Goal: Task Accomplishment & Management: Use online tool/utility

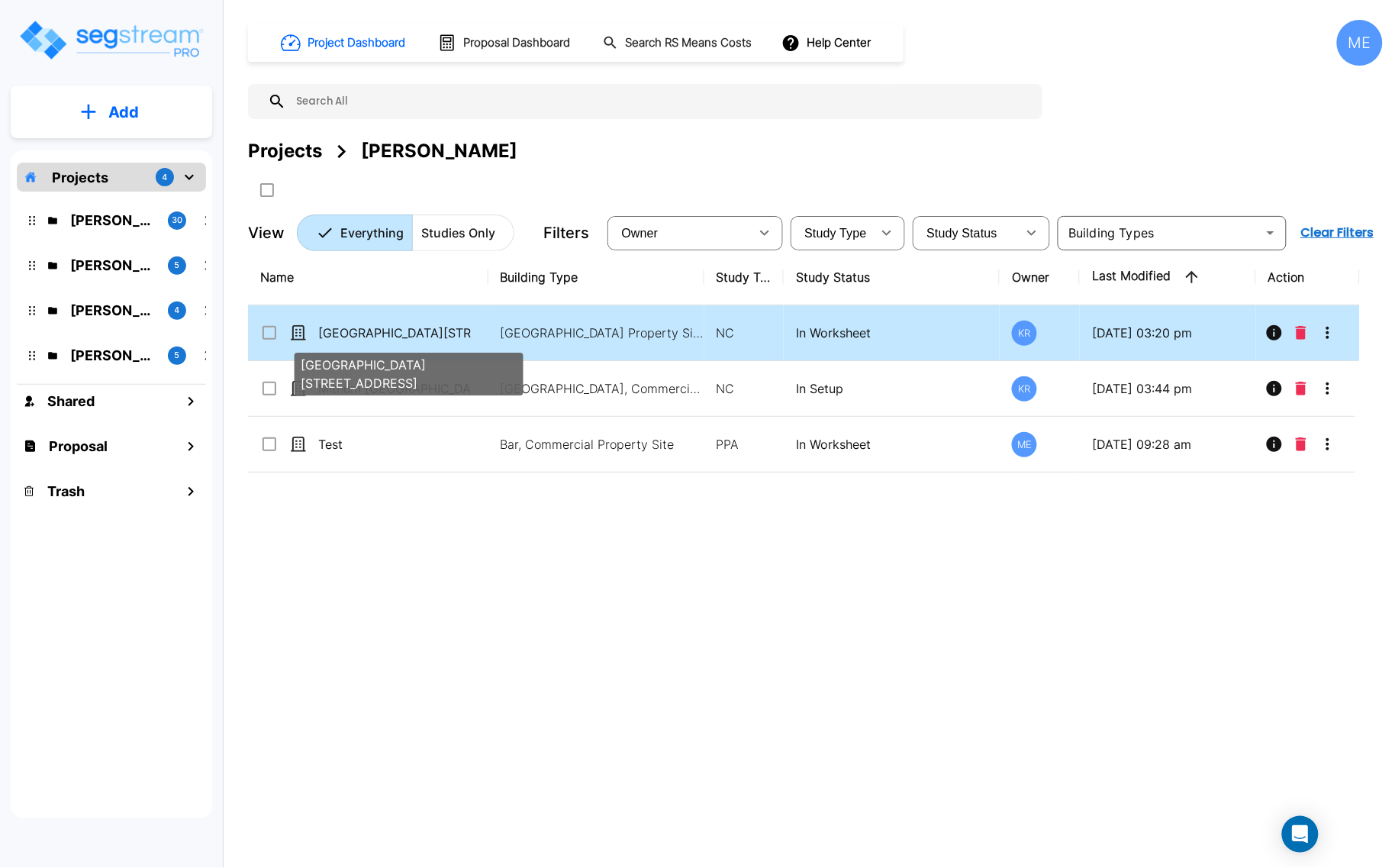
click at [413, 340] on p "[GEOGRAPHIC_DATA][STREET_ADDRESS]" at bounding box center [395, 332] width 153 height 18
checkbox input "true"
click at [413, 340] on p "[GEOGRAPHIC_DATA][STREET_ADDRESS]" at bounding box center [395, 332] width 153 height 18
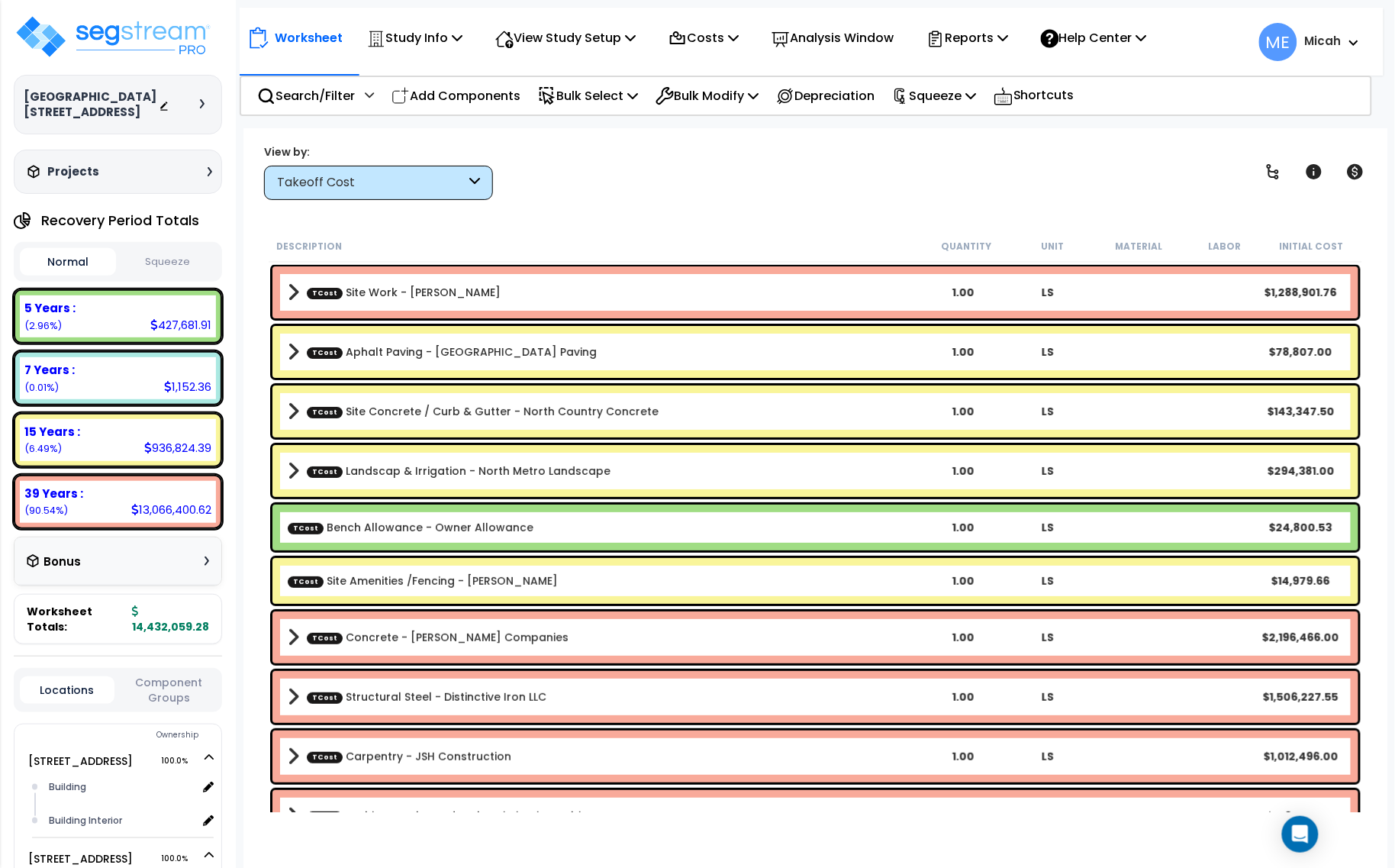
click at [475, 178] on icon at bounding box center [474, 183] width 10 height 18
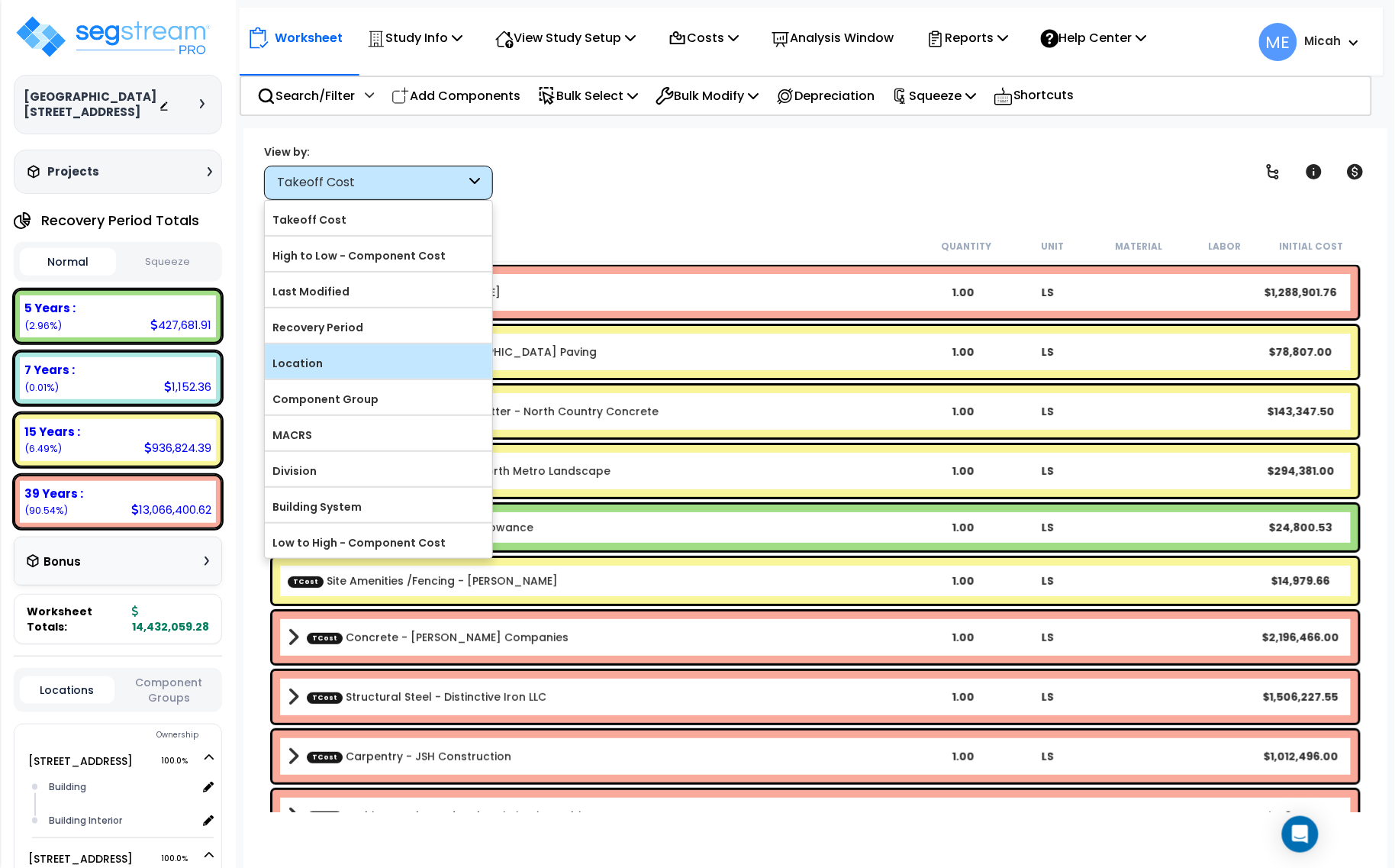
click at [346, 365] on label "Location" at bounding box center [378, 363] width 227 height 23
click at [0, 0] on input "Location" at bounding box center [0, 0] width 0 height 0
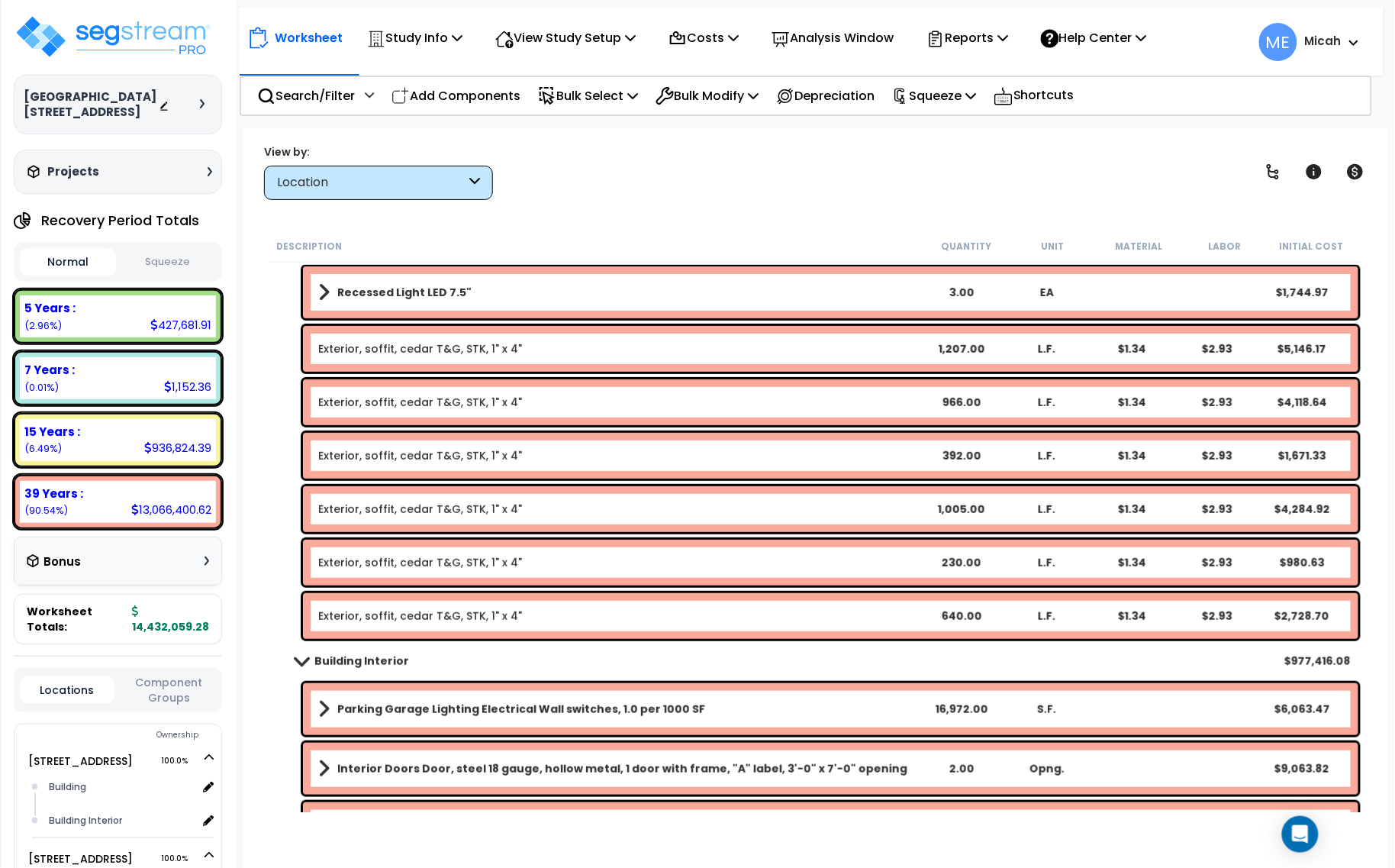
scroll to position [7632, 0]
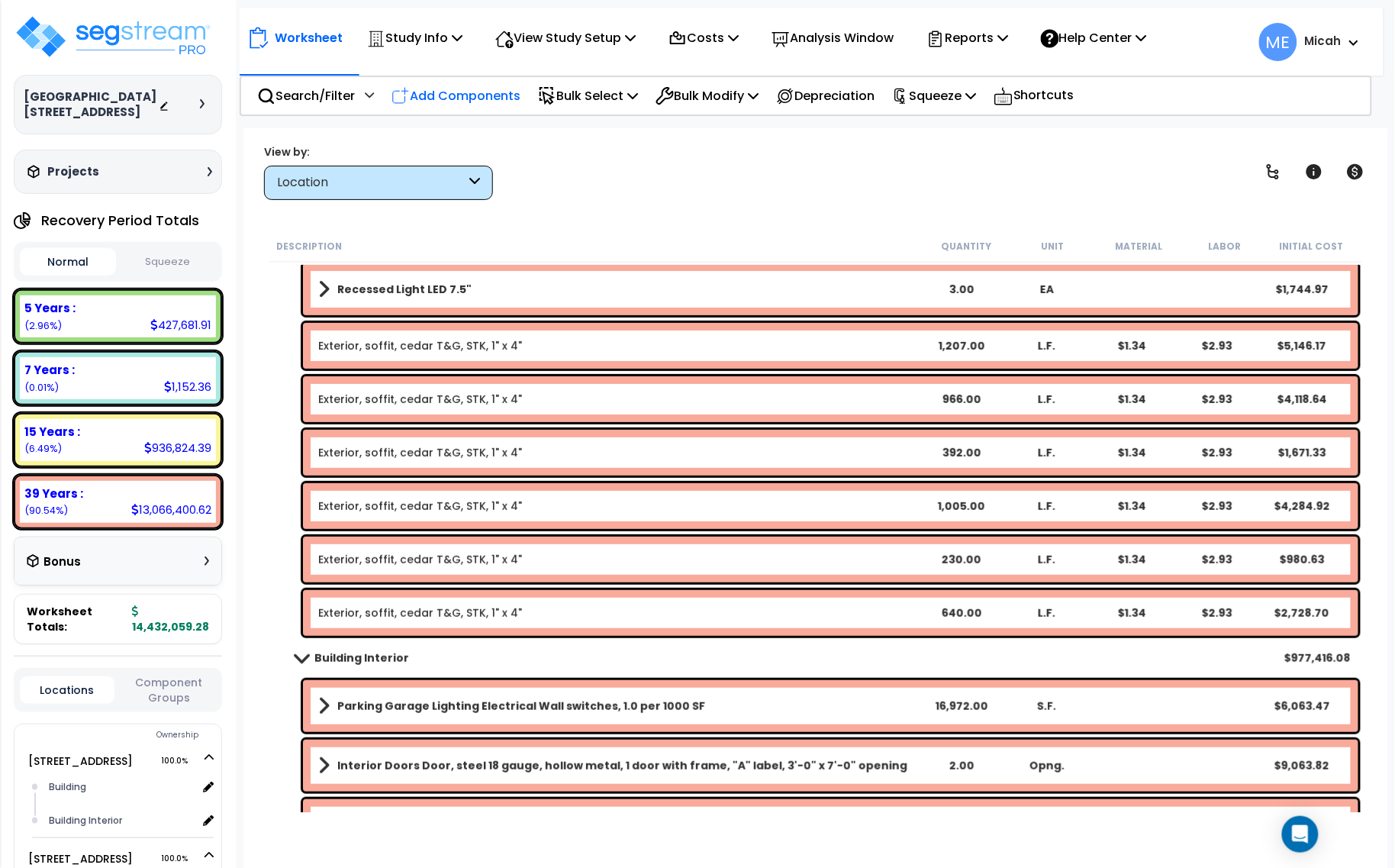
click at [490, 100] on p "Add Components" at bounding box center [455, 96] width 129 height 21
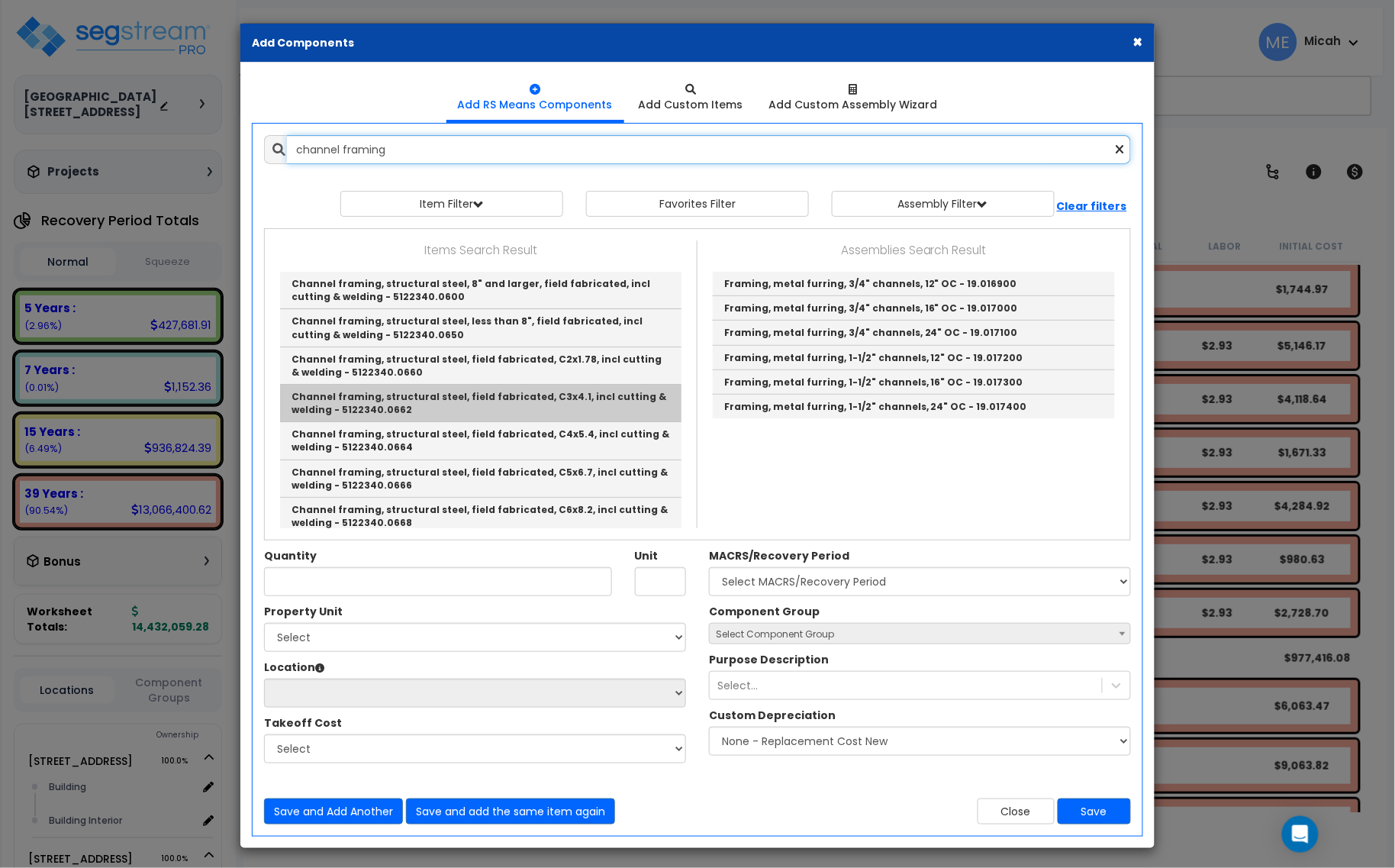
scroll to position [95, 0]
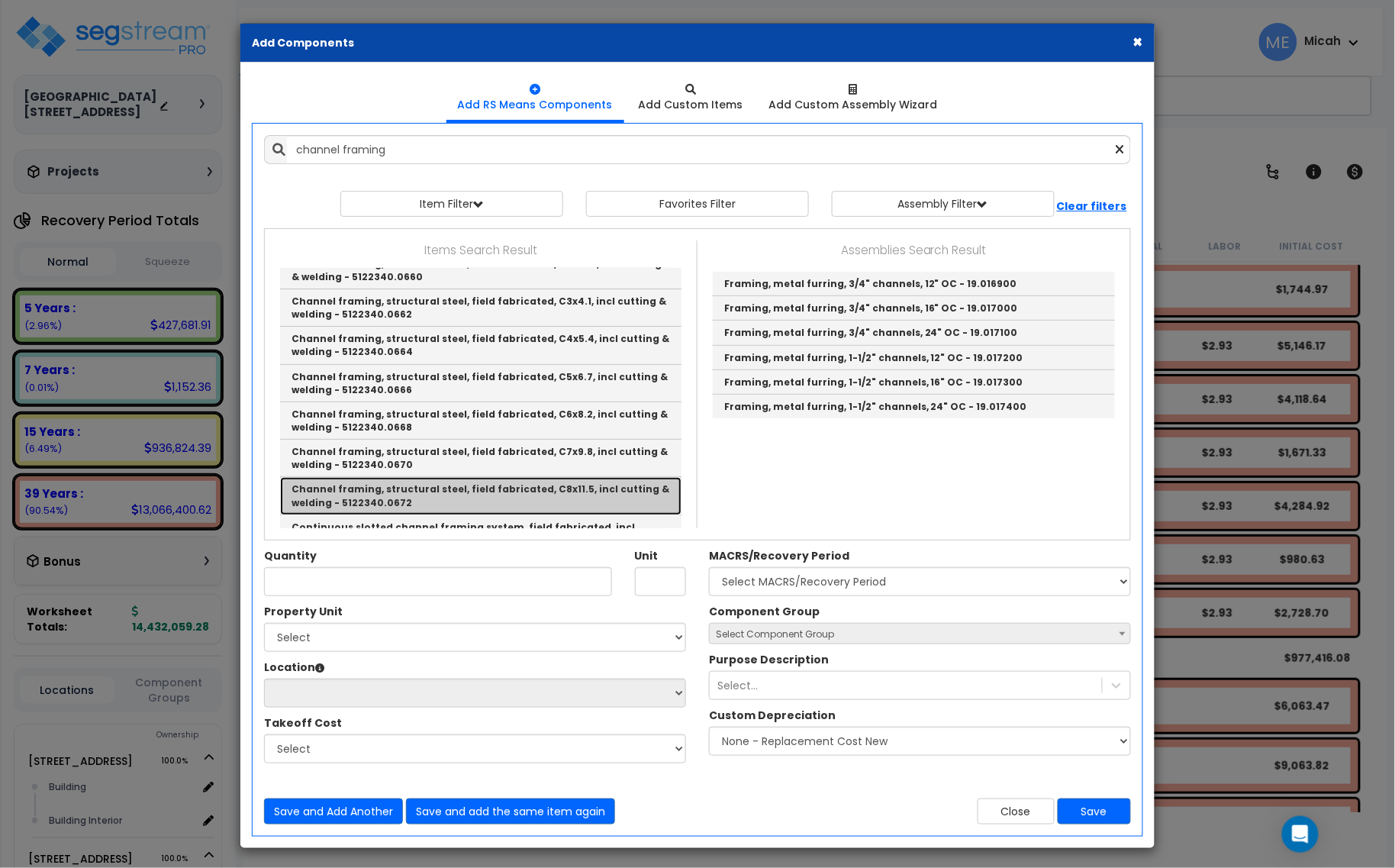
click at [567, 494] on link "Channel framing, structural steel, field fabricated, C8x11.5, incl cutting & we…" at bounding box center [481, 496] width 402 height 38
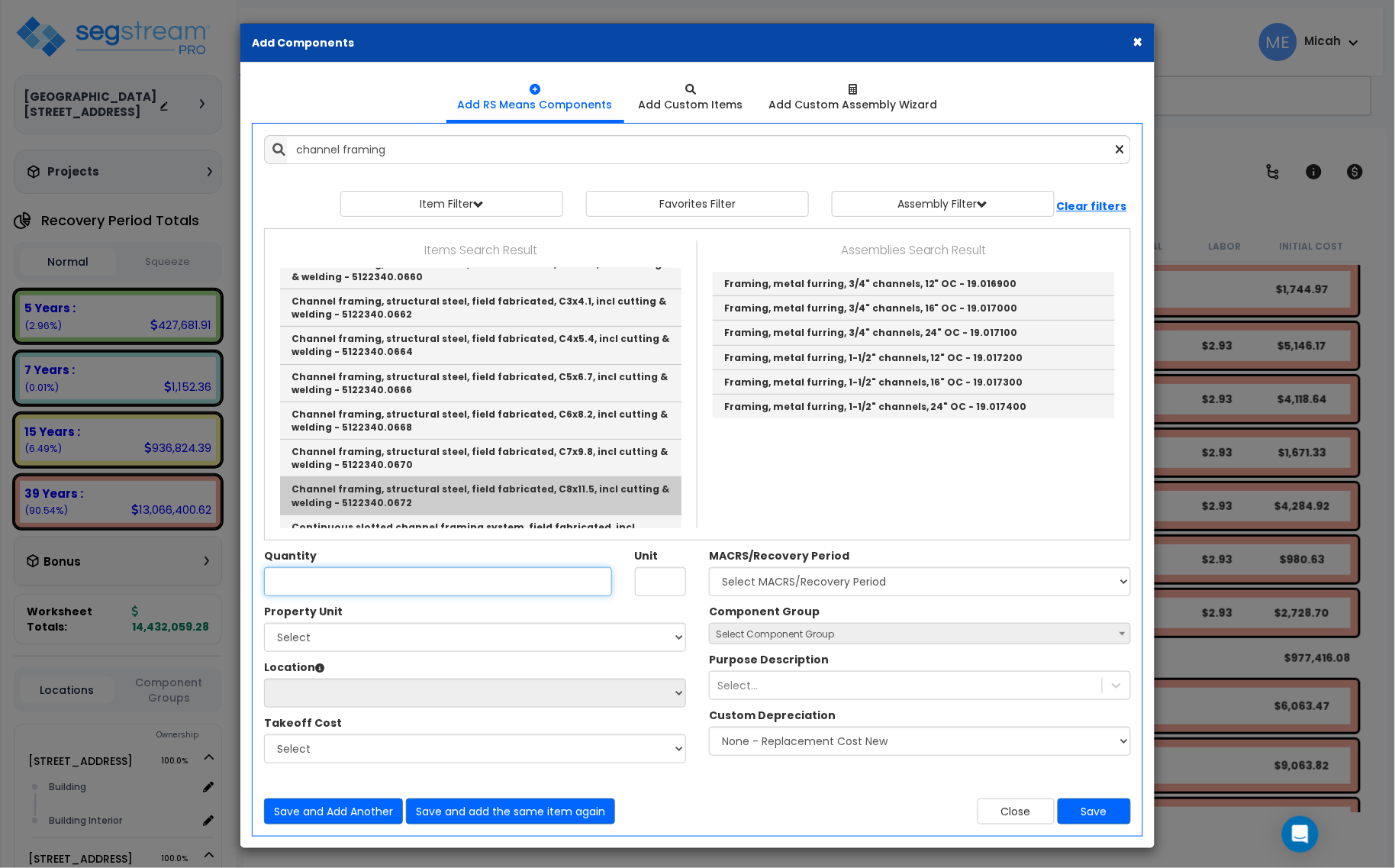
type input "Channel framing, structural steel, field fabricated, C8x11.5, incl cutting & we…"
type input "L.F."
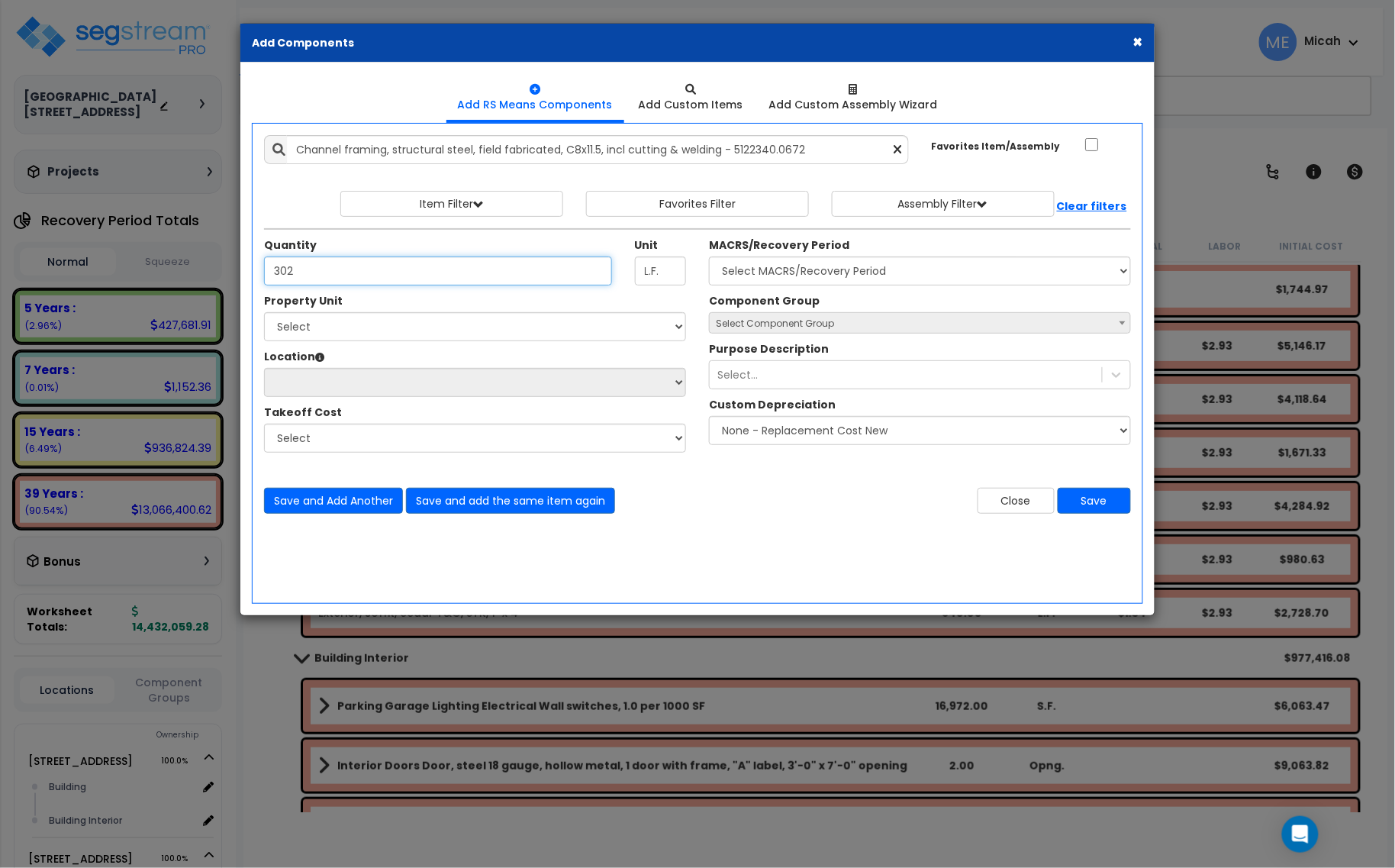
type input "302"
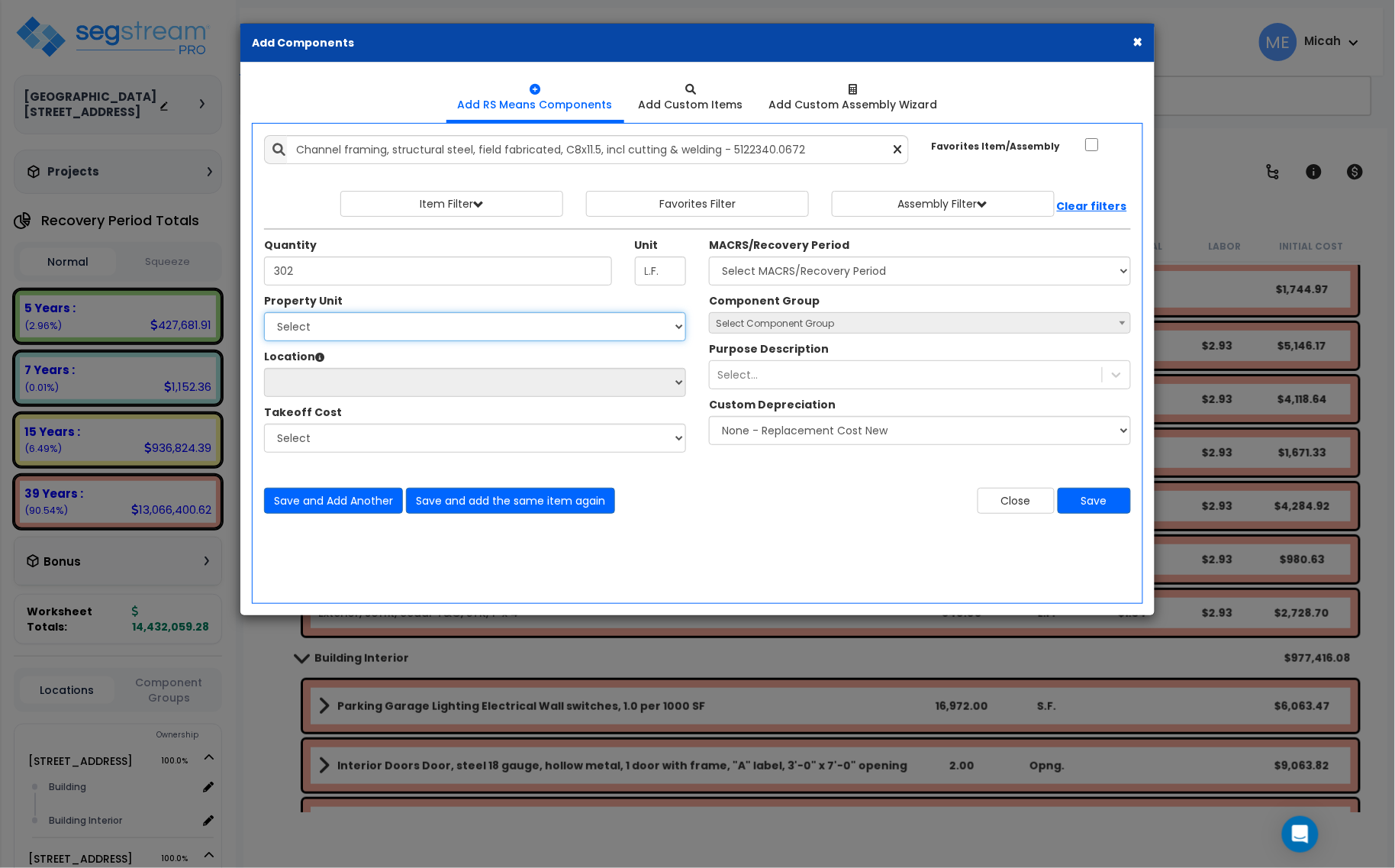
click at [335, 324] on select "Select [STREET_ADDRESS] [STREET_ADDRESS] [STREET_ADDRESS] Site Improvement 2 95…" at bounding box center [475, 326] width 422 height 29
select select "174261"
click at [264, 313] on select "Select [STREET_ADDRESS] [STREET_ADDRESS] [STREET_ADDRESS] Site Improvement 2 95…" at bounding box center [475, 326] width 422 height 29
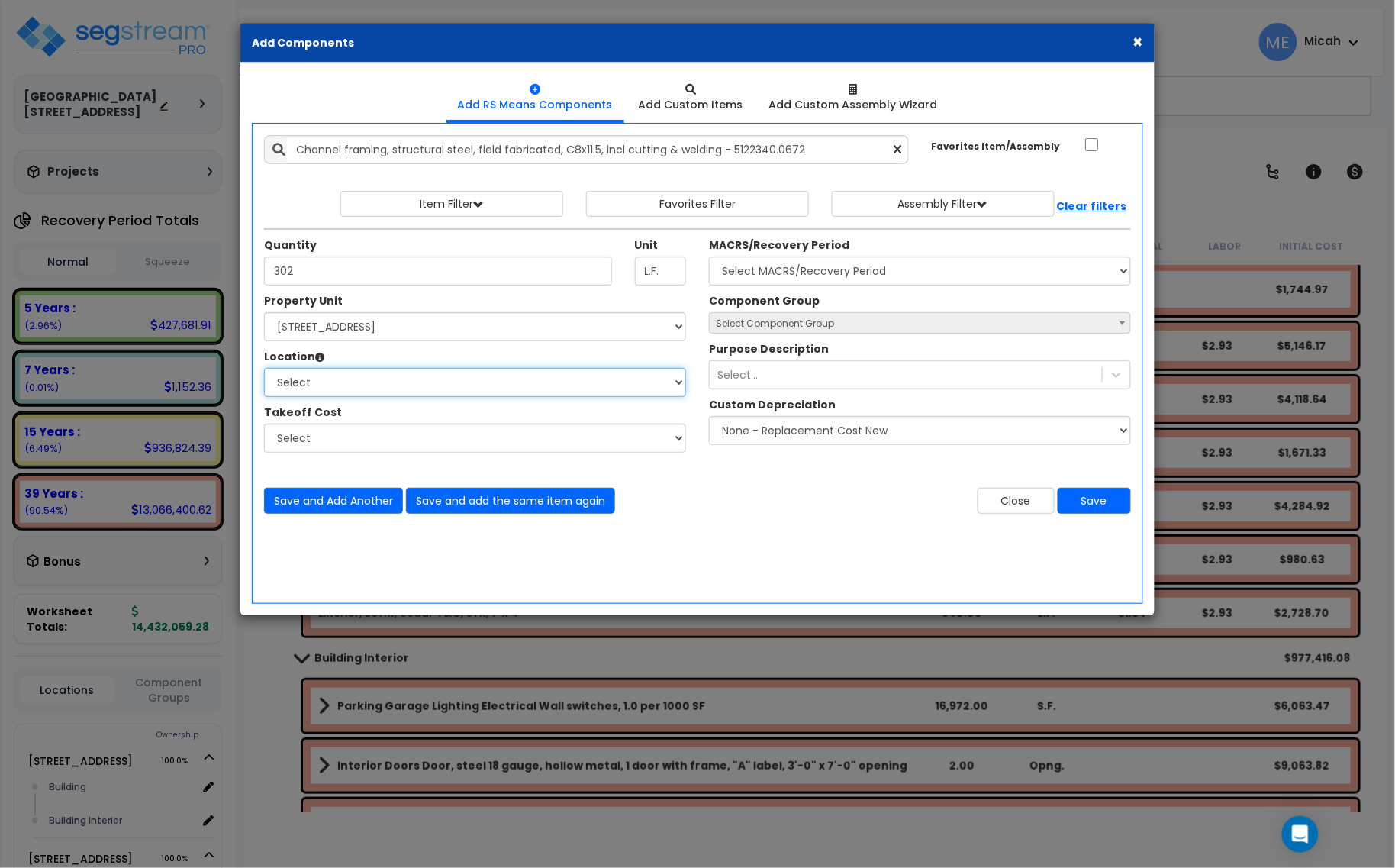
click at [352, 384] on select "Select Building Building Interior Parking Garage Add Additional Location" at bounding box center [475, 382] width 422 height 29
select select "6"
click at [264, 368] on select "Select Building Building Interior Parking Garage Add Additional Location" at bounding box center [475, 382] width 422 height 29
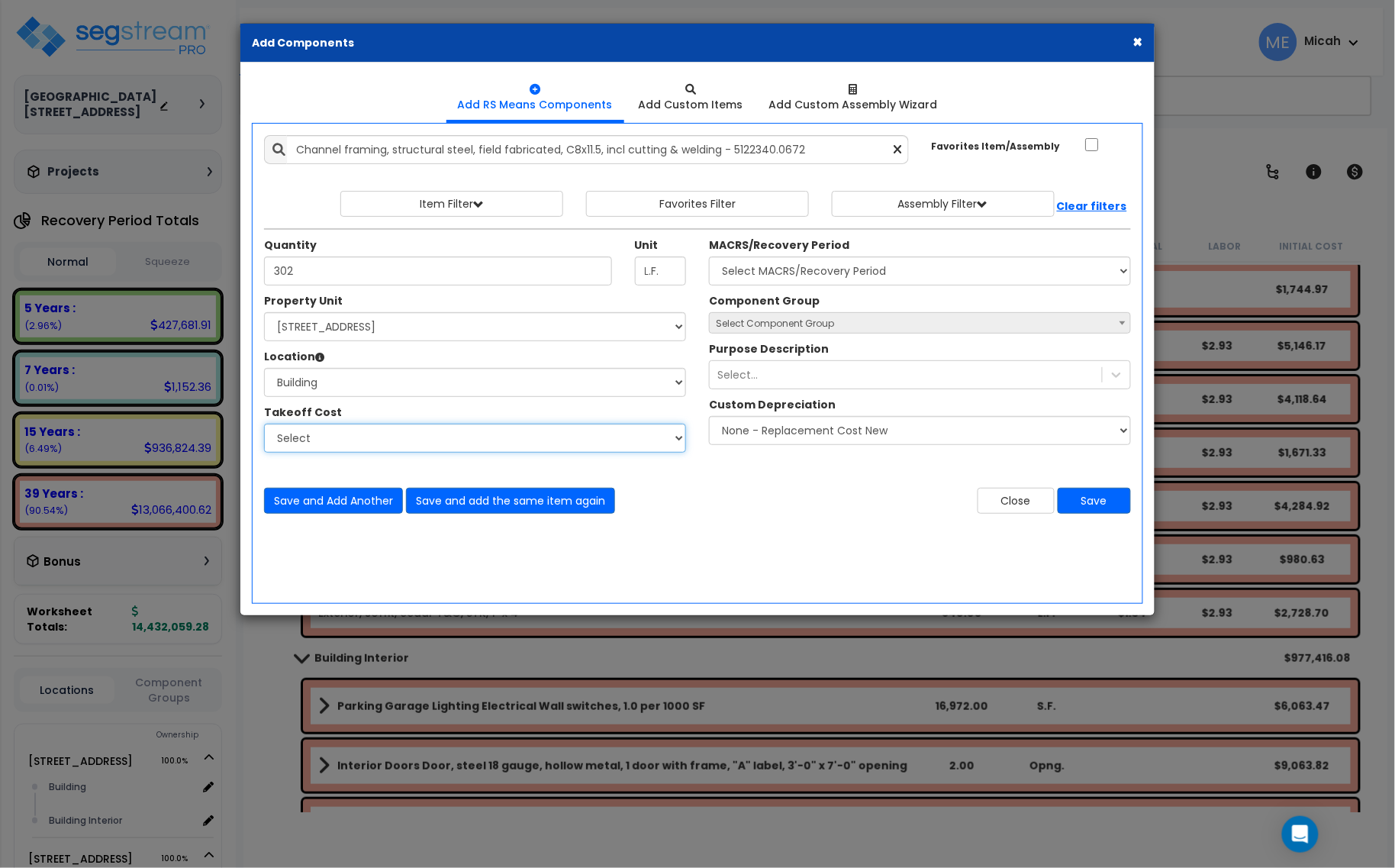
click at [360, 435] on select "Select Aphalt Paving - [GEOGRAPHIC_DATA] Paving Architectural Woodwork - Distin…" at bounding box center [475, 437] width 422 height 29
select select "45778569"
click at [264, 424] on select "Select Aphalt Paving - [GEOGRAPHIC_DATA] Paving Architectural Woodwork - Distin…" at bounding box center [475, 437] width 422 height 29
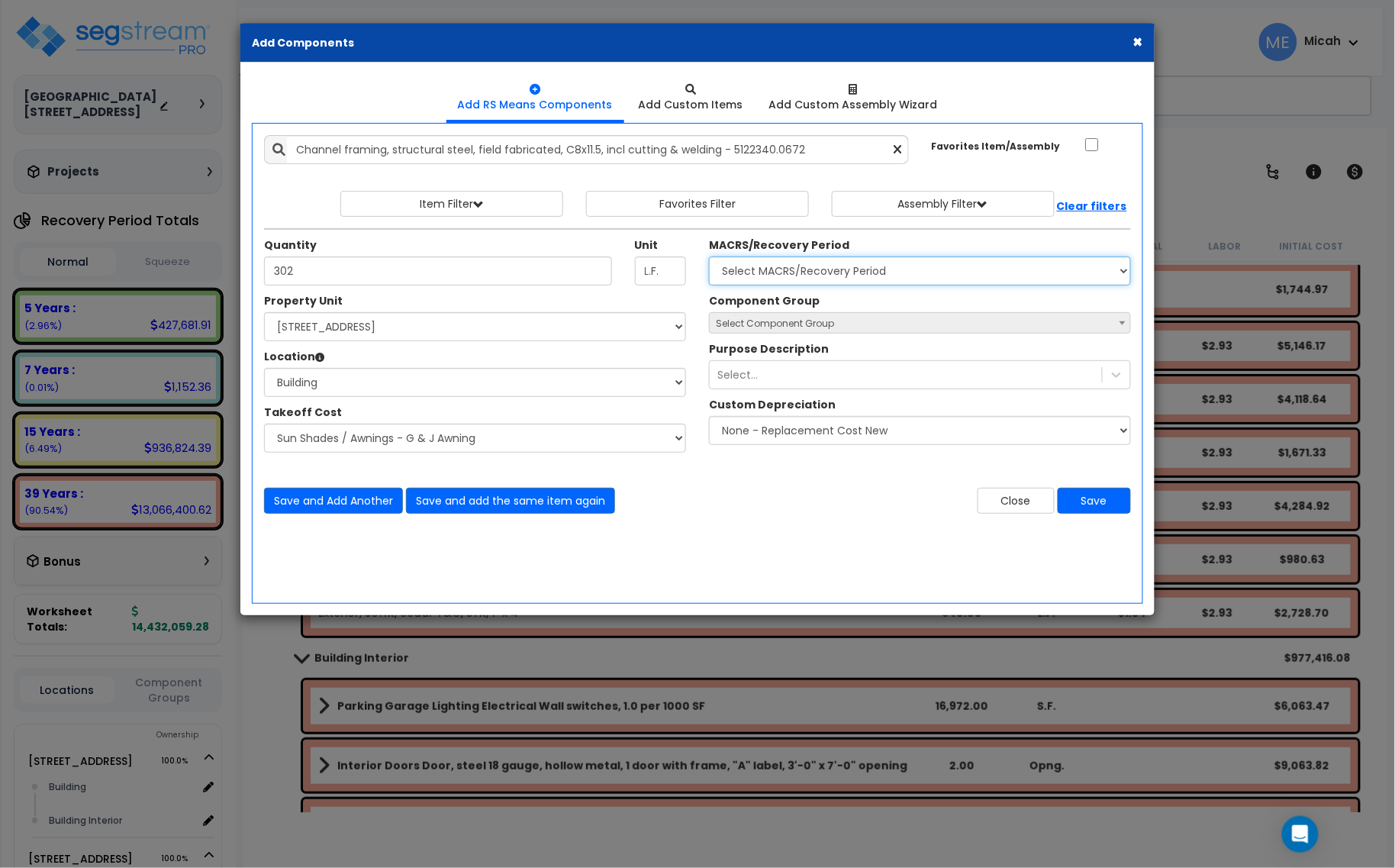
click at [763, 270] on select "Select MACRS/Recovery Period 5 Years - 57.0 - Distributive Trades & Services 5 …" at bounding box center [920, 270] width 422 height 29
select select "3667"
click at [709, 257] on select "Select MACRS/Recovery Period 5 Years - 57.0 - Distributive Trades & Services 5 …" at bounding box center [920, 270] width 422 height 29
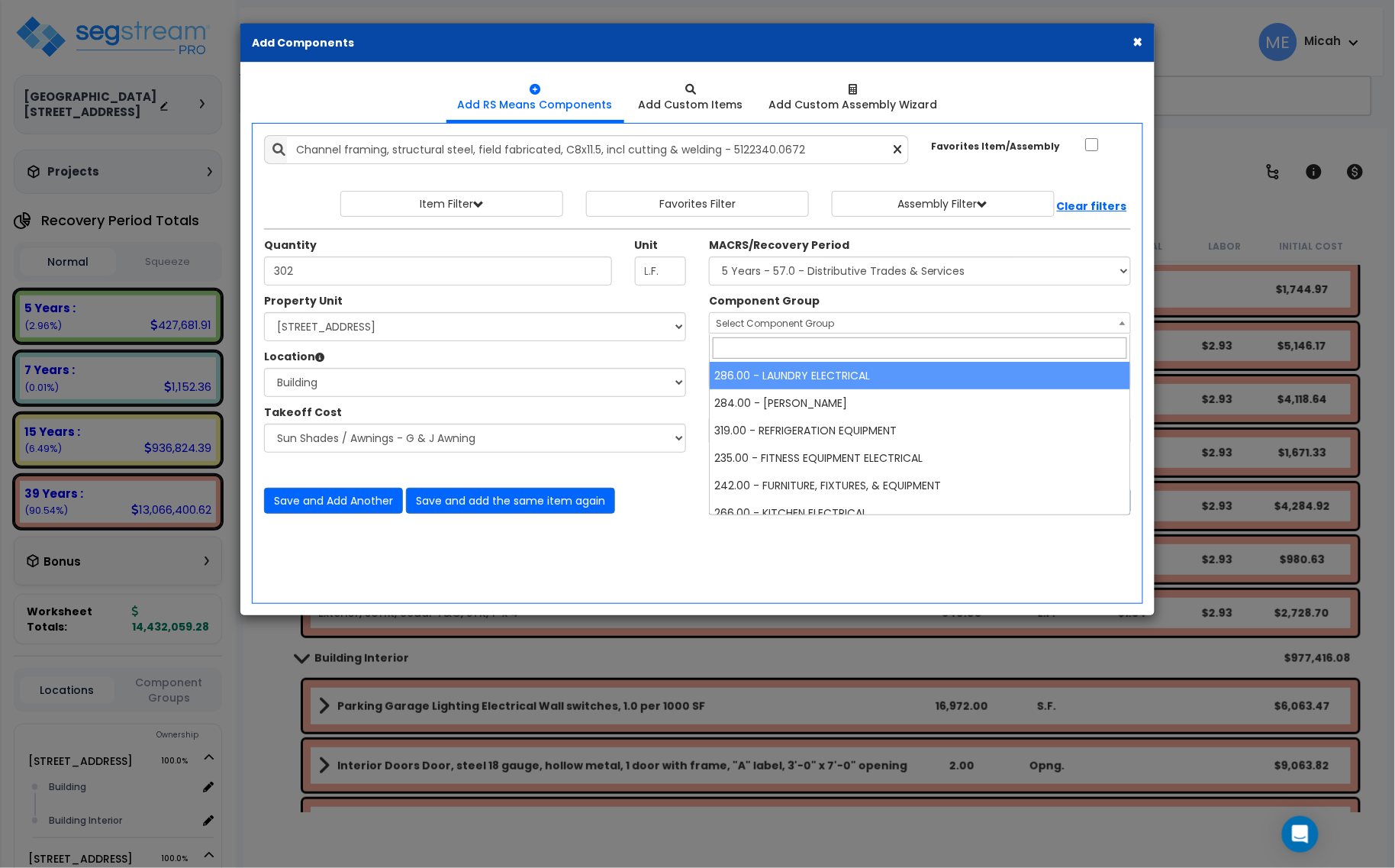
click at [780, 323] on span "Select Component Group" at bounding box center [776, 323] width 119 height 13
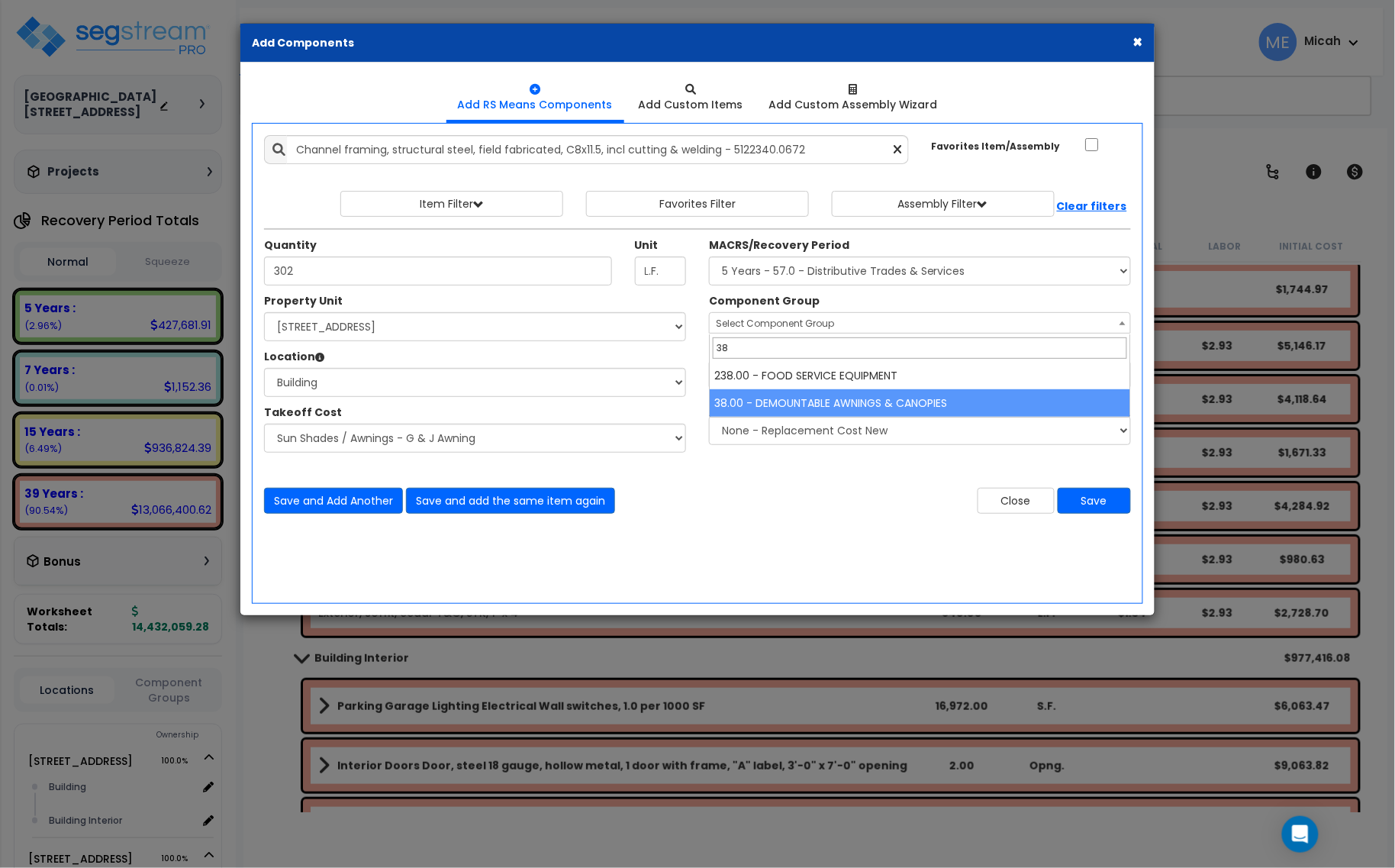
type input "38"
select select "56864"
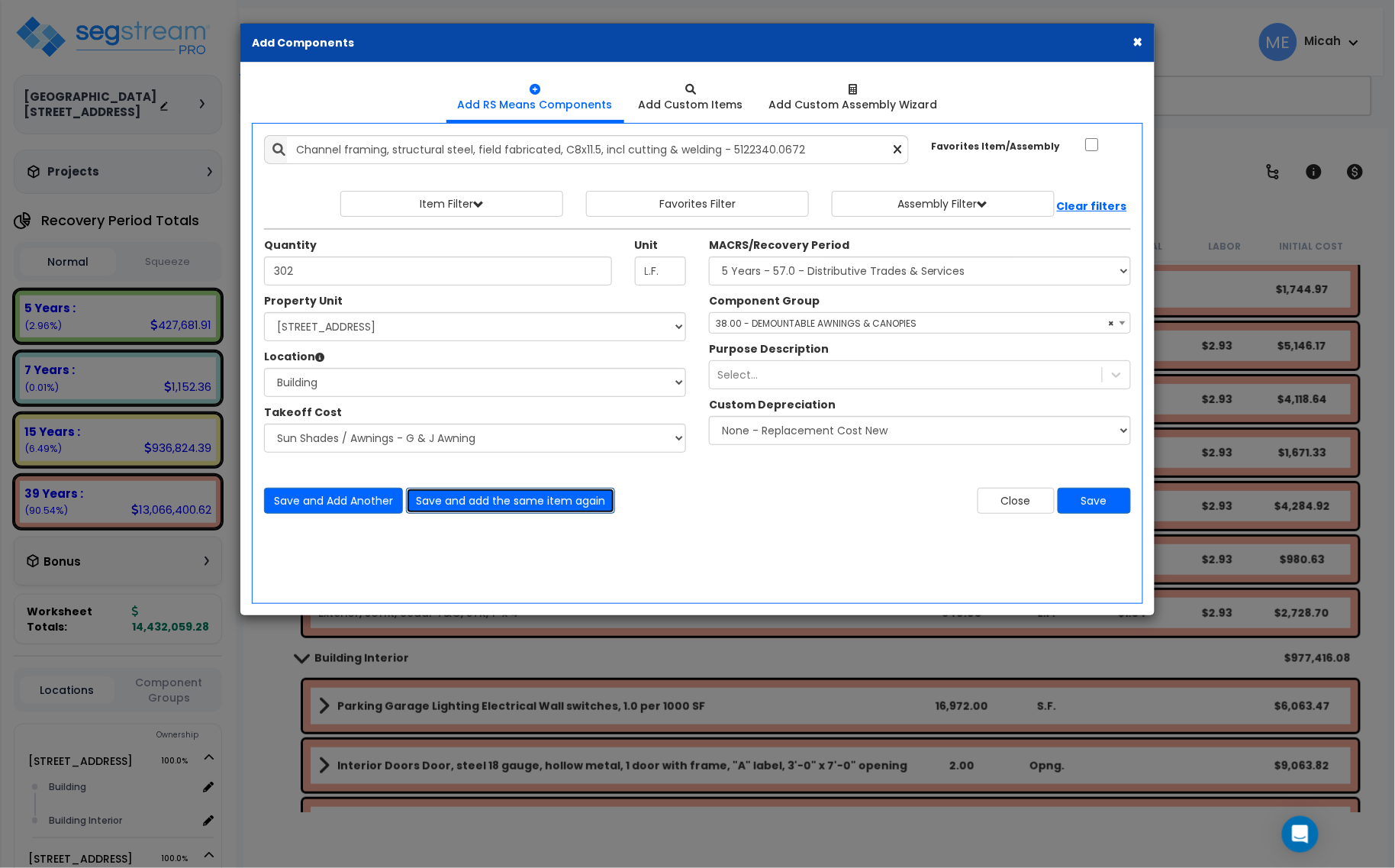
click at [528, 503] on button "Save and add the same item again" at bounding box center [511, 500] width 209 height 26
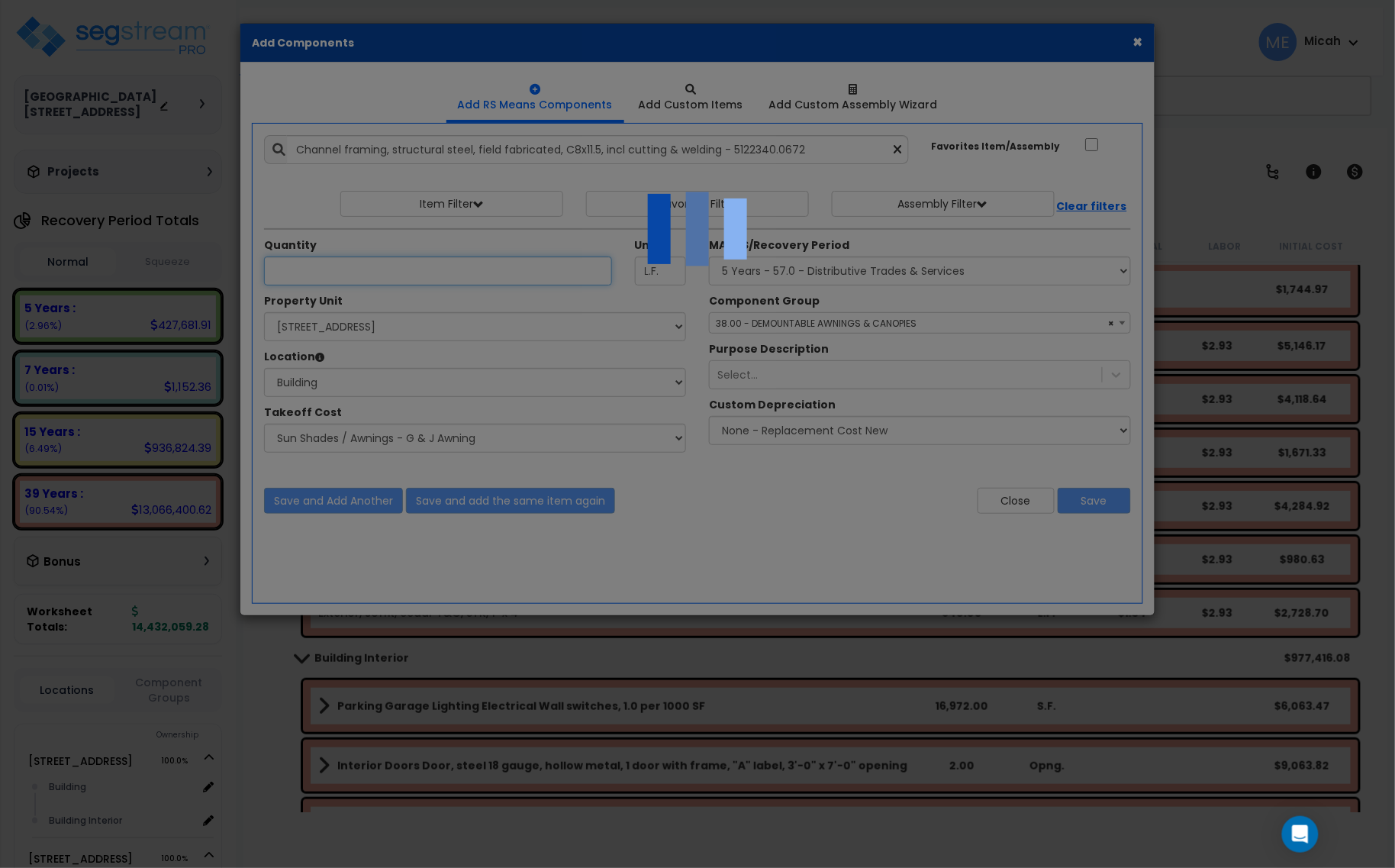
select select "45778569"
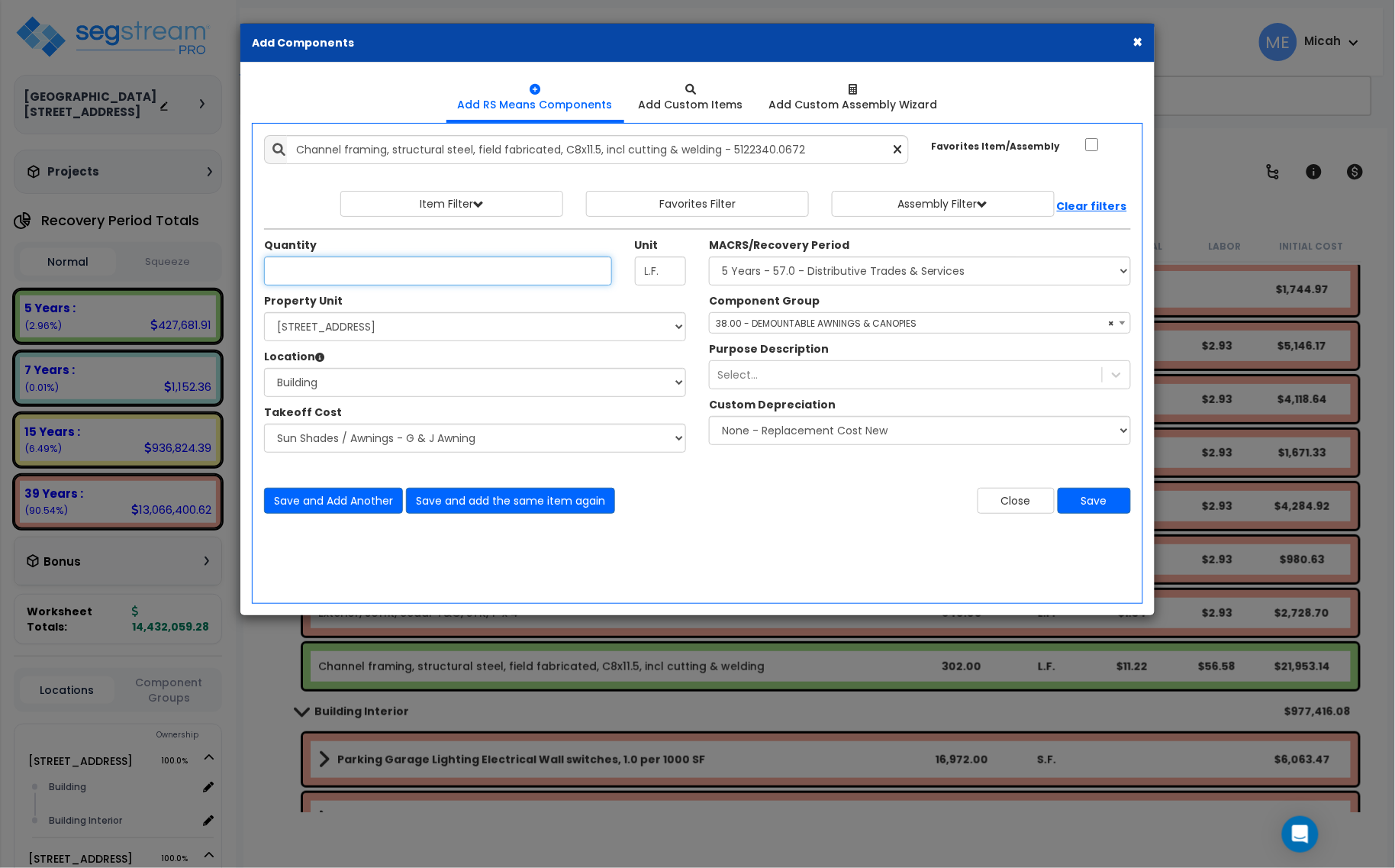
click at [314, 270] on input "Quantity" at bounding box center [437, 270] width 348 height 29
type input "334.5"
click at [365, 503] on button "Save and Add Another" at bounding box center [333, 500] width 139 height 26
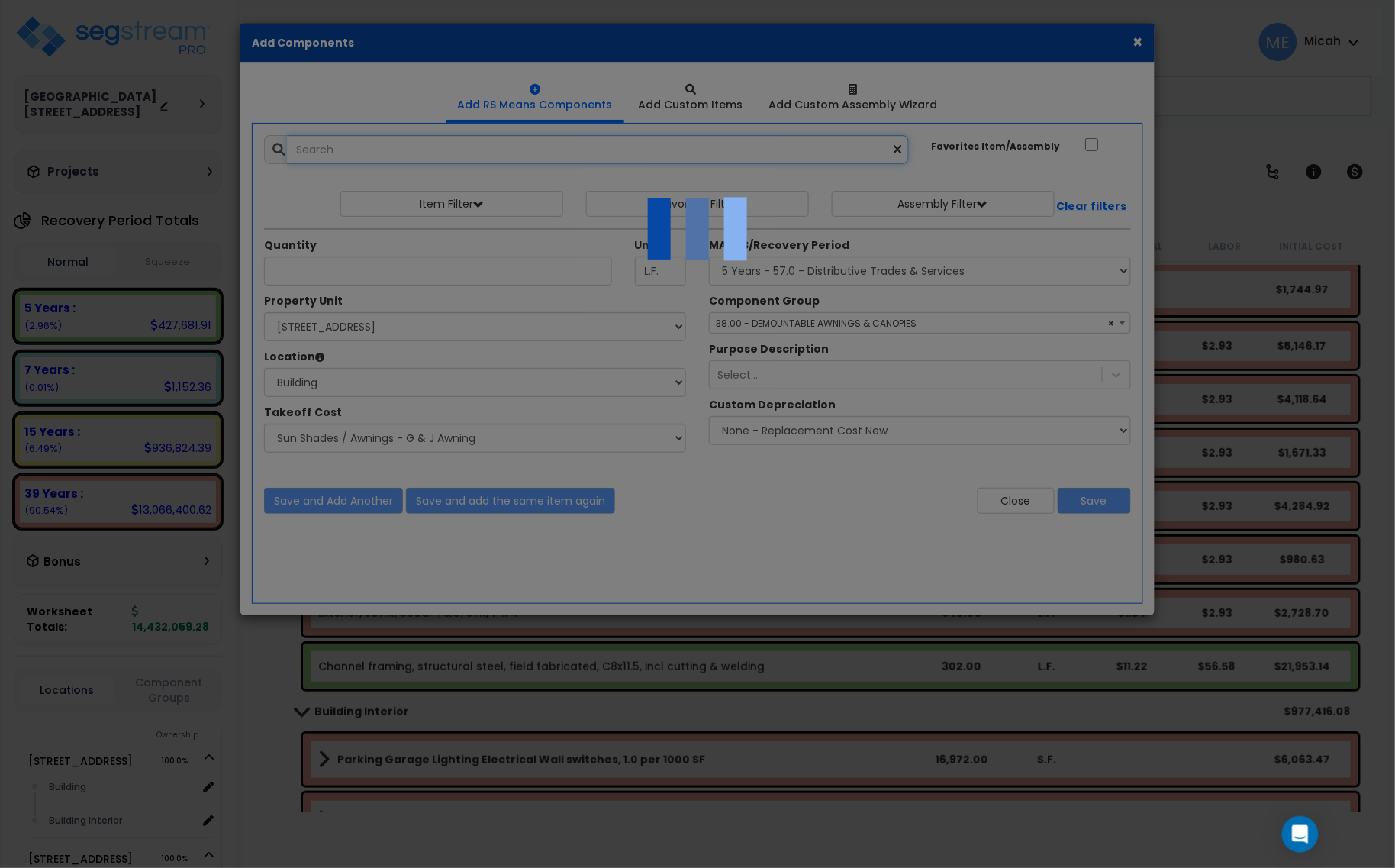
select select "45778569"
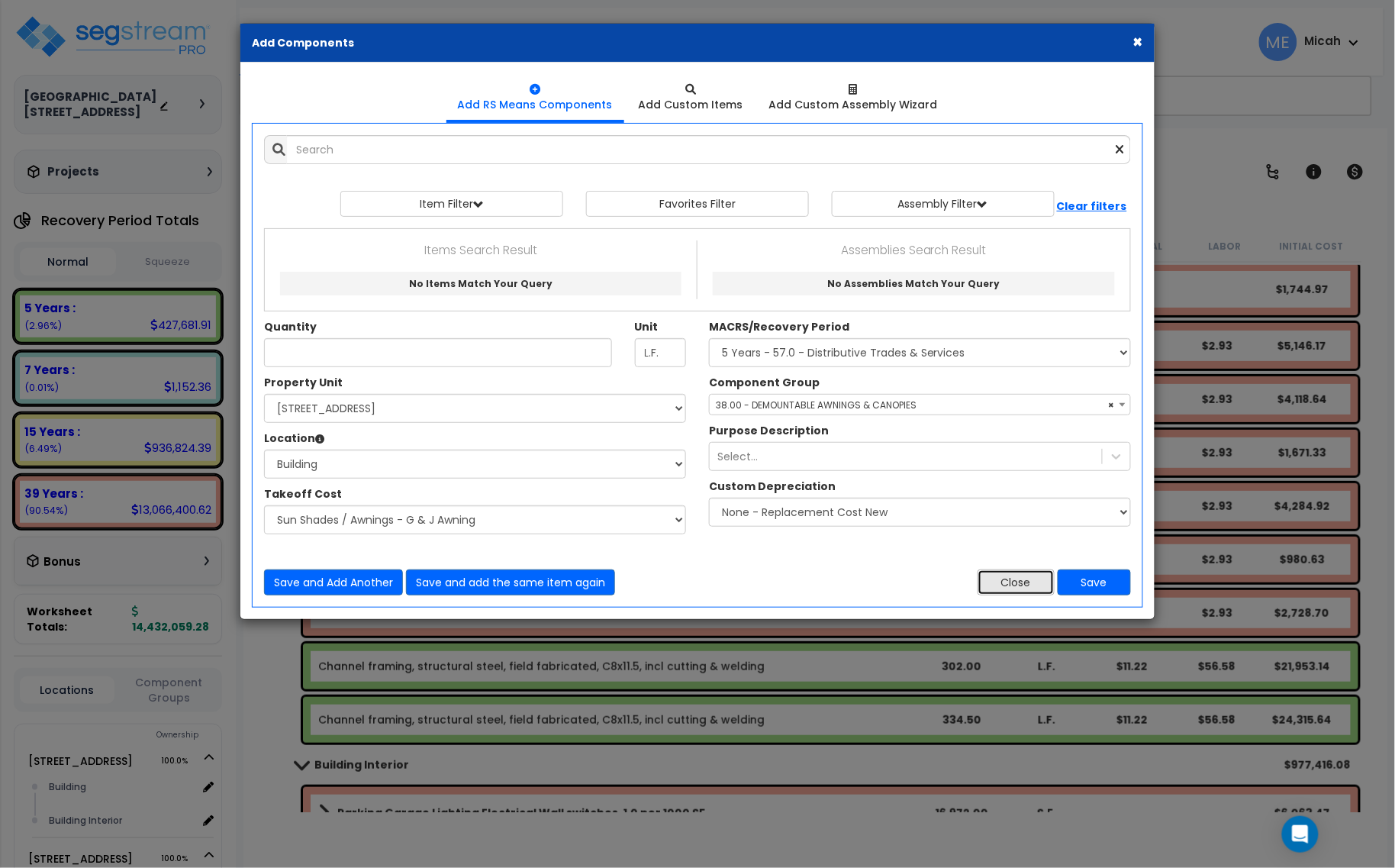
click at [1017, 590] on button "Close" at bounding box center [1016, 582] width 77 height 26
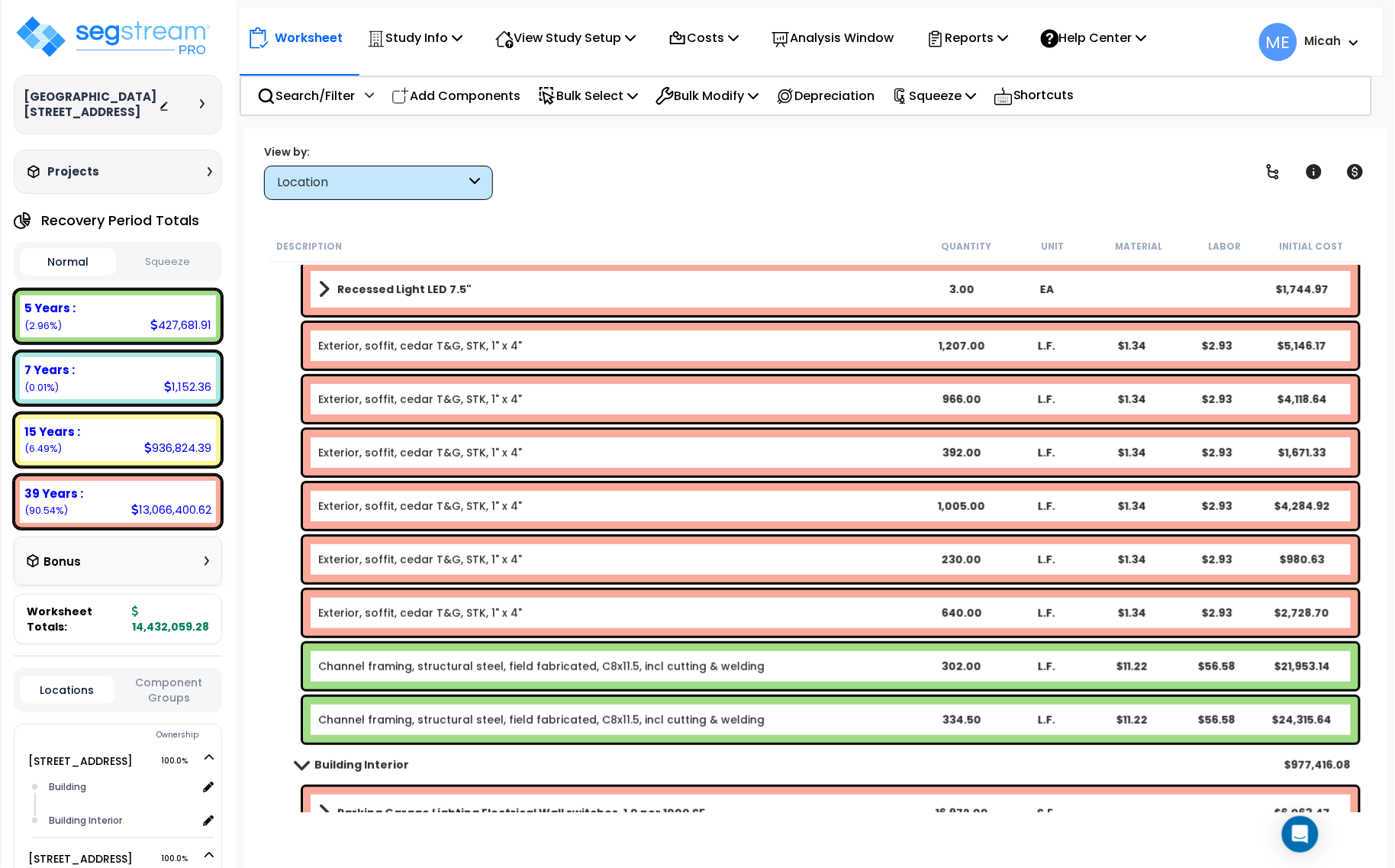
click at [448, 668] on link "Channel framing, structural steel, field fabricated, C8x11.5, incl cutting & we…" at bounding box center [542, 666] width 447 height 15
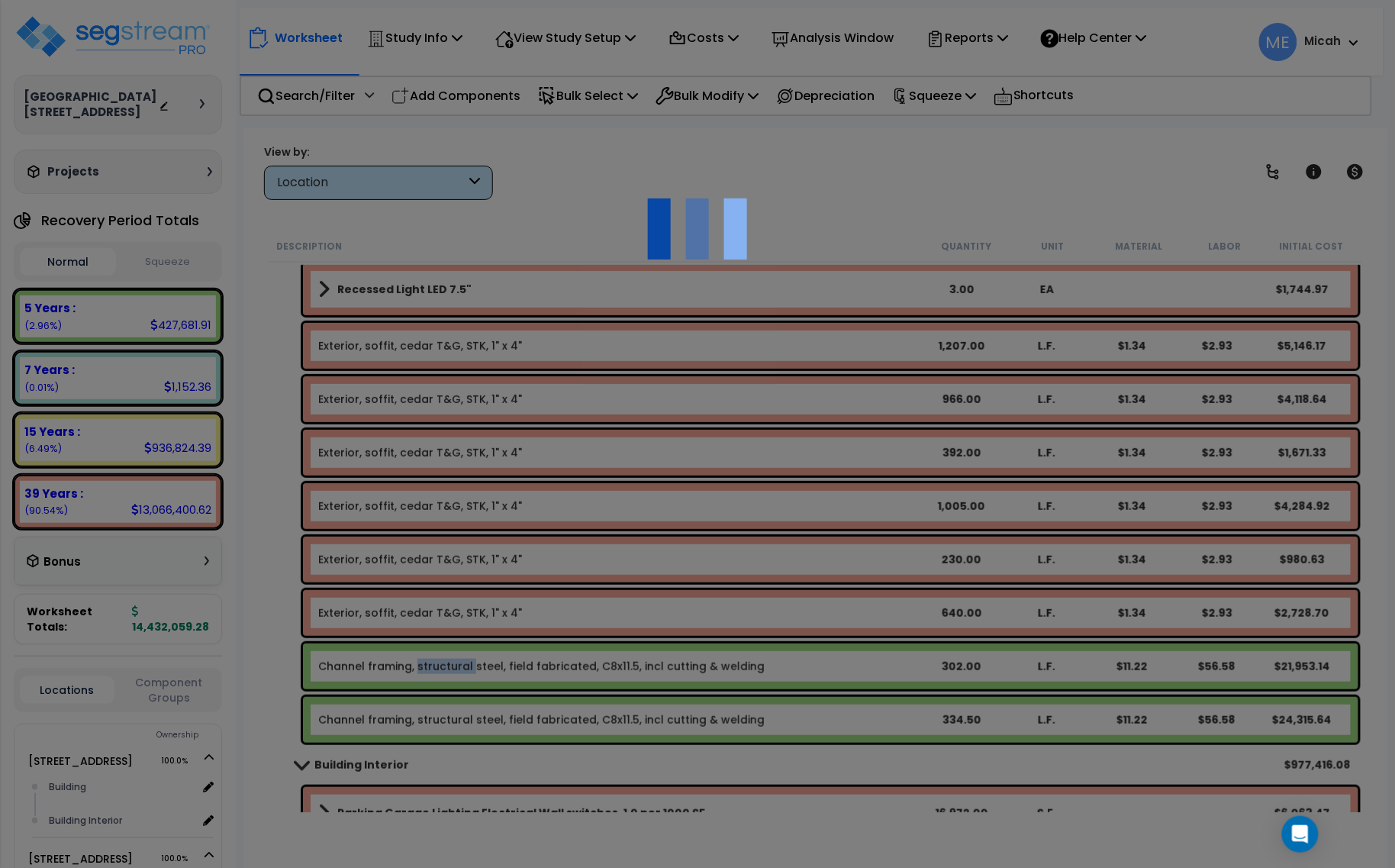
select select "45778569"
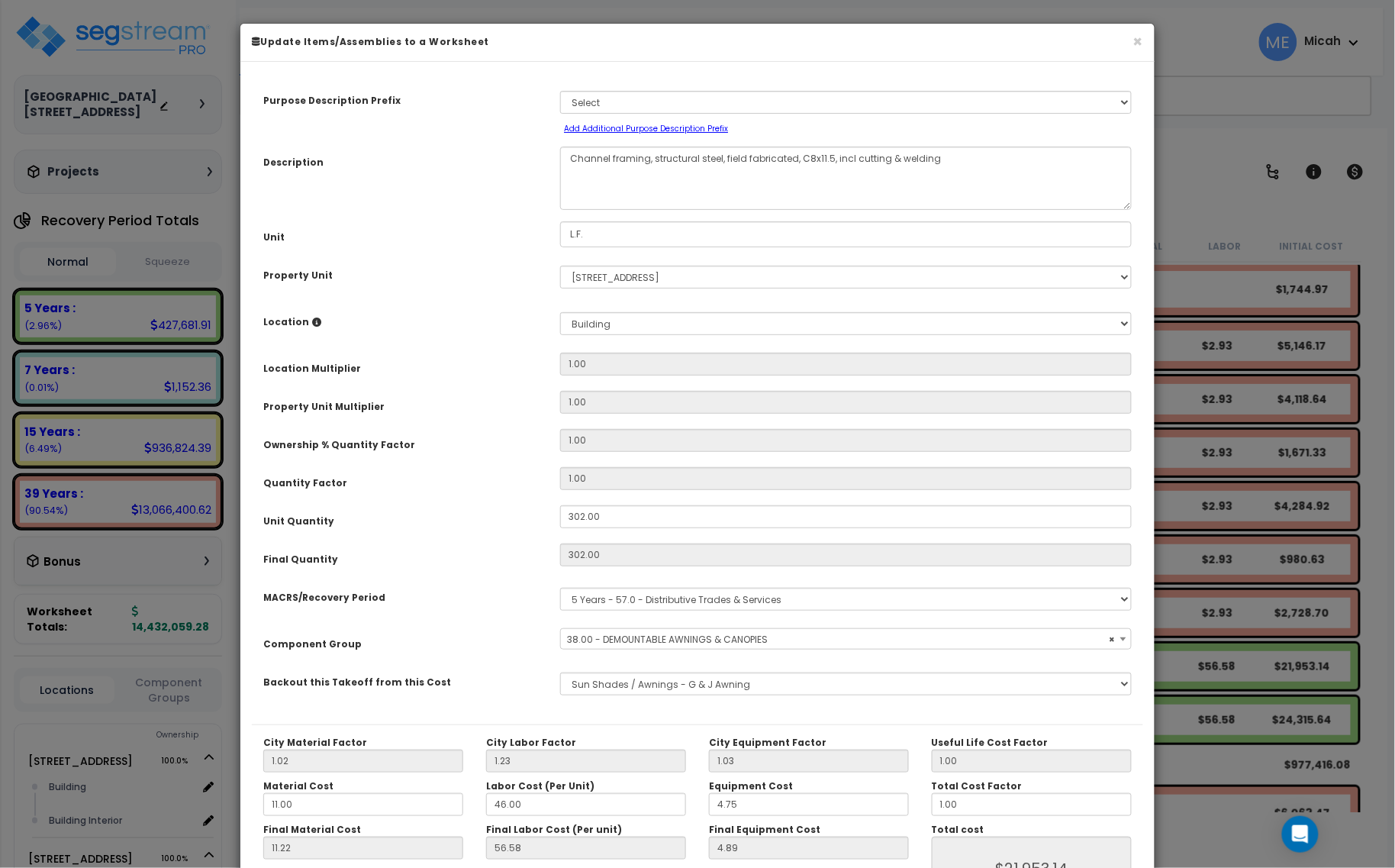
select select "56864"
click at [654, 157] on textarea "Channel framing, structural steel, field fabricated, C8x11.5, incl cutting & we…" at bounding box center [845, 177] width 572 height 63
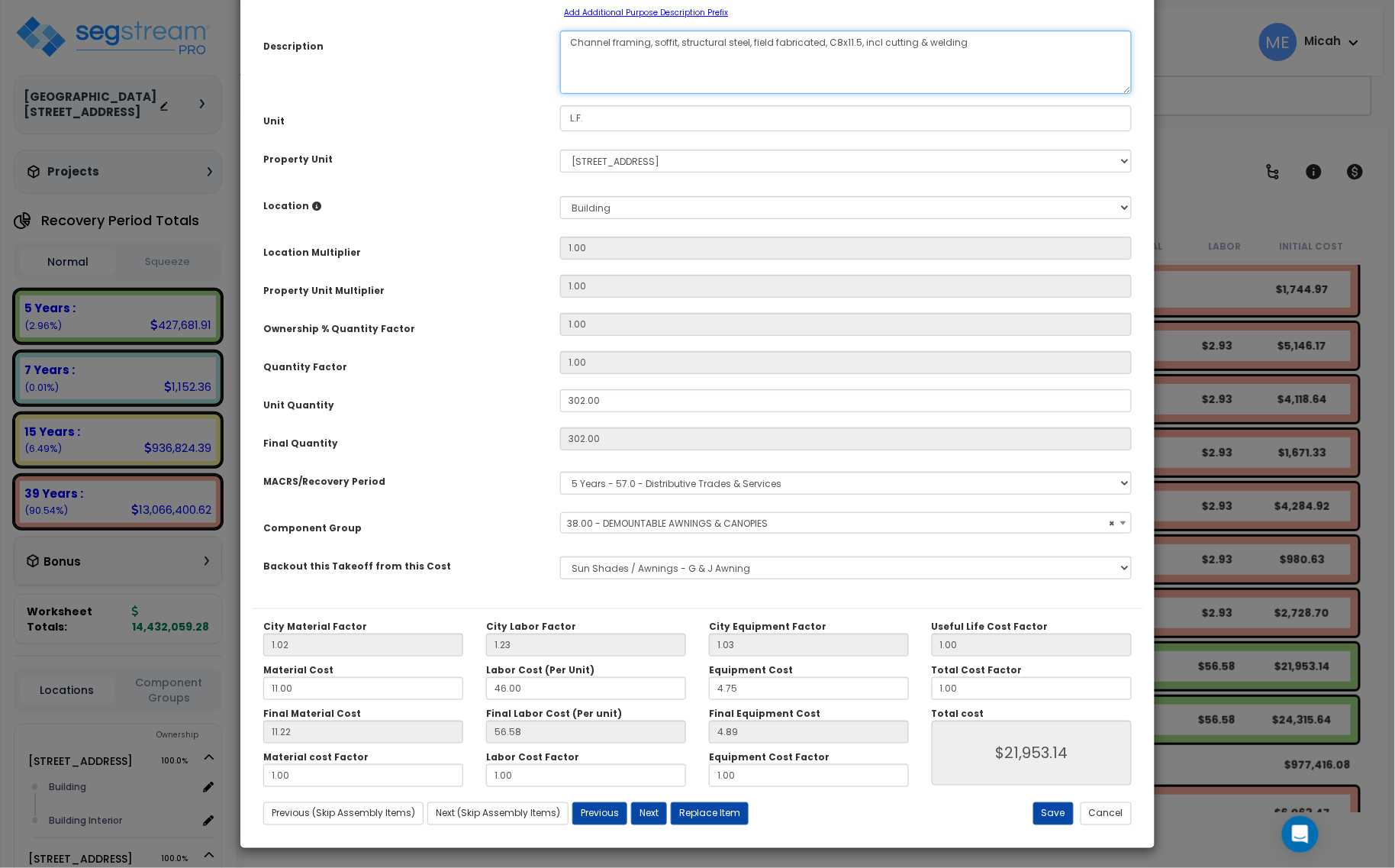
scroll to position [120, 0]
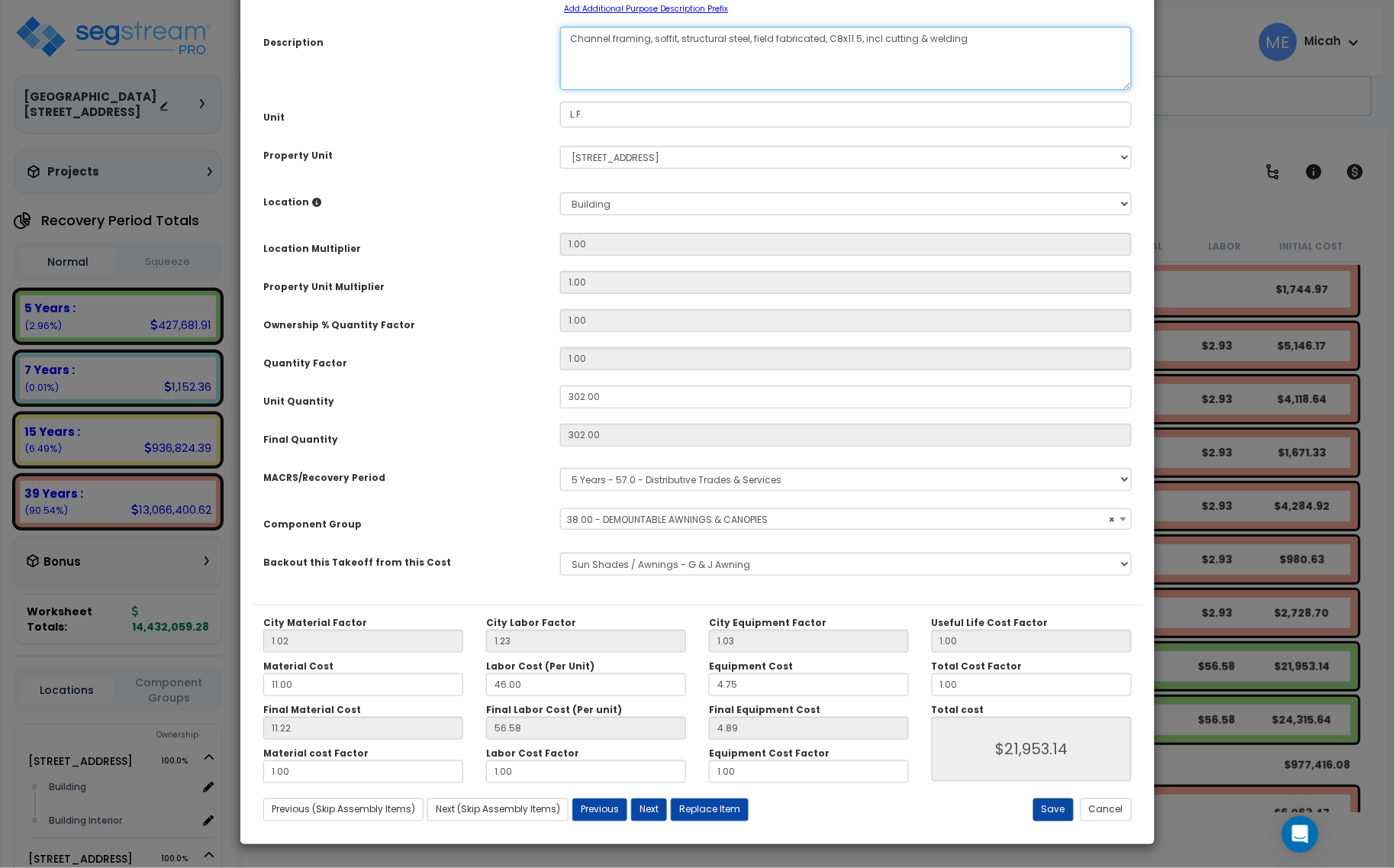
type textarea "Channel framing, soffit, structural steel, field fabricated, C8x11.5, incl cutt…"
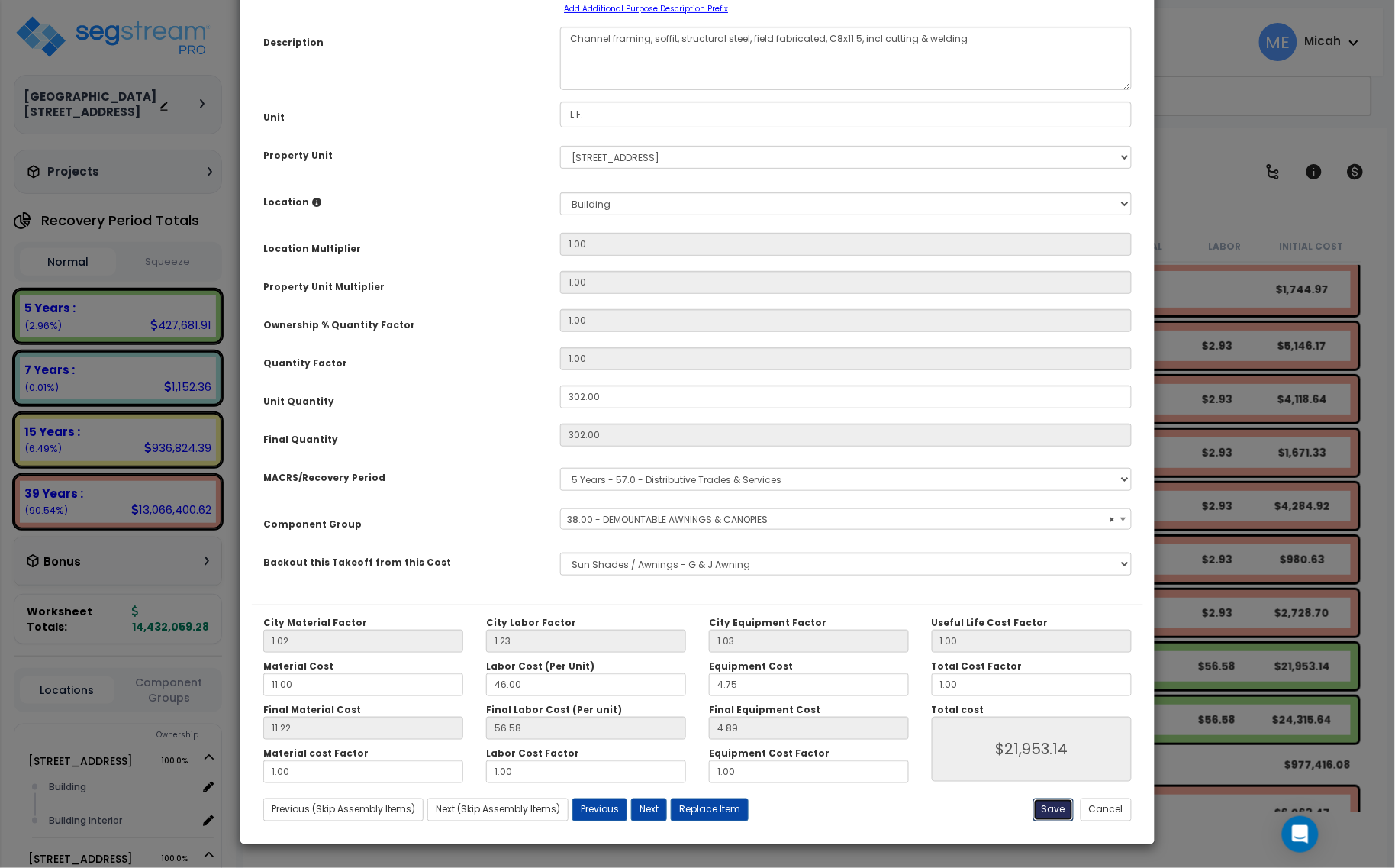
click at [1056, 803] on button "Save" at bounding box center [1053, 810] width 41 height 23
type input "21953.14"
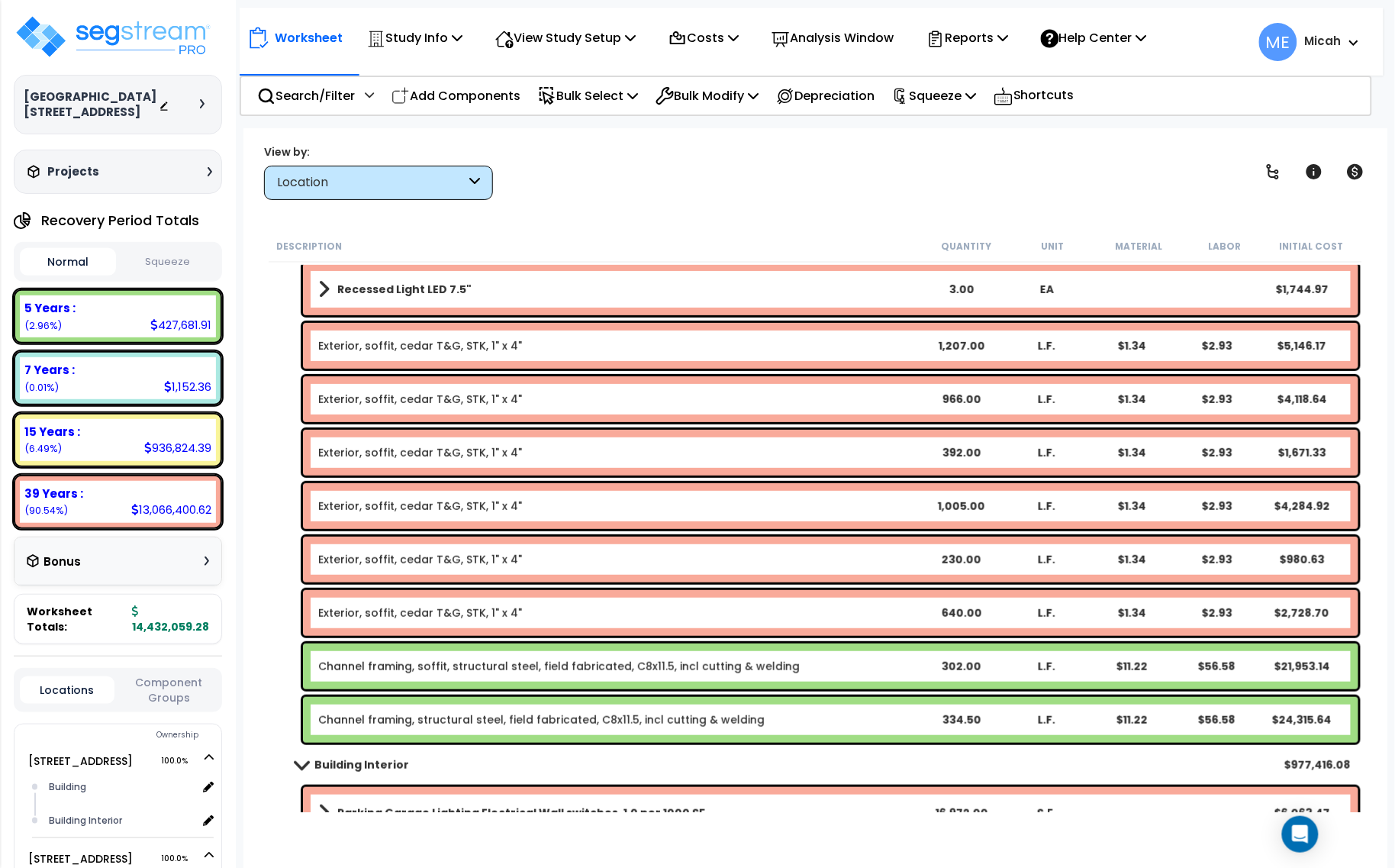
click at [441, 725] on link "Channel framing, structural steel, field fabricated, C8x11.5, incl cutting & we…" at bounding box center [542, 720] width 447 height 15
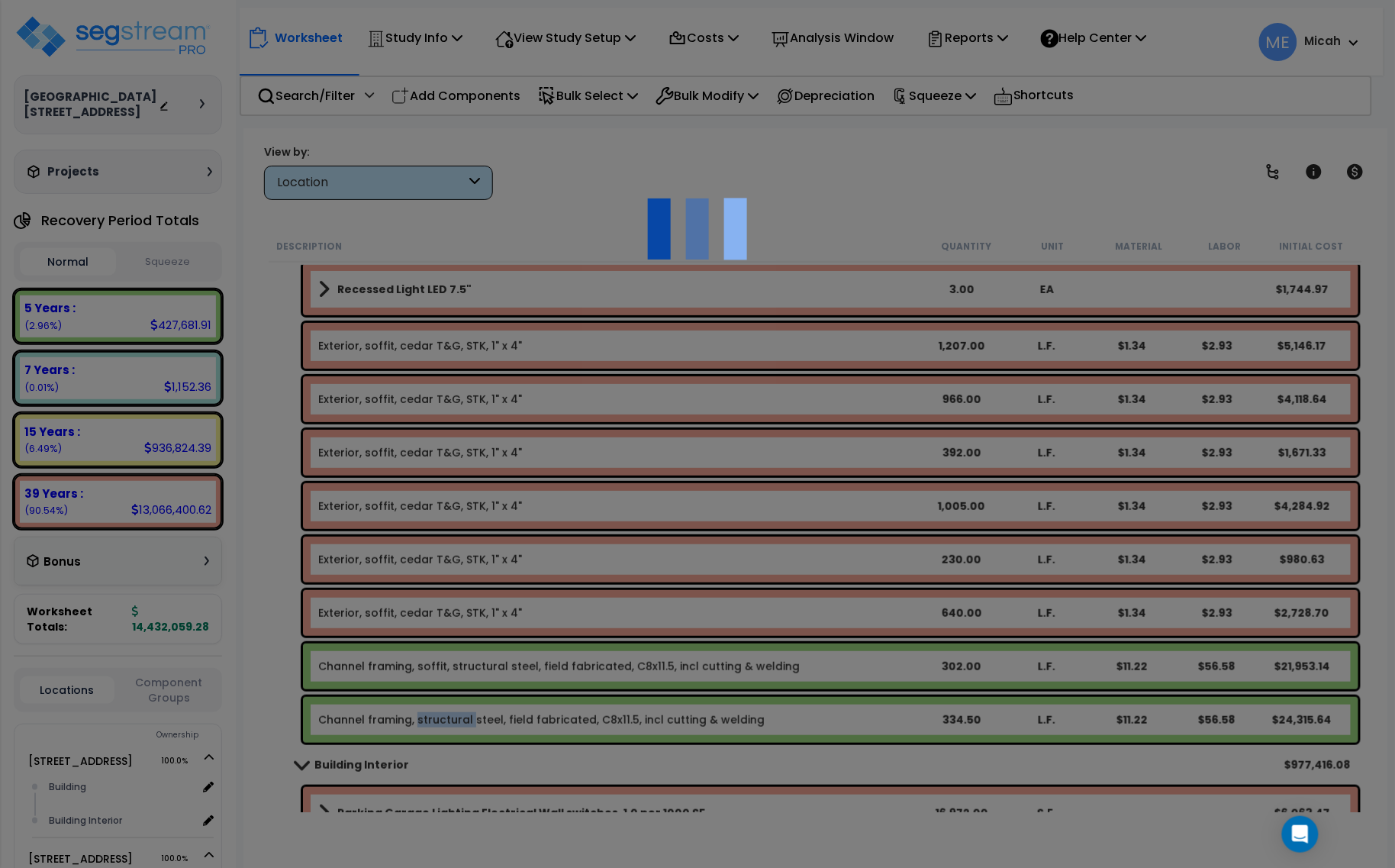
select select "45778569"
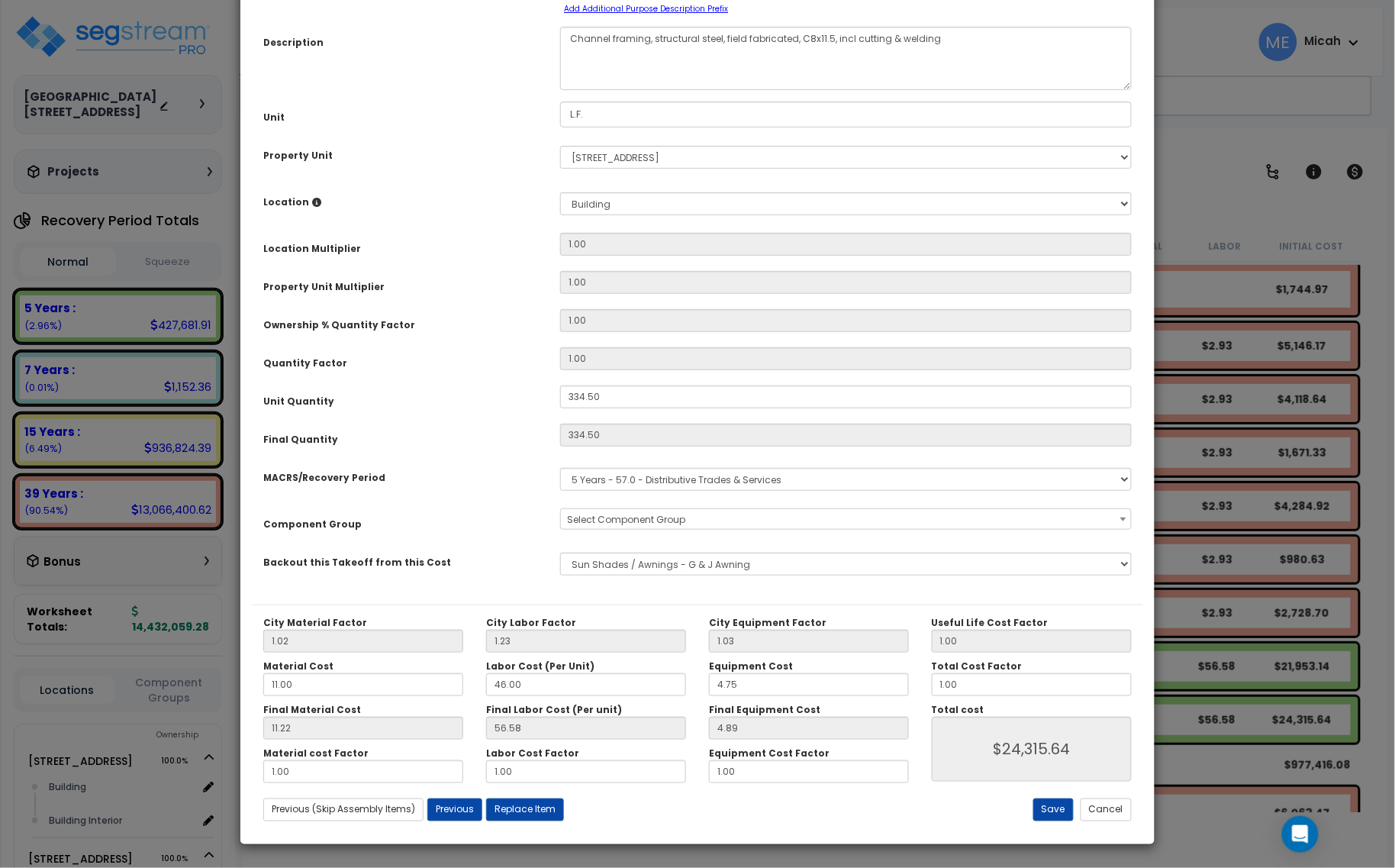
scroll to position [0, 0]
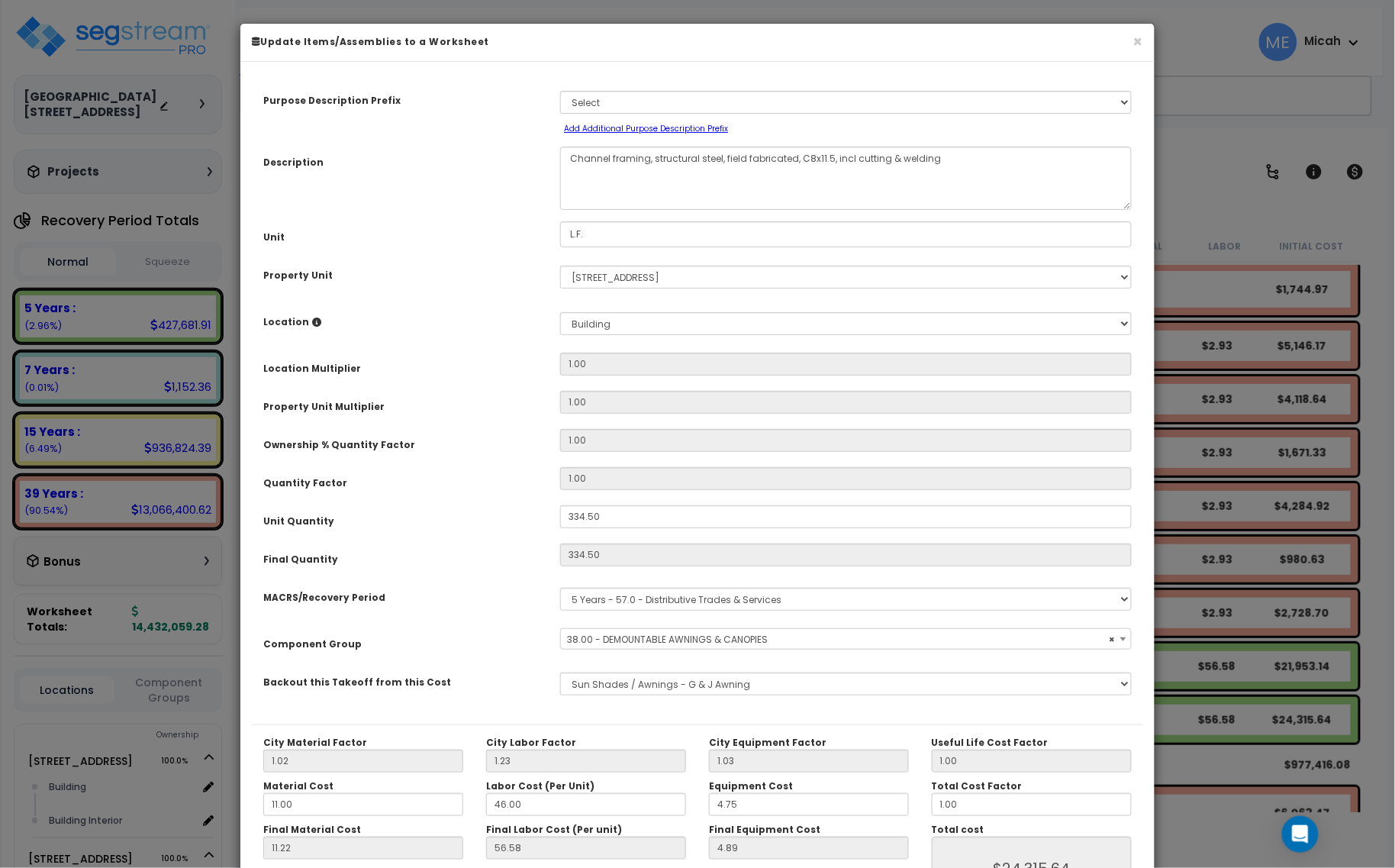
select select "56864"
click at [652, 156] on textarea "Channel framing, structural steel, field fabricated, C8x11.5, incl cutting & we…" at bounding box center [845, 177] width 572 height 63
click at [729, 189] on textarea "Channel framing, structural steel, field fabricated, C8x11.5, incl cutting & we…" at bounding box center [845, 177] width 572 height 63
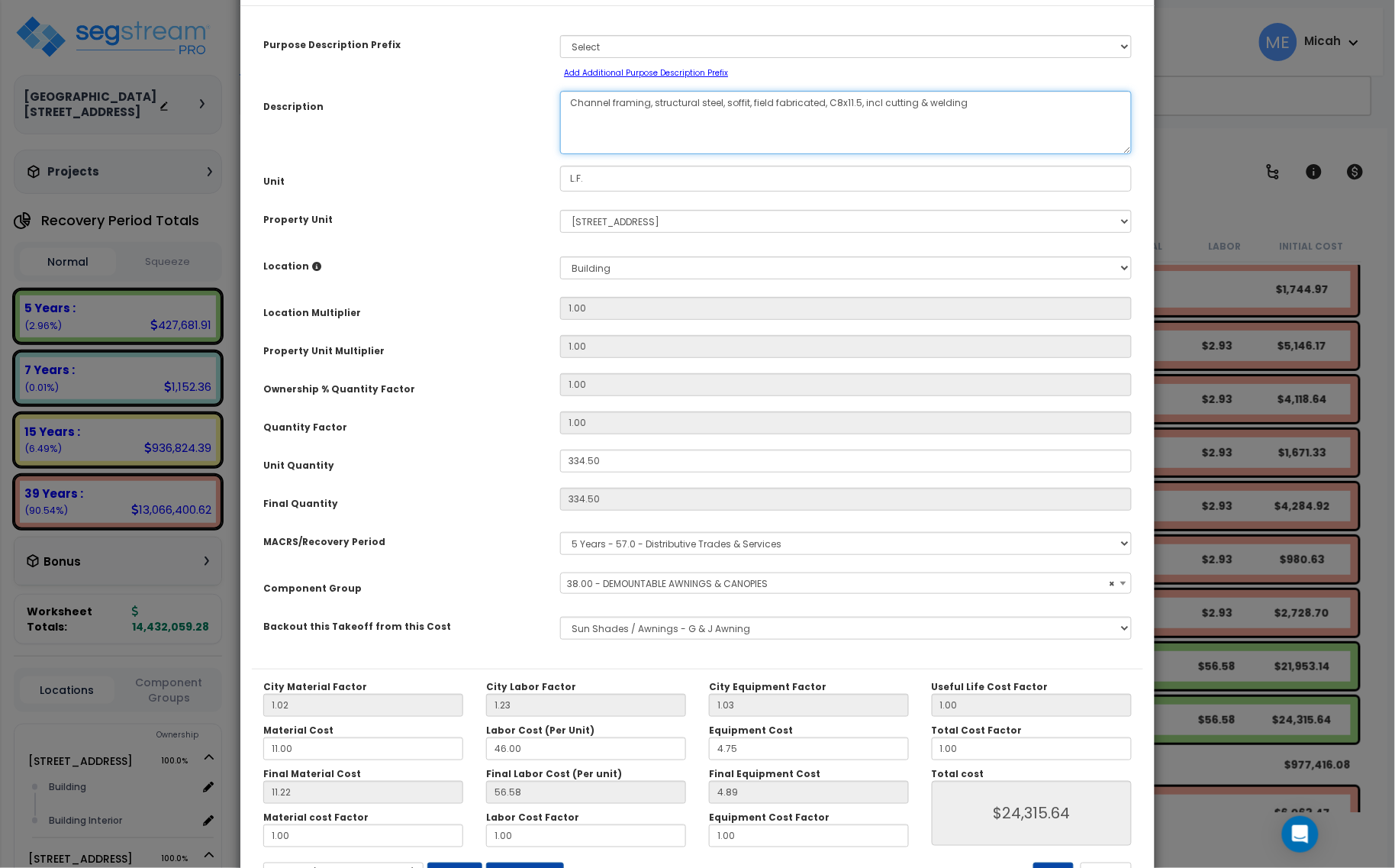
scroll to position [120, 0]
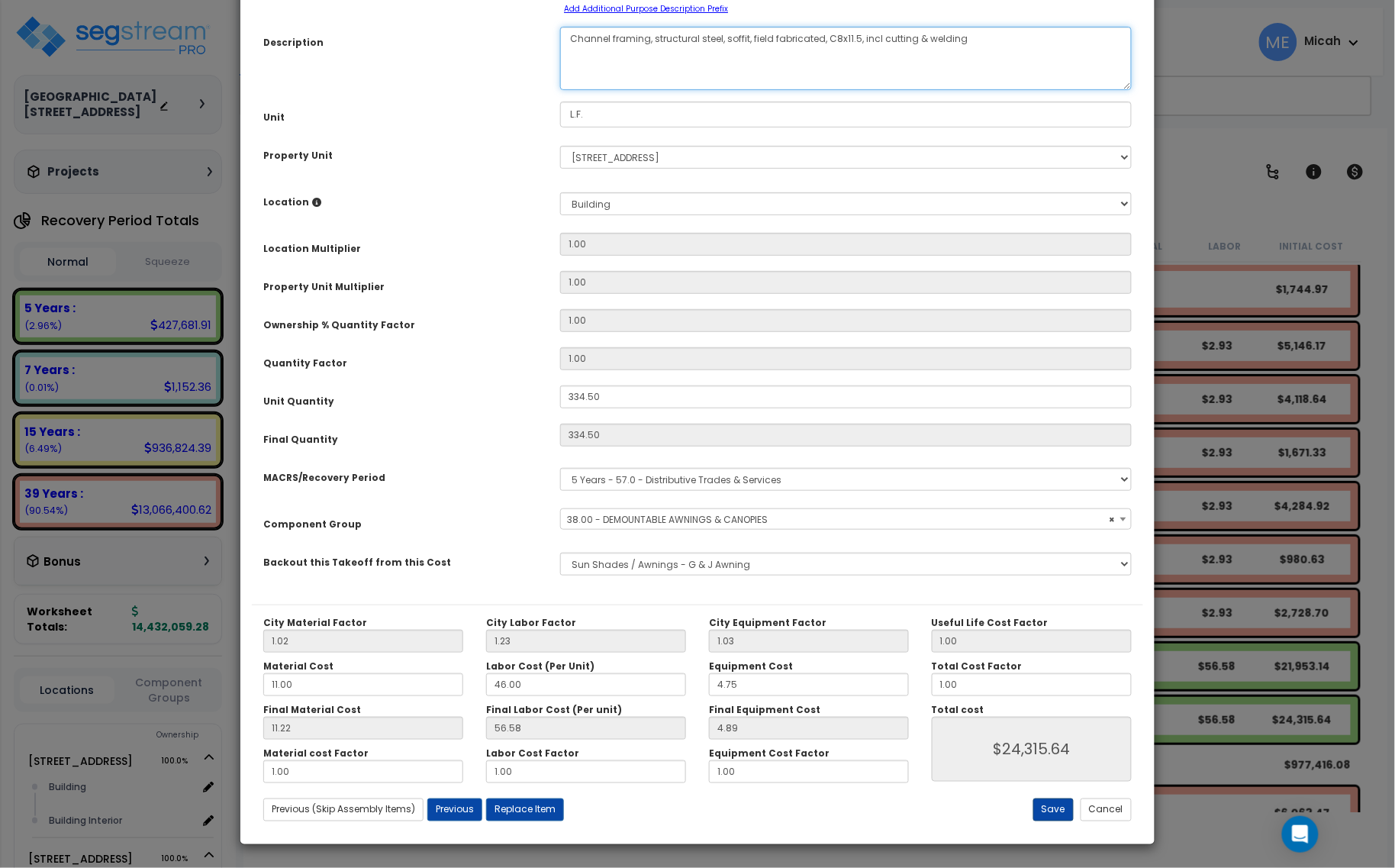
type textarea "Channel framing, structural steel, soffit, field fabricated, C8x11.5, incl cutt…"
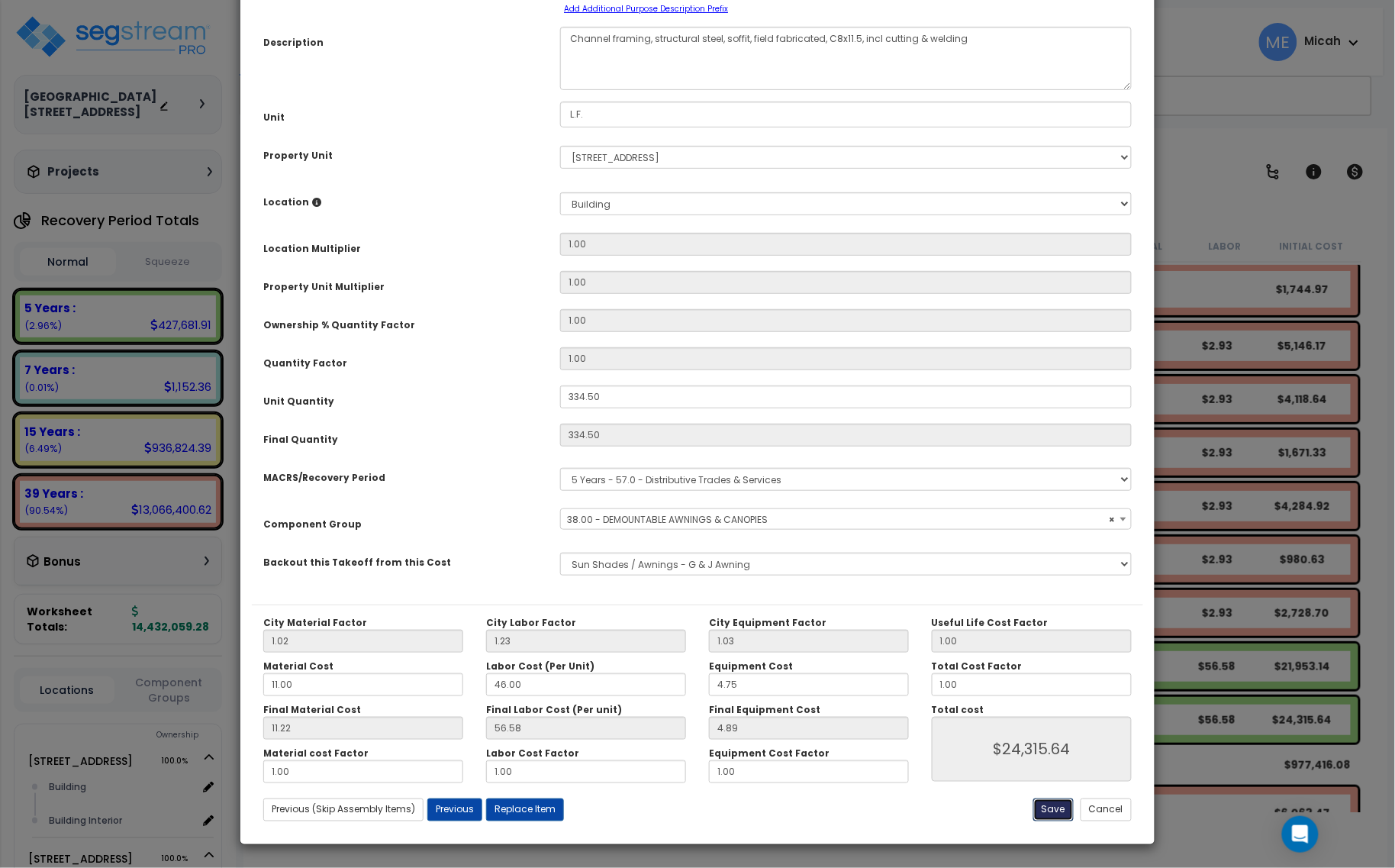
click at [1042, 814] on button "Save" at bounding box center [1053, 810] width 41 height 23
type input "24315.64"
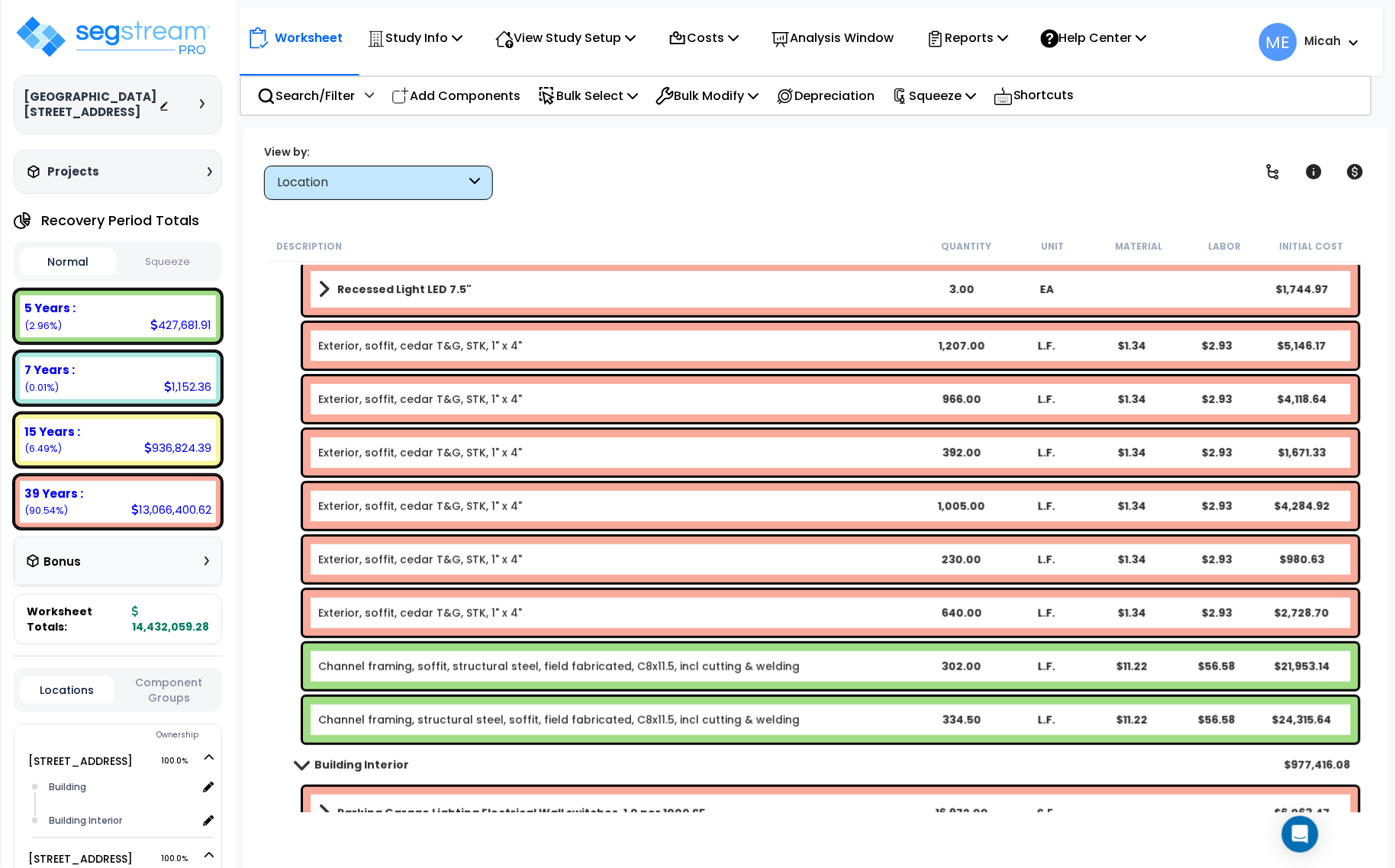
drag, startPoint x: 479, startPoint y: 95, endPoint x: 1387, endPoint y: 436, distance: 969.9
click at [479, 95] on p "Add Components" at bounding box center [455, 96] width 129 height 21
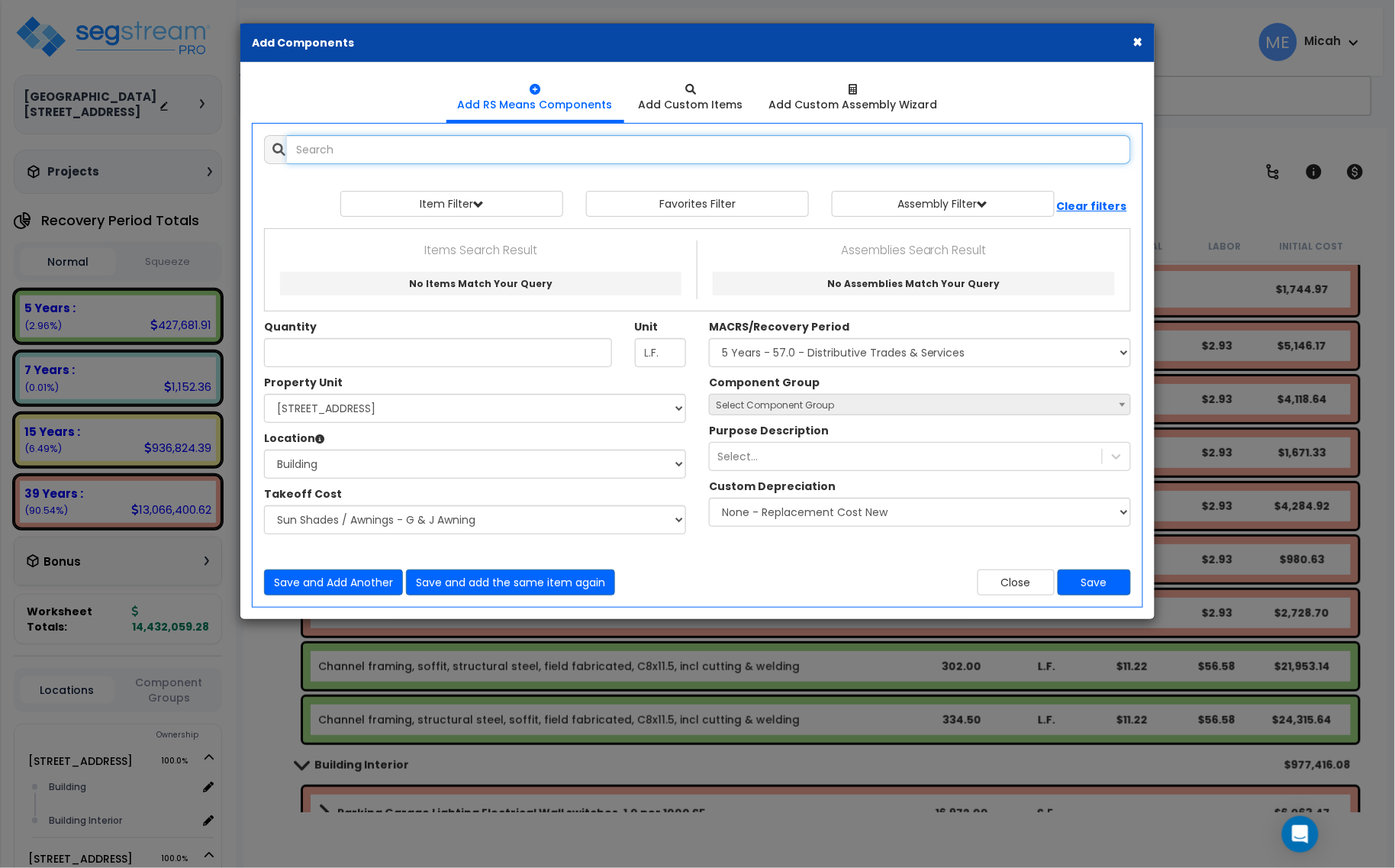
select select
click at [434, 157] on input "text" at bounding box center [709, 149] width 845 height 29
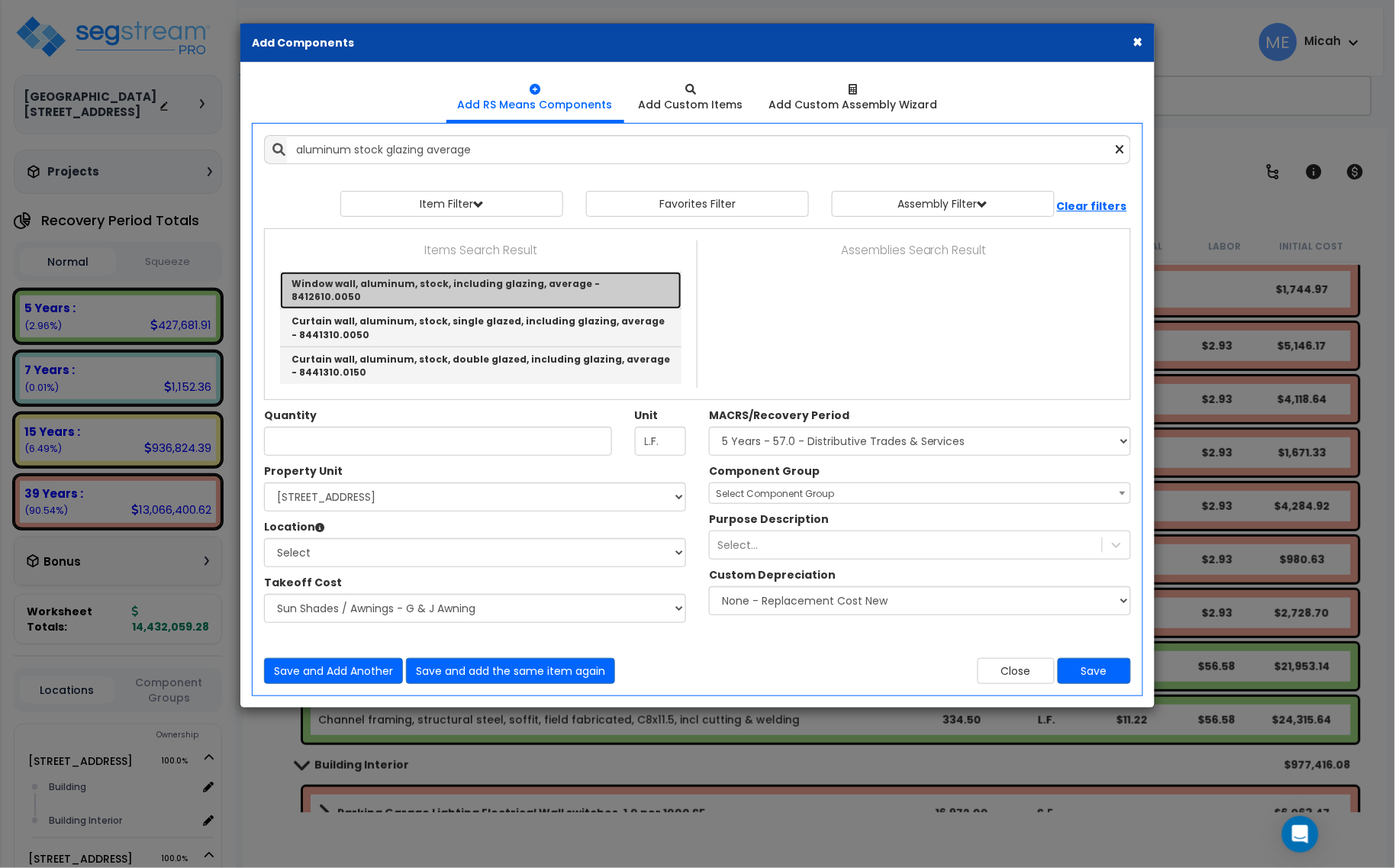
click at [479, 283] on link "Window wall, aluminum, stock, including glazing, average - 8412610.0050" at bounding box center [481, 290] width 402 height 38
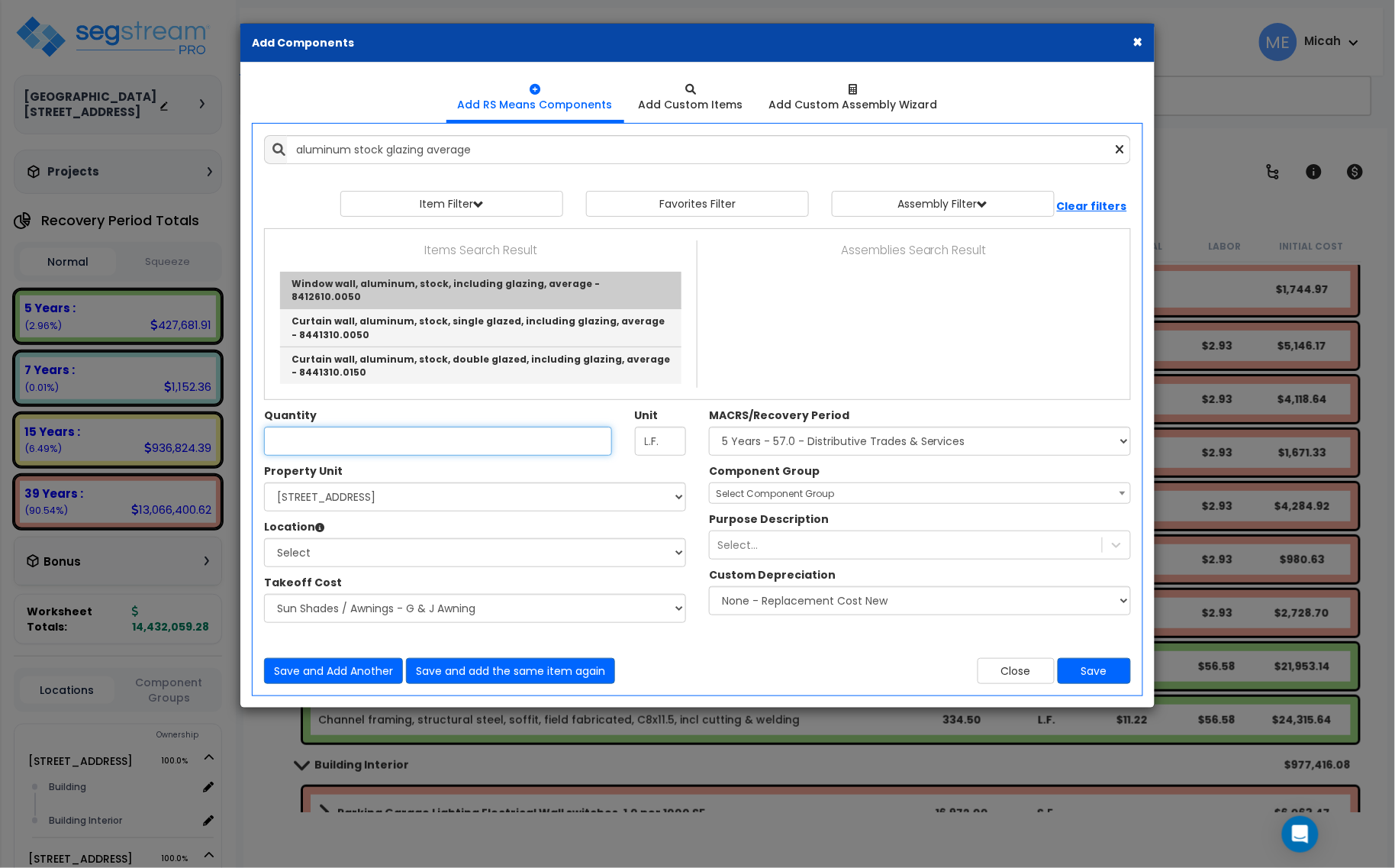
type input "Window wall, aluminum, stock, including glazing, average - 8412610.0050"
type input "S.F."
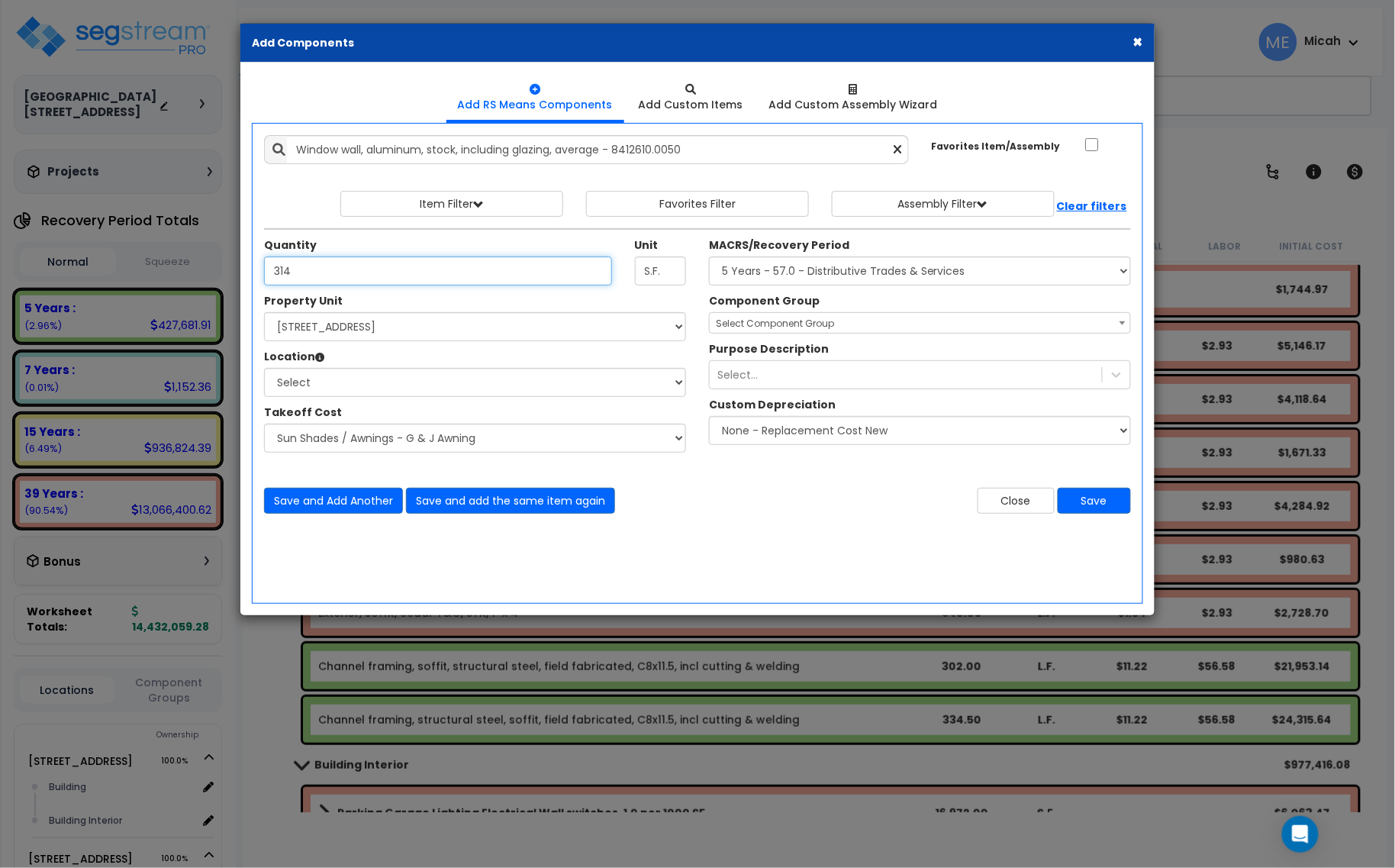
type input "314"
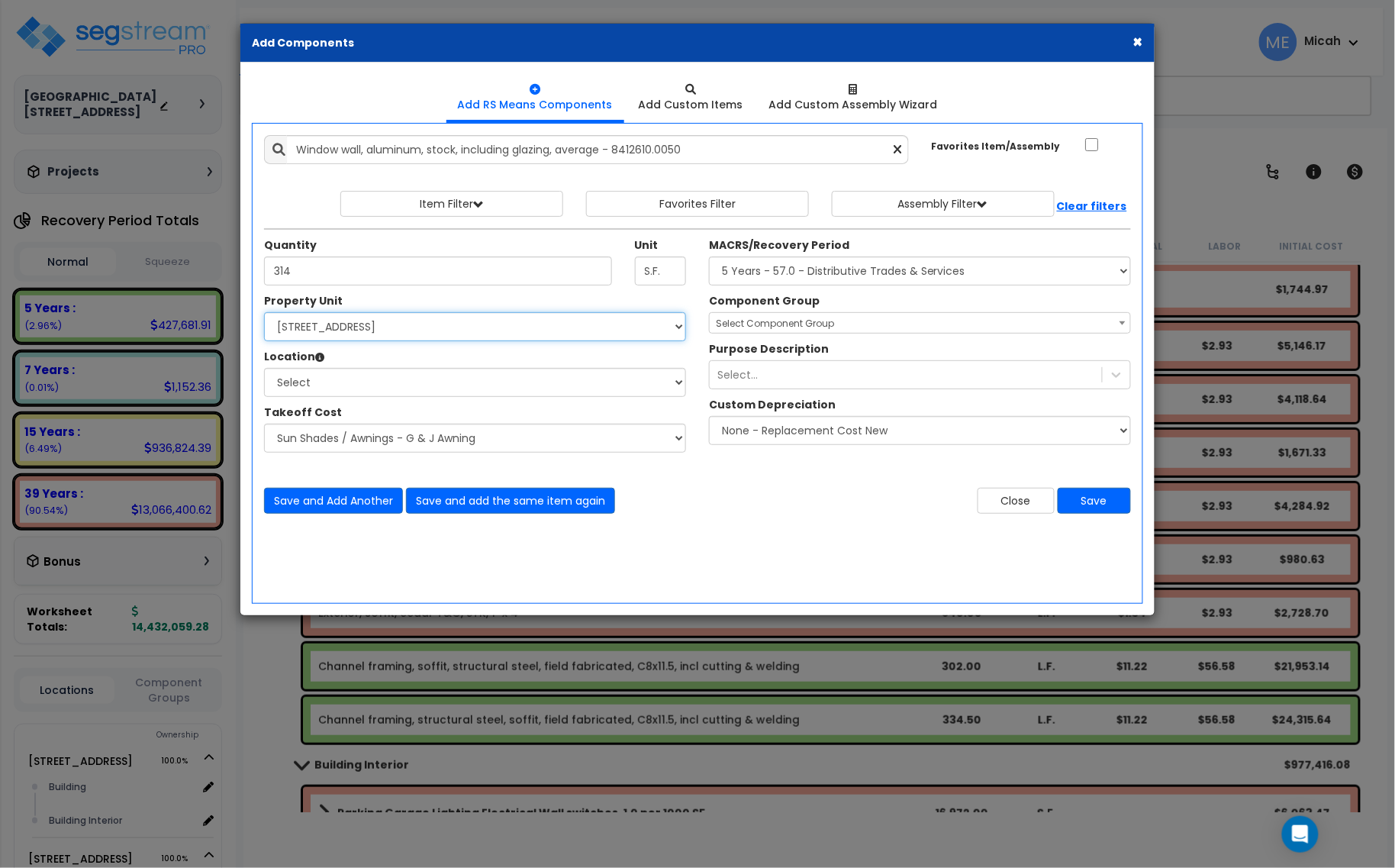
click at [397, 332] on select "Select [STREET_ADDRESS] [STREET_ADDRESS] [STREET_ADDRESS] Site Improvement 2 95…" at bounding box center [475, 326] width 422 height 29
select select "174548"
click at [264, 313] on select "Select [STREET_ADDRESS] [STREET_ADDRESS] [STREET_ADDRESS] Site Improvement 2 95…" at bounding box center [475, 326] width 422 height 29
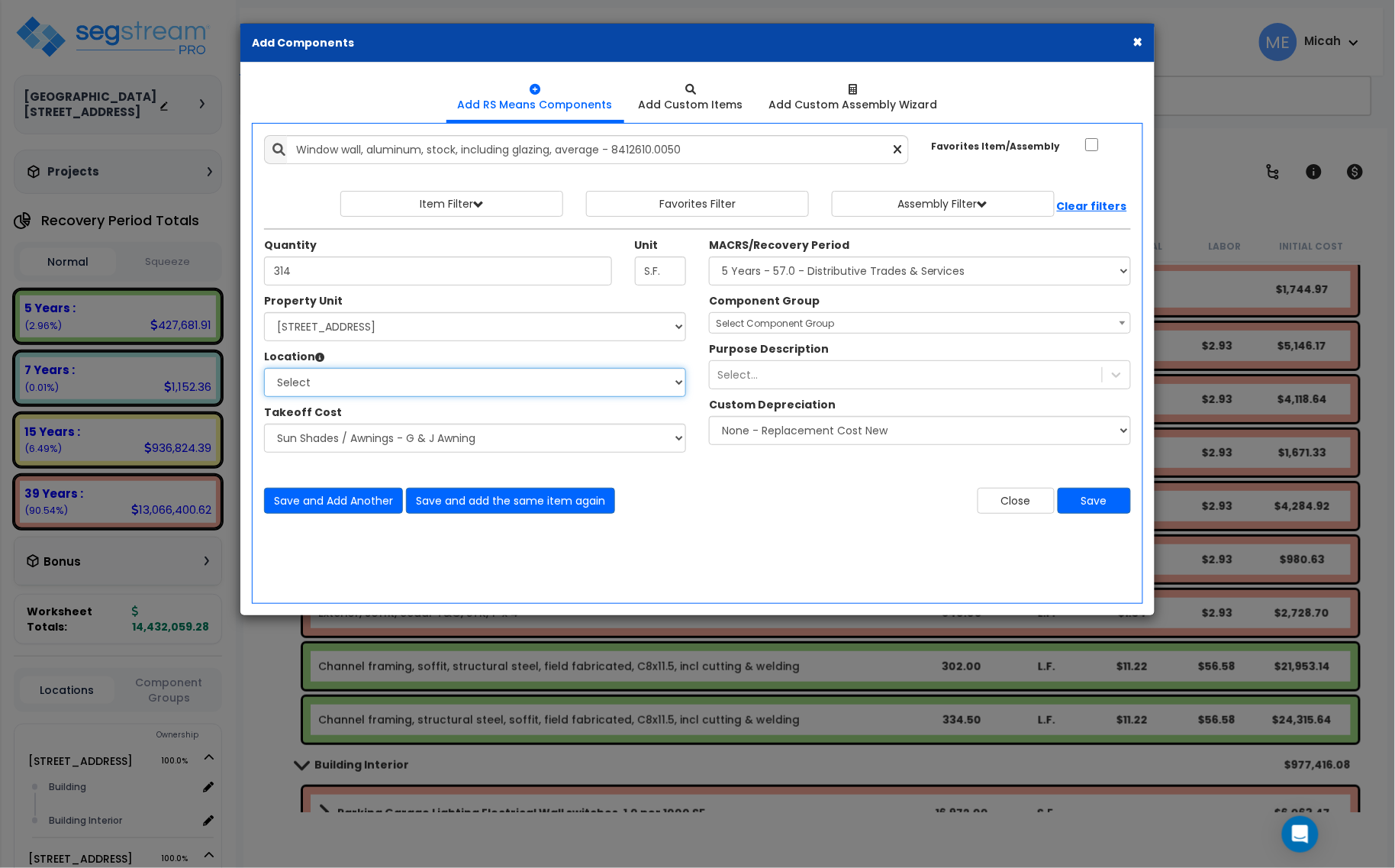
click at [352, 387] on select "Select Building Building Interior Site Exterior Add Additional Location" at bounding box center [475, 382] width 422 height 29
select select "461"
click at [264, 368] on select "Select Building Building Interior Site Exterior Add Additional Location" at bounding box center [475, 382] width 422 height 29
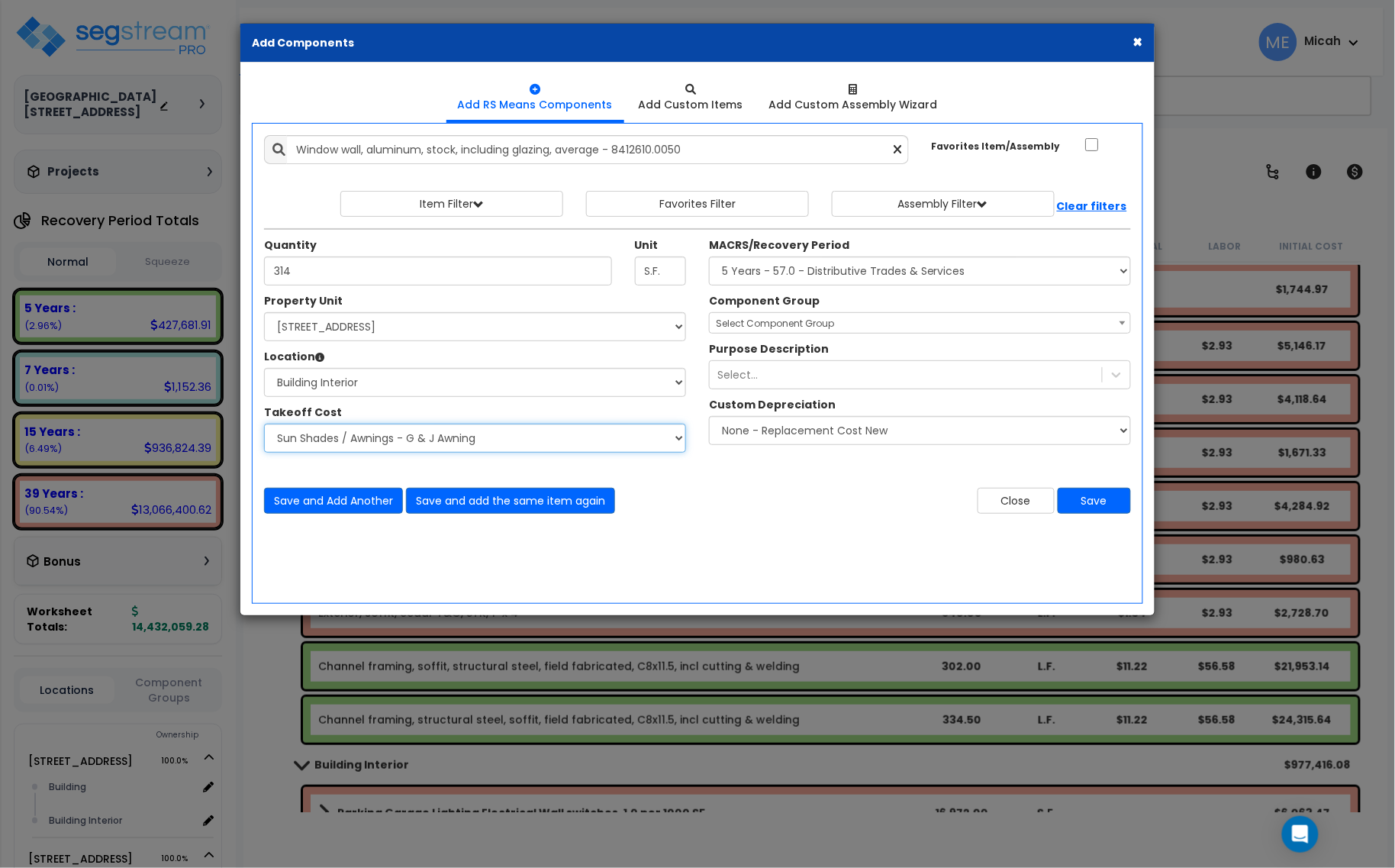
click at [348, 444] on select "Select Site Work - [PERSON_NAME] Aphalt Paving - Pine Bend Paving Site Concrete…" at bounding box center [475, 437] width 422 height 29
select select "45778563"
click at [264, 424] on select "Select Site Work - [PERSON_NAME] Aphalt Paving - Pine Bend Paving Site Concrete…" at bounding box center [475, 437] width 422 height 29
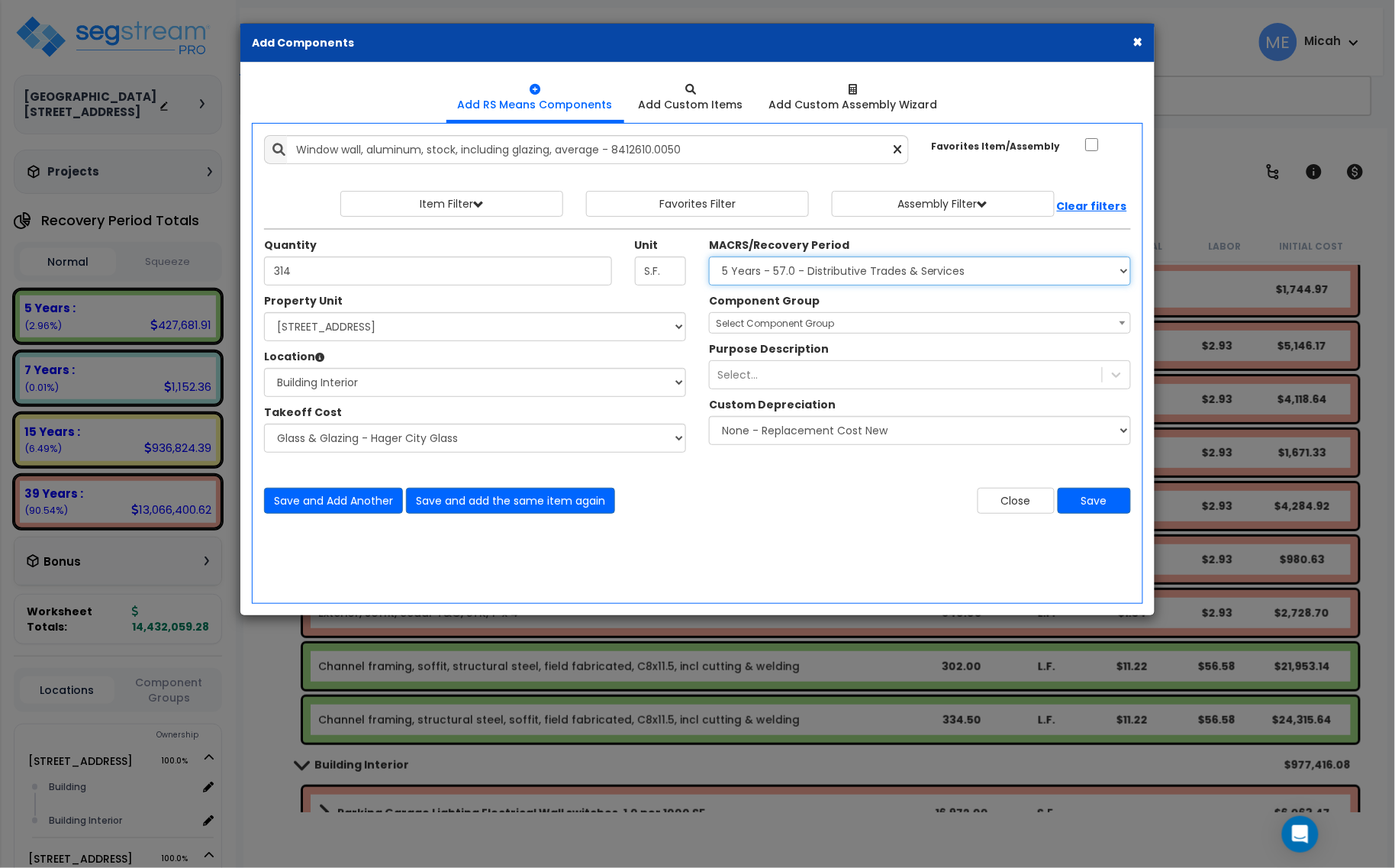
click at [935, 272] on select "Select MACRS/Recovery Period 5 Years - 57.0 - Distributive Trades & Services 5 …" at bounding box center [920, 270] width 422 height 29
select select "3669"
click at [709, 257] on select "Select MACRS/Recovery Period 5 Years - 57.0 - Distributive Trades & Services 5 …" at bounding box center [920, 270] width 422 height 29
click at [827, 328] on span "Select Component Group" at bounding box center [776, 323] width 119 height 13
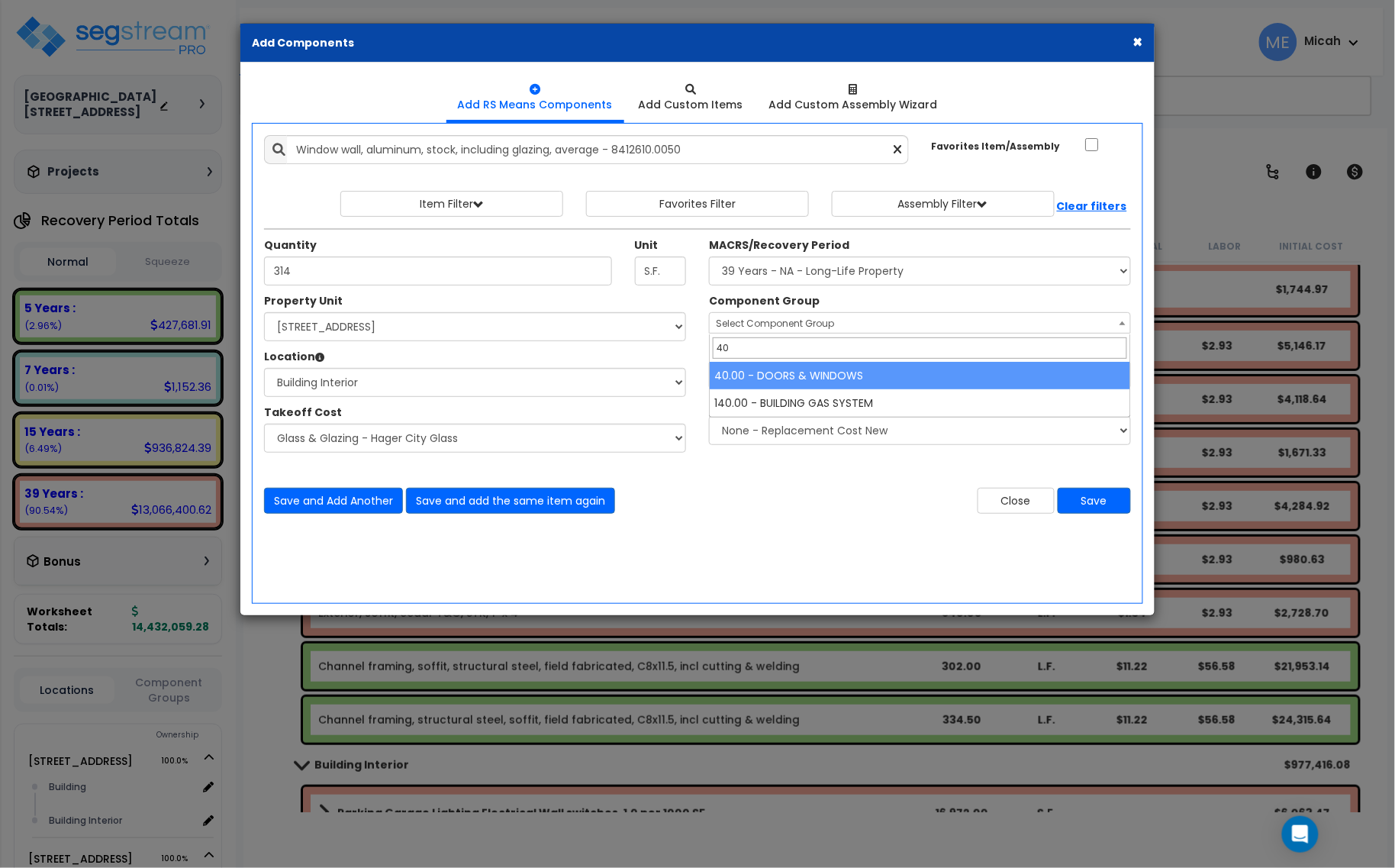
type input "40"
select select "57248"
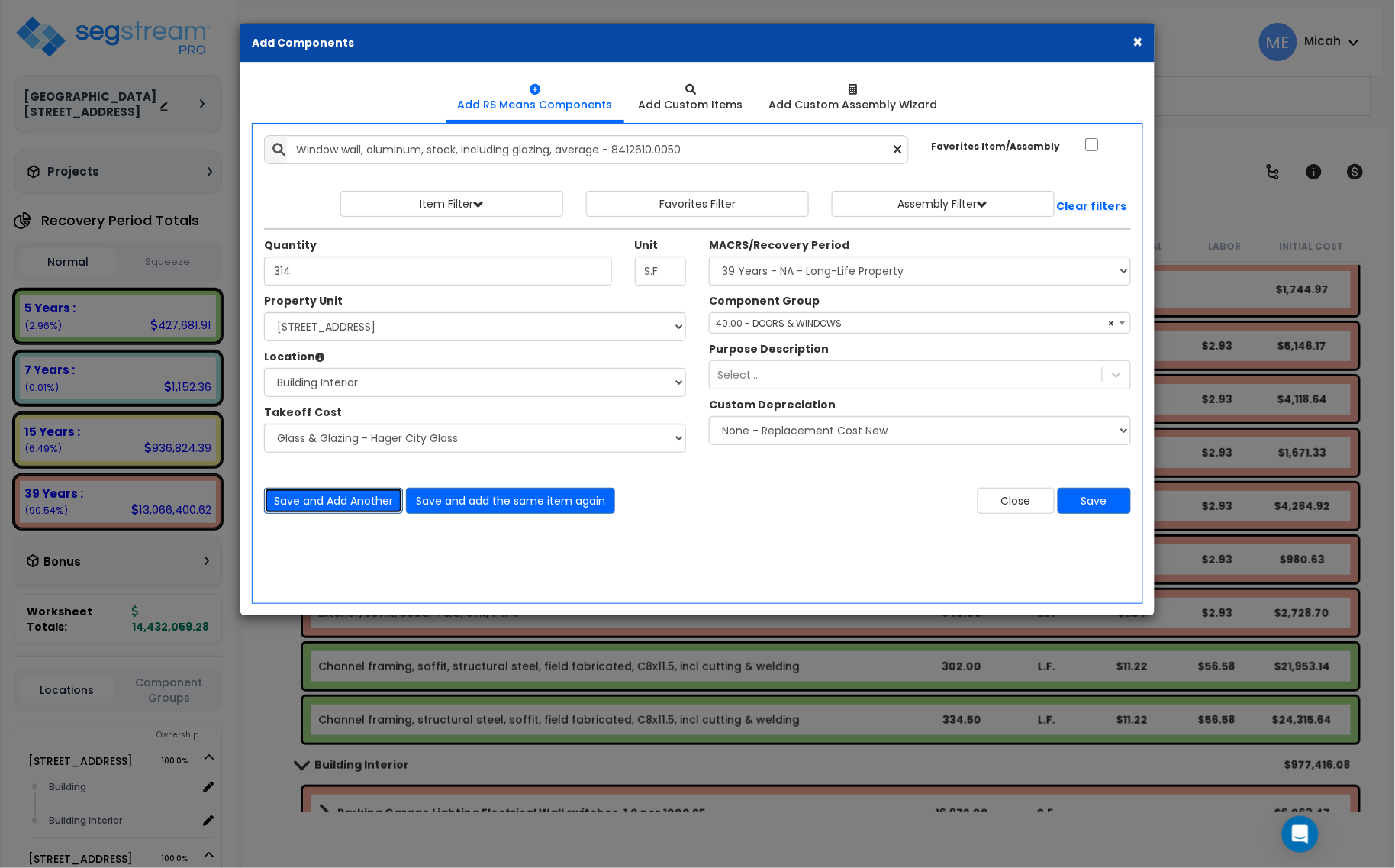
click at [363, 495] on button "Save and Add Another" at bounding box center [333, 500] width 139 height 26
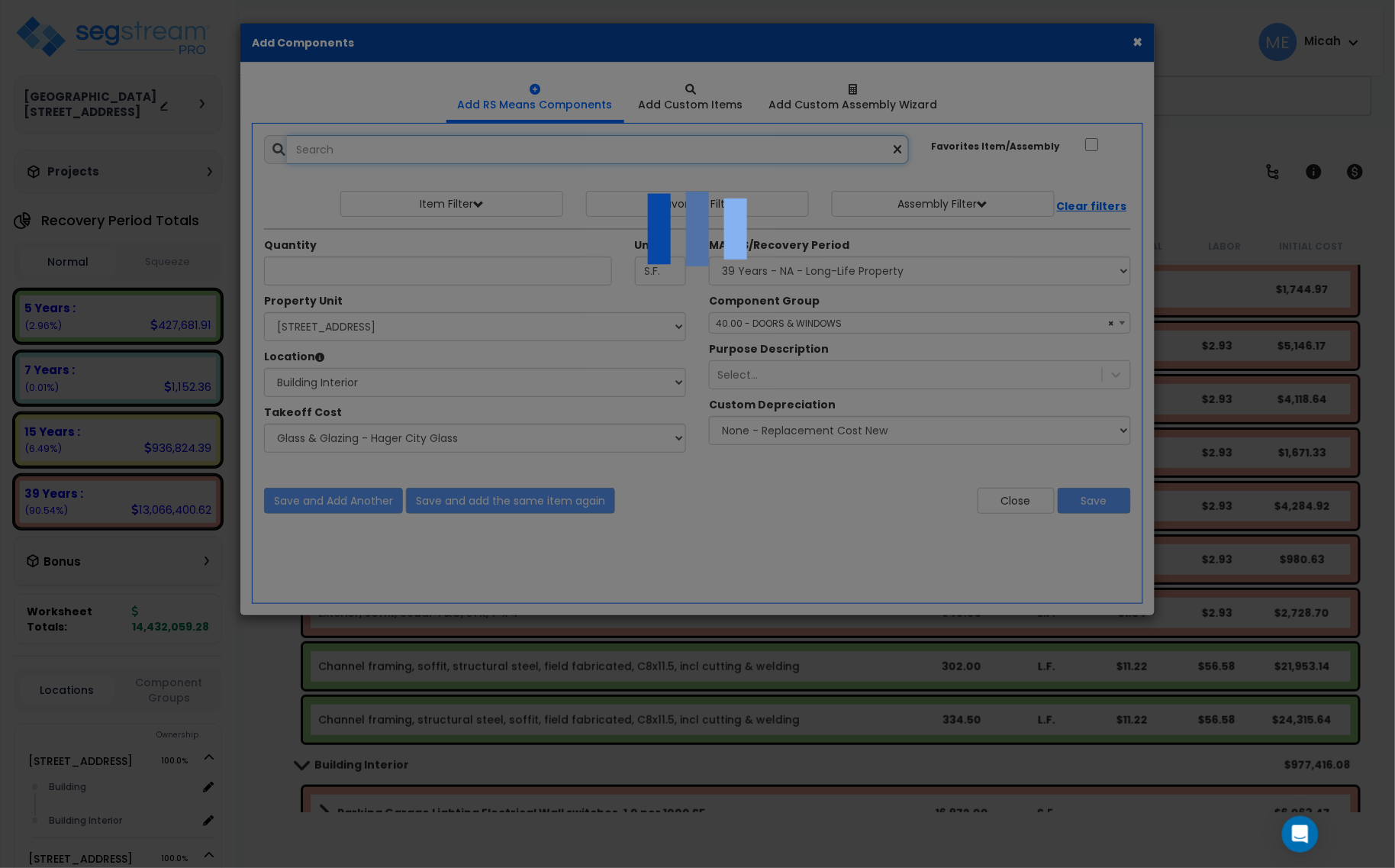
select select "45778563"
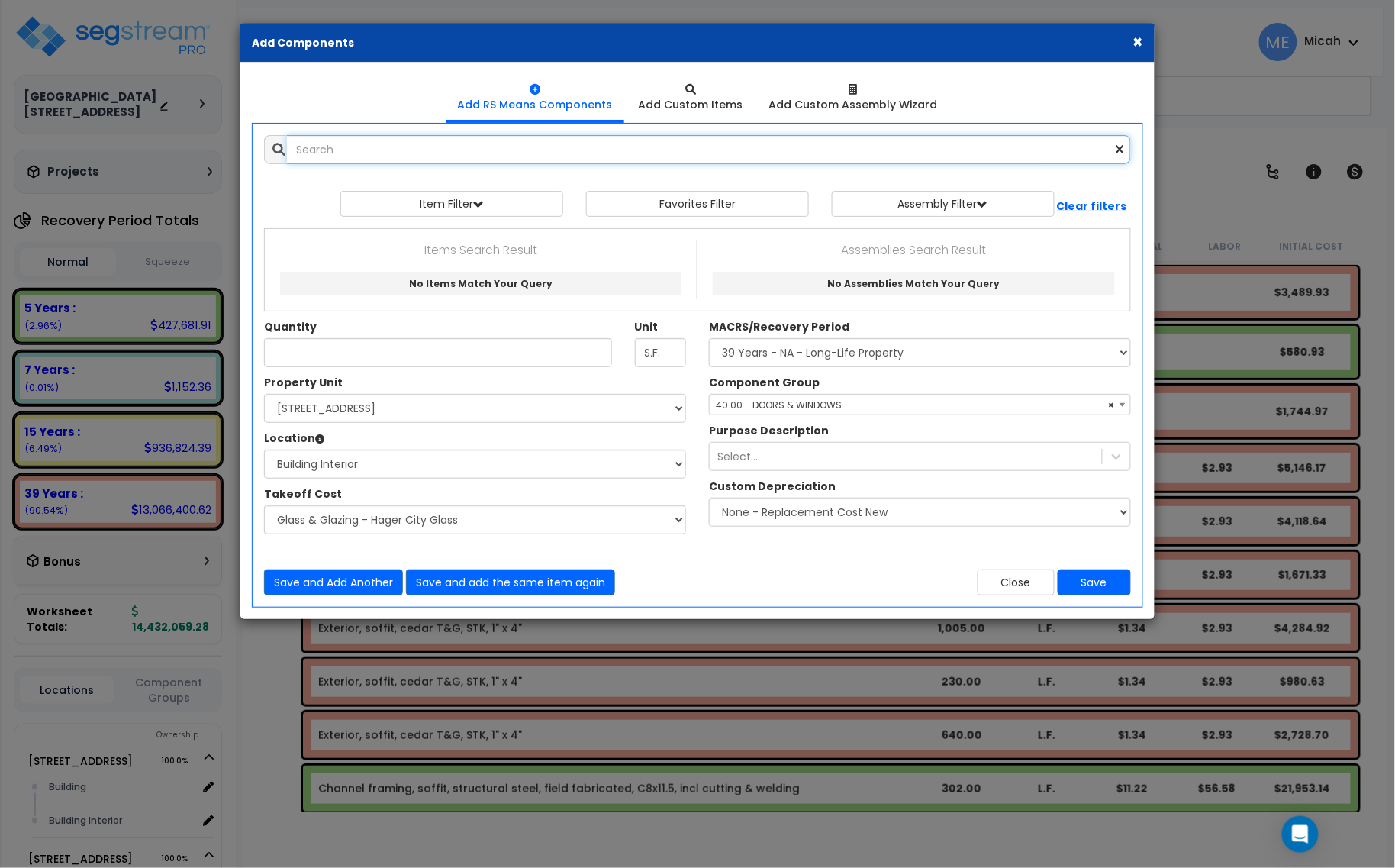
click at [351, 157] on input "text" at bounding box center [709, 149] width 845 height 29
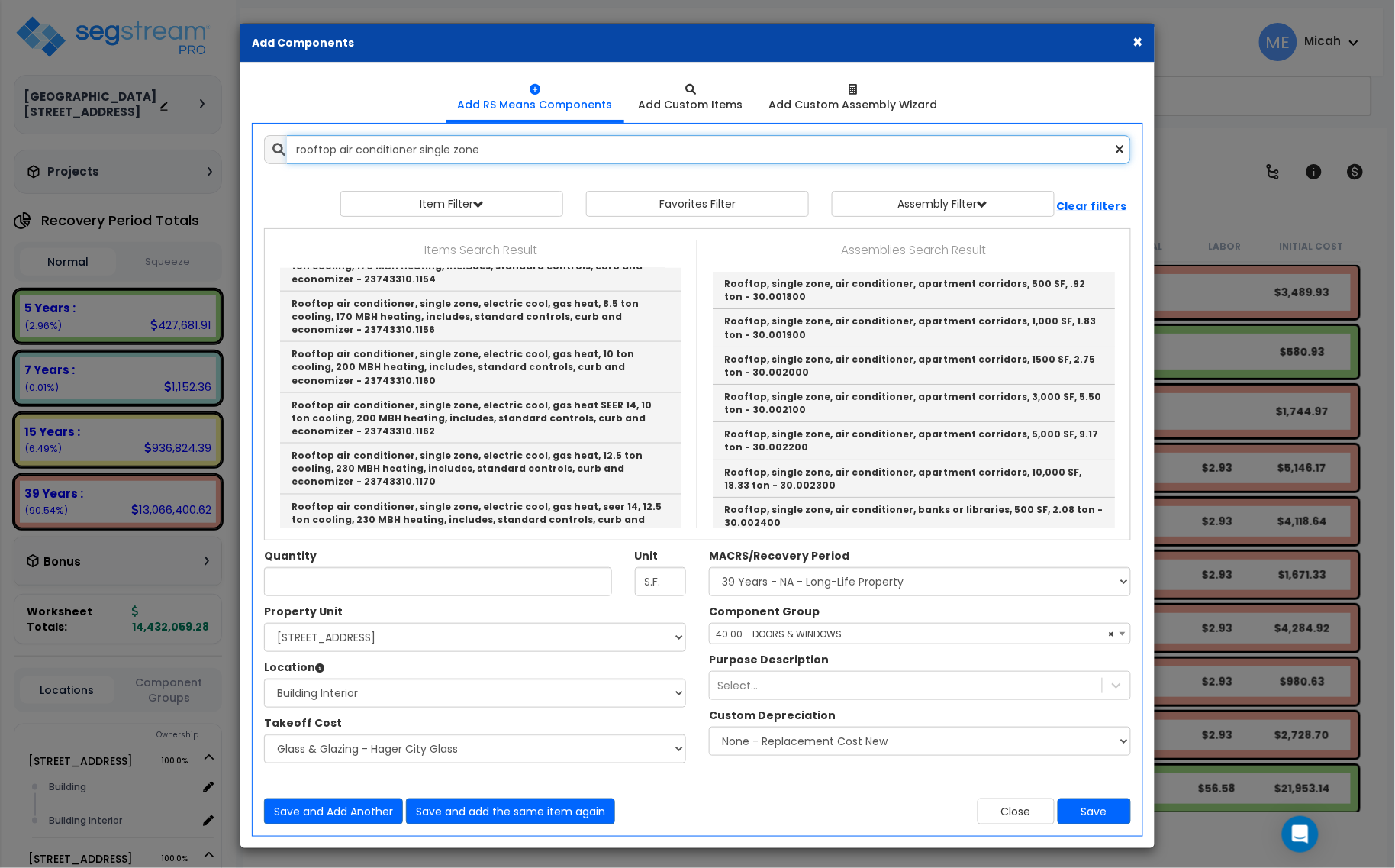
scroll to position [572, 0]
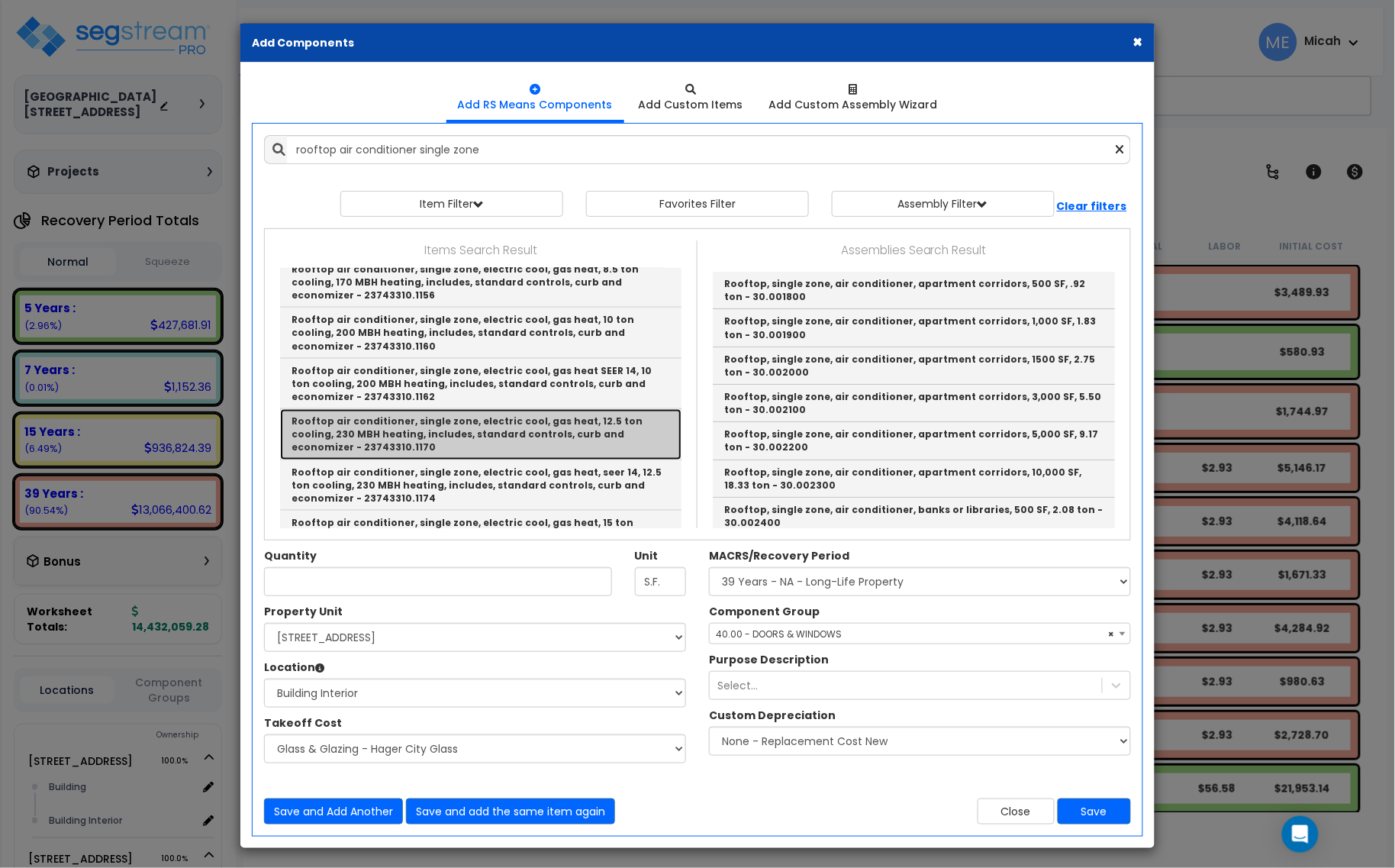
click at [507, 433] on link "Rooftop air conditioner, single zone, electric cool, gas heat, 12.5 ton cooling…" at bounding box center [481, 434] width 402 height 50
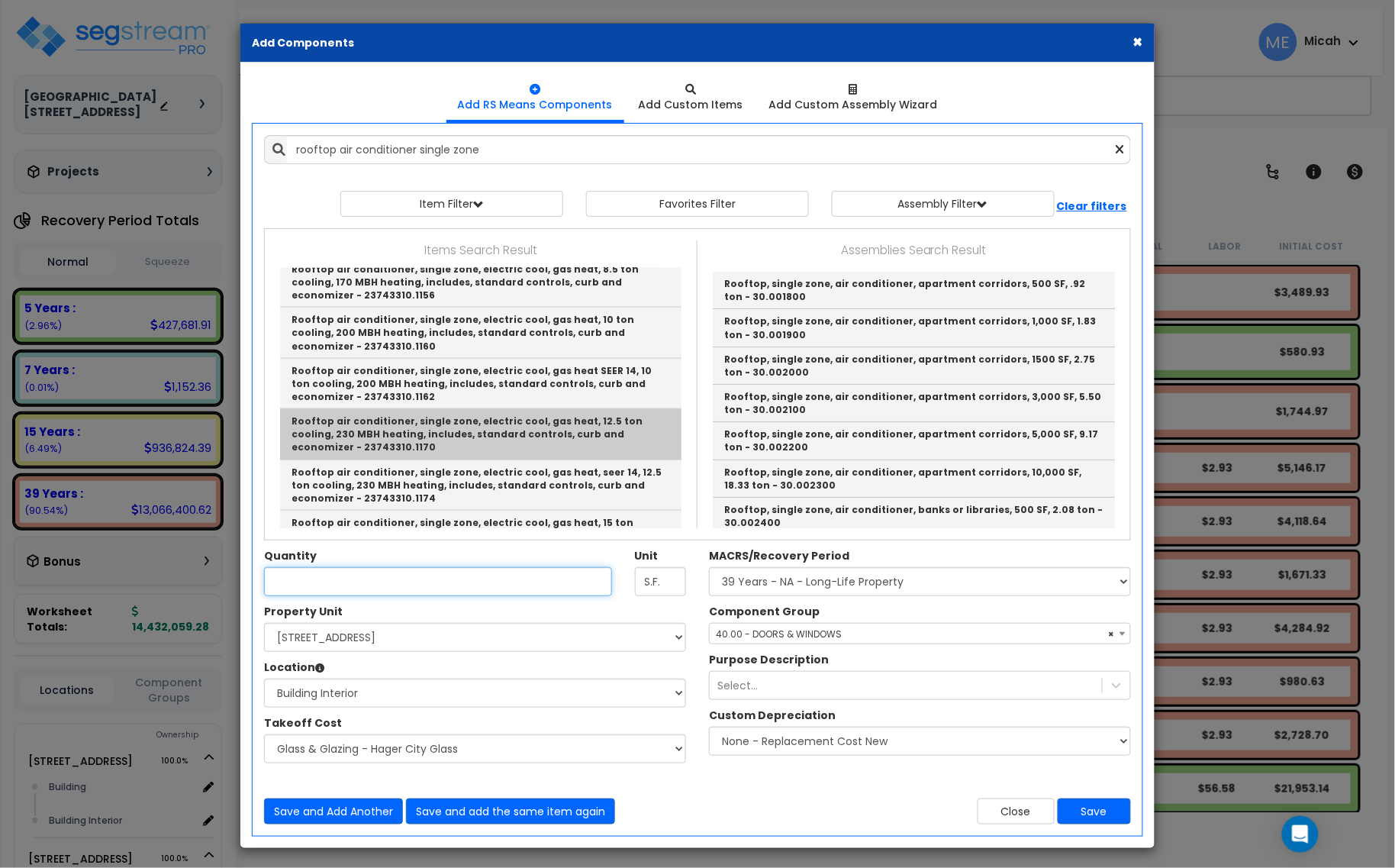
type input "Rooftop air conditioner, single zone, electric cool, gas heat, 12.5 ton cooling…"
type input "Ea."
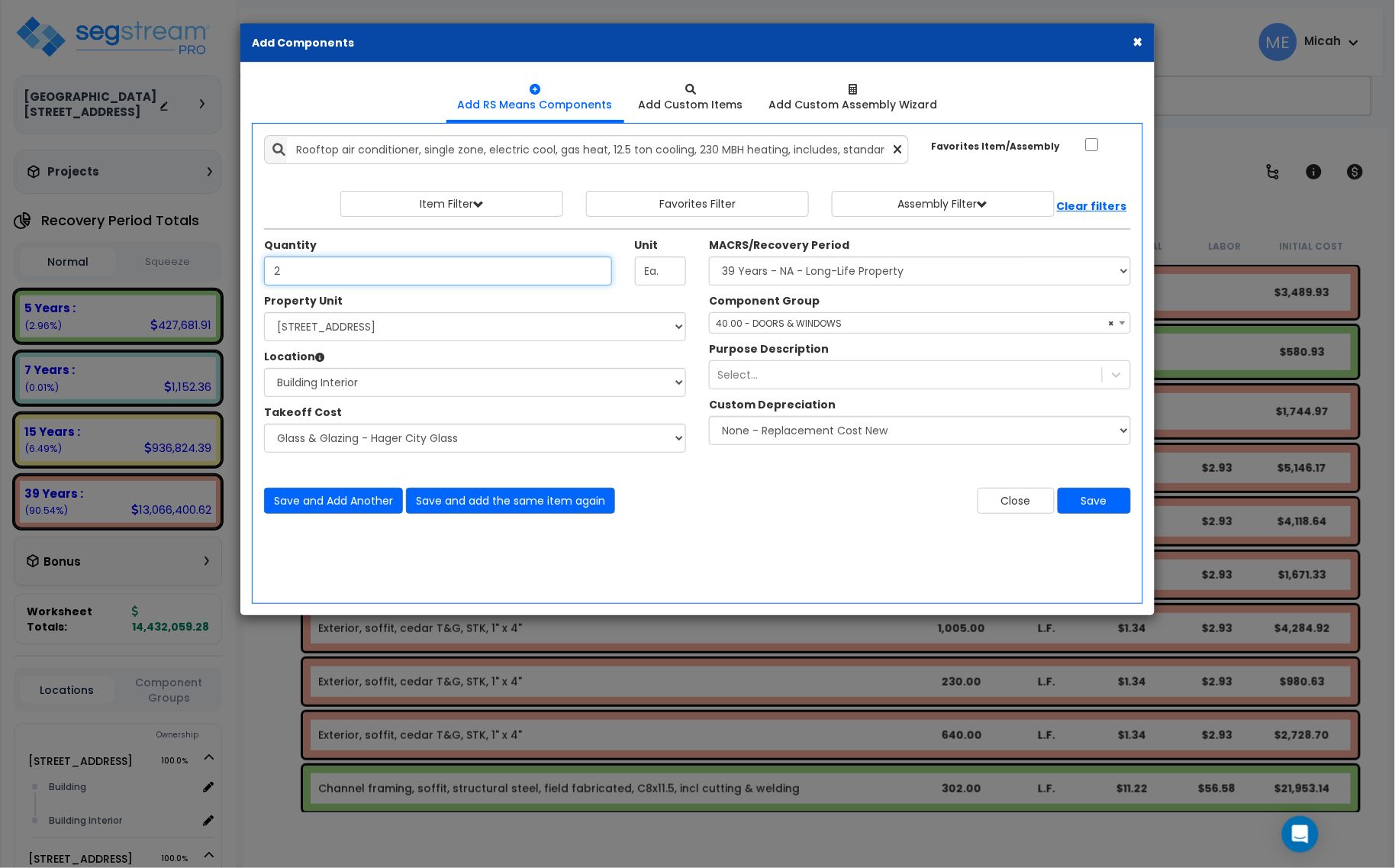
type input "2"
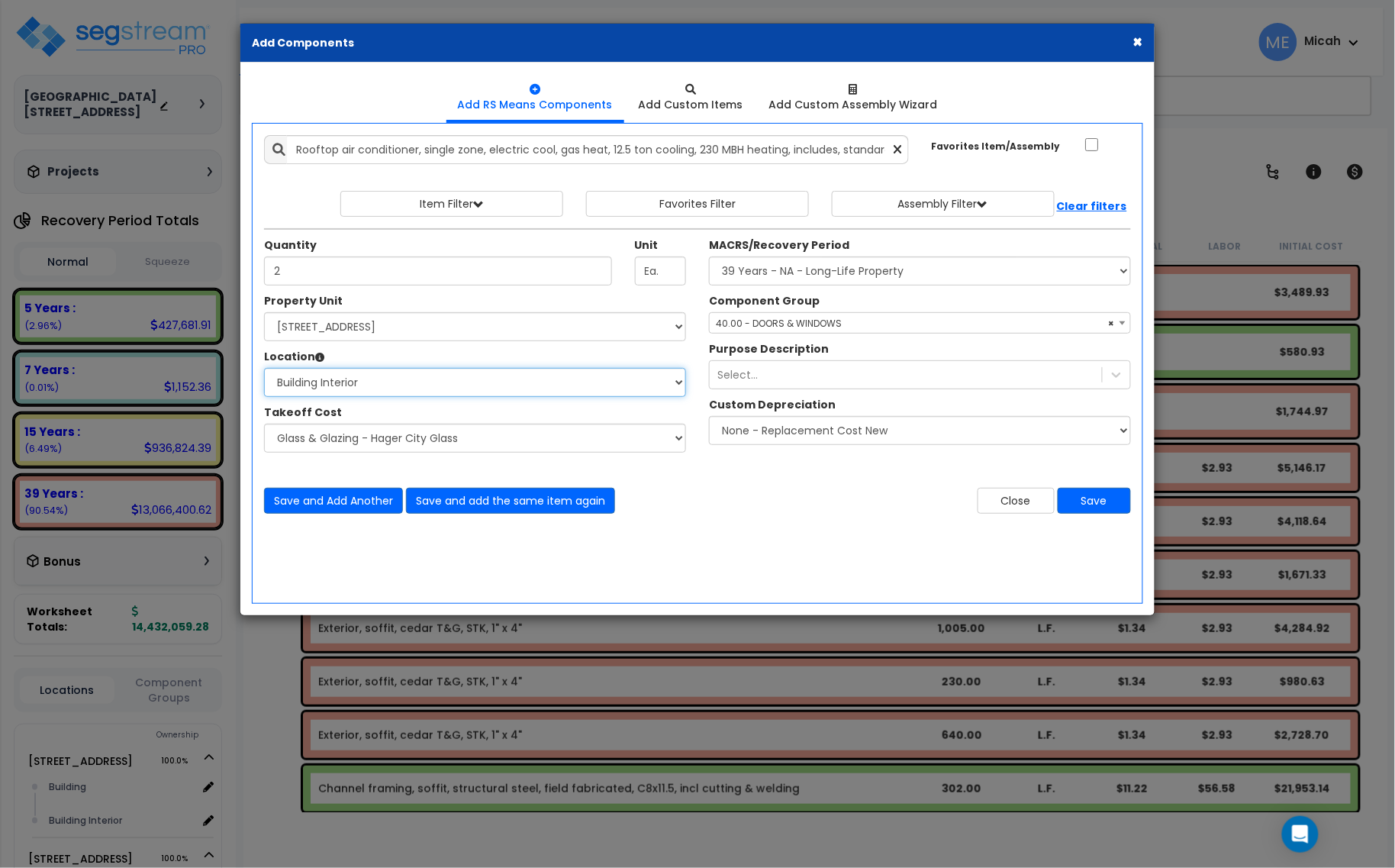
click at [432, 383] on select "Select Building Building Interior Site Exterior Add Additional Location" at bounding box center [475, 382] width 422 height 29
select select "6"
click at [264, 368] on select "Select Building Building Interior Site Exterior Add Additional Location" at bounding box center [475, 382] width 422 height 29
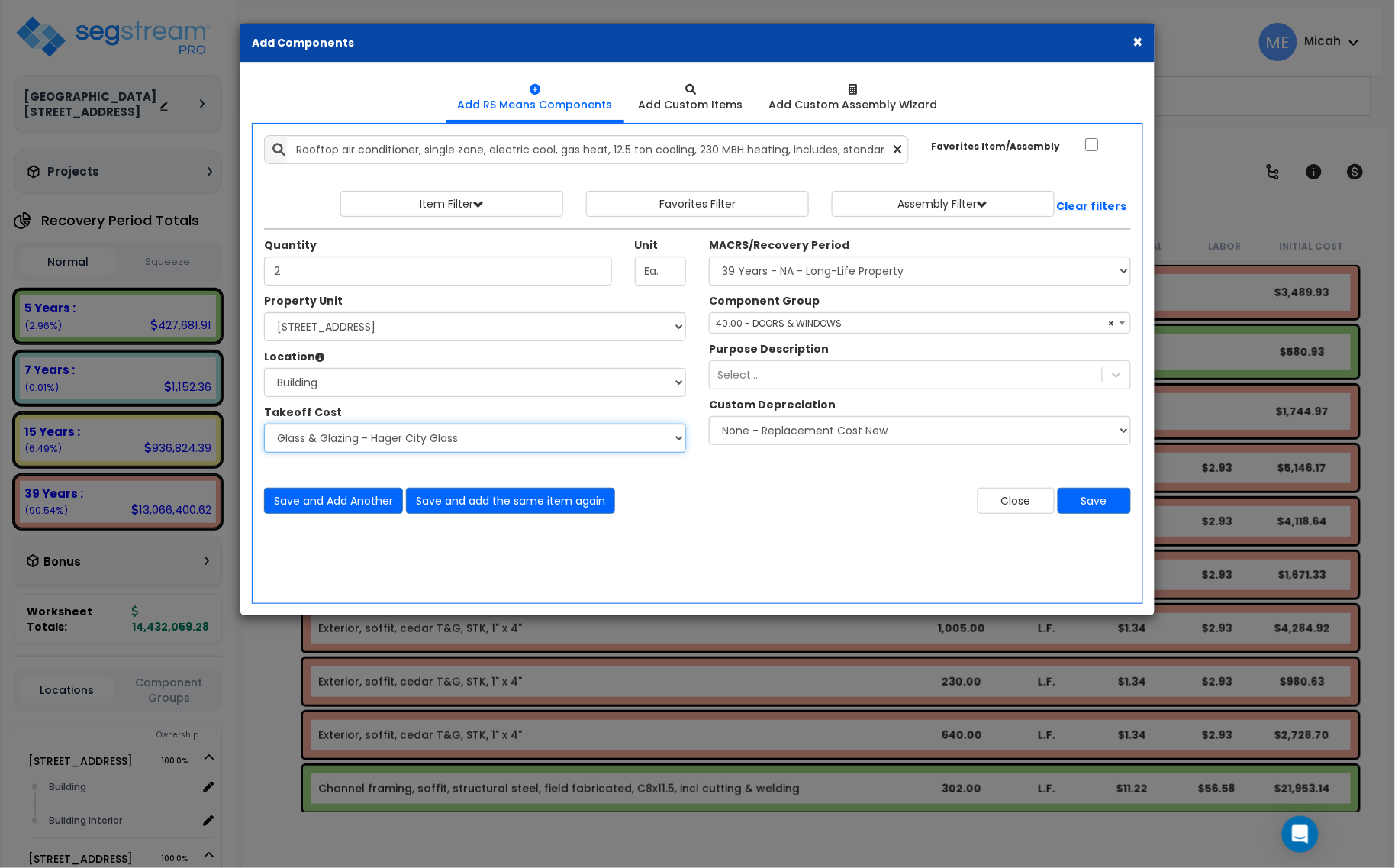
click at [416, 440] on select "Select Site Work - [PERSON_NAME] Aphalt Paving - Pine Bend Paving Site Concrete…" at bounding box center [475, 437] width 422 height 29
select select "45778575"
click at [264, 424] on select "Select Site Work - [PERSON_NAME] Aphalt Paving - Pine Bend Paving Site Concrete…" at bounding box center [475, 437] width 422 height 29
click at [777, 319] on span "× 40.00 - DOORS & WINDOWS" at bounding box center [920, 323] width 420 height 22
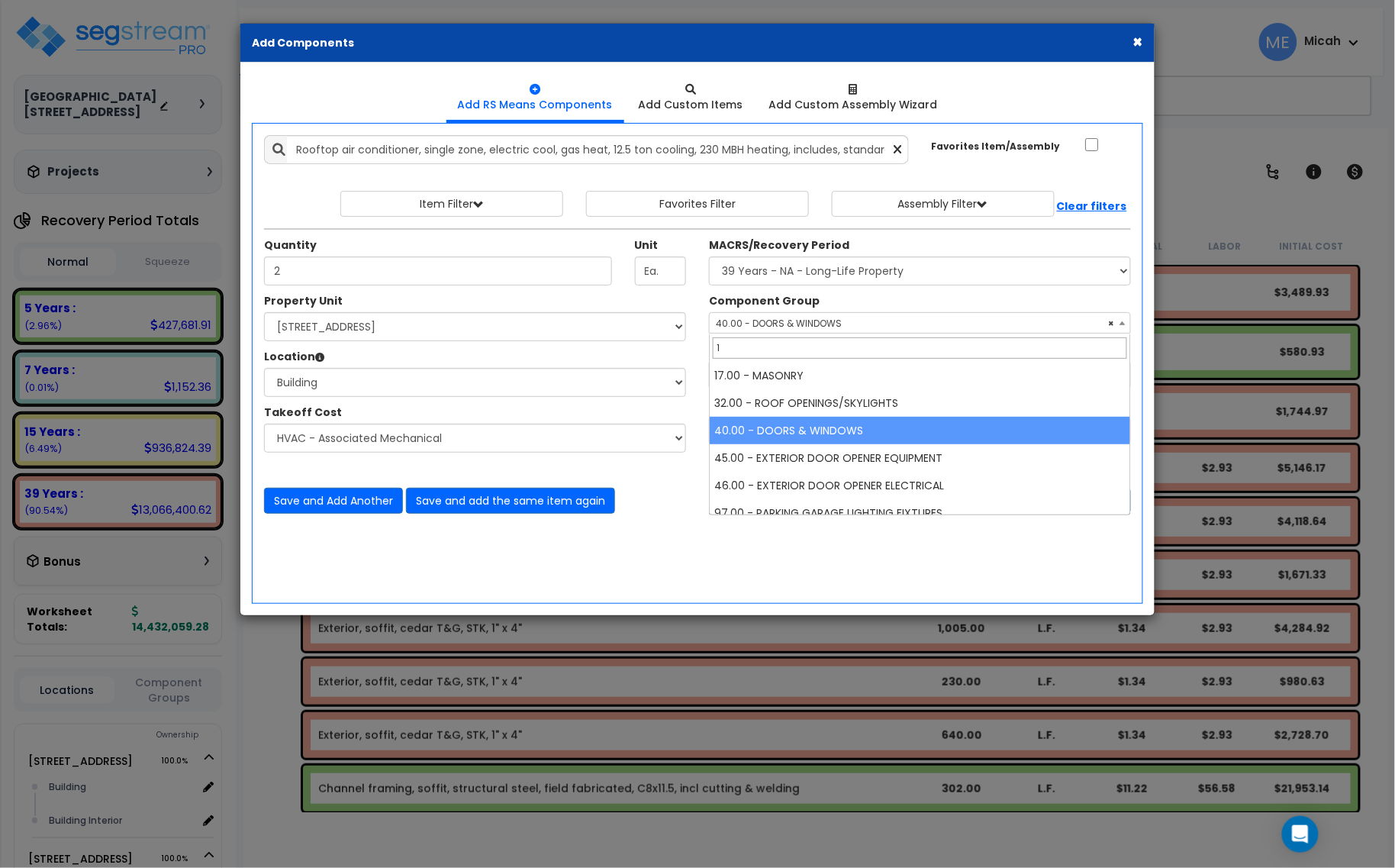
scroll to position [0, 0]
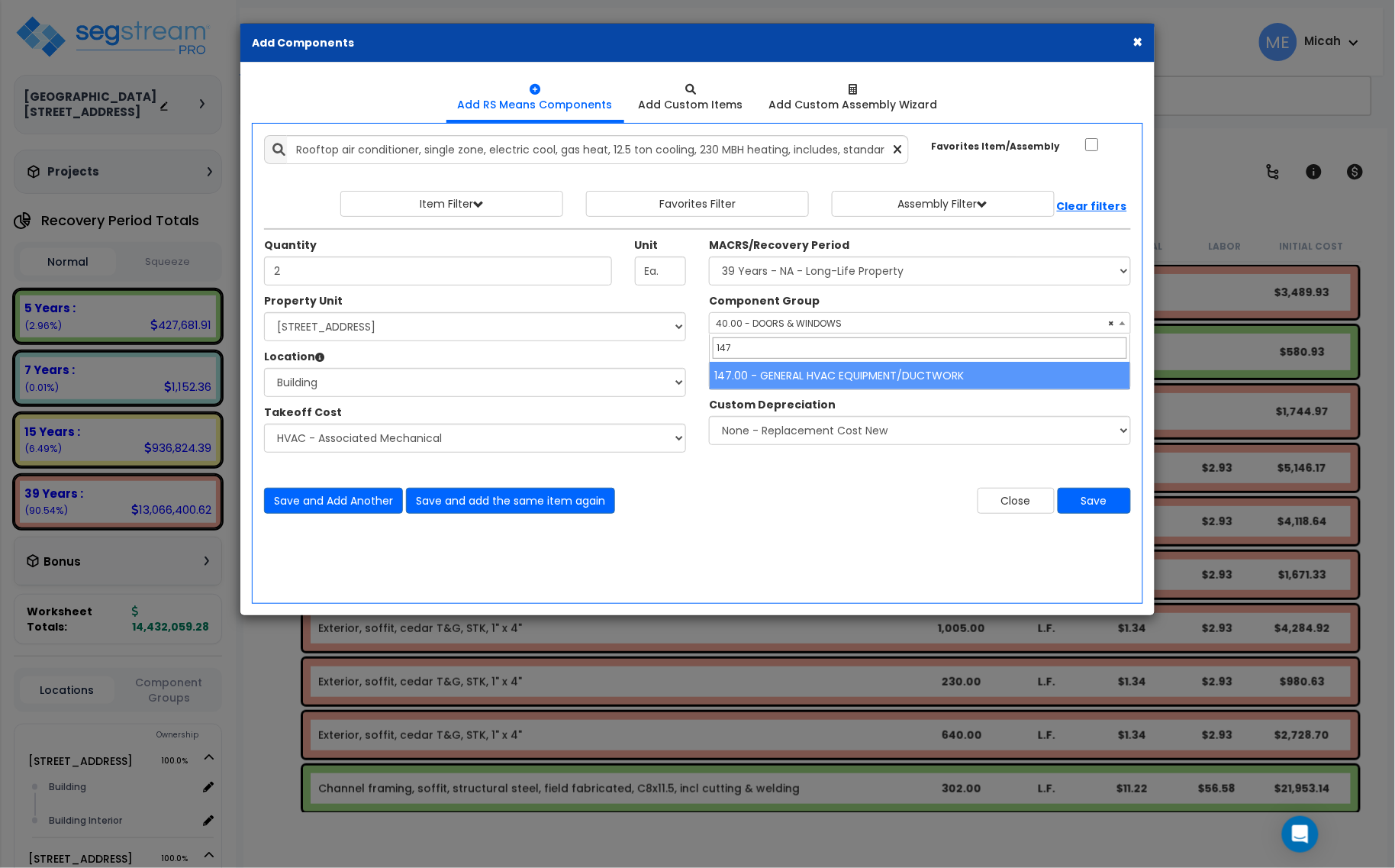
type input "147"
select select "56957"
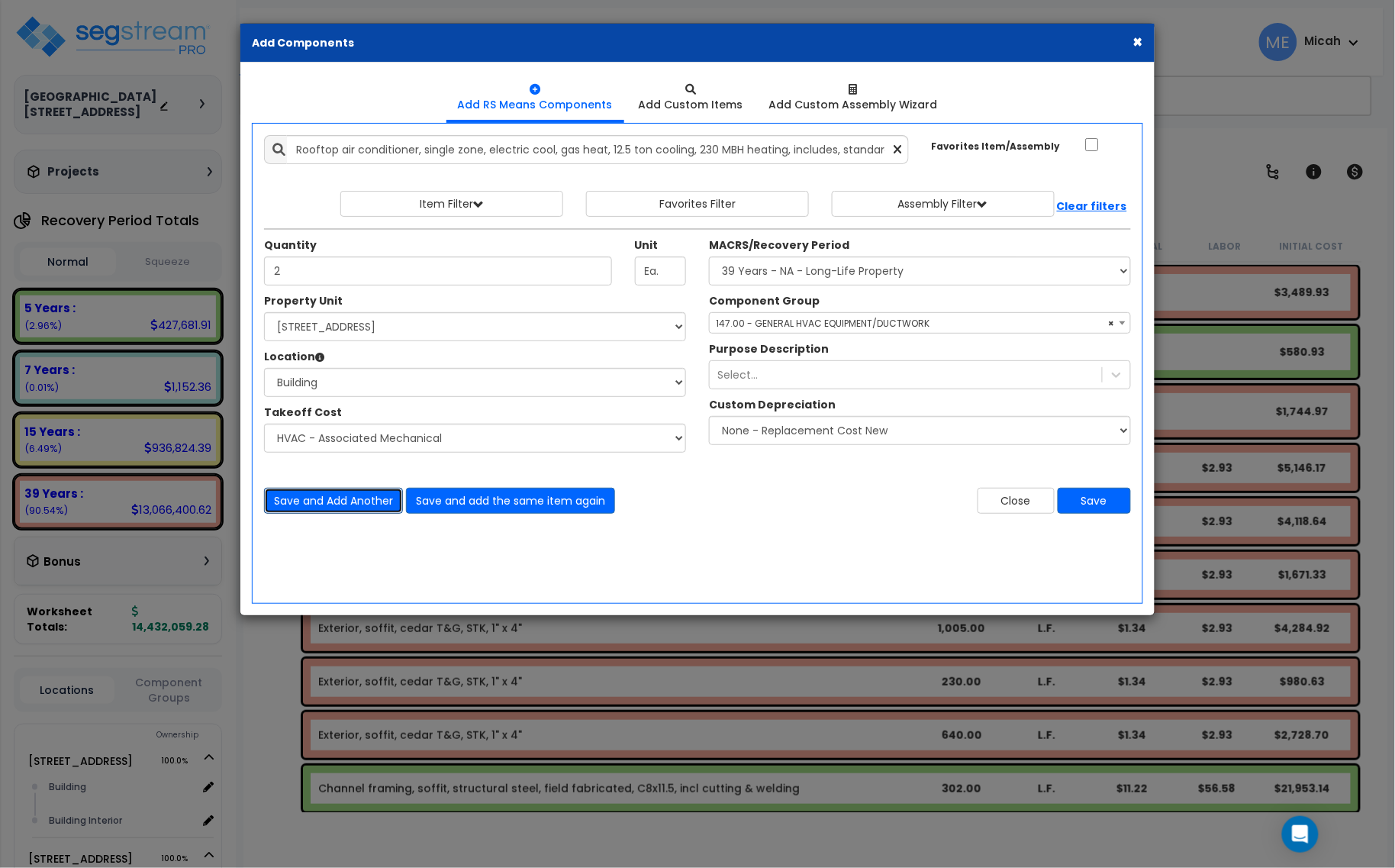
click at [346, 498] on button "Save and Add Another" at bounding box center [333, 500] width 139 height 26
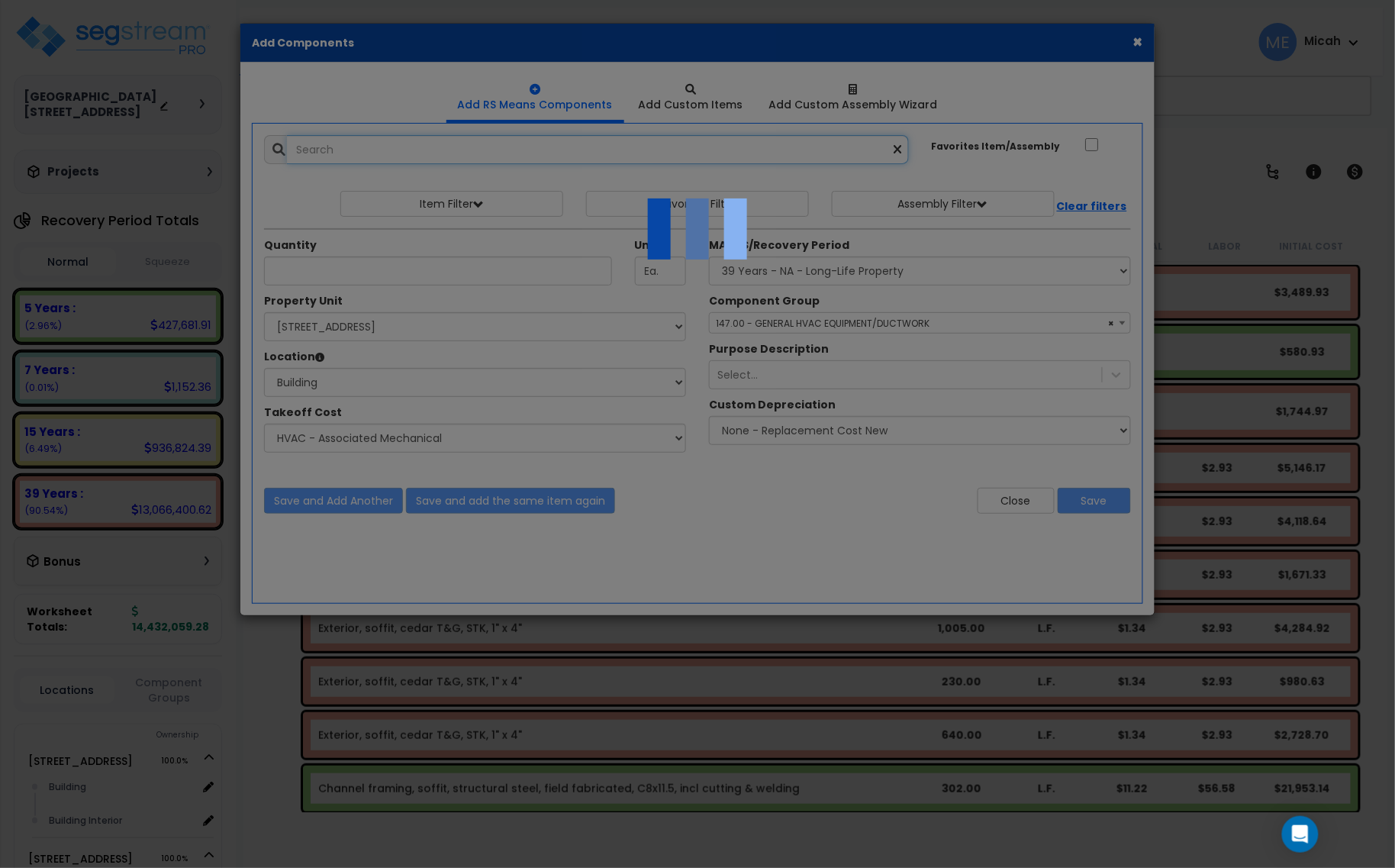
select select "45778575"
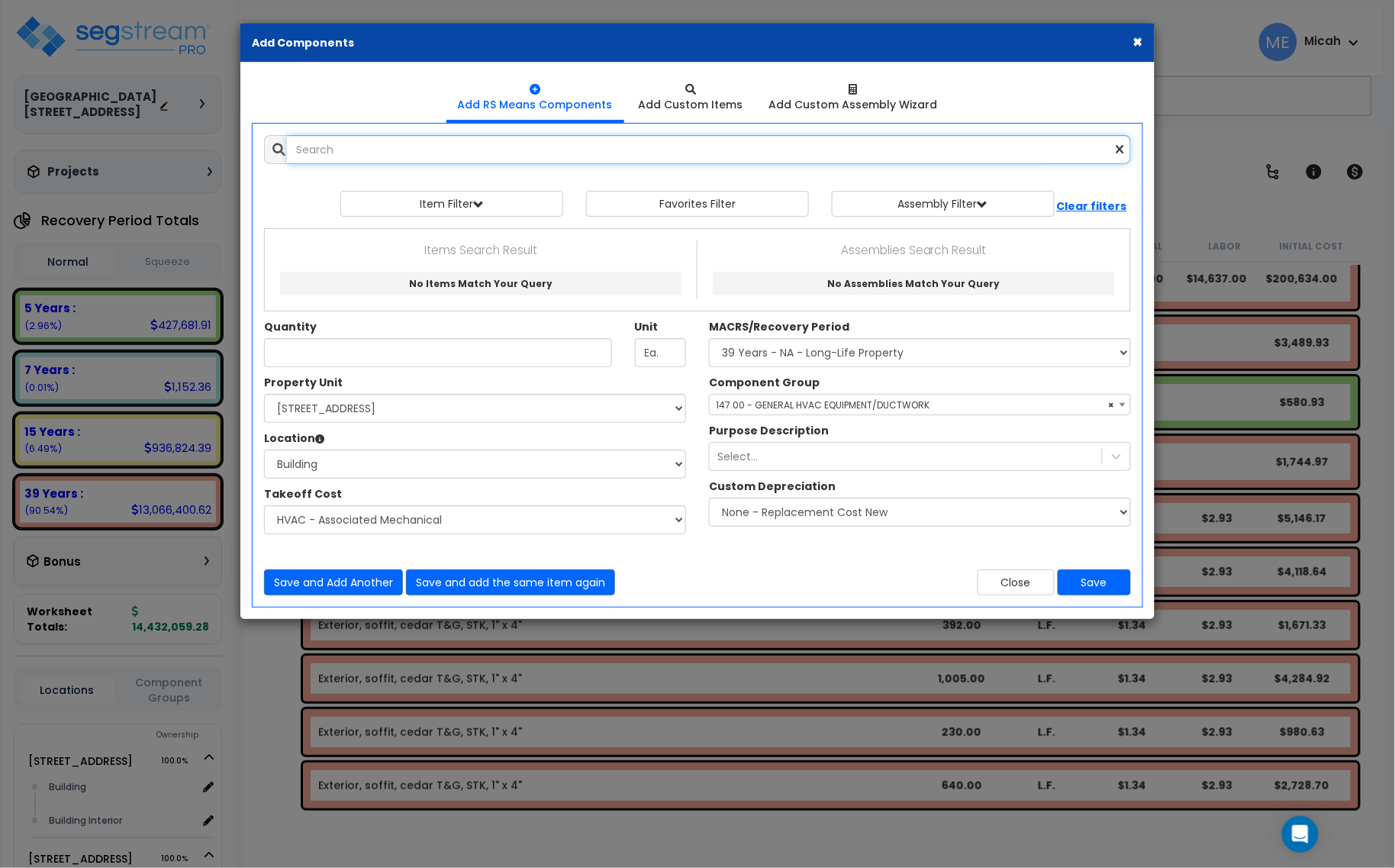
click at [371, 147] on input "text" at bounding box center [709, 149] width 845 height 29
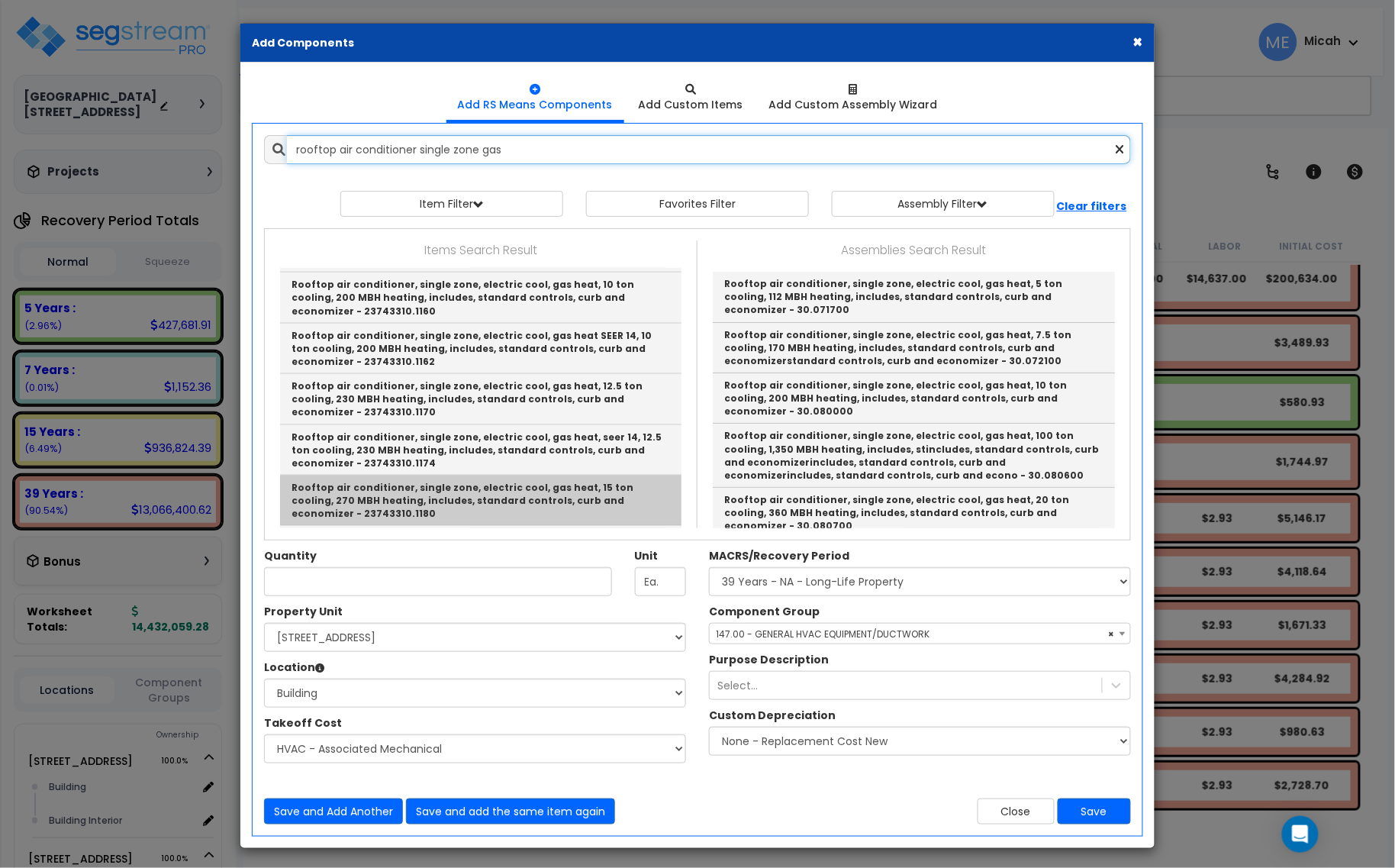
scroll to position [668, 0]
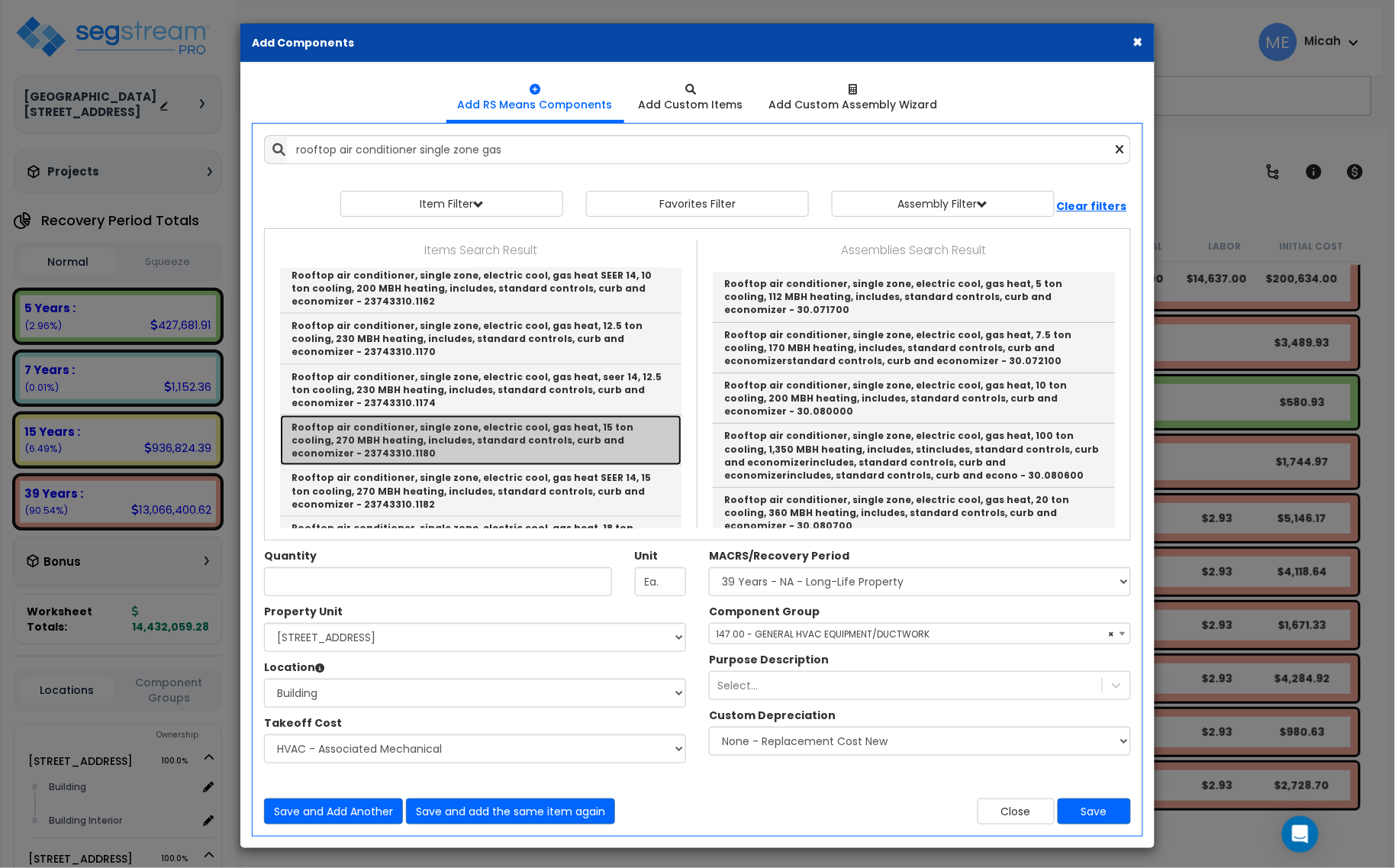
click at [523, 434] on link "Rooftop air conditioner, single zone, electric cool, gas heat, 15 ton cooling, …" at bounding box center [481, 440] width 402 height 50
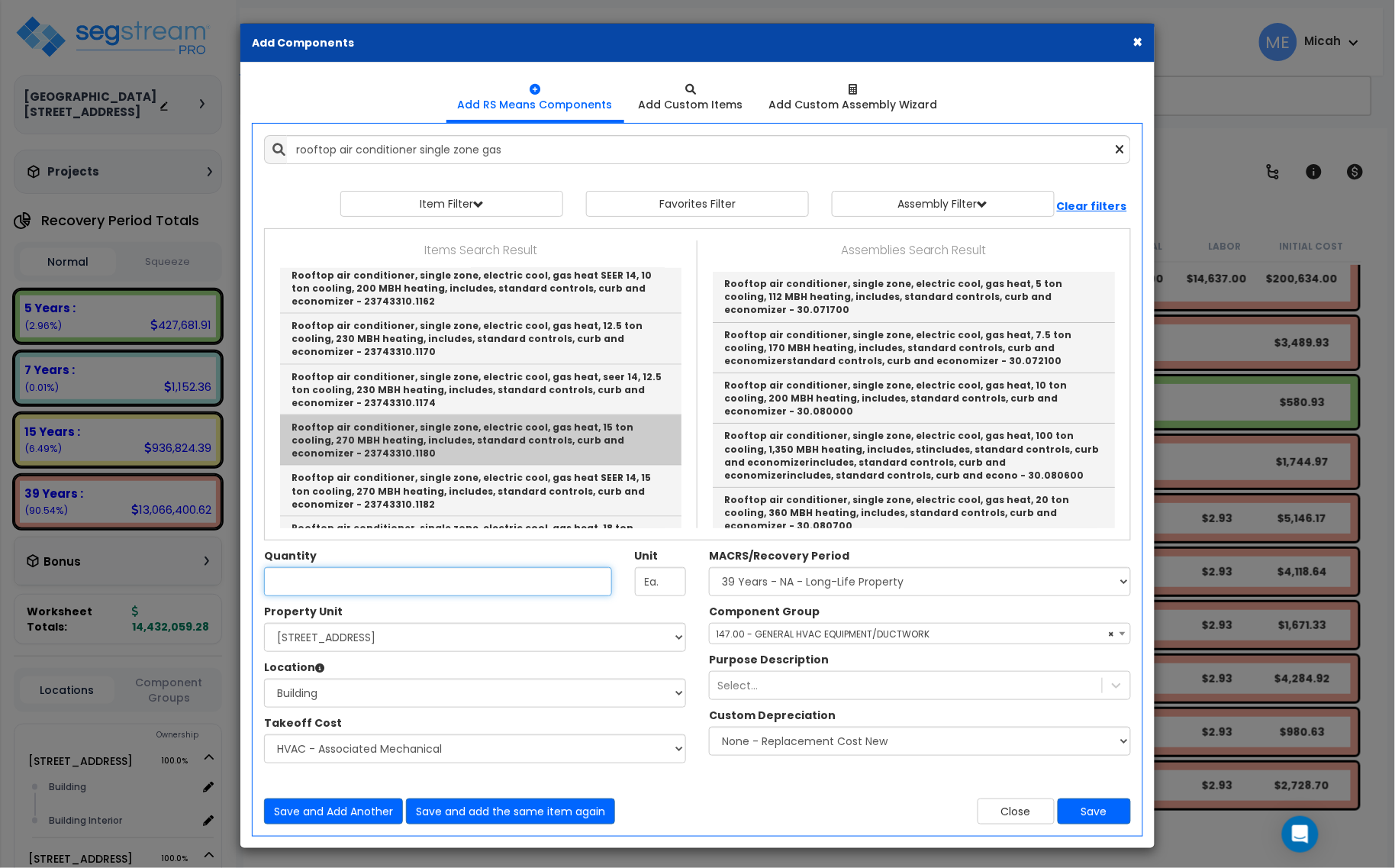
type input "Rooftop air conditioner, single zone, electric cool, gas heat, 15 ton cooling, …"
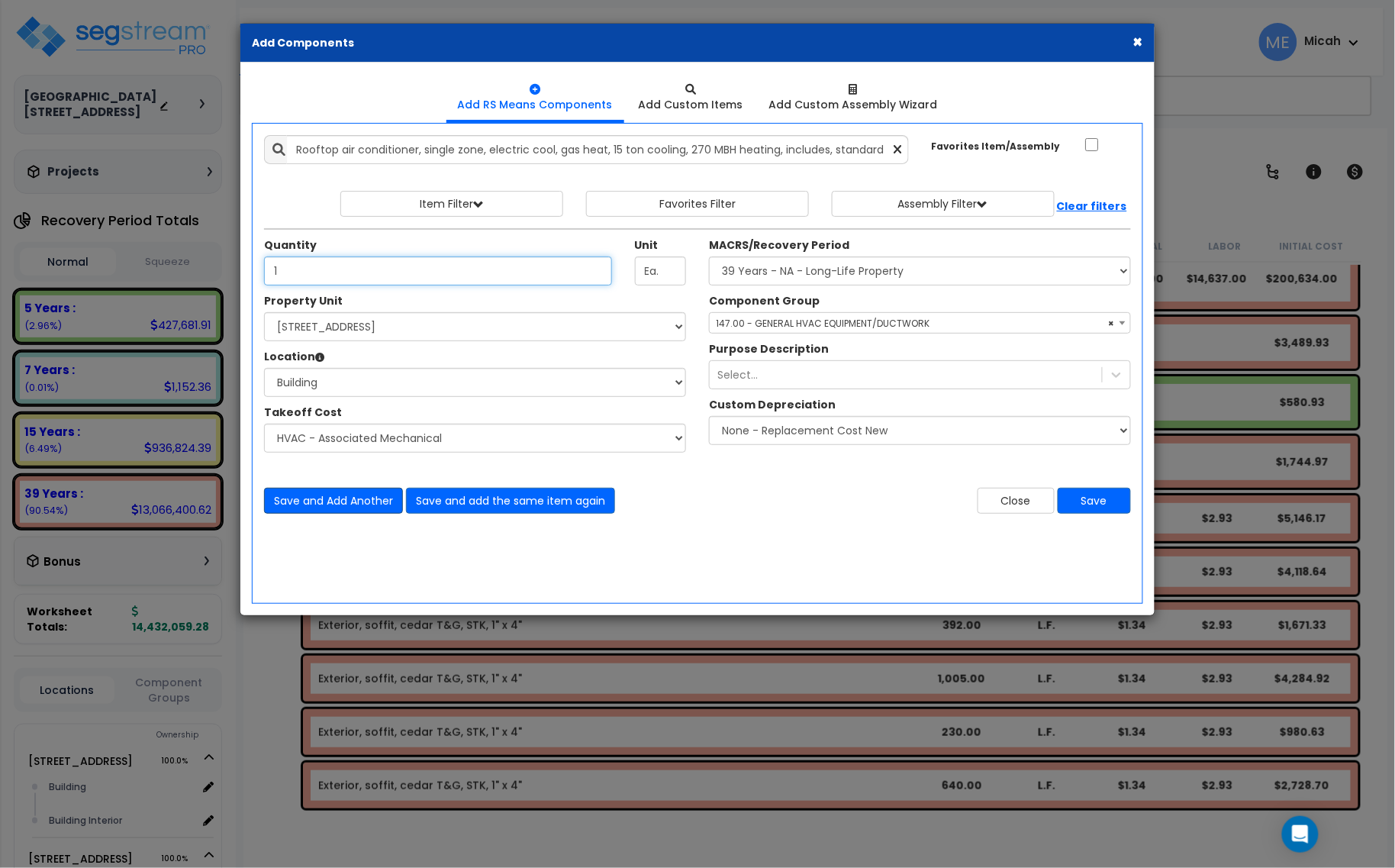
type input "1"
click at [379, 490] on button "Save and Add Another" at bounding box center [333, 500] width 139 height 26
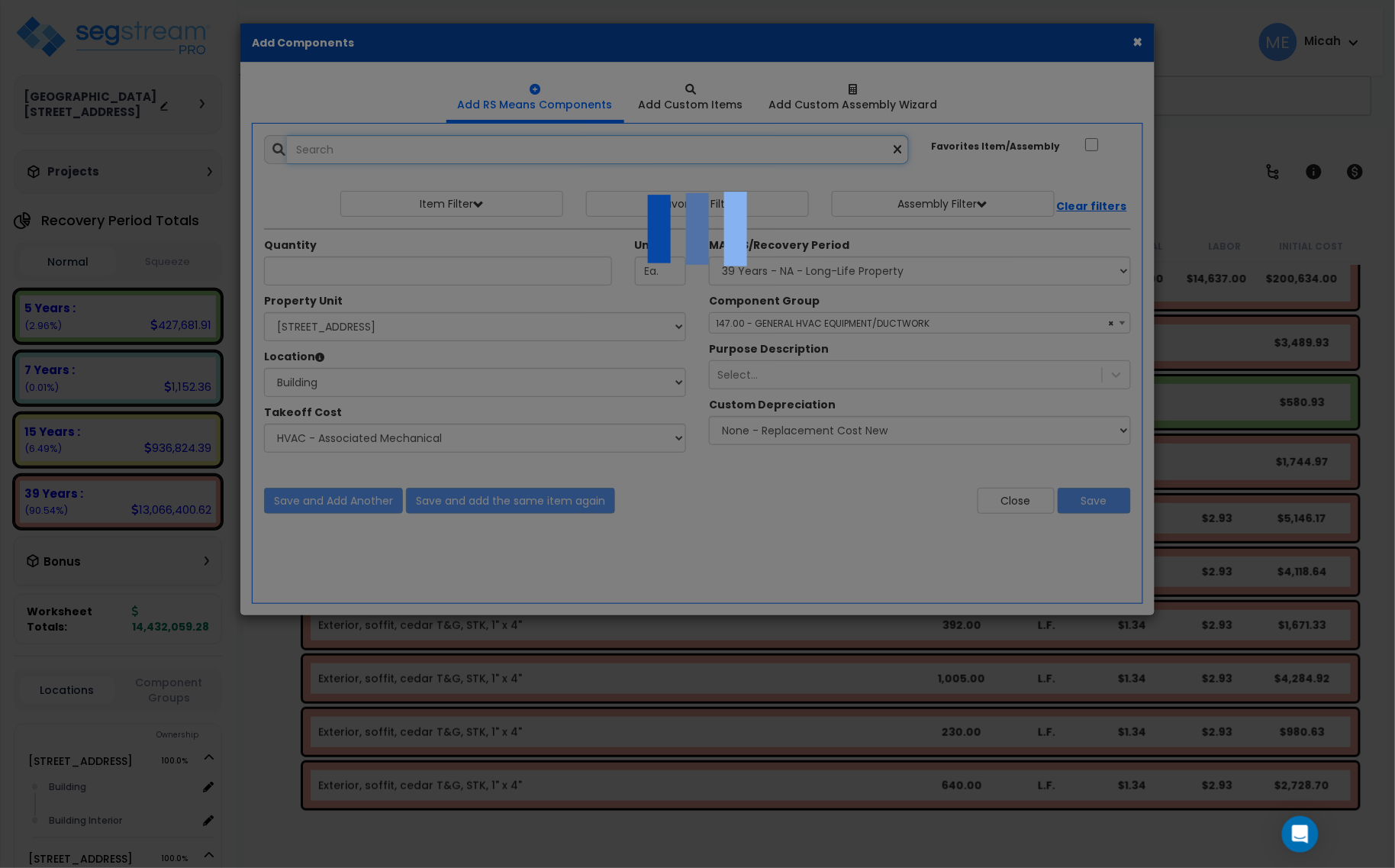
select select "45778575"
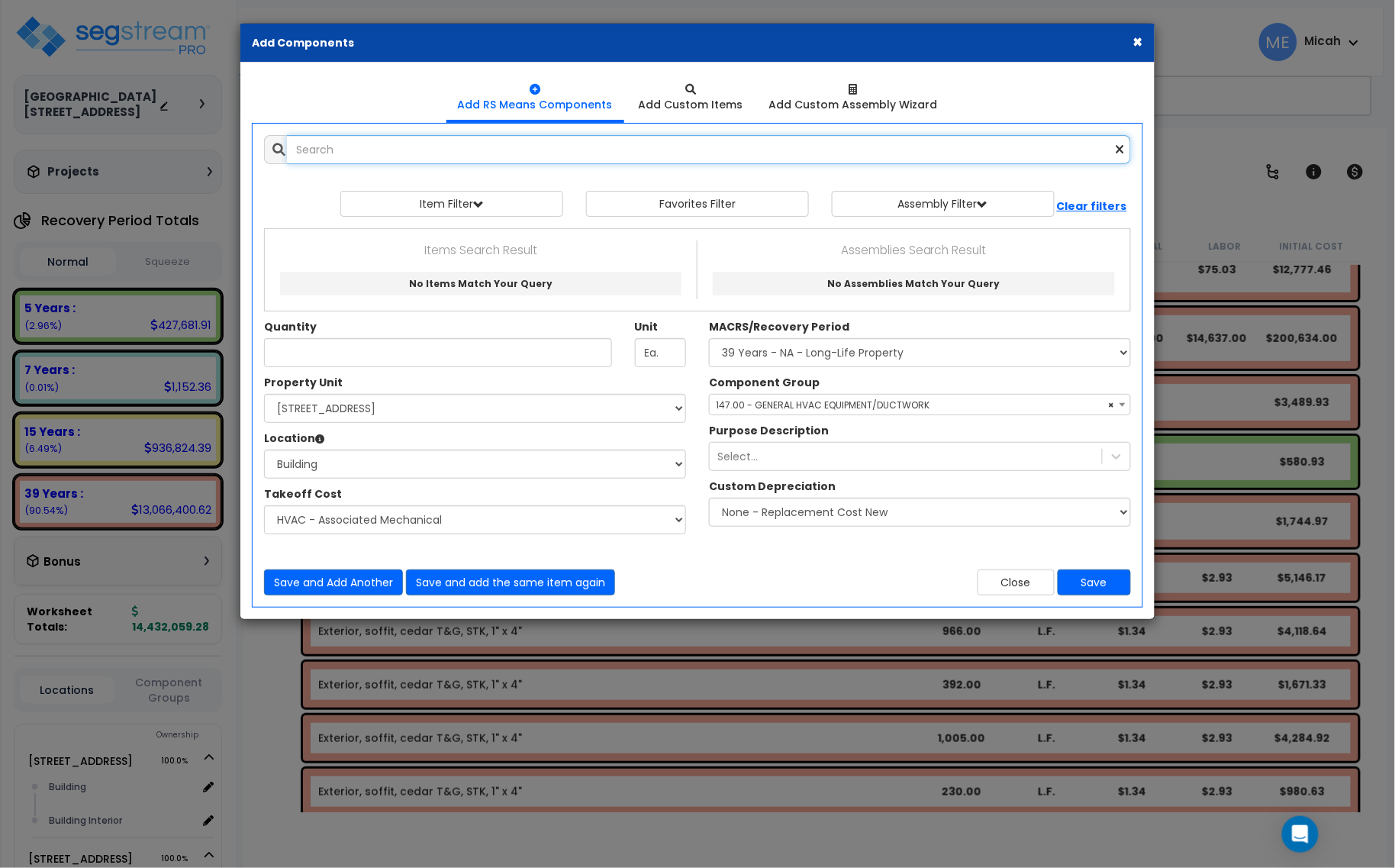
scroll to position [0, 0]
click at [427, 153] on input "text" at bounding box center [709, 149] width 845 height 29
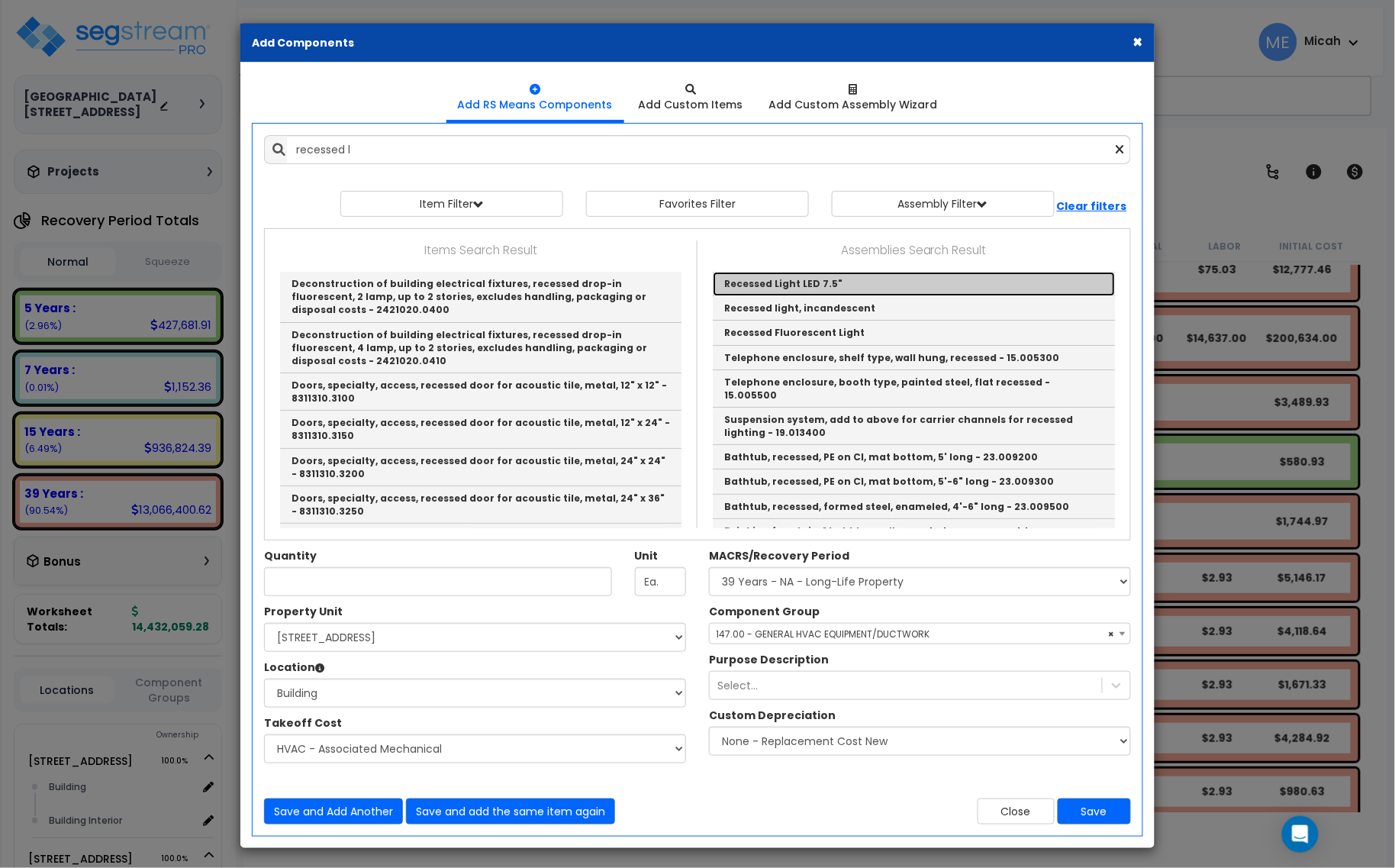
click at [775, 281] on link "Recessed Light LED 7.5"" at bounding box center [913, 284] width 402 height 25
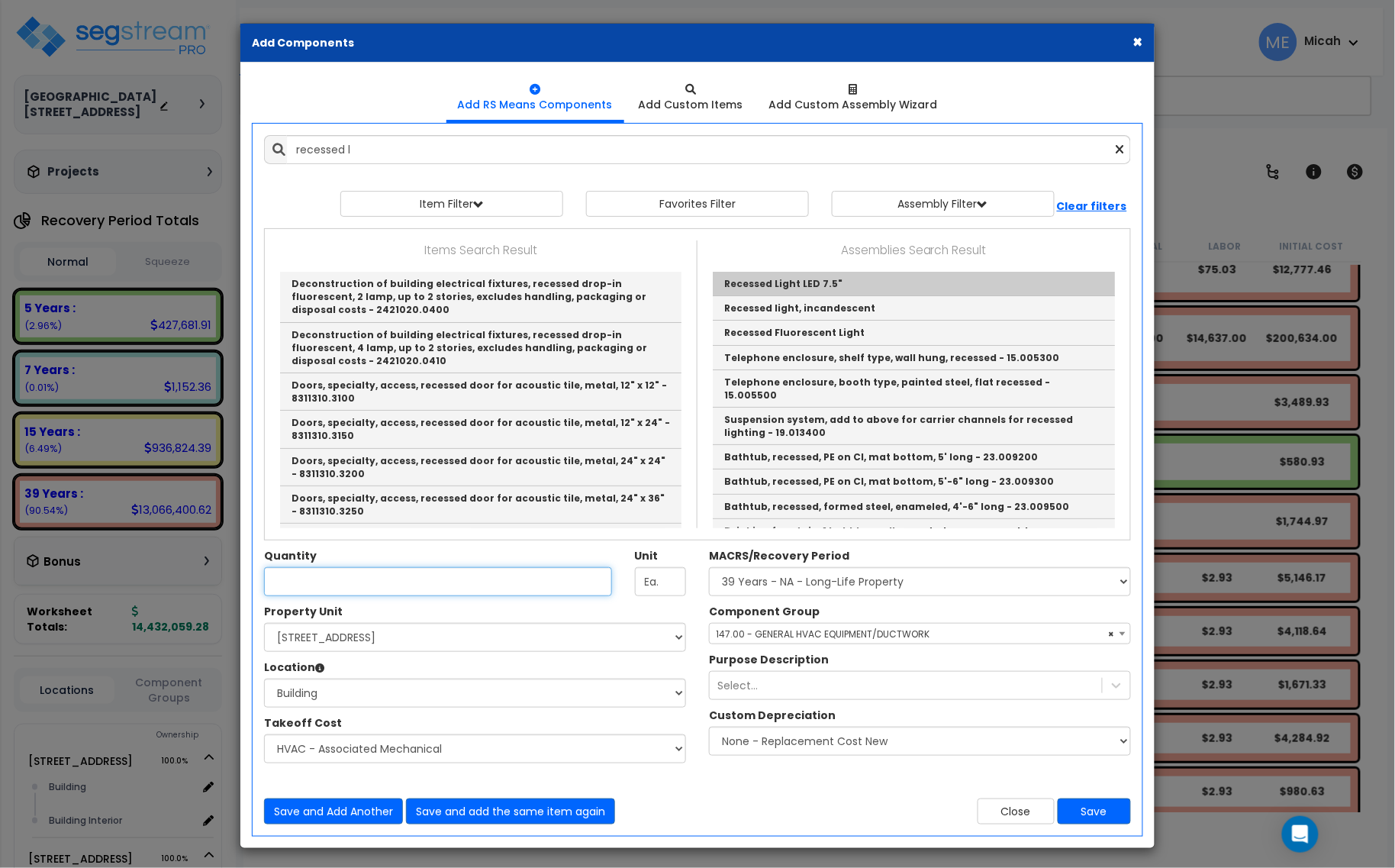
type input "Recessed Light LED 7.5""
checkbox input "true"
type input "EA"
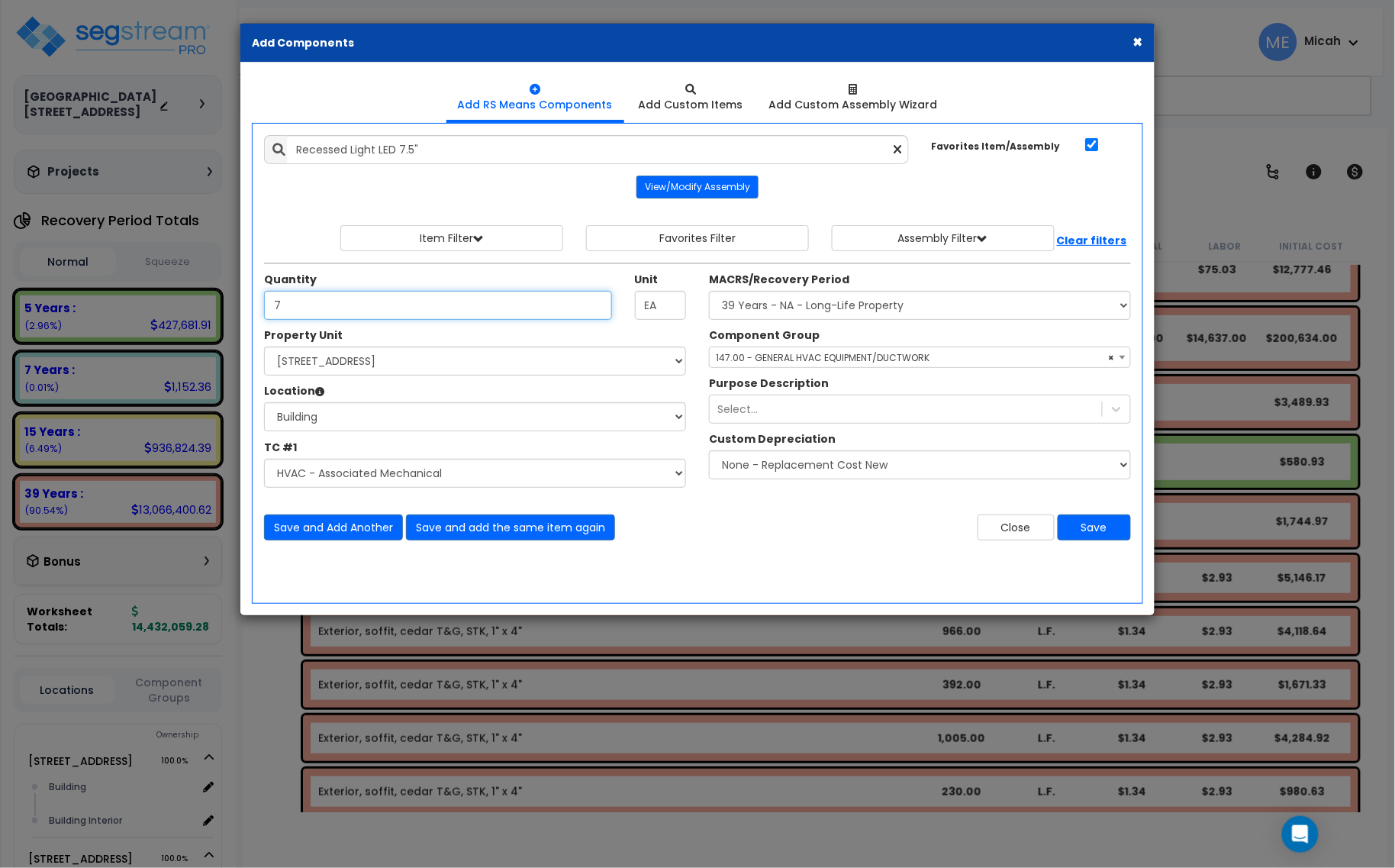
type input "7"
click at [371, 470] on select "Select Site Work - [PERSON_NAME] Aphalt Paving - Pine Bend Paving Site Concrete…" at bounding box center [475, 473] width 422 height 29
click at [367, 471] on select "Select Site Work - [PERSON_NAME] Aphalt Paving - Pine Bend Paving Site Concrete…" at bounding box center [475, 473] width 422 height 29
select select "45778576"
click at [264, 459] on select "Select Site Work - [PERSON_NAME] Aphalt Paving - Pine Bend Paving Site Concrete…" at bounding box center [475, 473] width 422 height 29
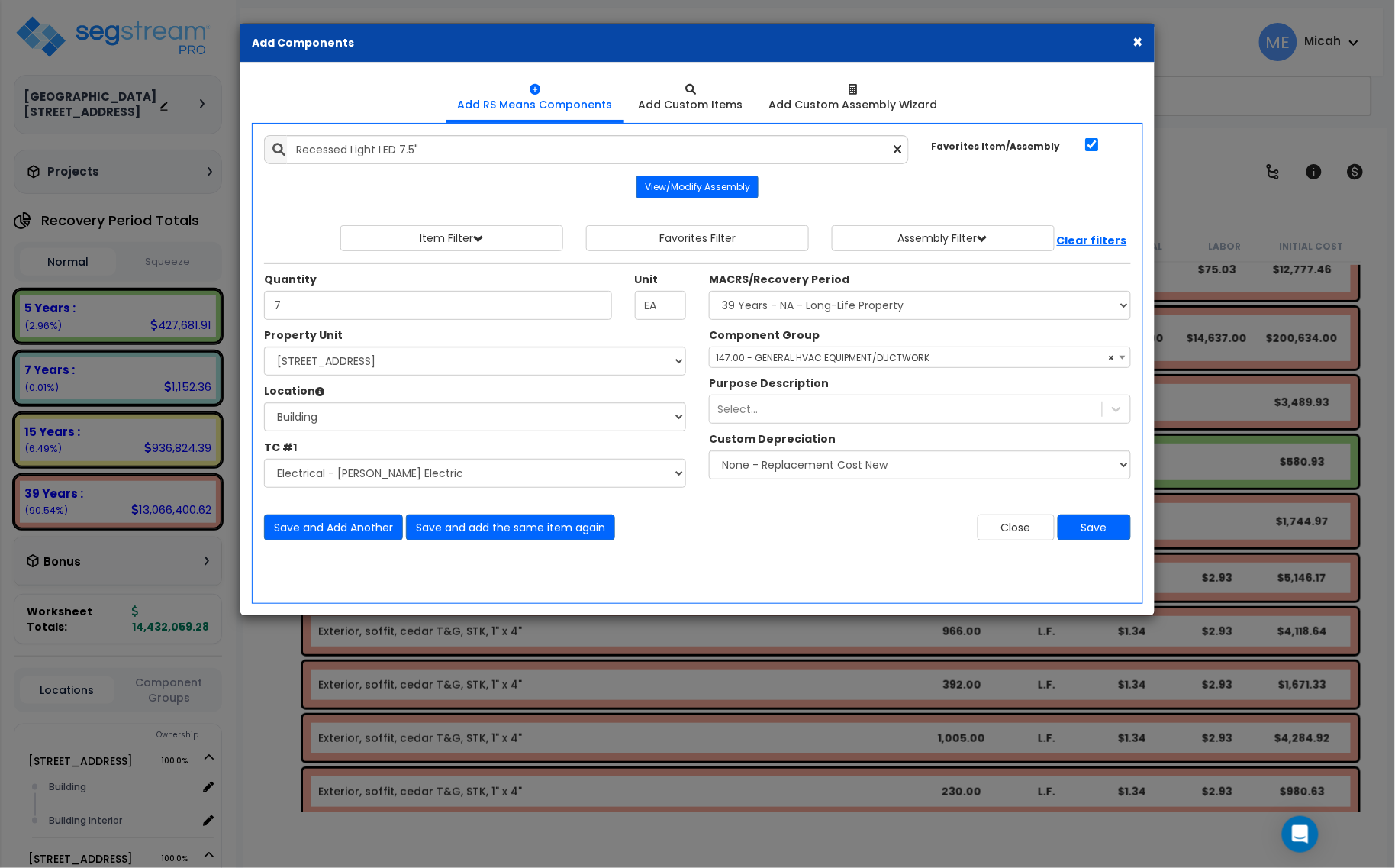
click at [803, 357] on span "× 147.00 - GENERAL HVAC EQUIPMENT/DUCTWORK" at bounding box center [920, 357] width 420 height 22
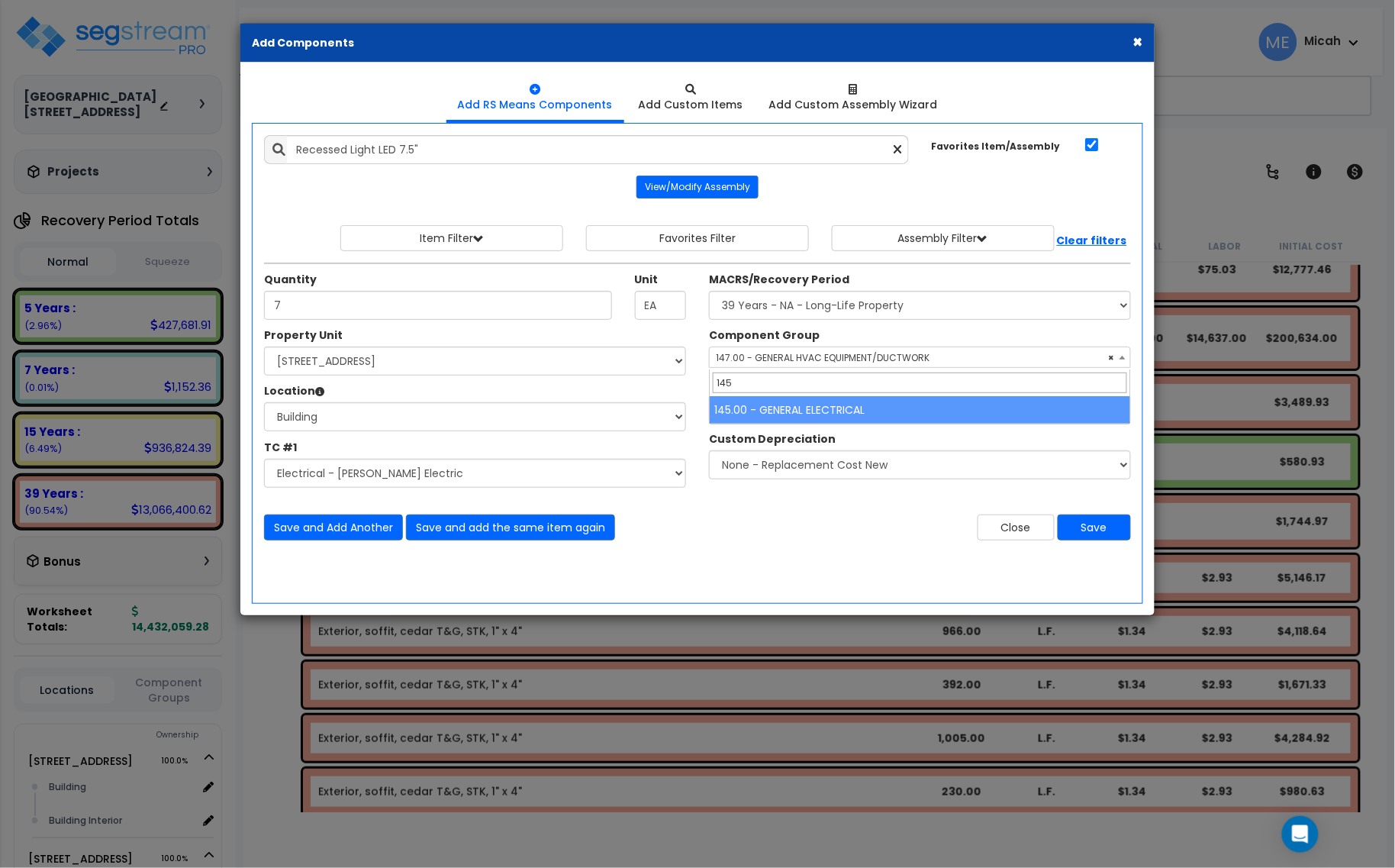
type input "145"
select select "56955"
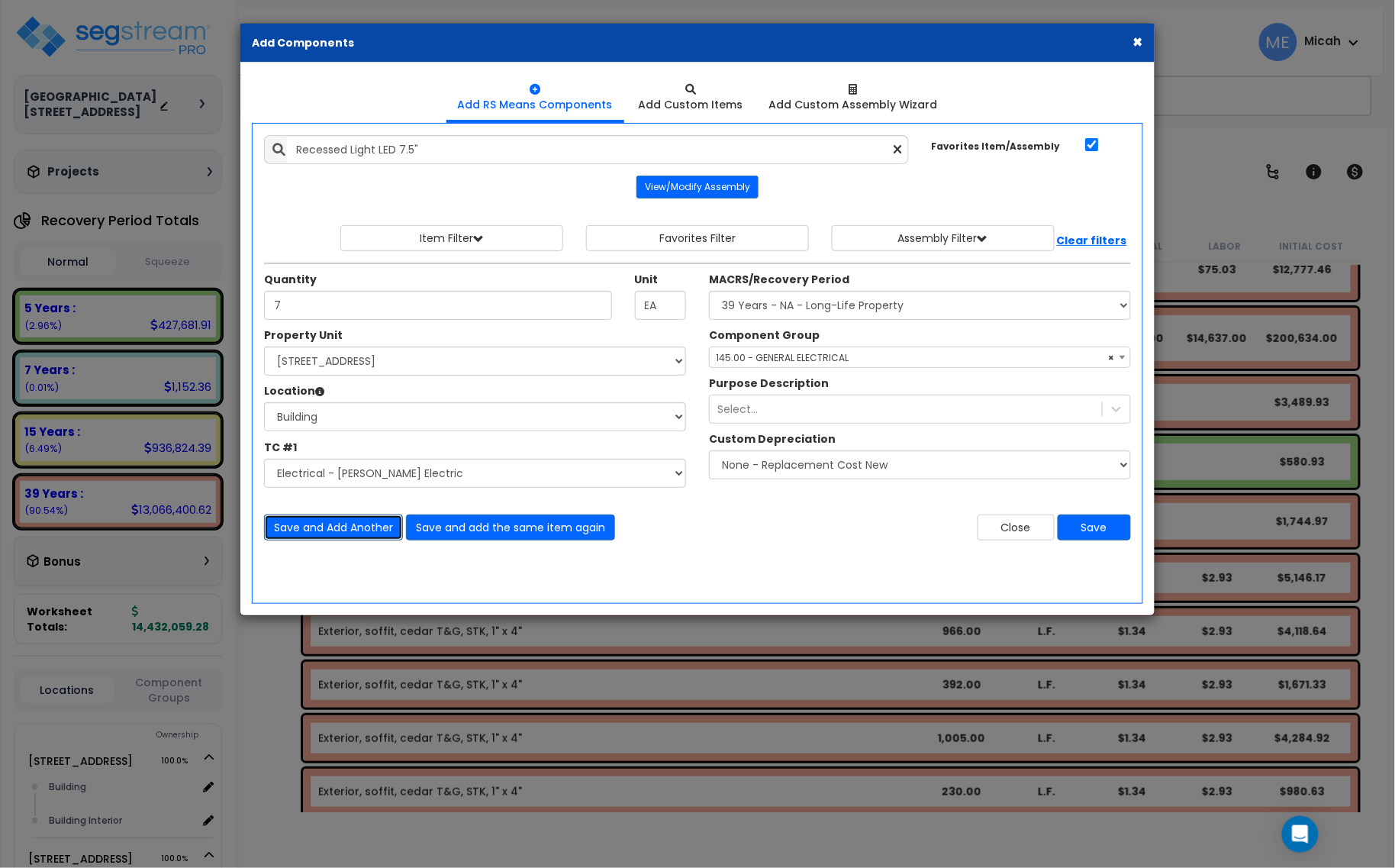
click at [350, 529] on button "Save and Add Another" at bounding box center [333, 528] width 139 height 26
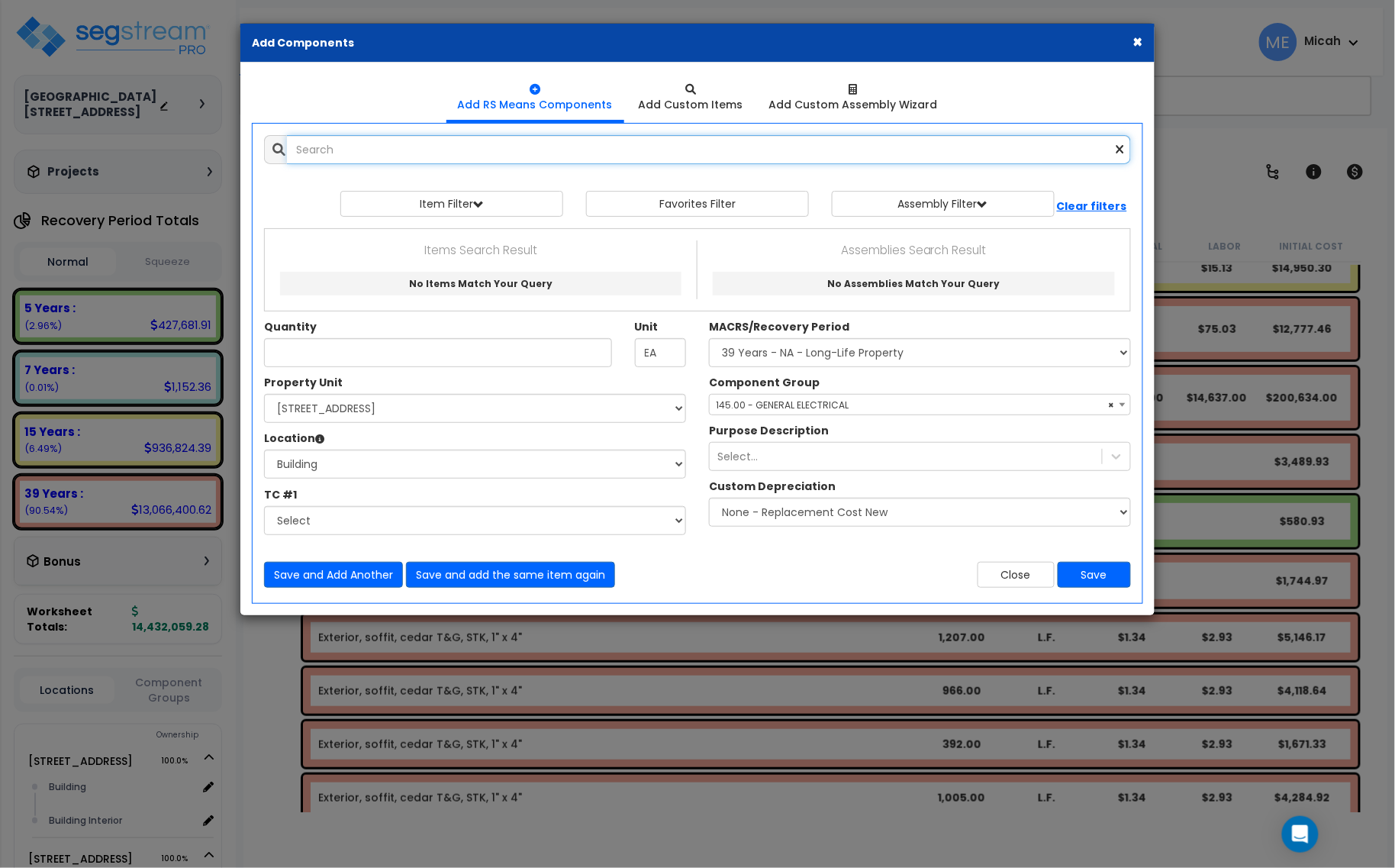
click at [326, 158] on input "text" at bounding box center [709, 149] width 845 height 29
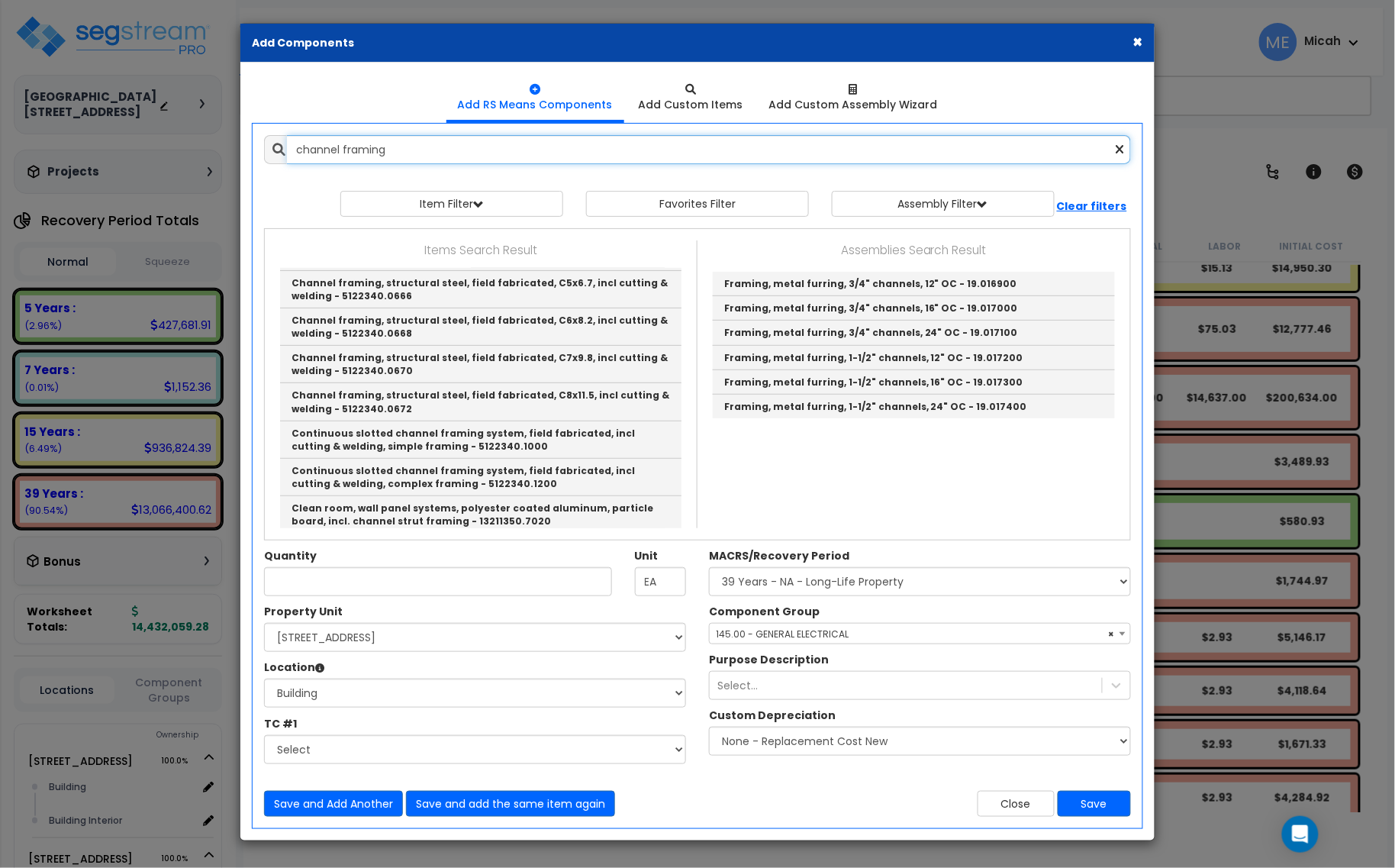
scroll to position [190, 0]
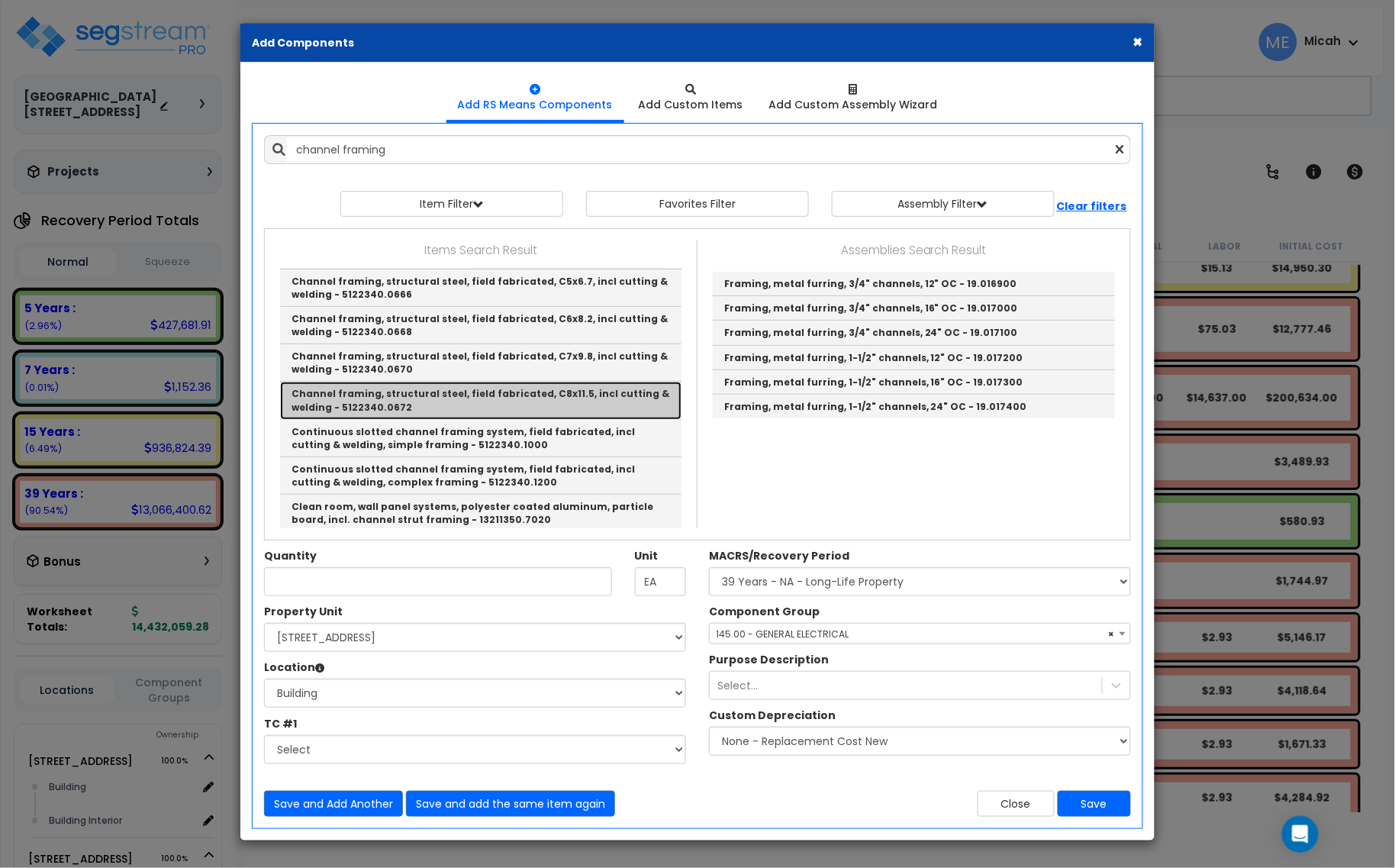
click at [517, 395] on link "Channel framing, structural steel, field fabricated, C8x11.5, incl cutting & we…" at bounding box center [481, 401] width 402 height 38
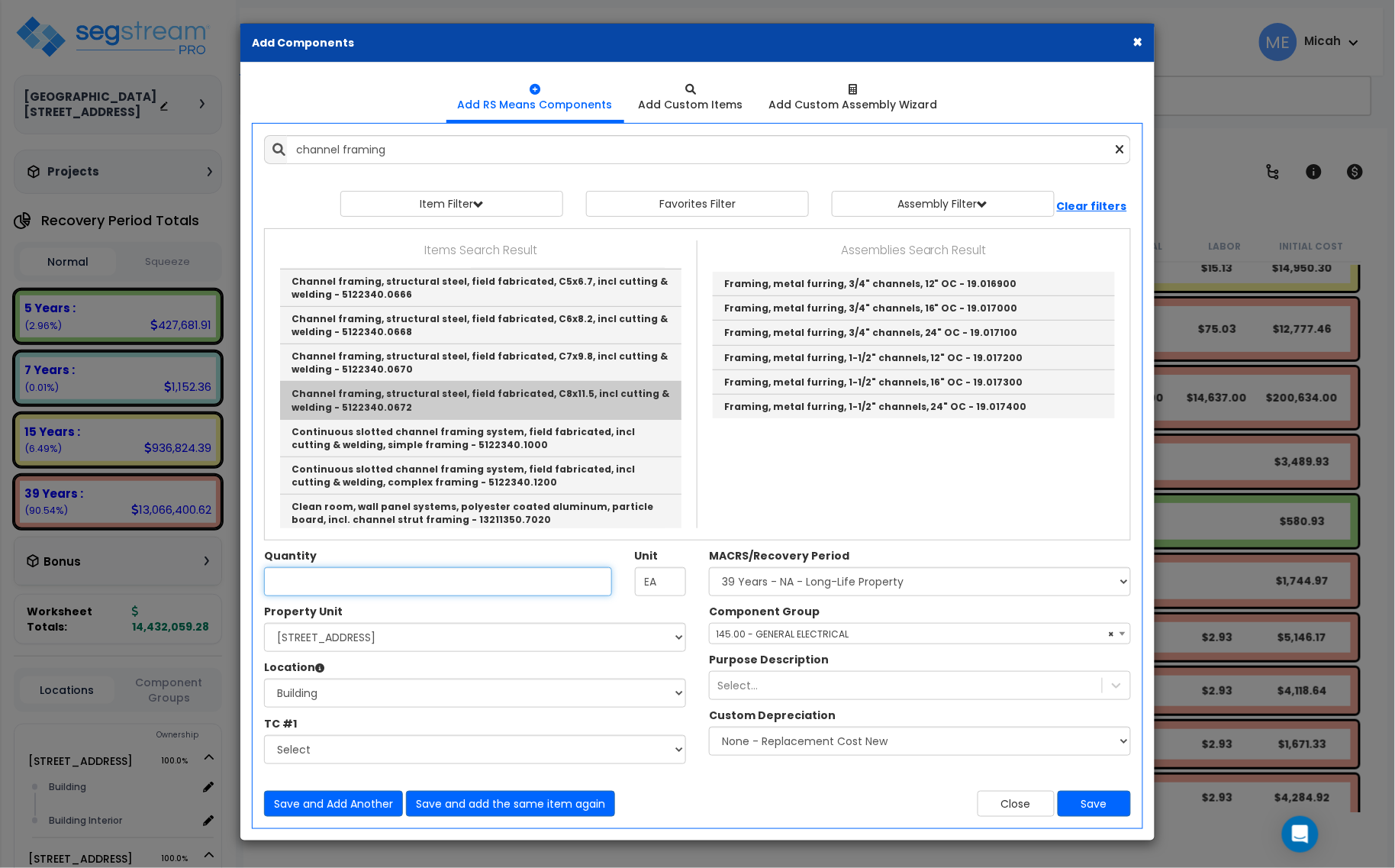
type input "Channel framing, structural steel, field fabricated, C8x11.5, incl cutting & we…"
checkbox input "false"
type input "L.F."
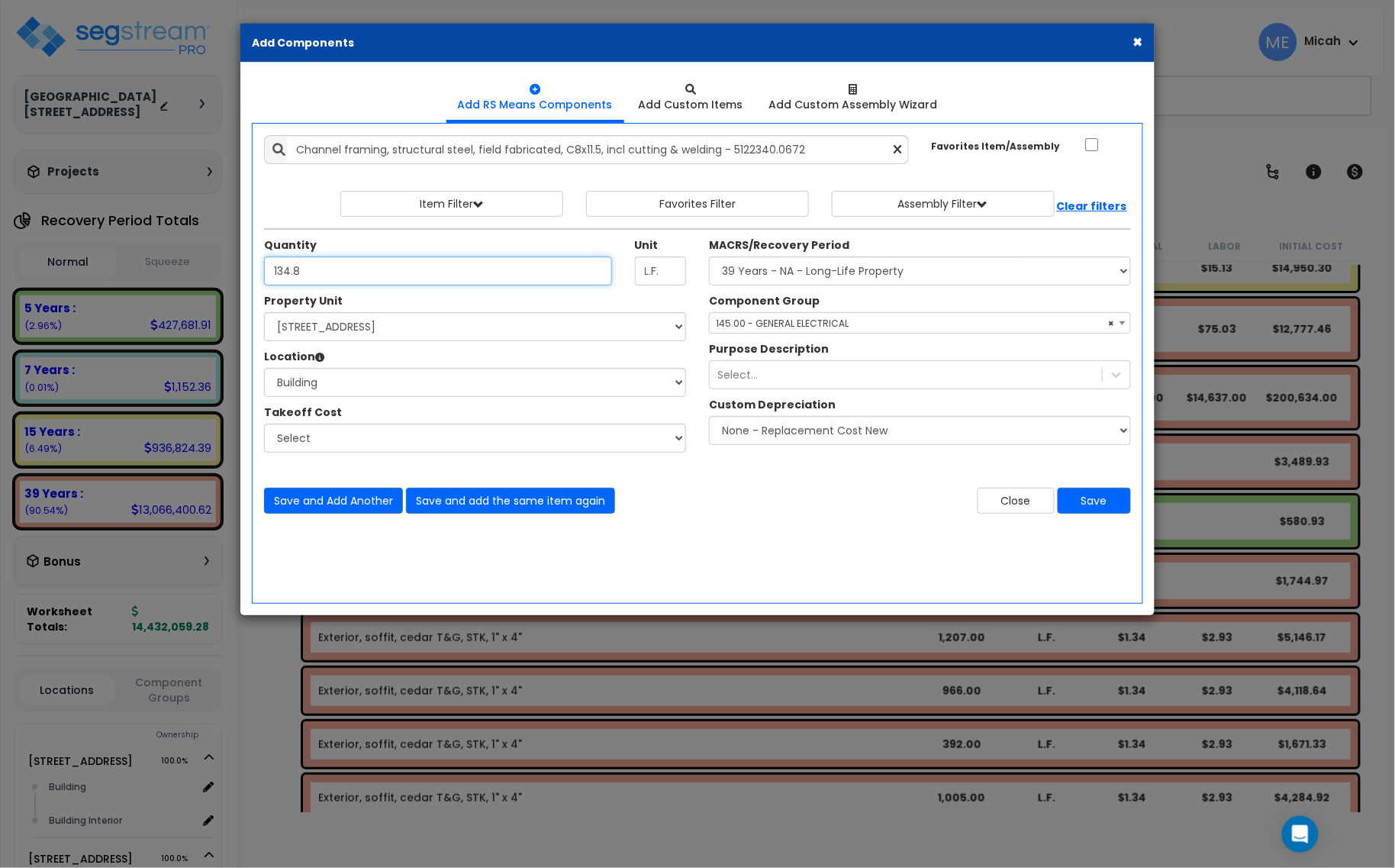
type input "134.8"
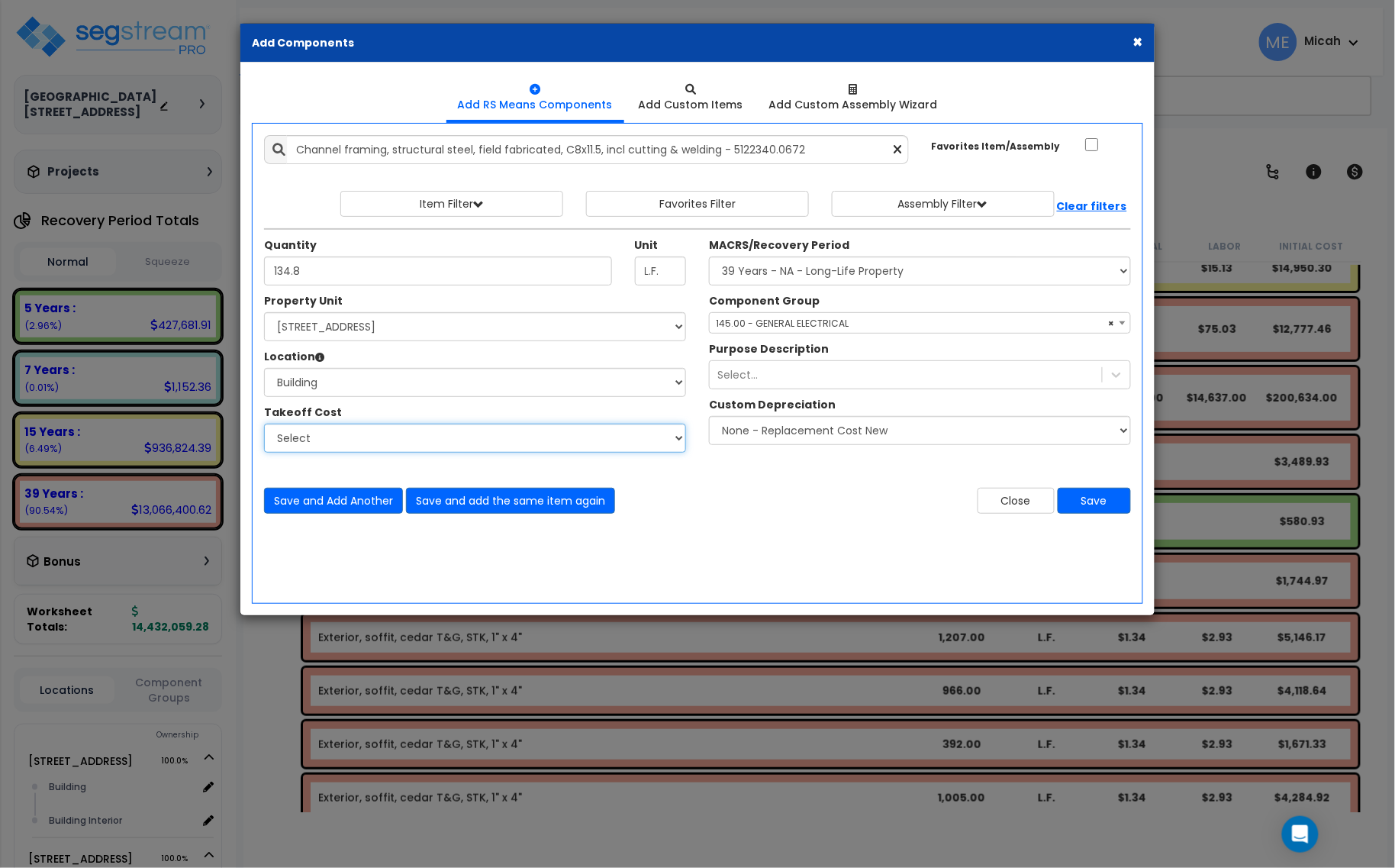
click at [371, 447] on select "Select Site Work - [PERSON_NAME] Aphalt Paving - Pine Bend Paving Site Concrete…" at bounding box center [475, 437] width 422 height 29
select select "45778569"
click at [264, 424] on select "Select Site Work - [PERSON_NAME] Aphalt Paving - Pine Bend Paving Site Concrete…" at bounding box center [475, 437] width 422 height 29
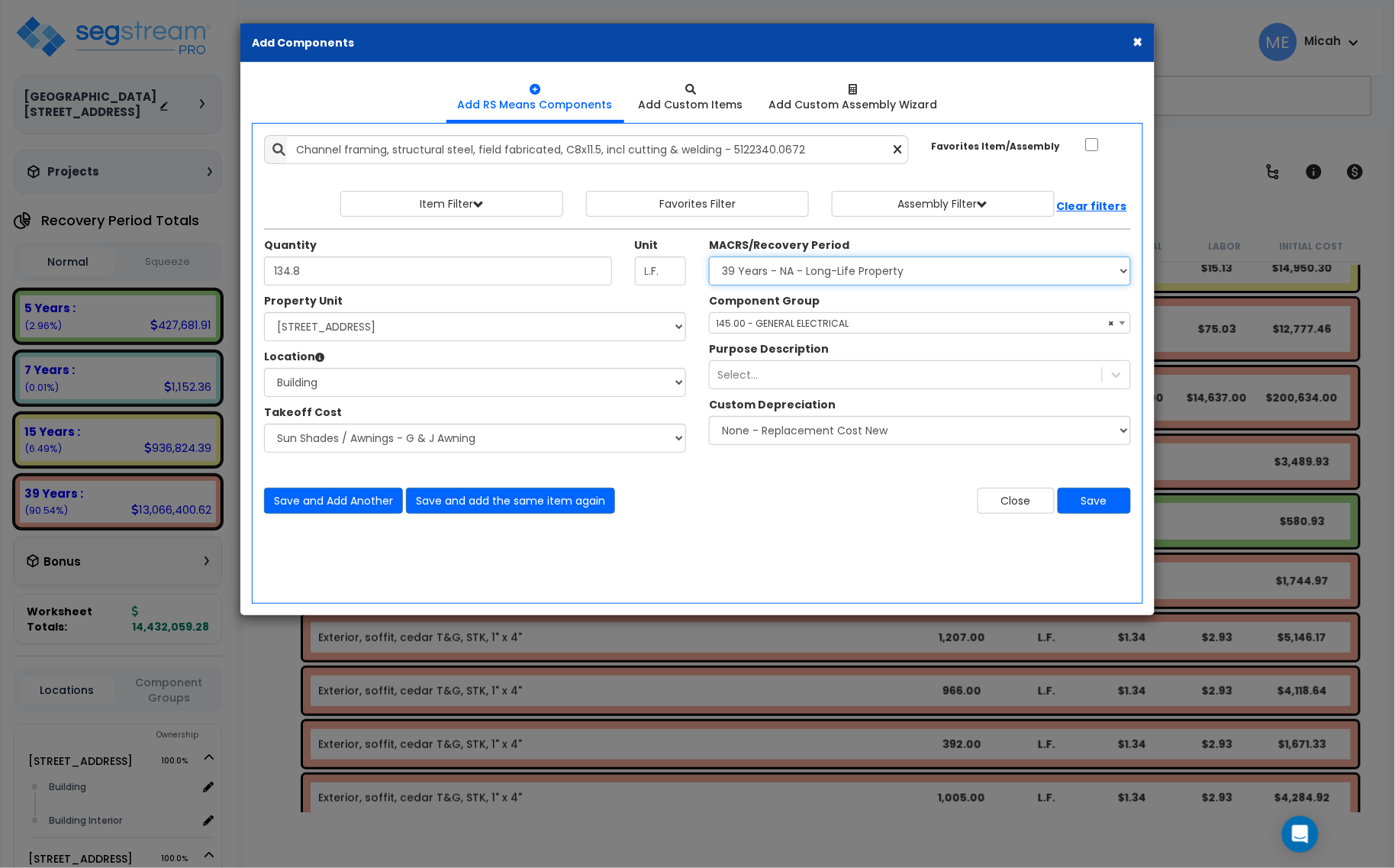
click at [832, 277] on select "Select MACRS/Recovery Period 5 Years - 57.0 - Distributive Trades & Services 5 …" at bounding box center [920, 270] width 422 height 29
select select "3667"
click at [709, 257] on select "Select MACRS/Recovery Period 5 Years - 57.0 - Distributive Trades & Services 5 …" at bounding box center [920, 270] width 422 height 29
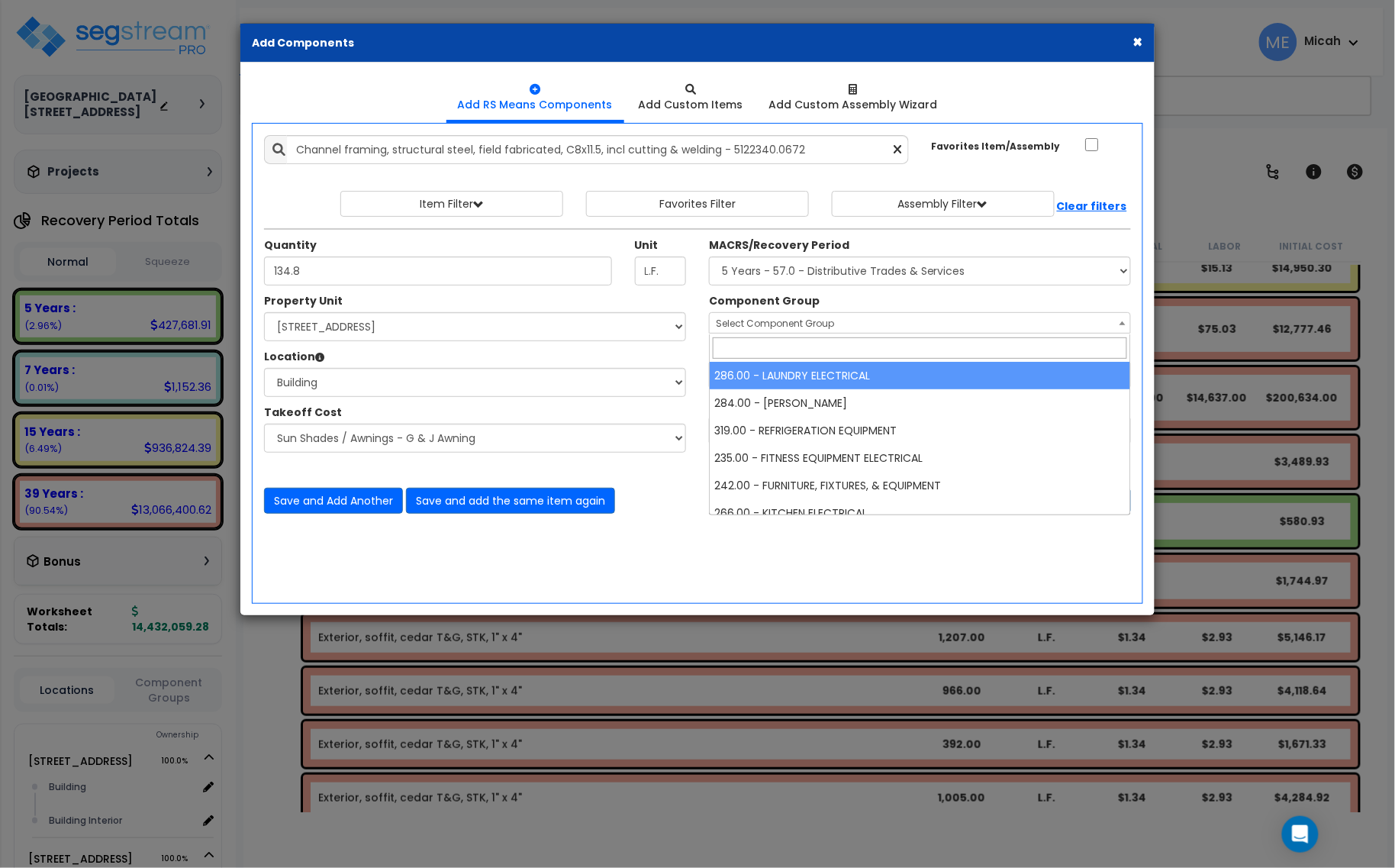
click at [783, 323] on span "Select Component Group" at bounding box center [776, 323] width 119 height 13
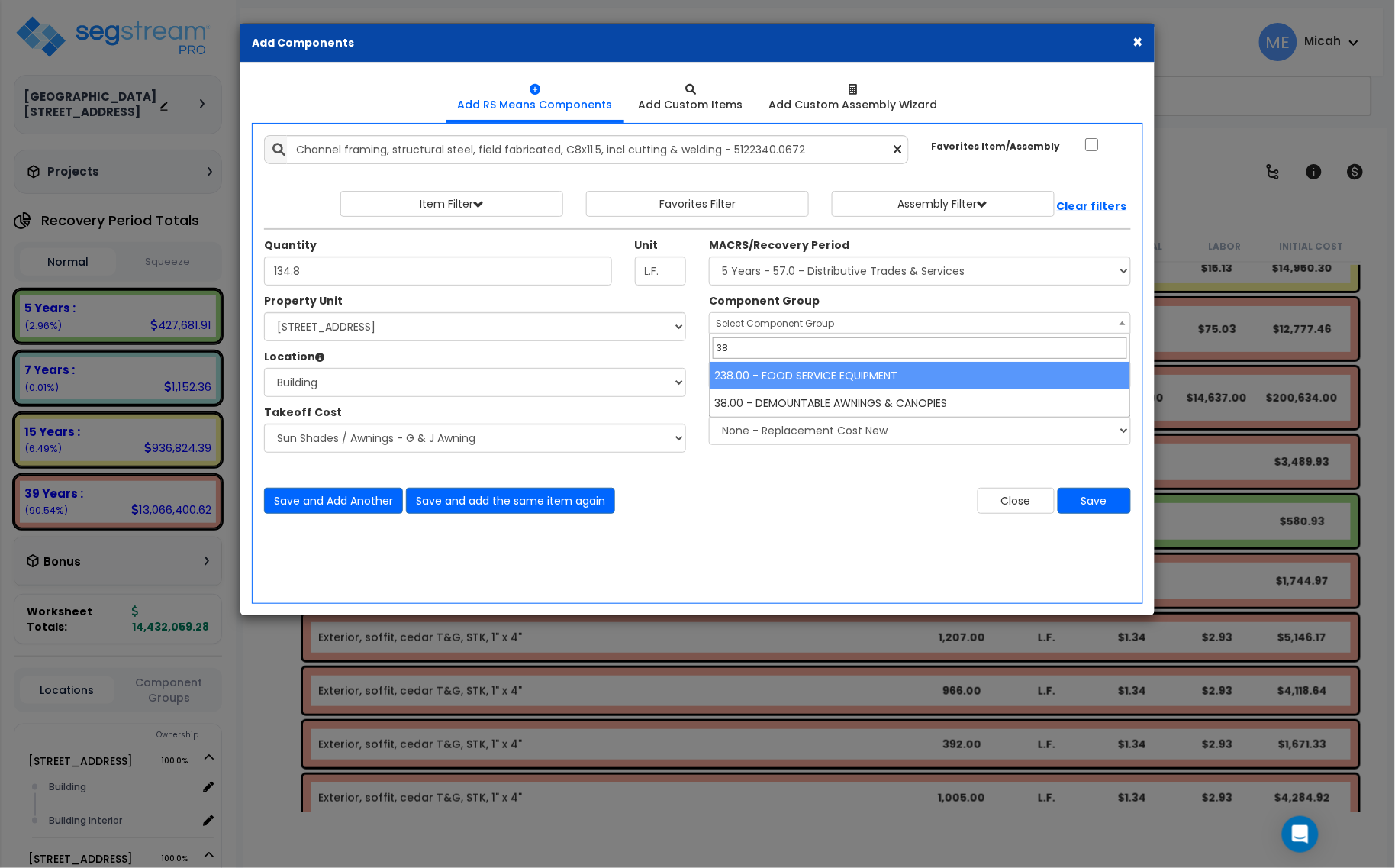
type input "38"
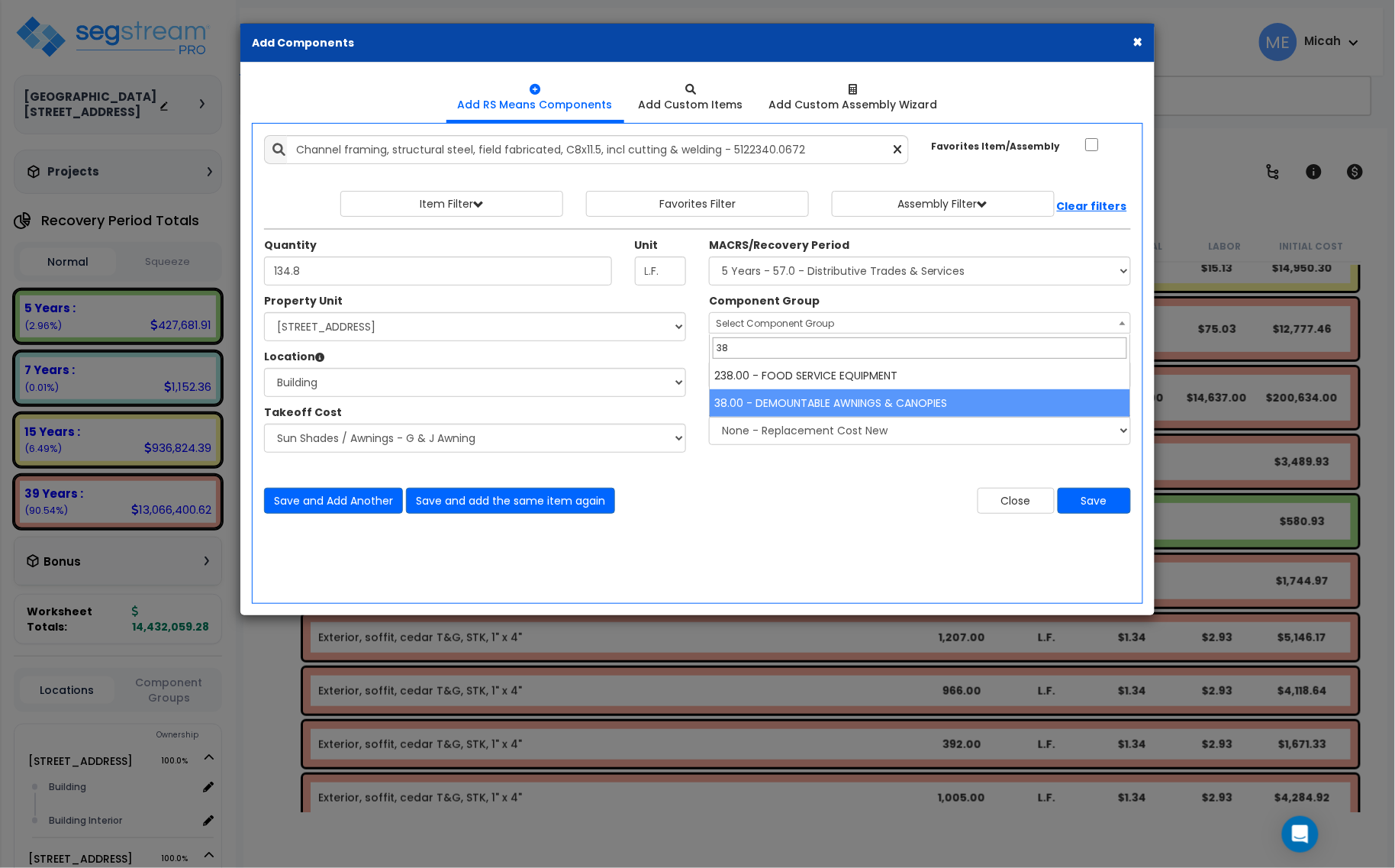
select select "56864"
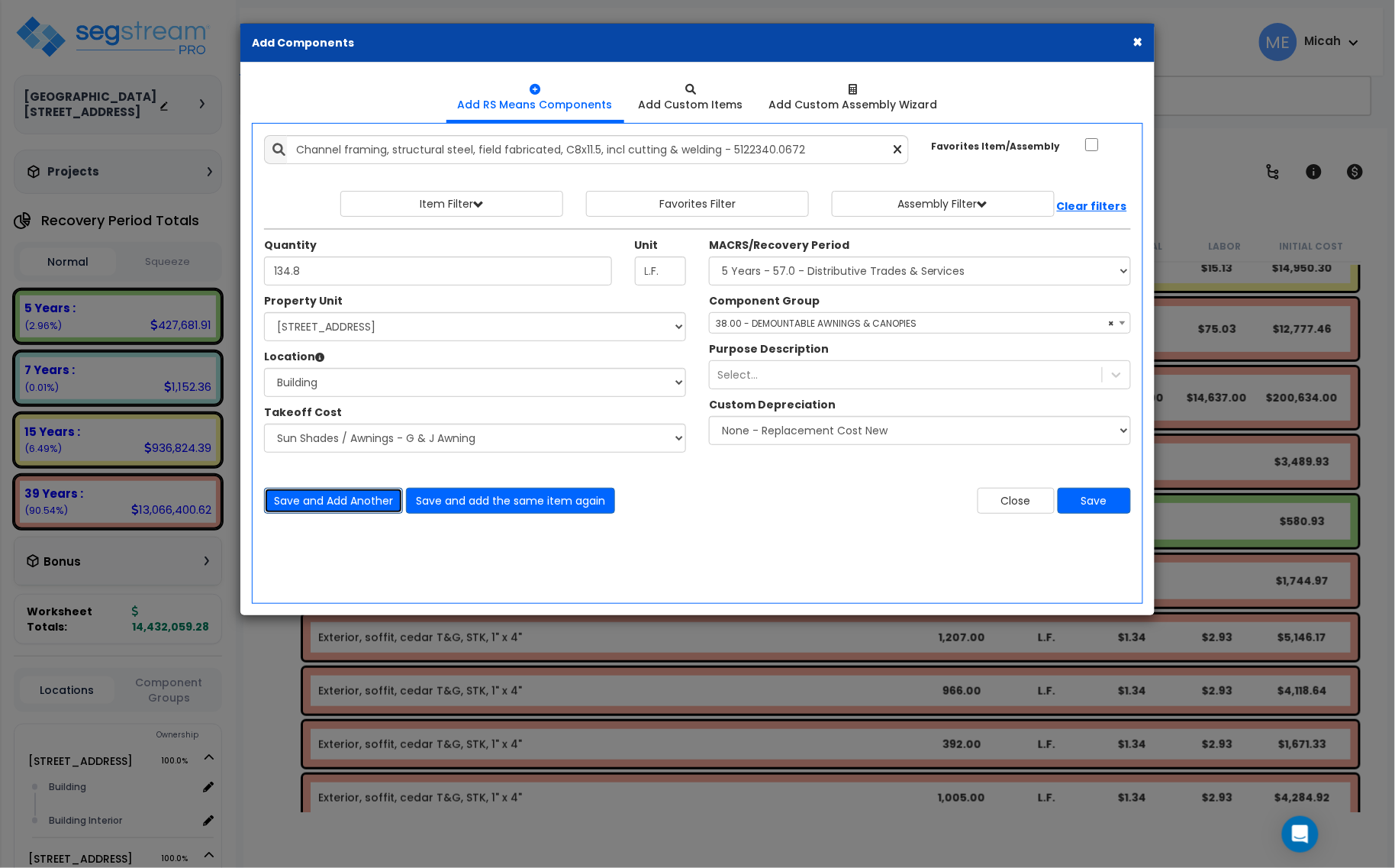
click at [359, 507] on button "Save and Add Another" at bounding box center [333, 500] width 139 height 26
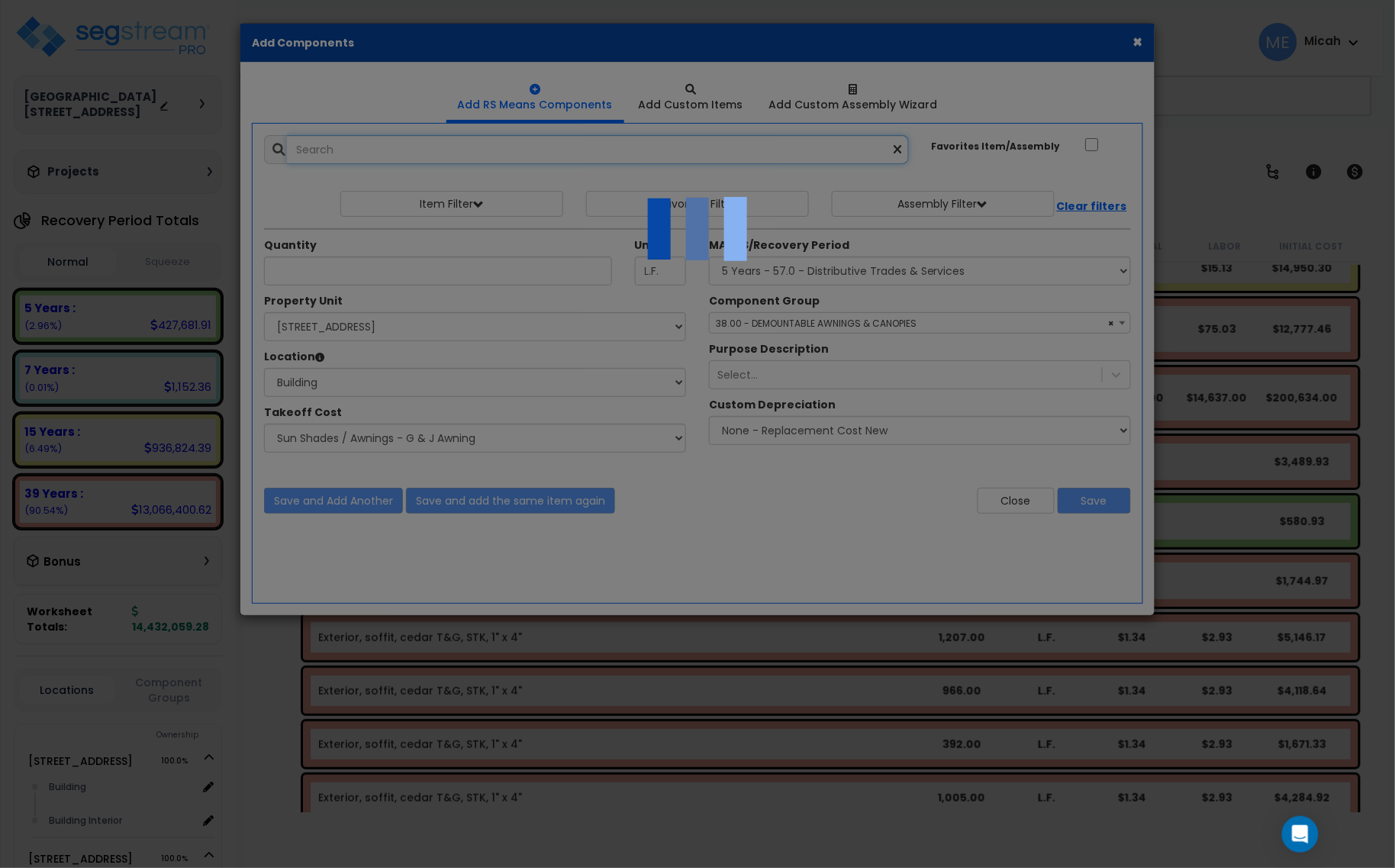
select select "45778569"
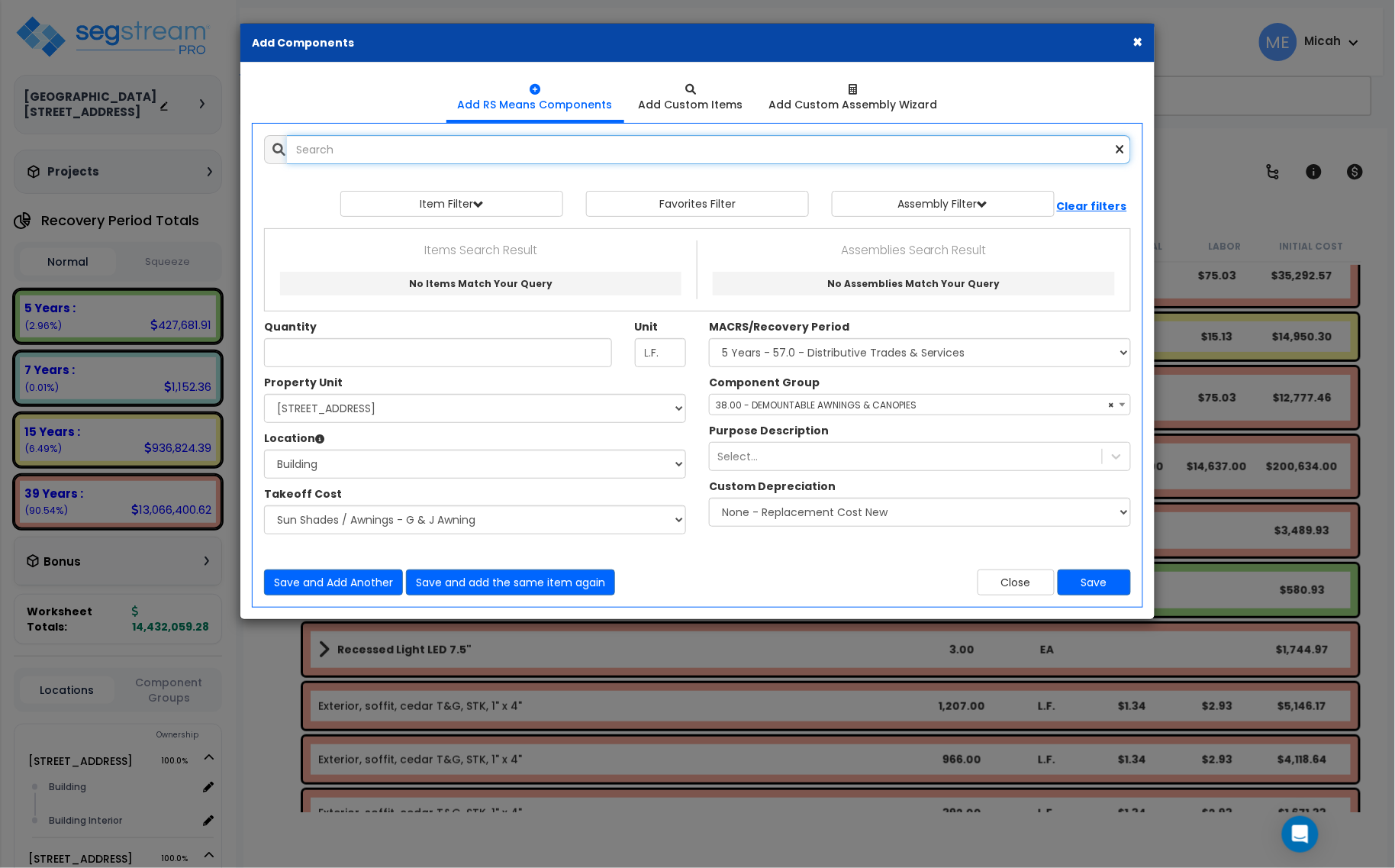
scroll to position [0, 0]
click at [355, 146] on input "text" at bounding box center [709, 149] width 845 height 29
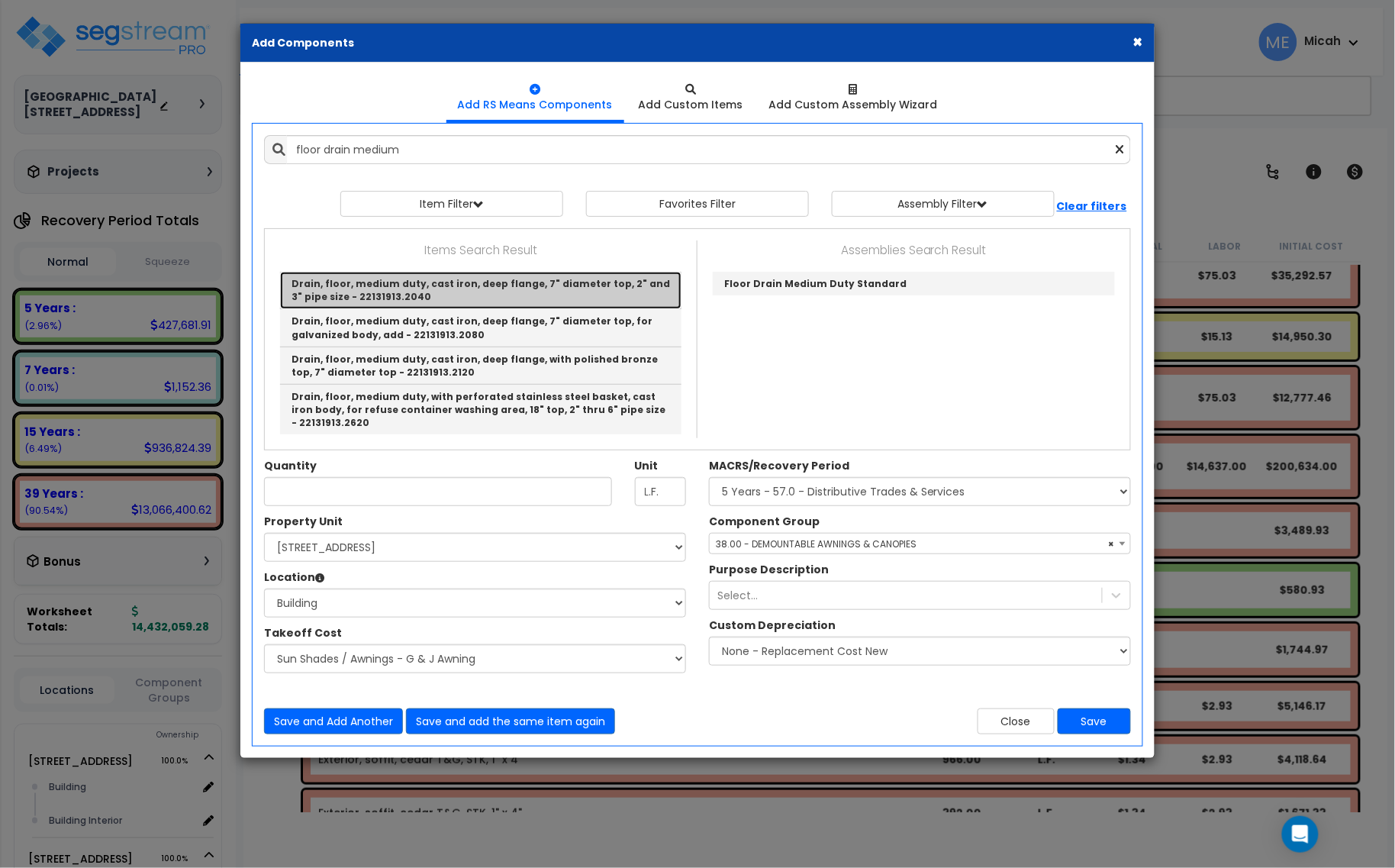
click at [474, 291] on link "Drain, floor, medium duty, cast iron, deep flange, 7" diameter top, 2" and 3" p…" at bounding box center [481, 290] width 402 height 38
type input "Drain, floor, medium duty, cast iron, deep flange, 7" diameter top, 2" and 3" p…"
type input "Ea."
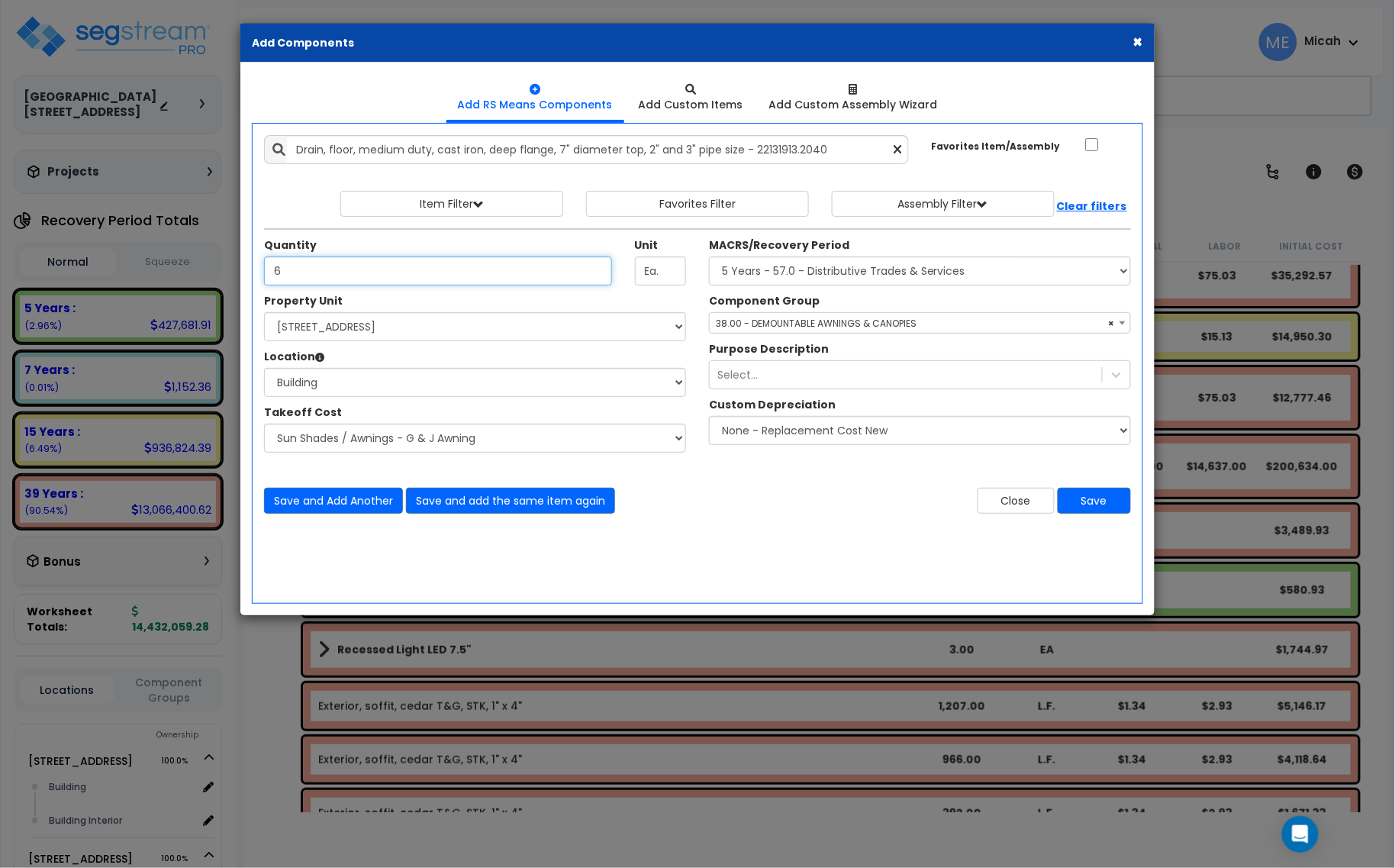
type input "6"
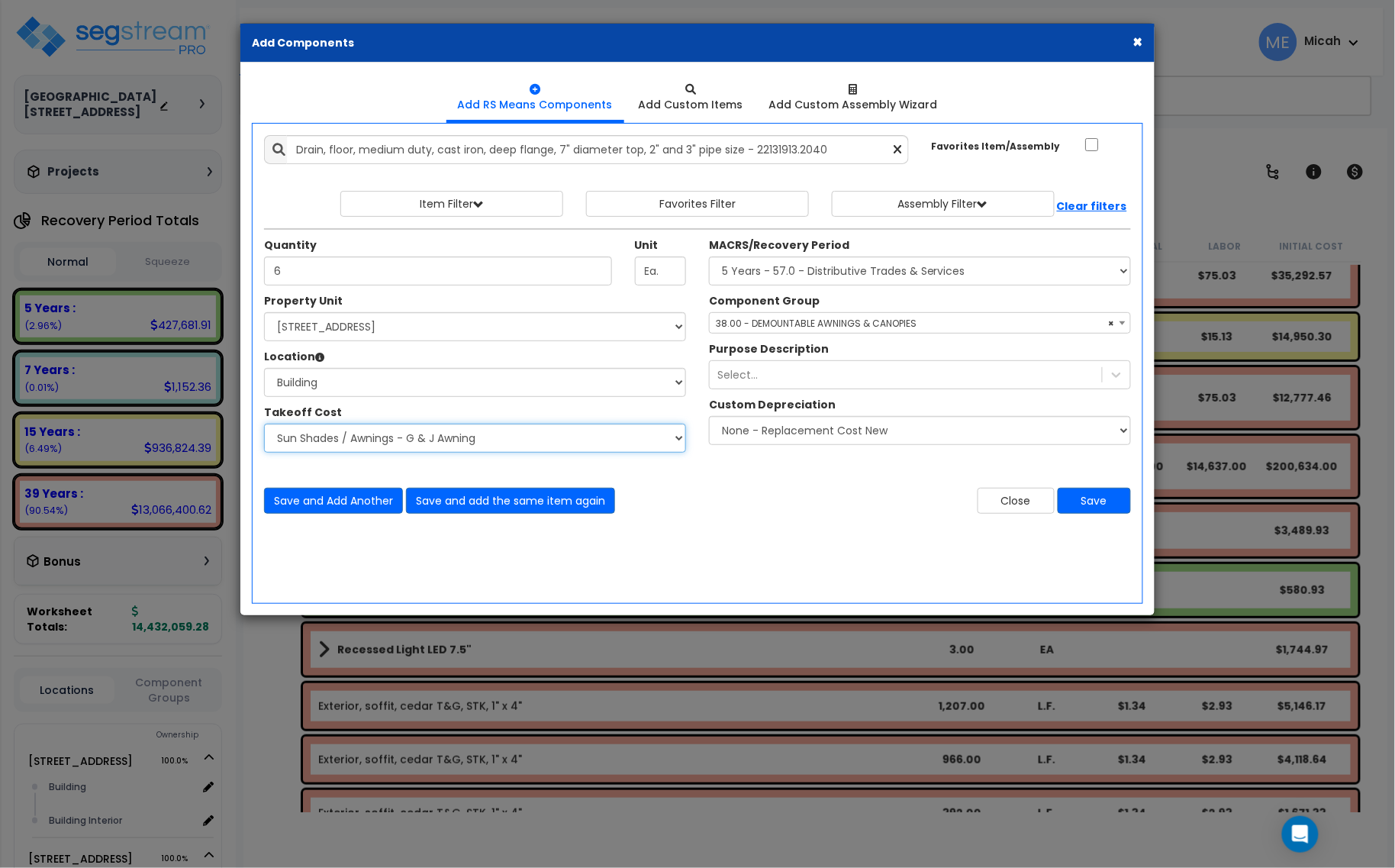
click at [451, 443] on select "Select Site Work - [PERSON_NAME] Aphalt Paving - Pine Bend Paving Site Concrete…" at bounding box center [475, 437] width 422 height 29
select select "45778573"
click at [264, 424] on select "Select Site Work - [PERSON_NAME] Aphalt Paving - Pine Bend Paving Site Concrete…" at bounding box center [475, 437] width 422 height 29
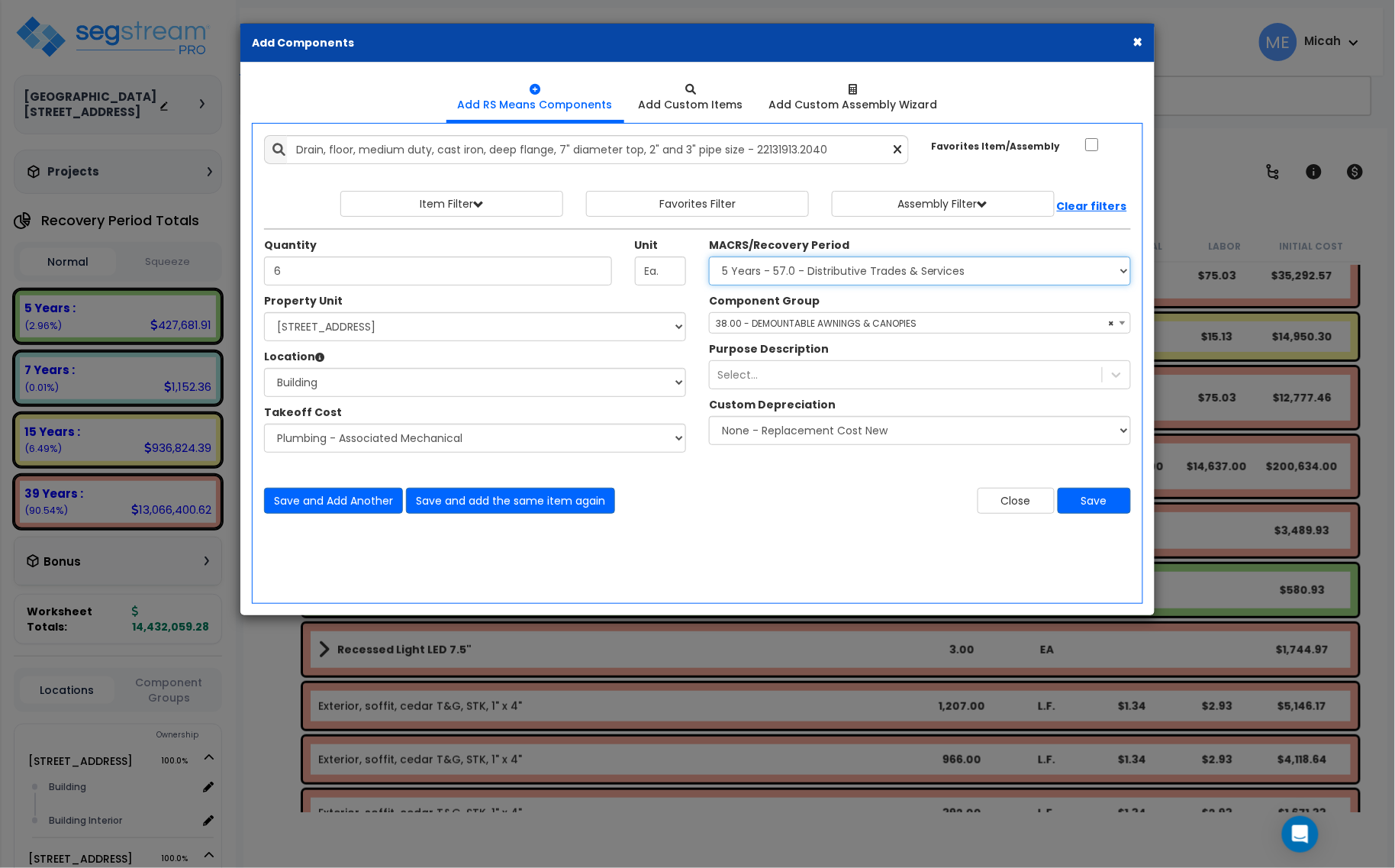
click at [805, 275] on select "Select MACRS/Recovery Period 5 Years - 57.0 - Distributive Trades & Services 5 …" at bounding box center [920, 270] width 422 height 29
select select "3669"
click at [709, 257] on select "Select MACRS/Recovery Period 5 Years - 57.0 - Distributive Trades & Services 5 …" at bounding box center [920, 270] width 422 height 29
click at [782, 326] on span "Select Component Group" at bounding box center [776, 323] width 119 height 13
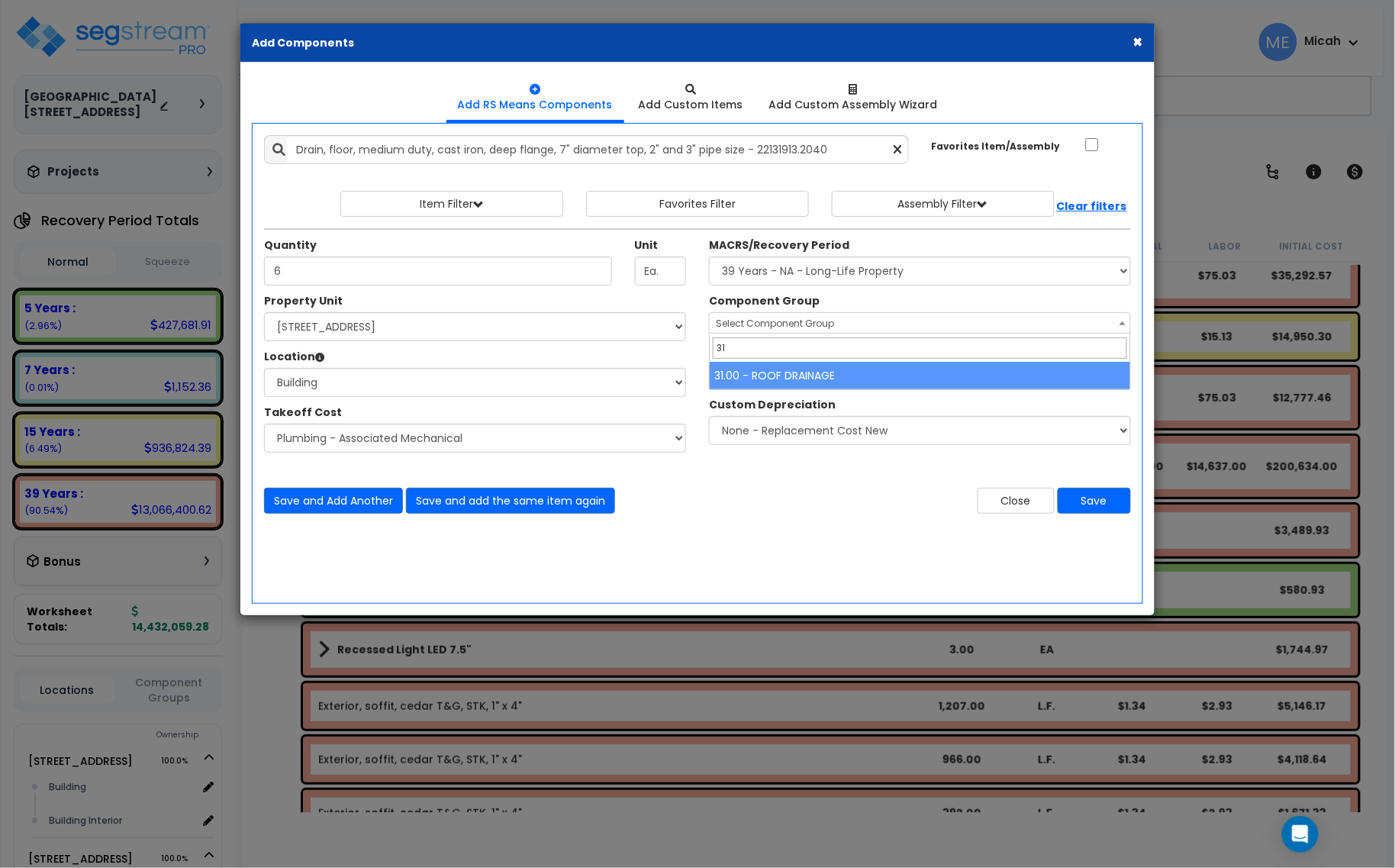
type input "31"
select select "56855"
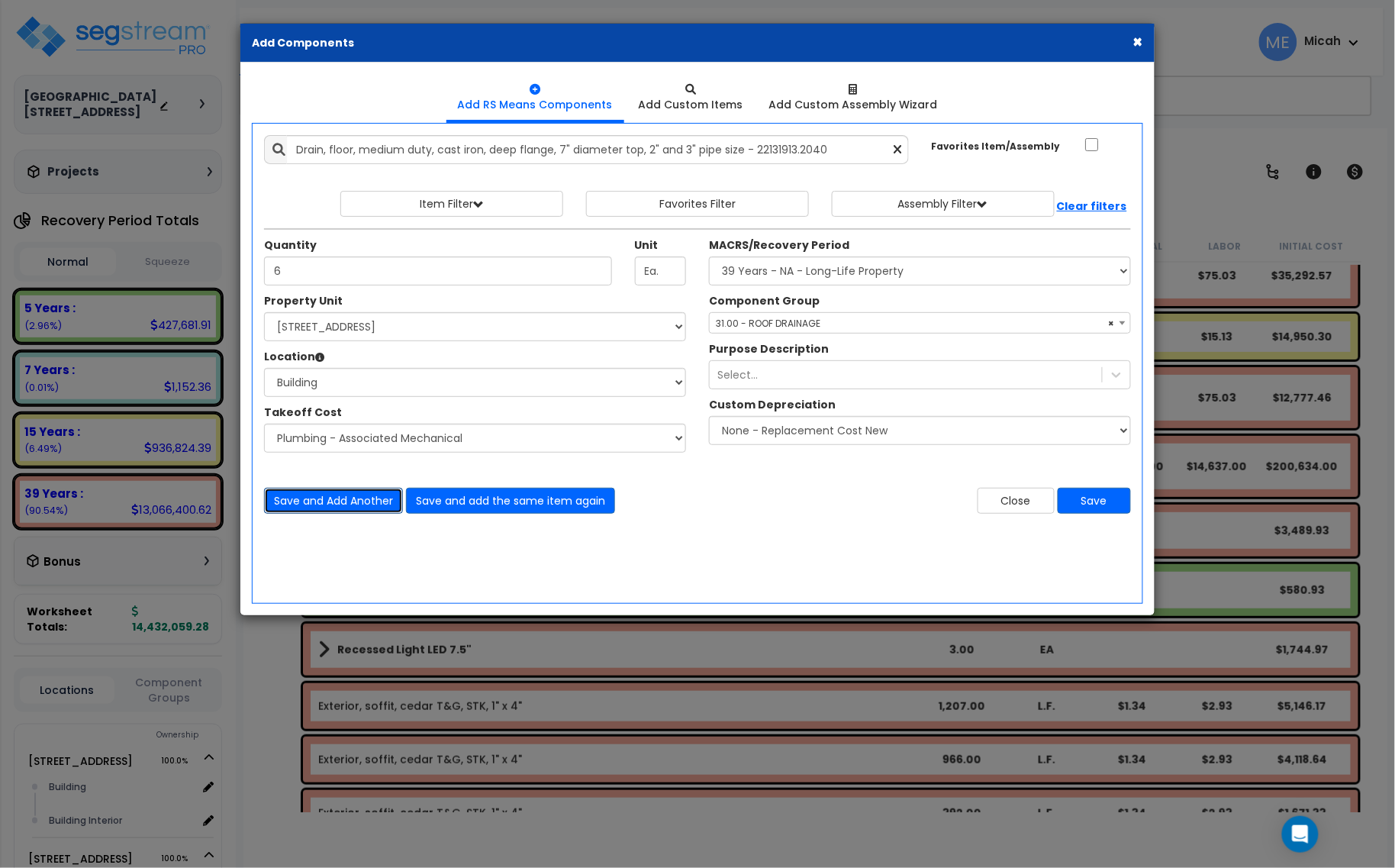
click at [326, 507] on button "Save and Add Another" at bounding box center [333, 500] width 139 height 26
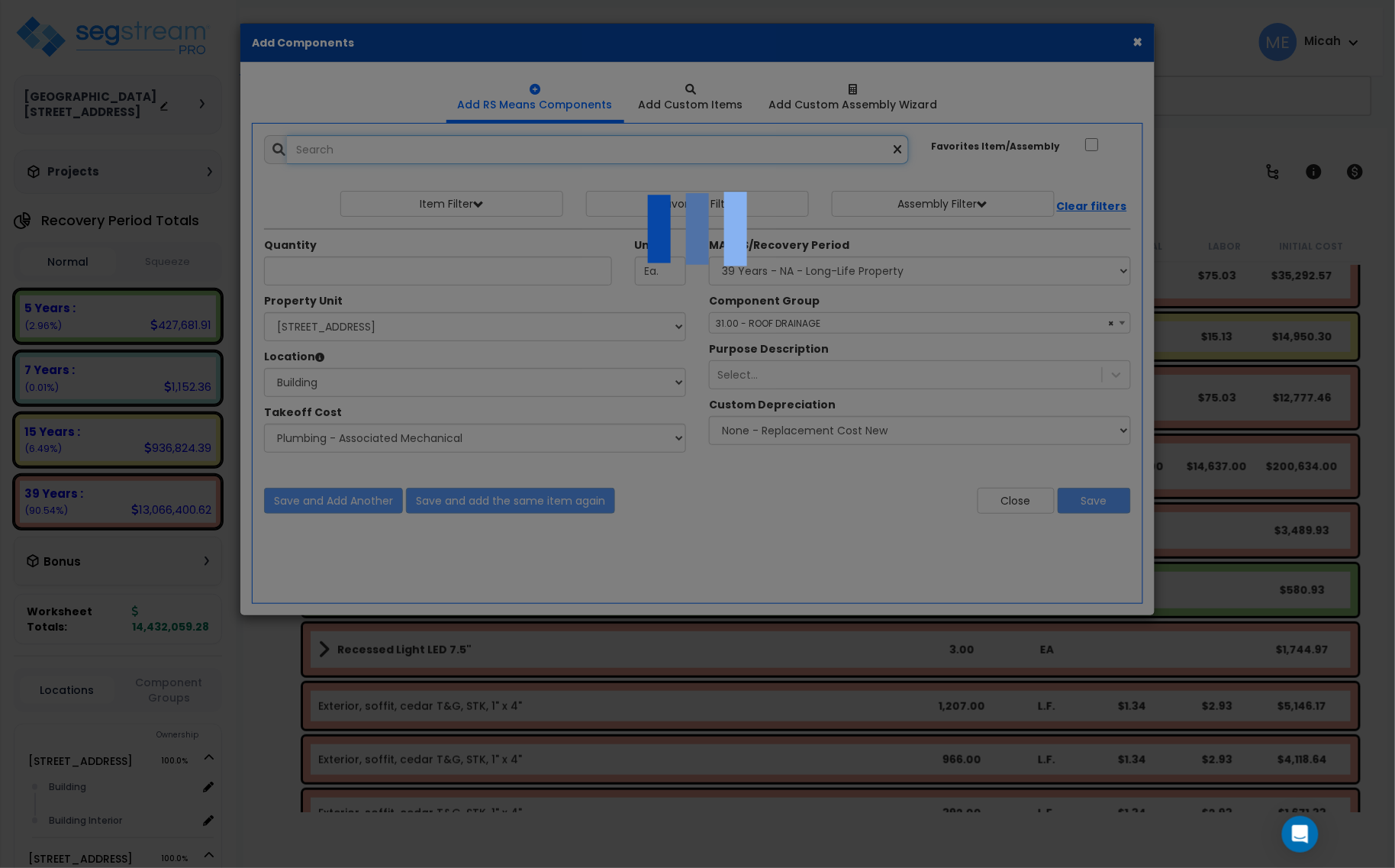
select select "45778573"
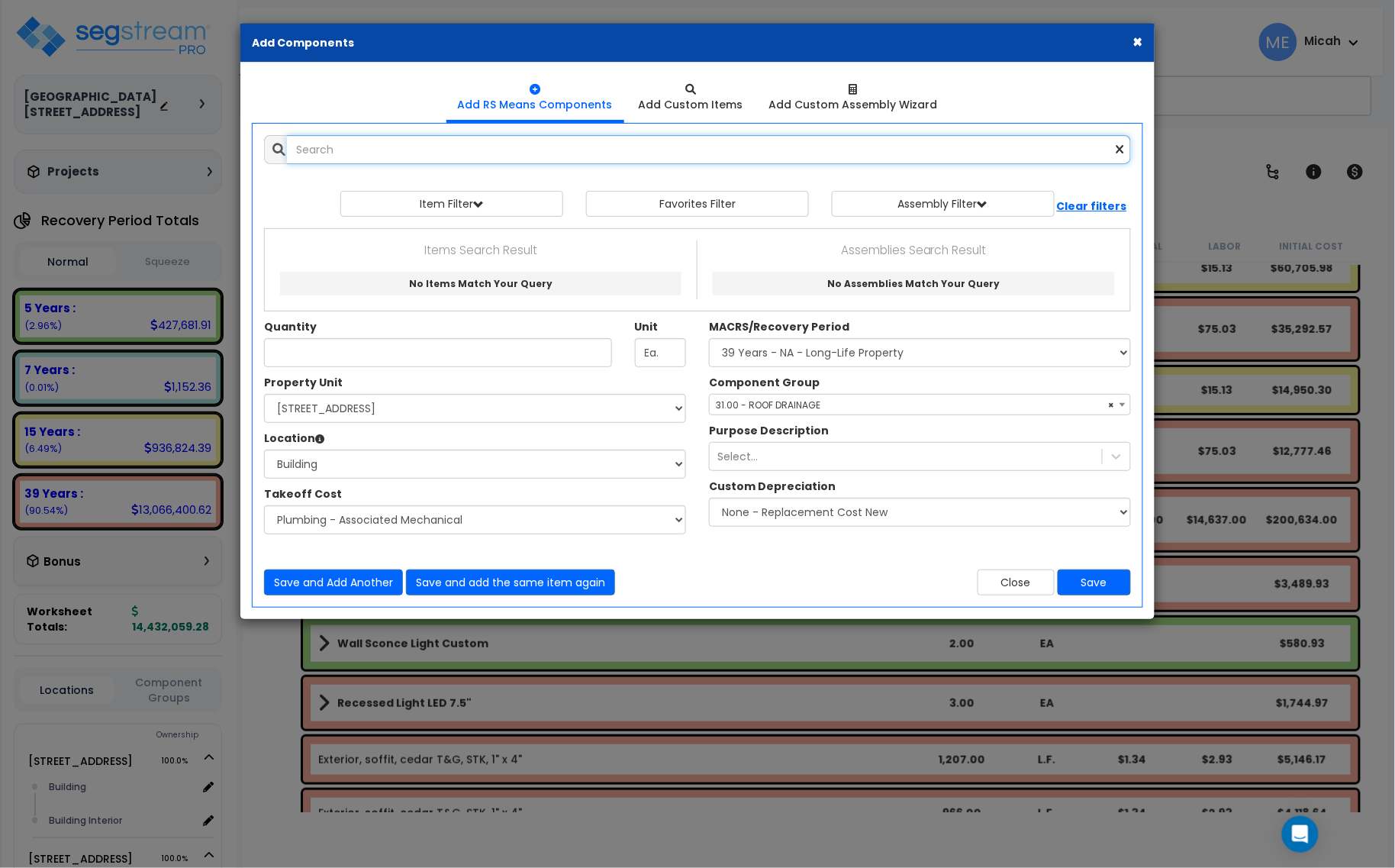
click at [371, 158] on input "text" at bounding box center [709, 149] width 845 height 29
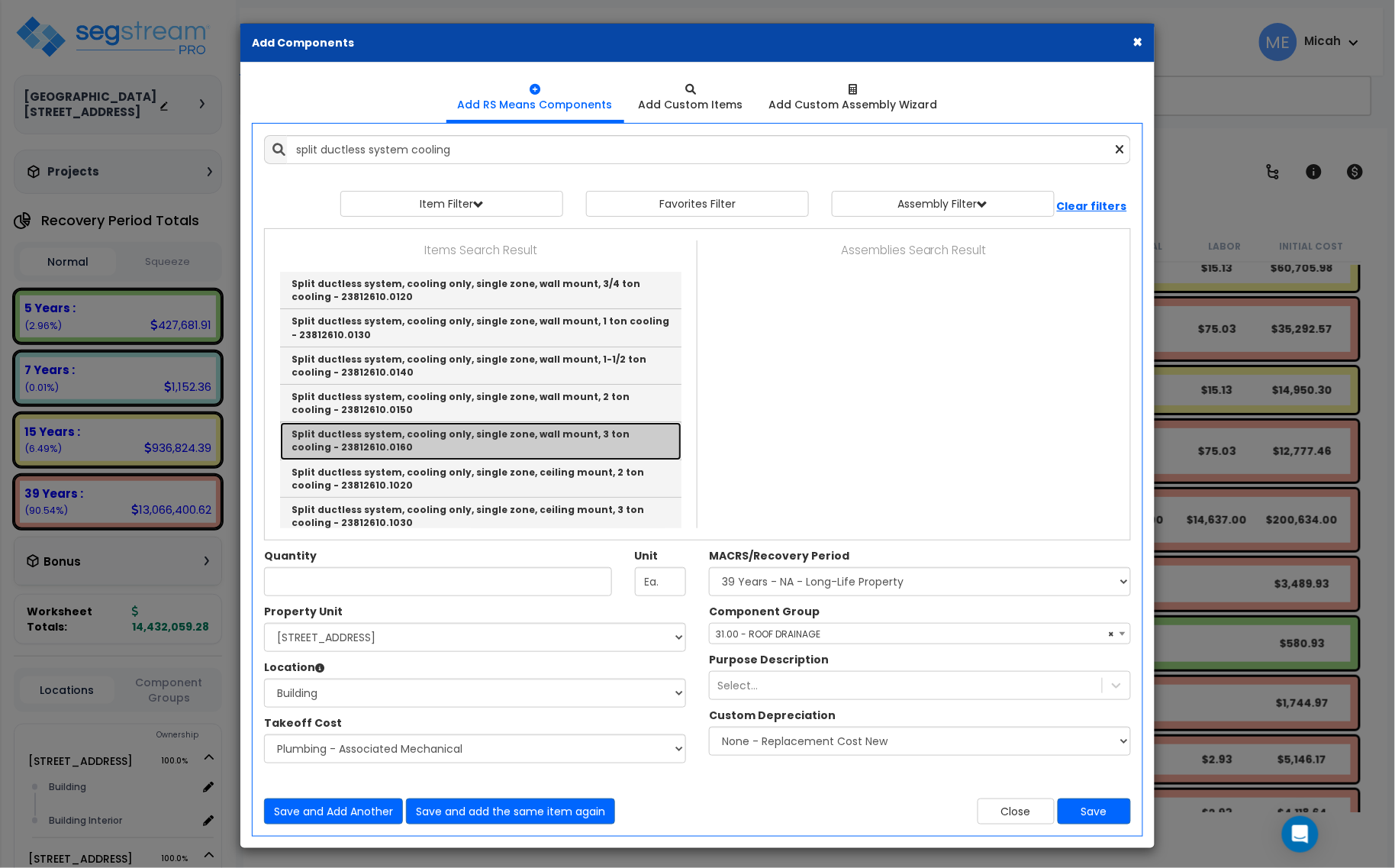
click at [493, 445] on link "Split ductless system, cooling only, single zone, wall mount, 3 ton cooling - 2…" at bounding box center [481, 441] width 402 height 38
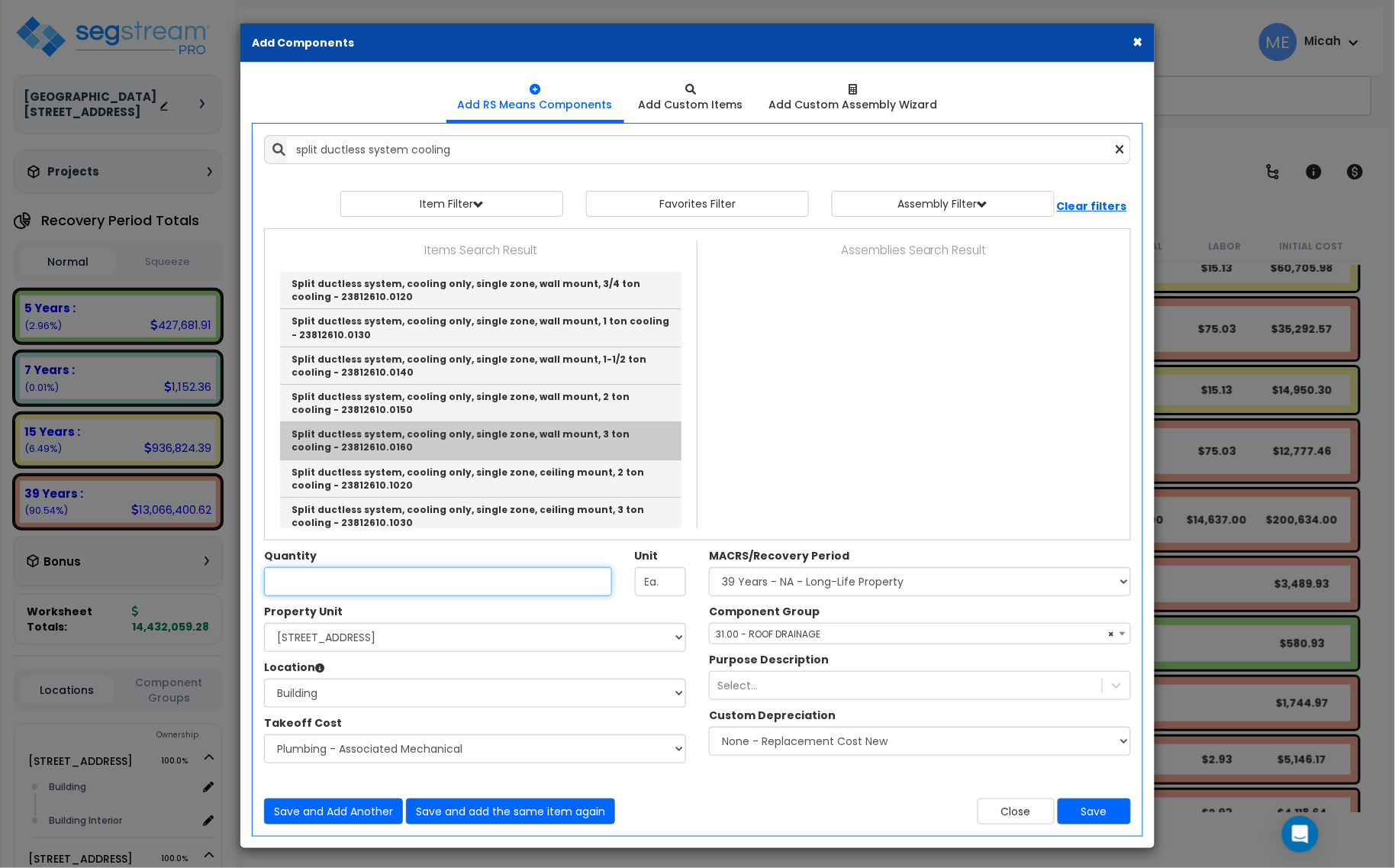
type input "Split ductless system, cooling only, single zone, wall mount, 3 ton cooling - 2…"
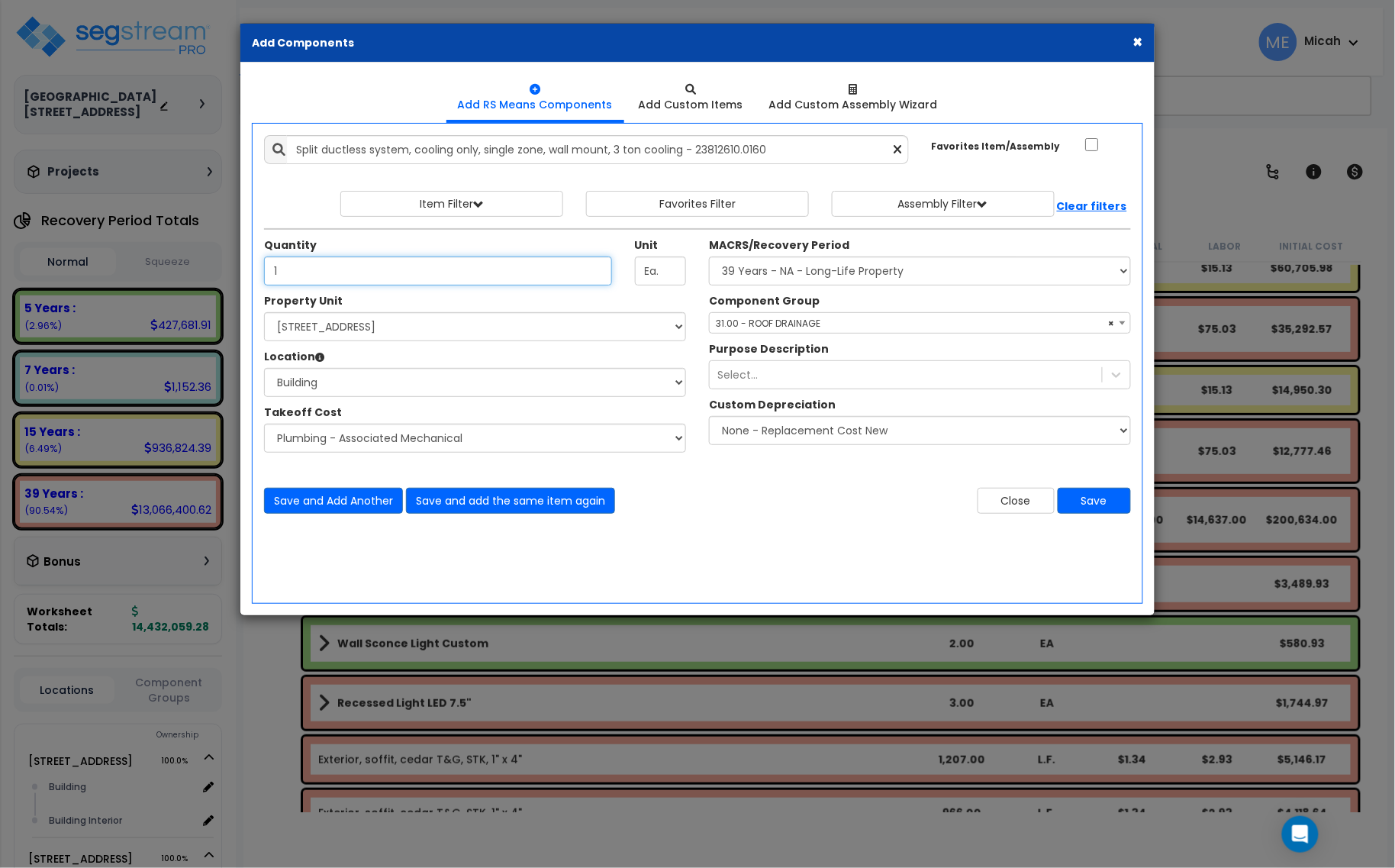
type input "1"
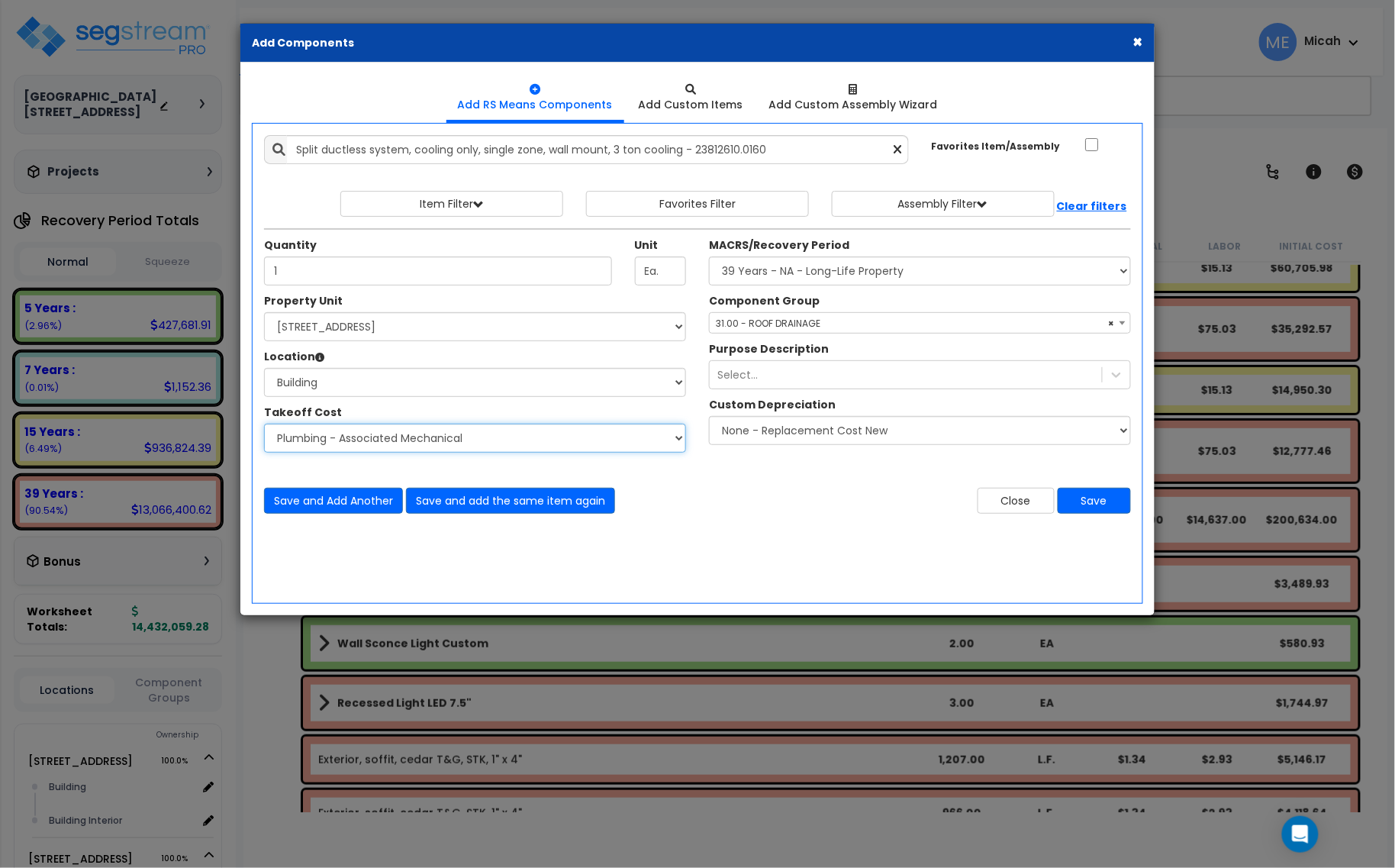
click at [412, 449] on select "Select Site Work - [PERSON_NAME] Aphalt Paving - Pine Bend Paving Site Concrete…" at bounding box center [475, 437] width 422 height 29
click at [410, 439] on select "Select Site Work - [PERSON_NAME] Aphalt Paving - Pine Bend Paving Site Concrete…" at bounding box center [475, 437] width 422 height 29
select select "45778575"
click at [264, 424] on select "Select Site Work - [PERSON_NAME] Aphalt Paving - Pine Bend Paving Site Concrete…" at bounding box center [475, 437] width 422 height 29
click at [819, 330] on span "× 31.00 - ROOF DRAINAGE" at bounding box center [920, 323] width 420 height 22
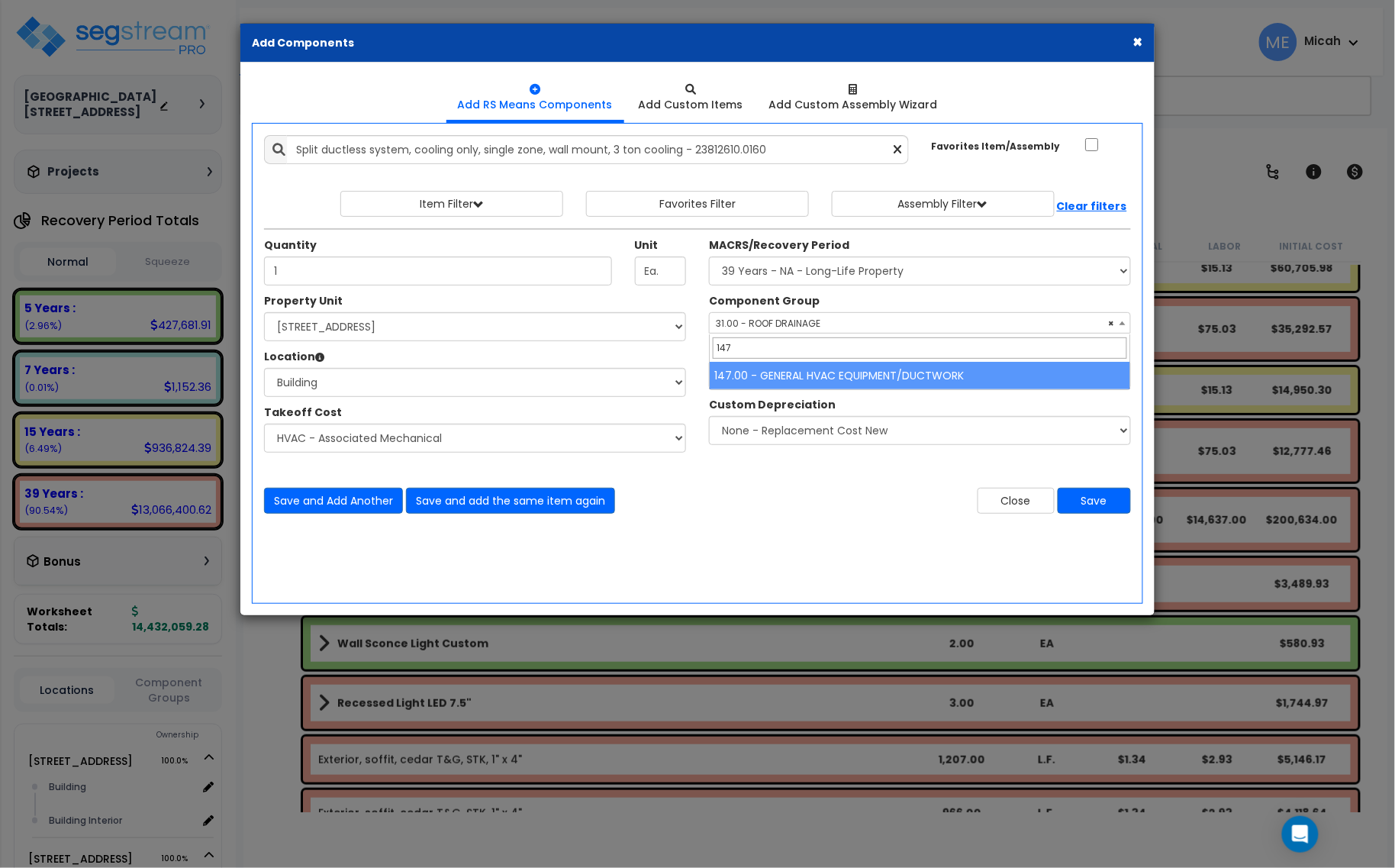
type input "147"
select select "56957"
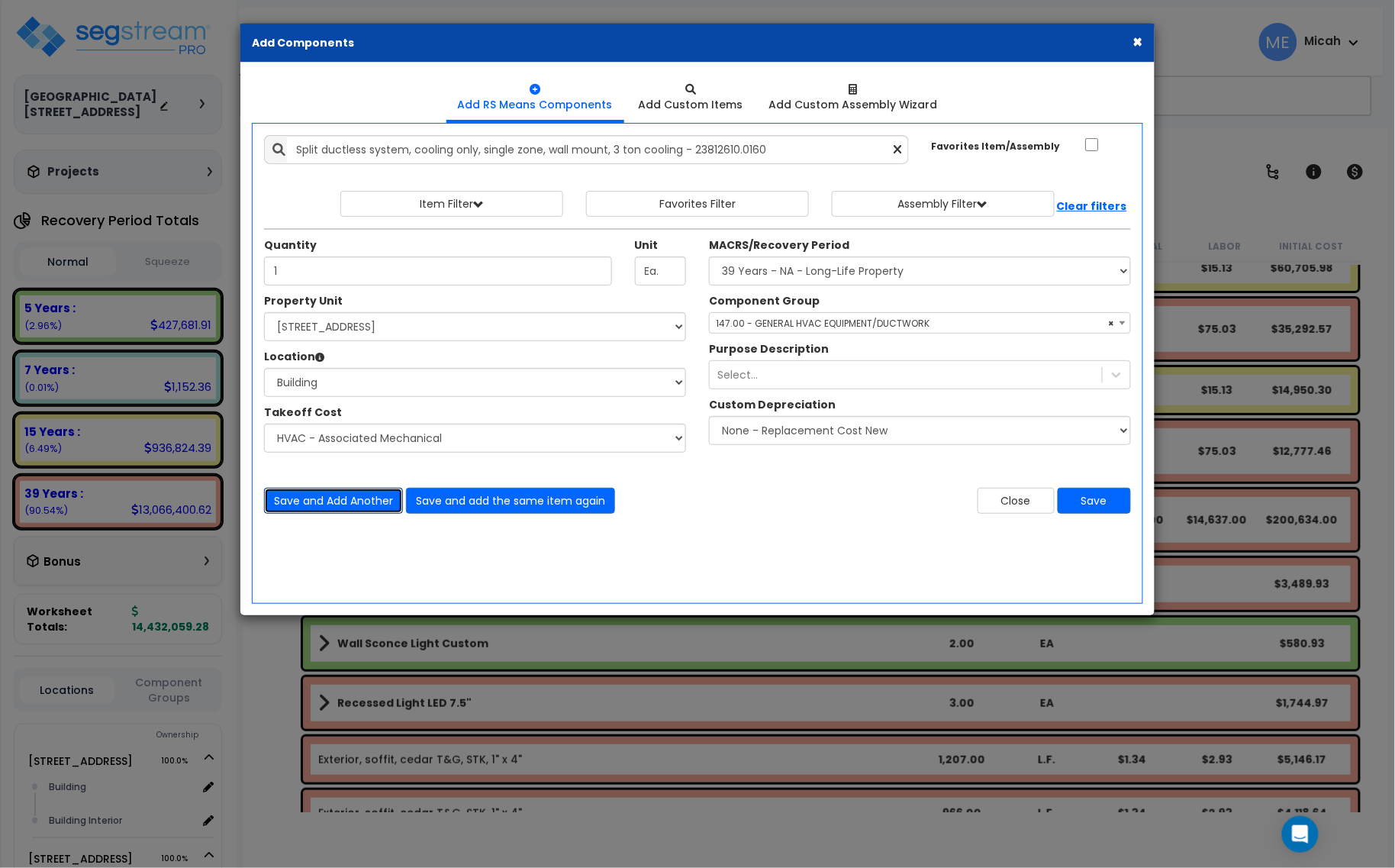
click at [335, 500] on button "Save and Add Another" at bounding box center [333, 500] width 139 height 26
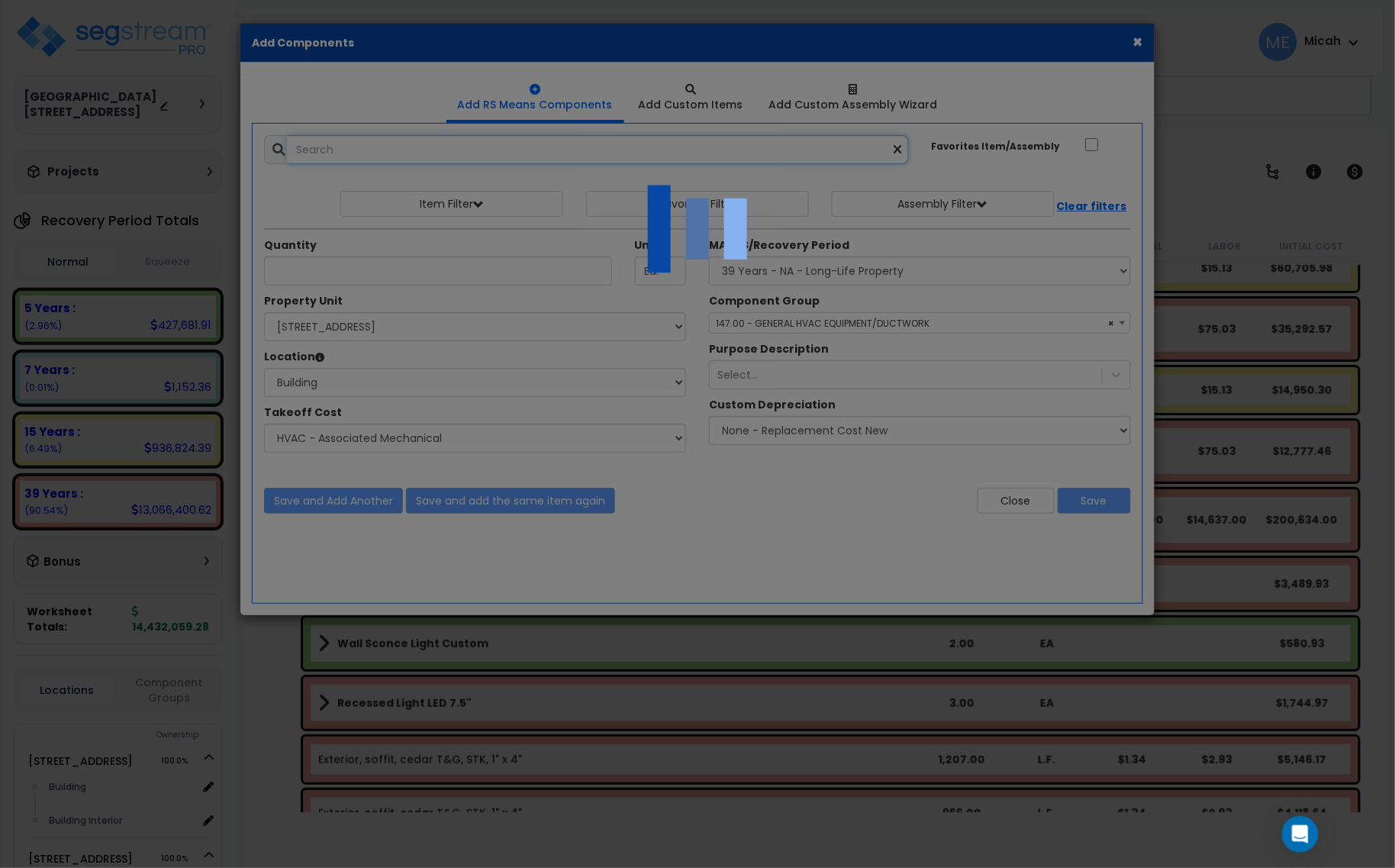
select select "45778575"
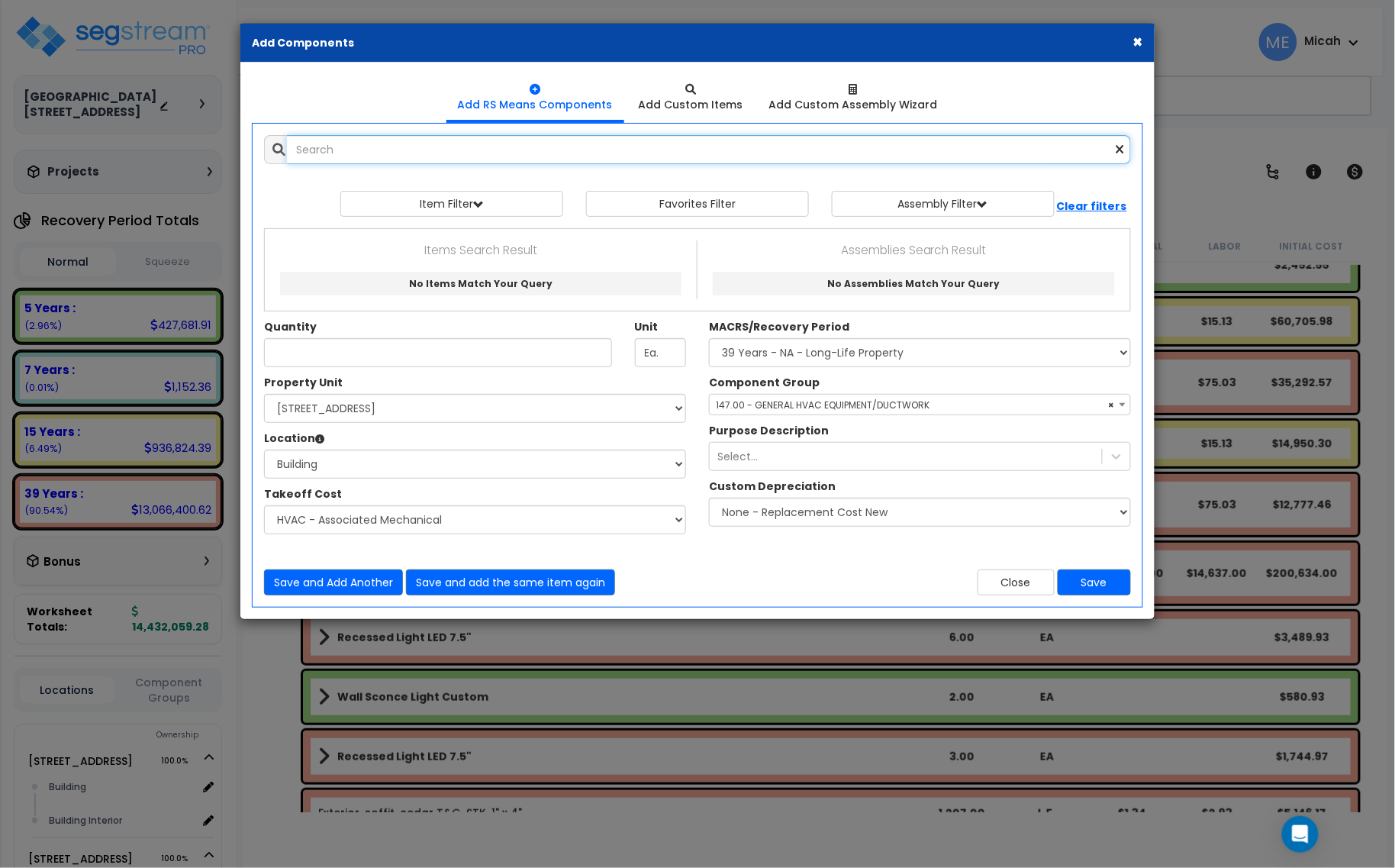
click at [402, 139] on input "text" at bounding box center [709, 149] width 845 height 29
click at [351, 147] on input "fans roof ehauster centrifugal aluminum" at bounding box center [709, 149] width 845 height 29
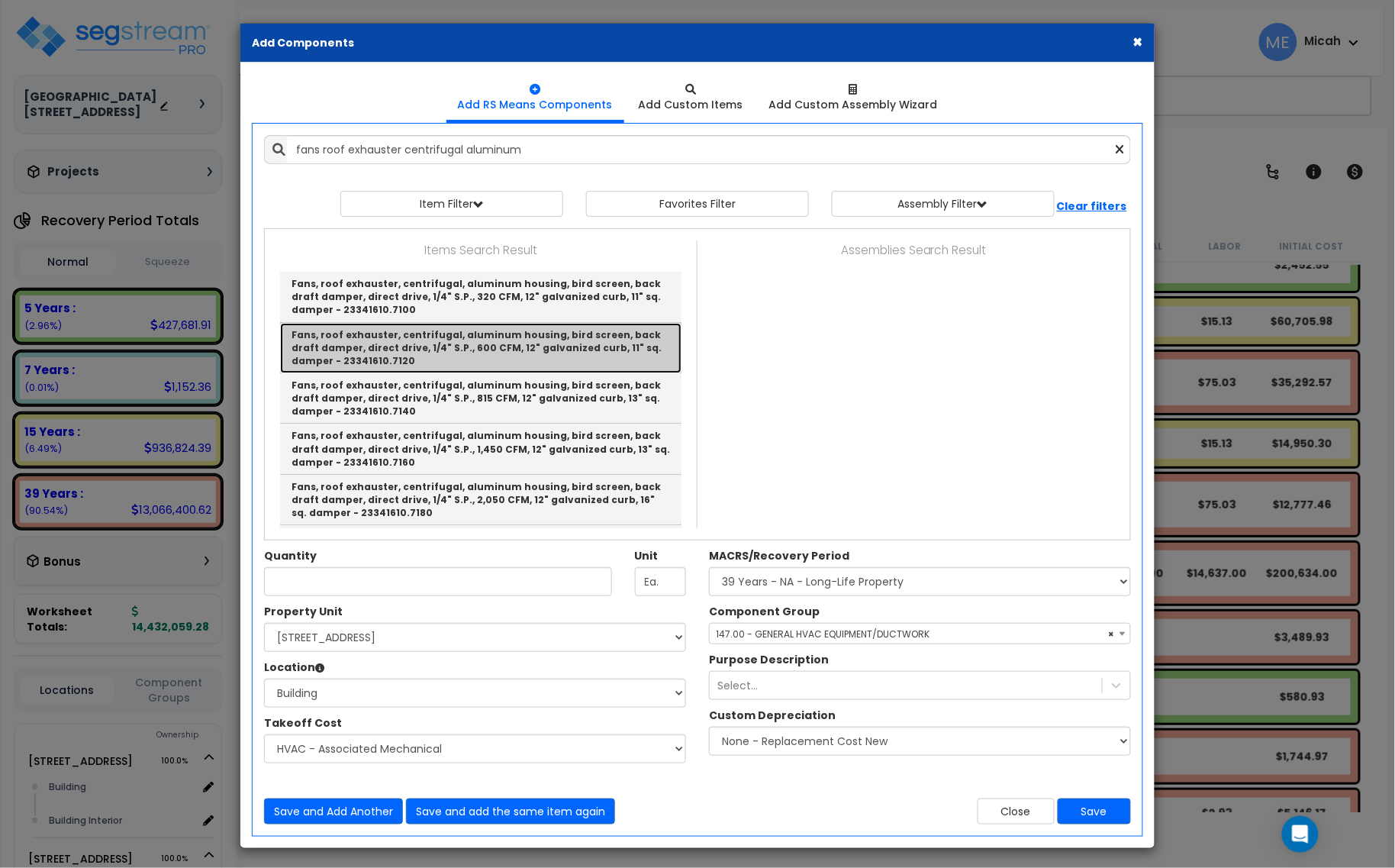
click at [441, 338] on link "Fans, roof exhauster, centrifugal, aluminum housing, bird screen, back draft da…" at bounding box center [481, 348] width 402 height 50
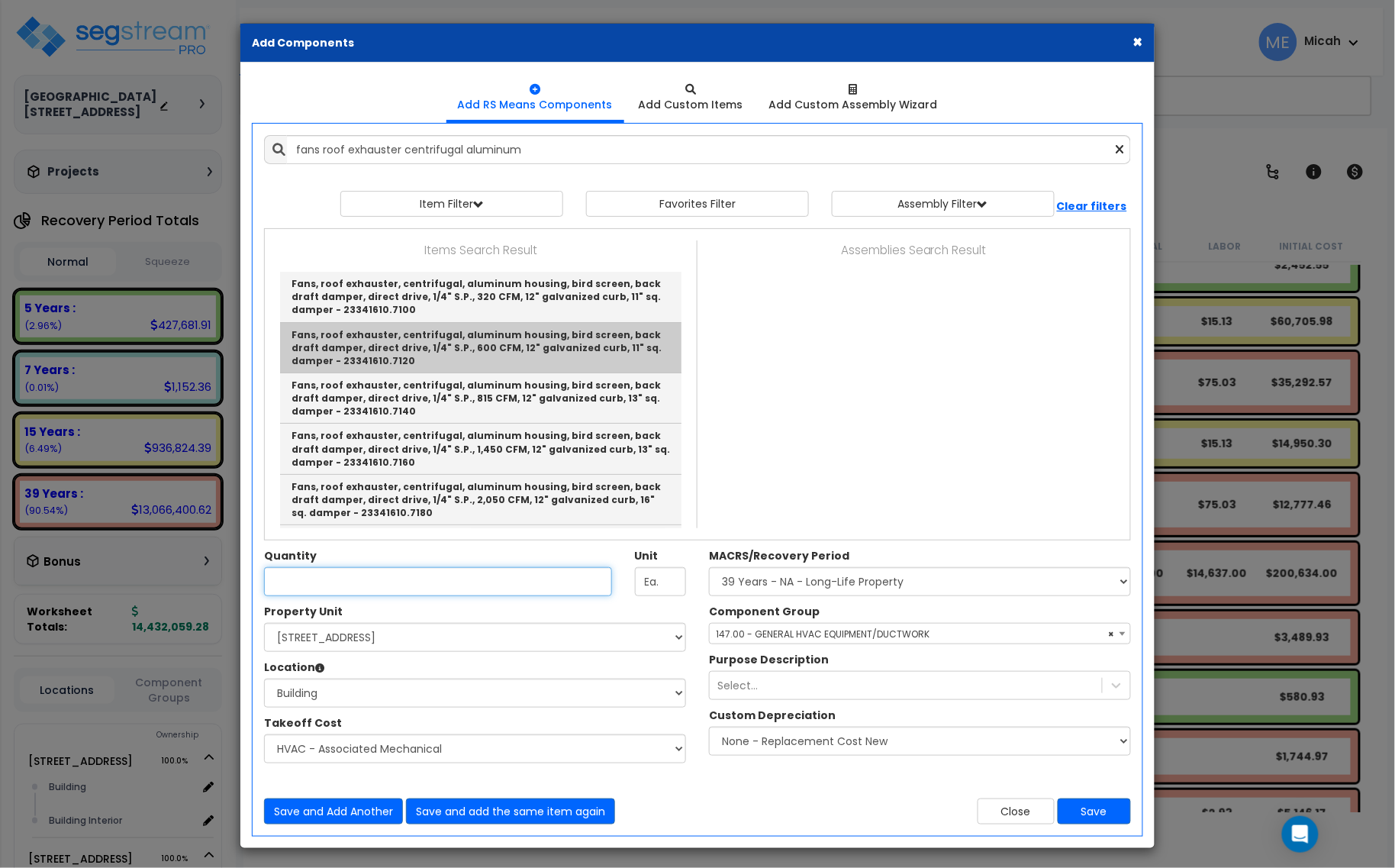
type input "Fans, roof exhauster, centrifugal, aluminum housing, bird screen, back draft da…"
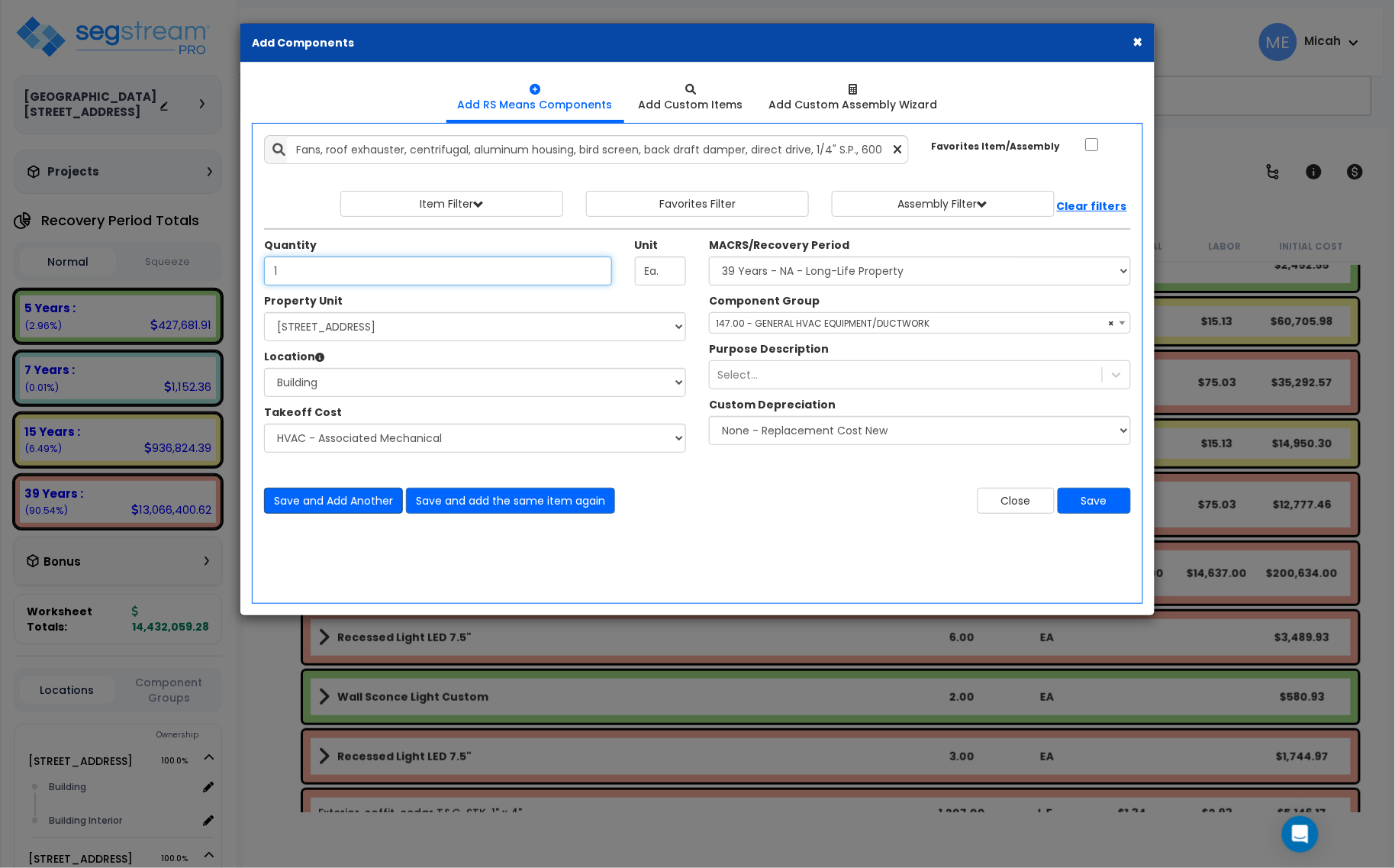
type input "1"
click at [351, 507] on button "Save and Add Another" at bounding box center [333, 500] width 139 height 26
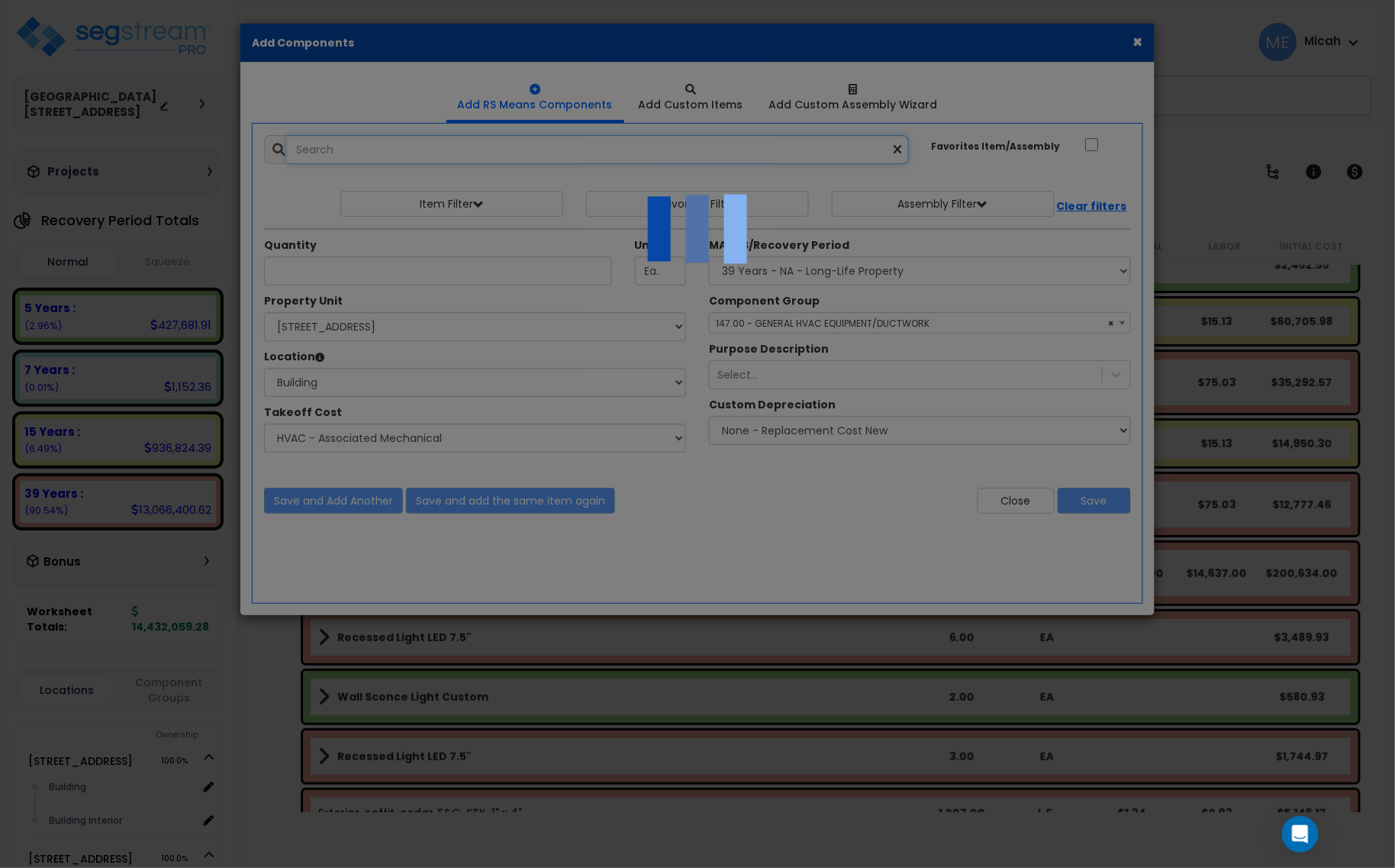
select select "45778575"
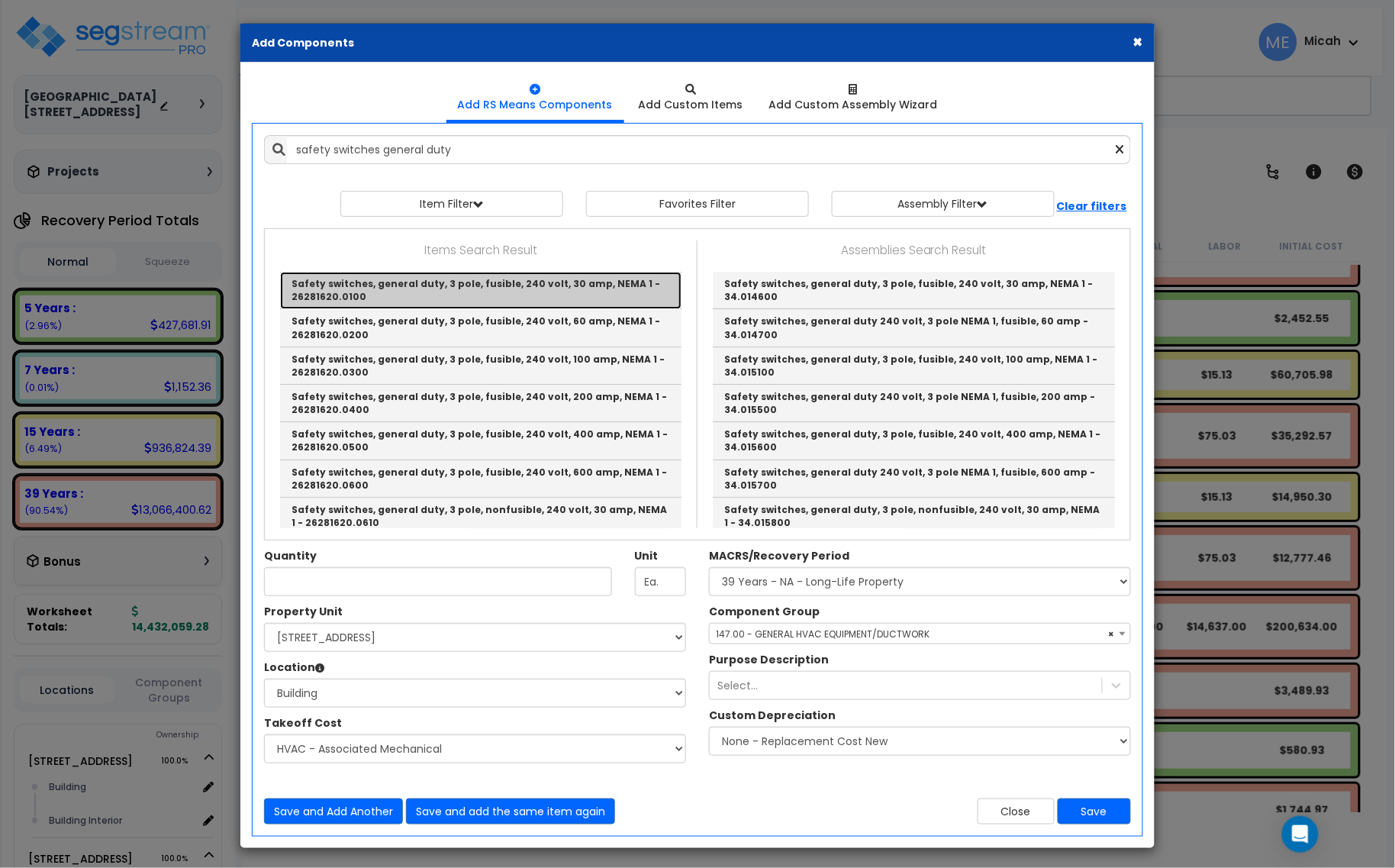
click at [560, 291] on link "Safety switches, general duty, 3 pole, fusible, 240 volt, 30 amp, NEMA 1 - 2628…" at bounding box center [481, 290] width 402 height 38
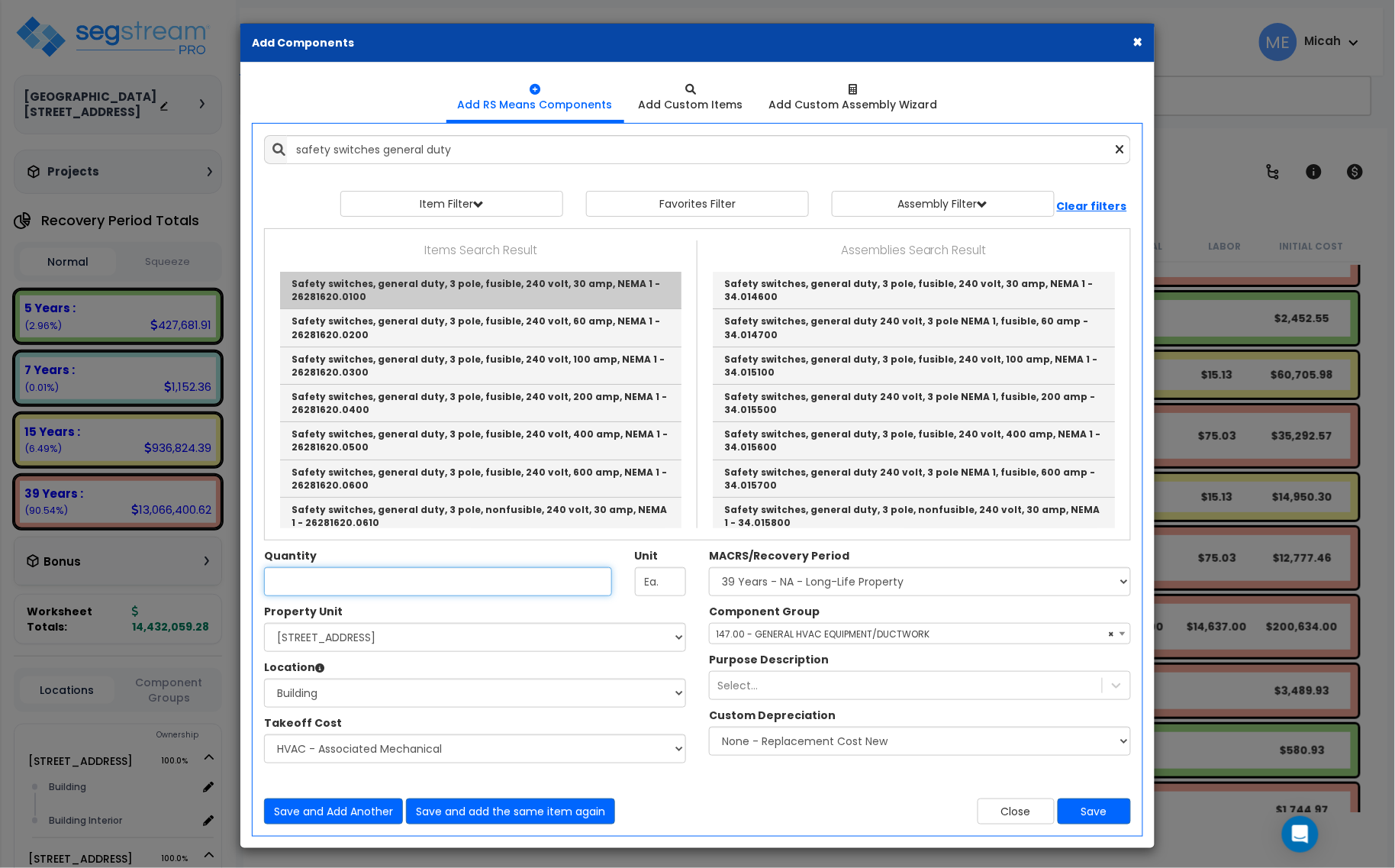
type input "Safety switches, general duty, 3 pole, fusible, 240 volt, 30 amp, NEMA 1 - 2628…"
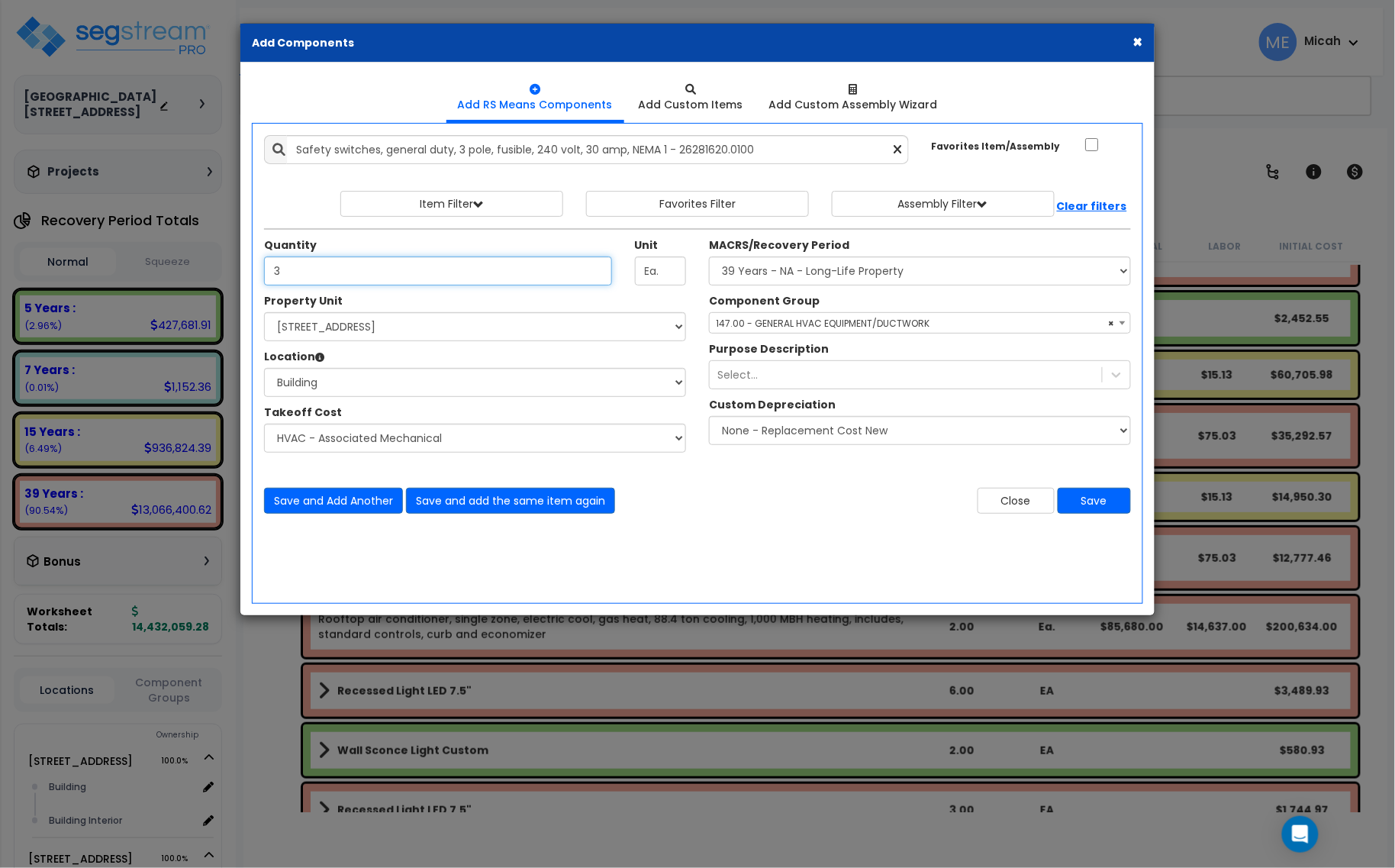
type input "3"
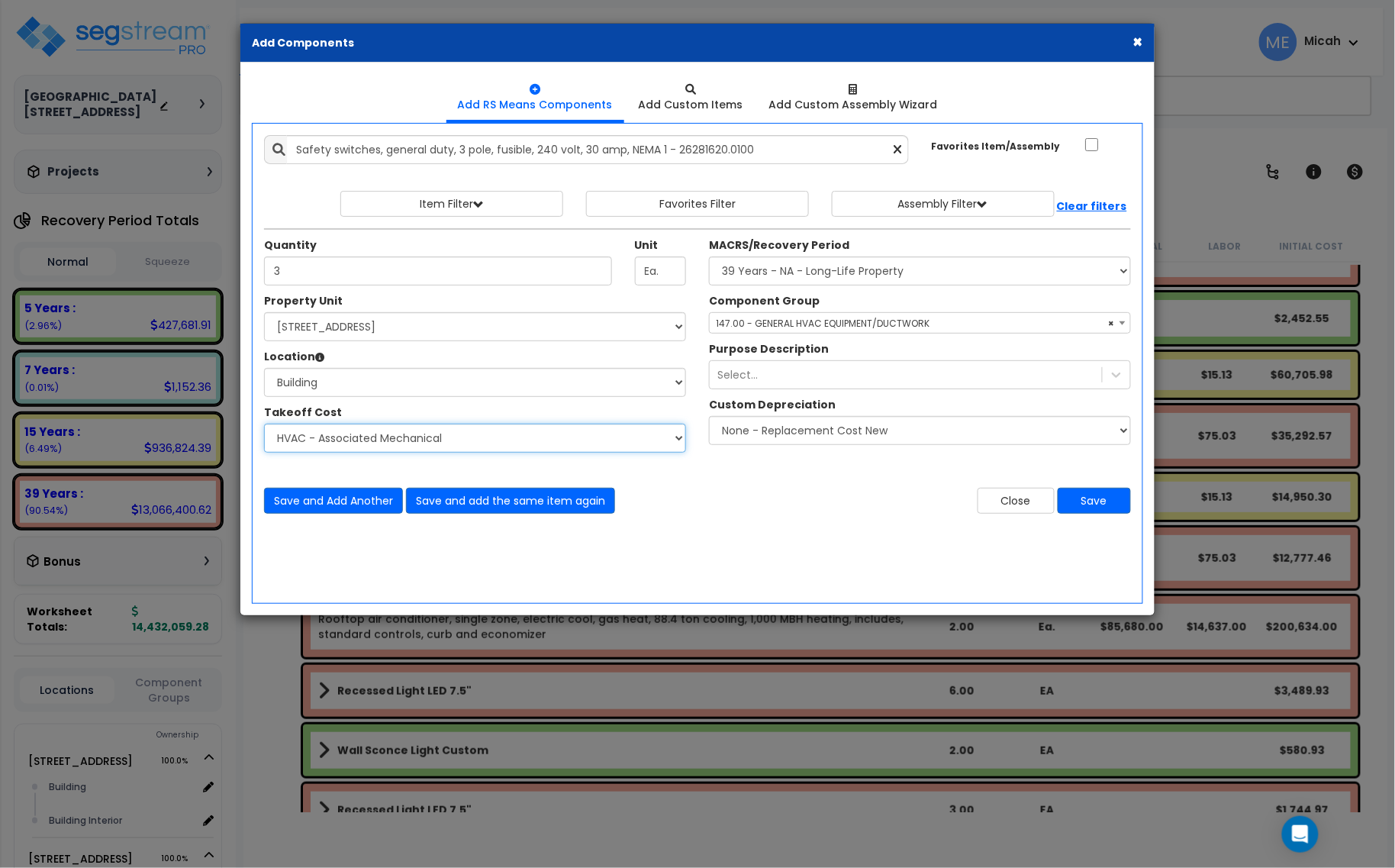
click at [436, 443] on select "Select Site Work - [PERSON_NAME] Aphalt Paving - Pine Bend Paving Site Concrete…" at bounding box center [475, 437] width 422 height 29
click at [422, 445] on select "Select Site Work - [PERSON_NAME] Aphalt Paving - Pine Bend Paving Site Concrete…" at bounding box center [475, 437] width 422 height 29
select select "45778576"
click at [264, 424] on select "Select Site Work - [PERSON_NAME] Aphalt Paving - Pine Bend Paving Site Concrete…" at bounding box center [475, 437] width 422 height 29
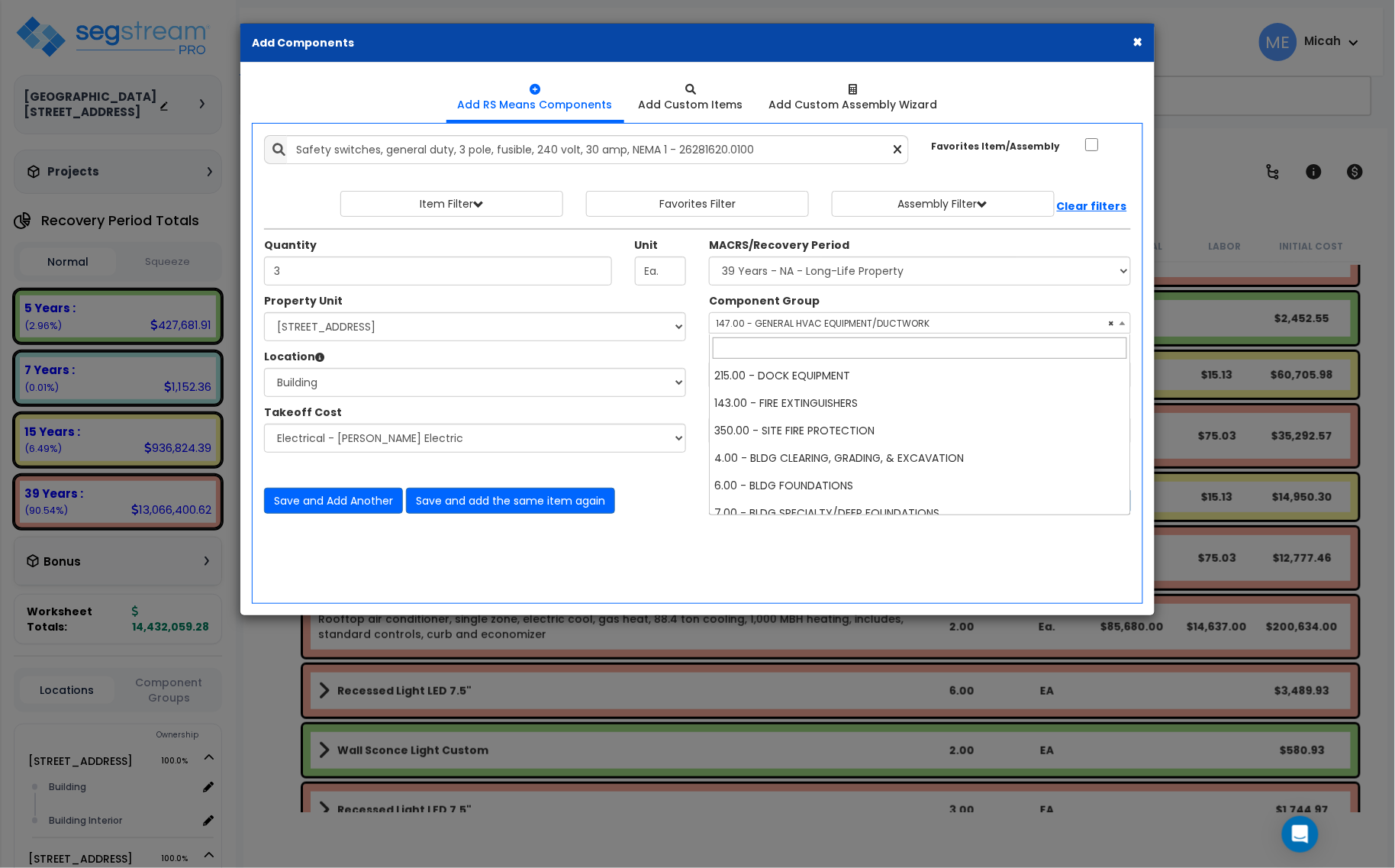
click at [752, 322] on span "× 147.00 - GENERAL HVAC EQUIPMENT/DUCTWORK" at bounding box center [920, 323] width 420 height 22
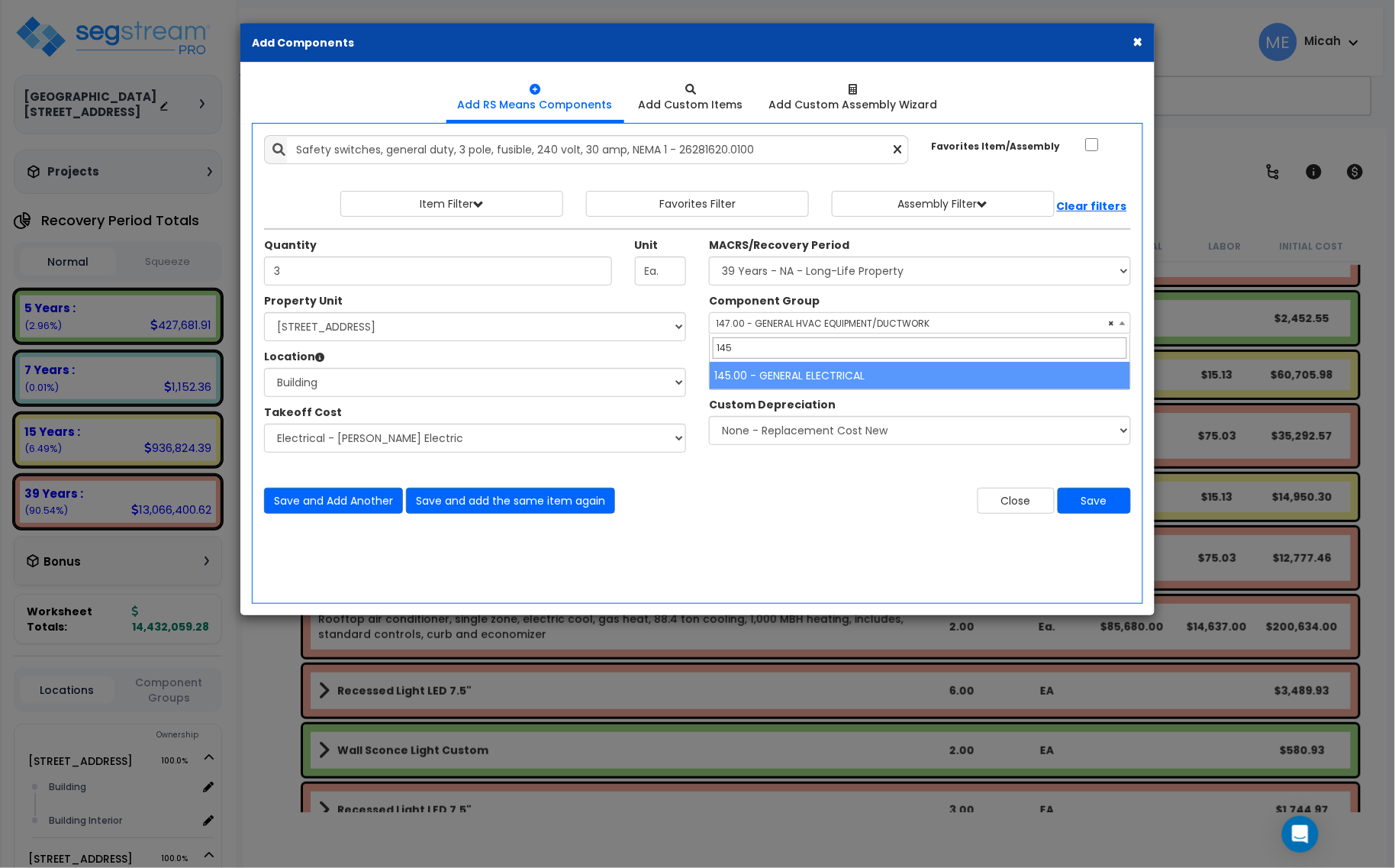
type input "145"
select select "56955"
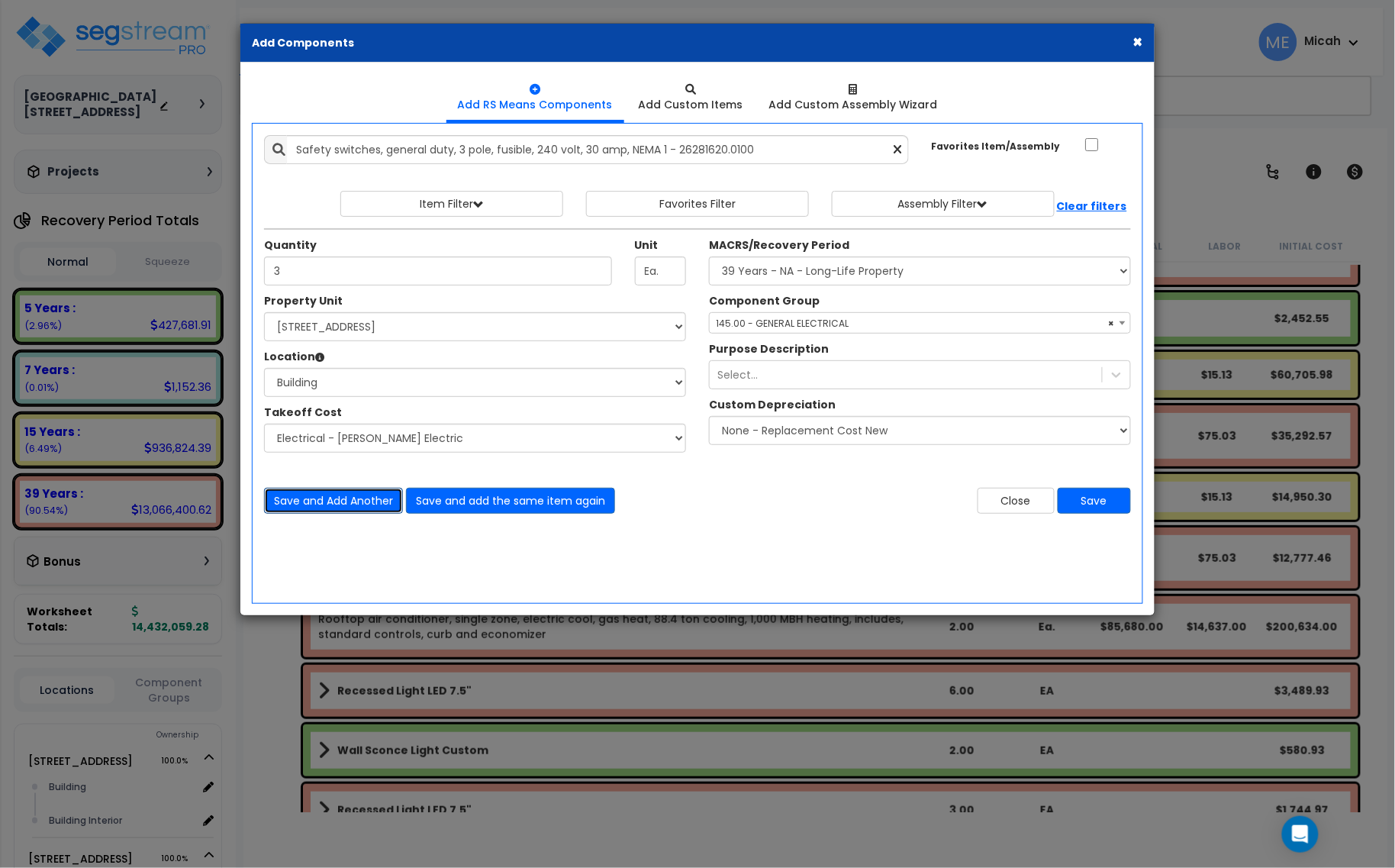
click at [332, 505] on button "Save and Add Another" at bounding box center [333, 500] width 139 height 26
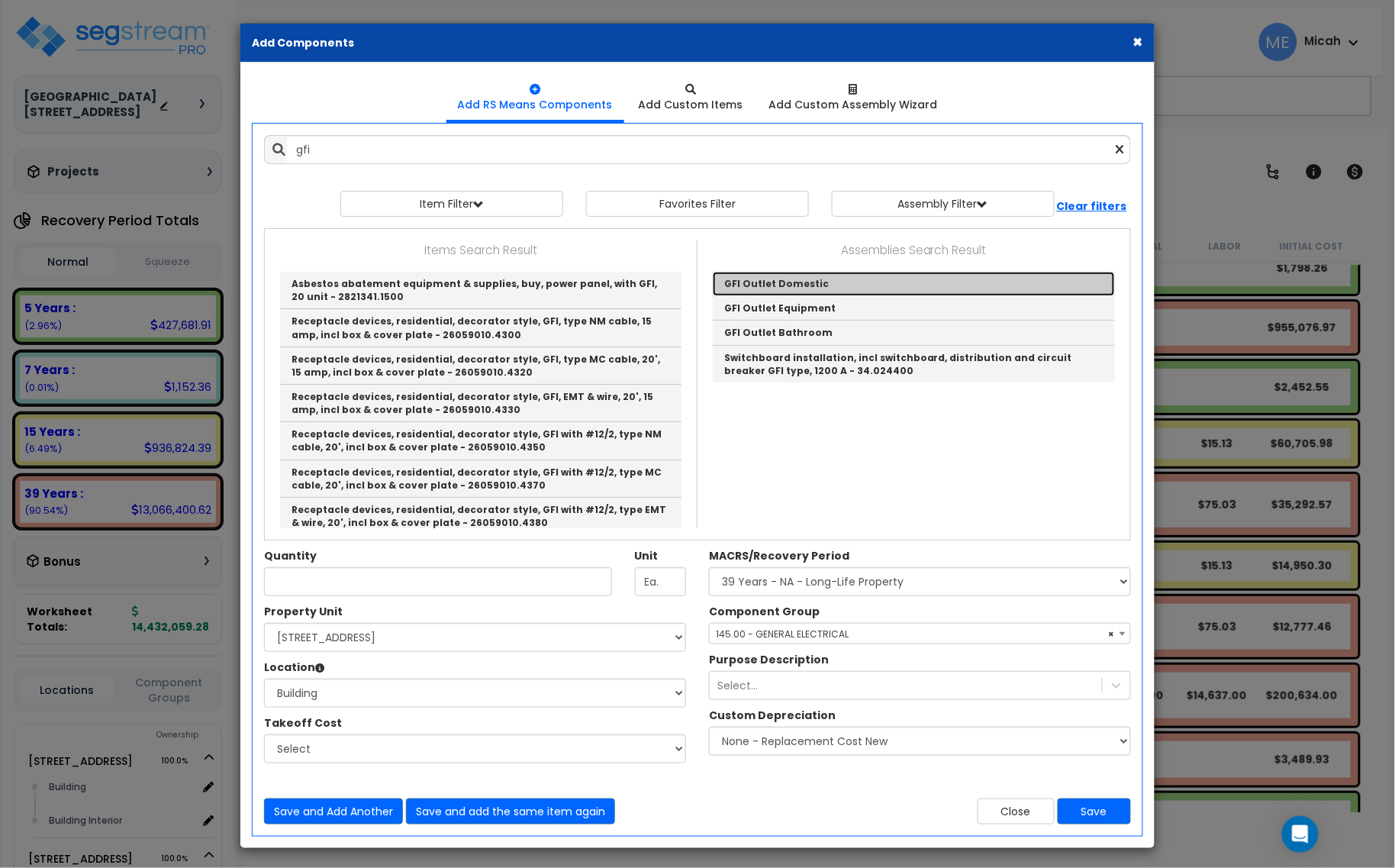
click at [861, 283] on link "GFI Outlet Domestic" at bounding box center [913, 284] width 402 height 25
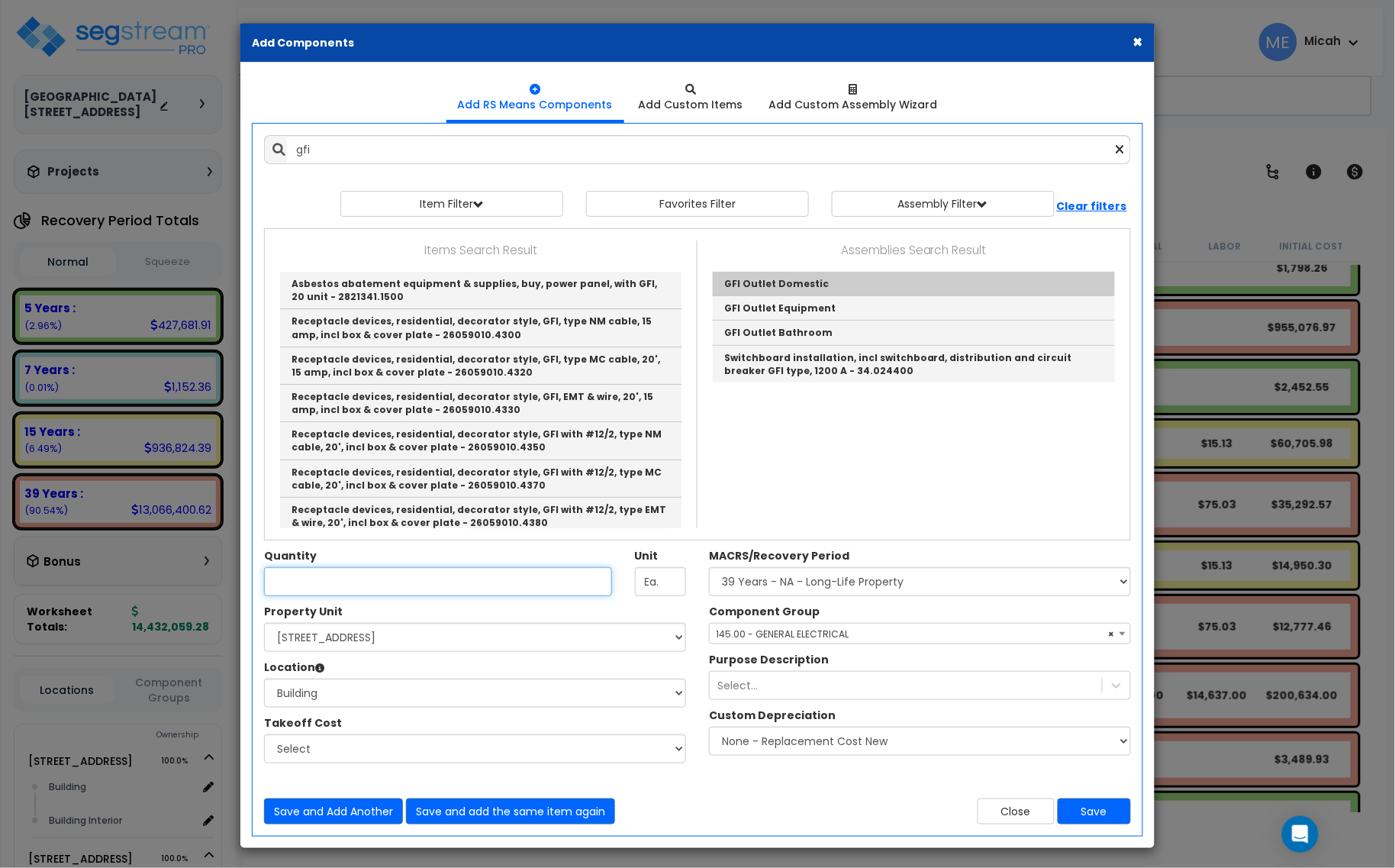
type input "GFI Outlet Domestic"
checkbox input "true"
type input "EA"
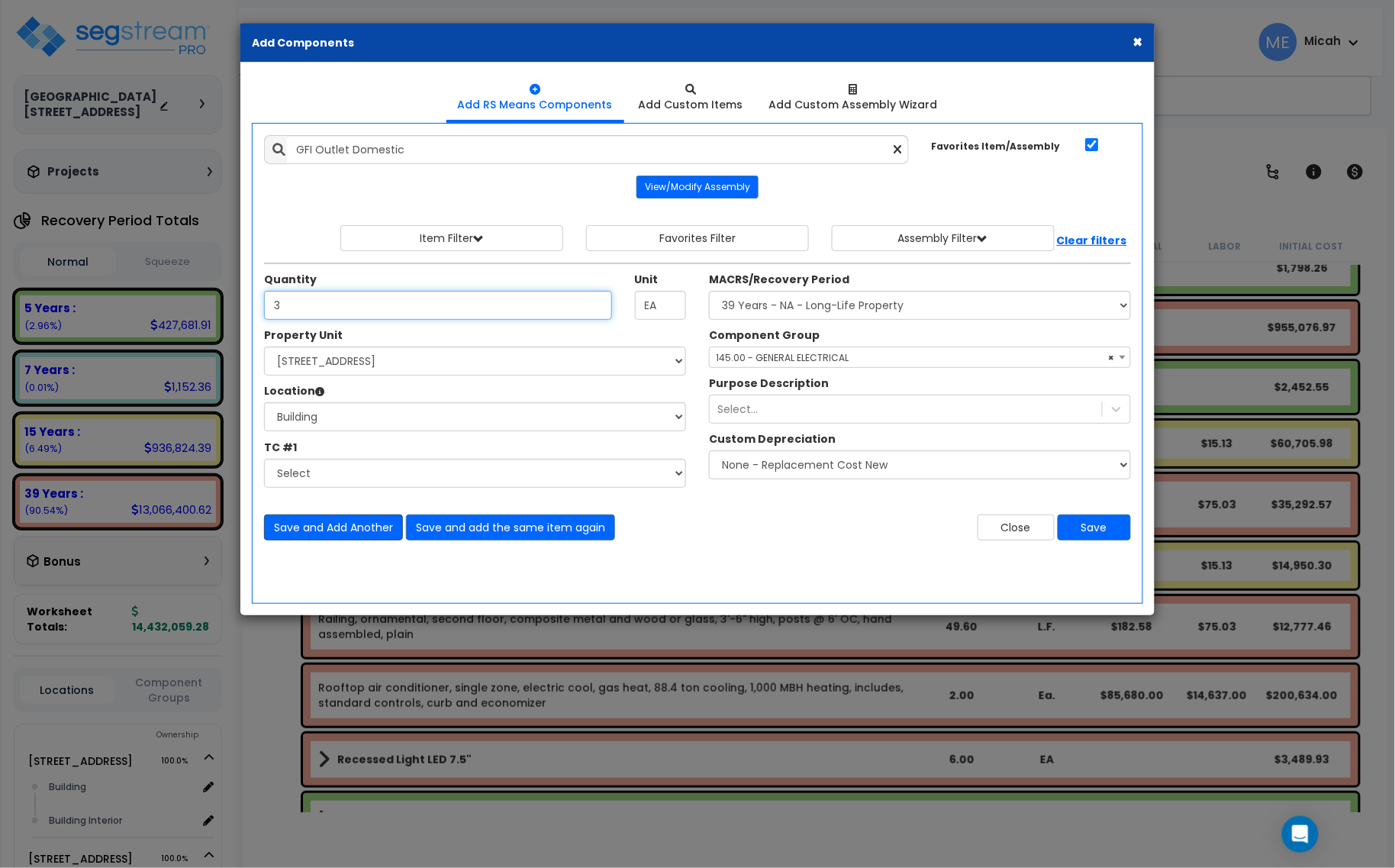
type input "3"
click at [355, 531] on button "Save and Add Another" at bounding box center [333, 528] width 139 height 26
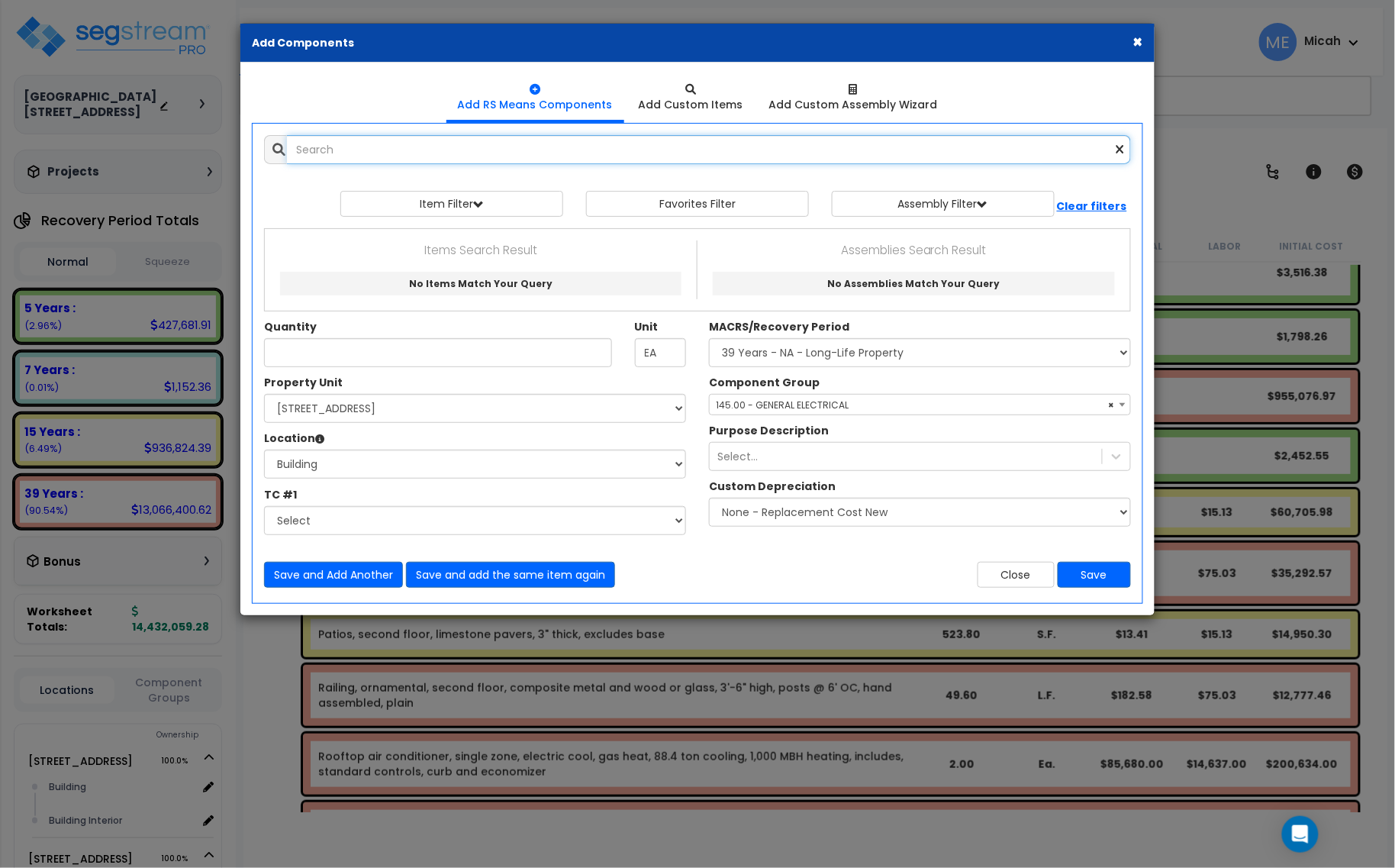
click at [338, 151] on input "text" at bounding box center [709, 149] width 845 height 29
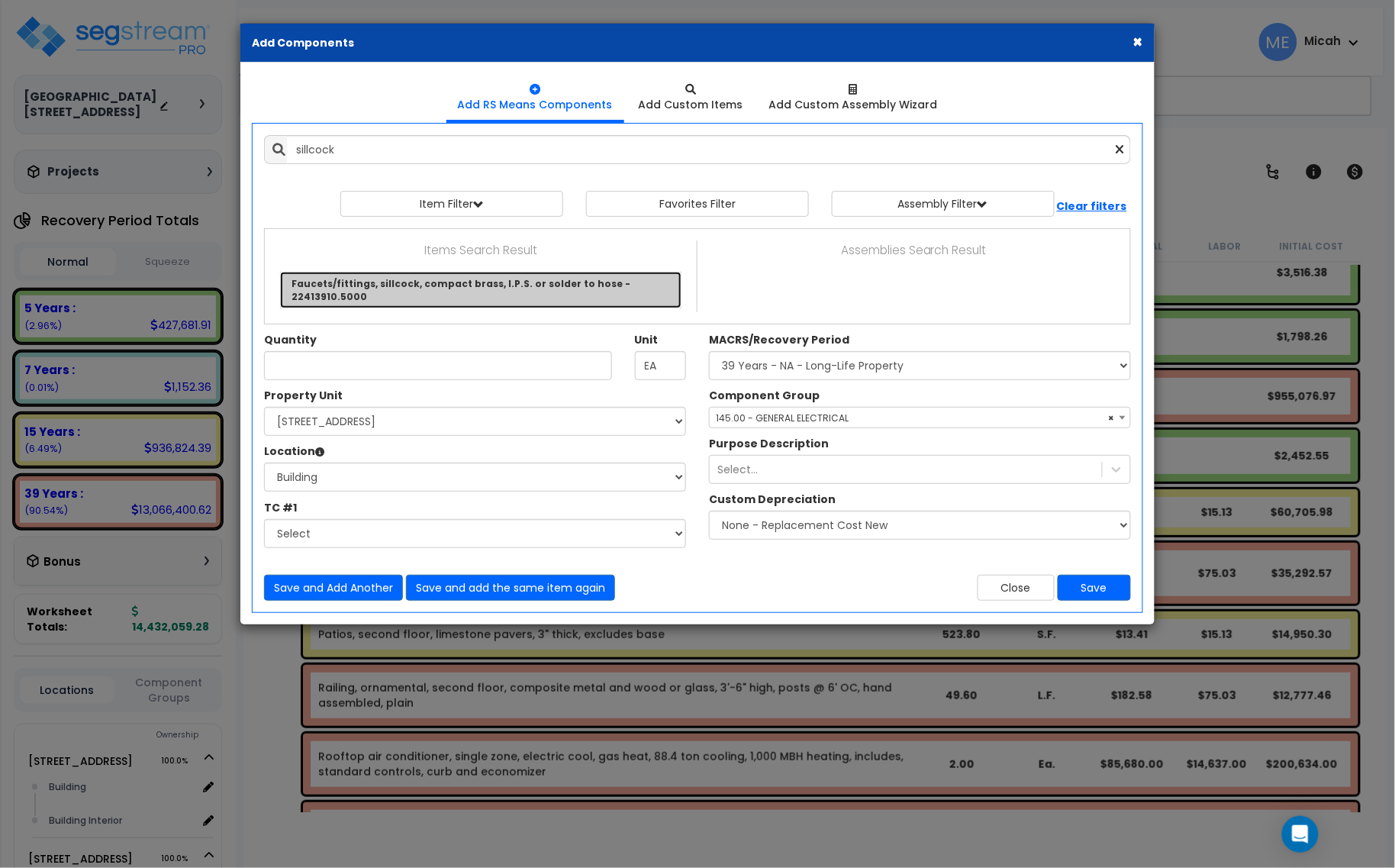
click at [463, 287] on link "Faucets/fittings, sillcock, compact brass, I.P.S. or solder to hose - 22413910.…" at bounding box center [481, 289] width 402 height 37
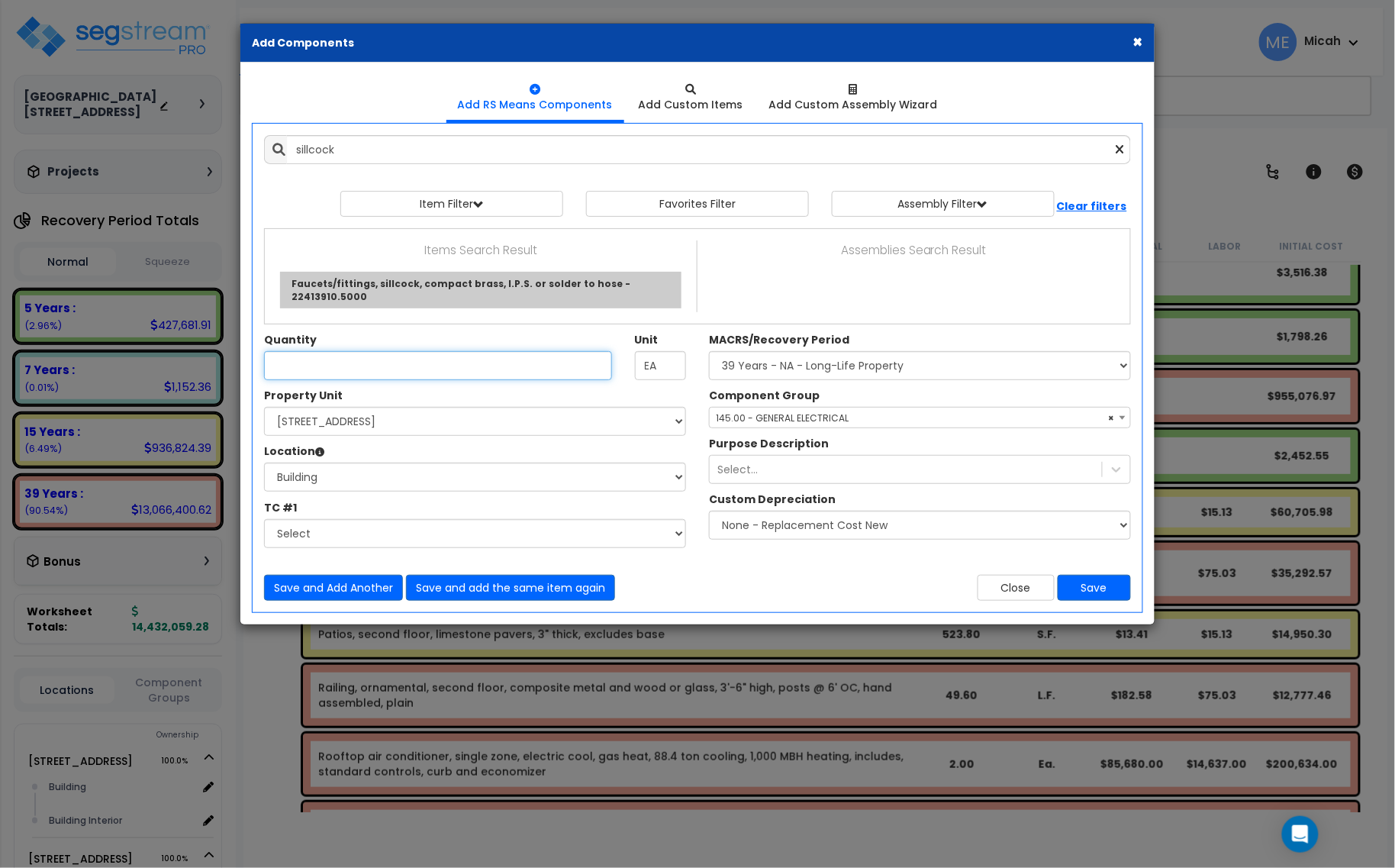
type input "Faucets/fittings, sillcock, compact brass, I.P.S. or solder to hose - 22413910.…"
checkbox input "false"
type input "Ea."
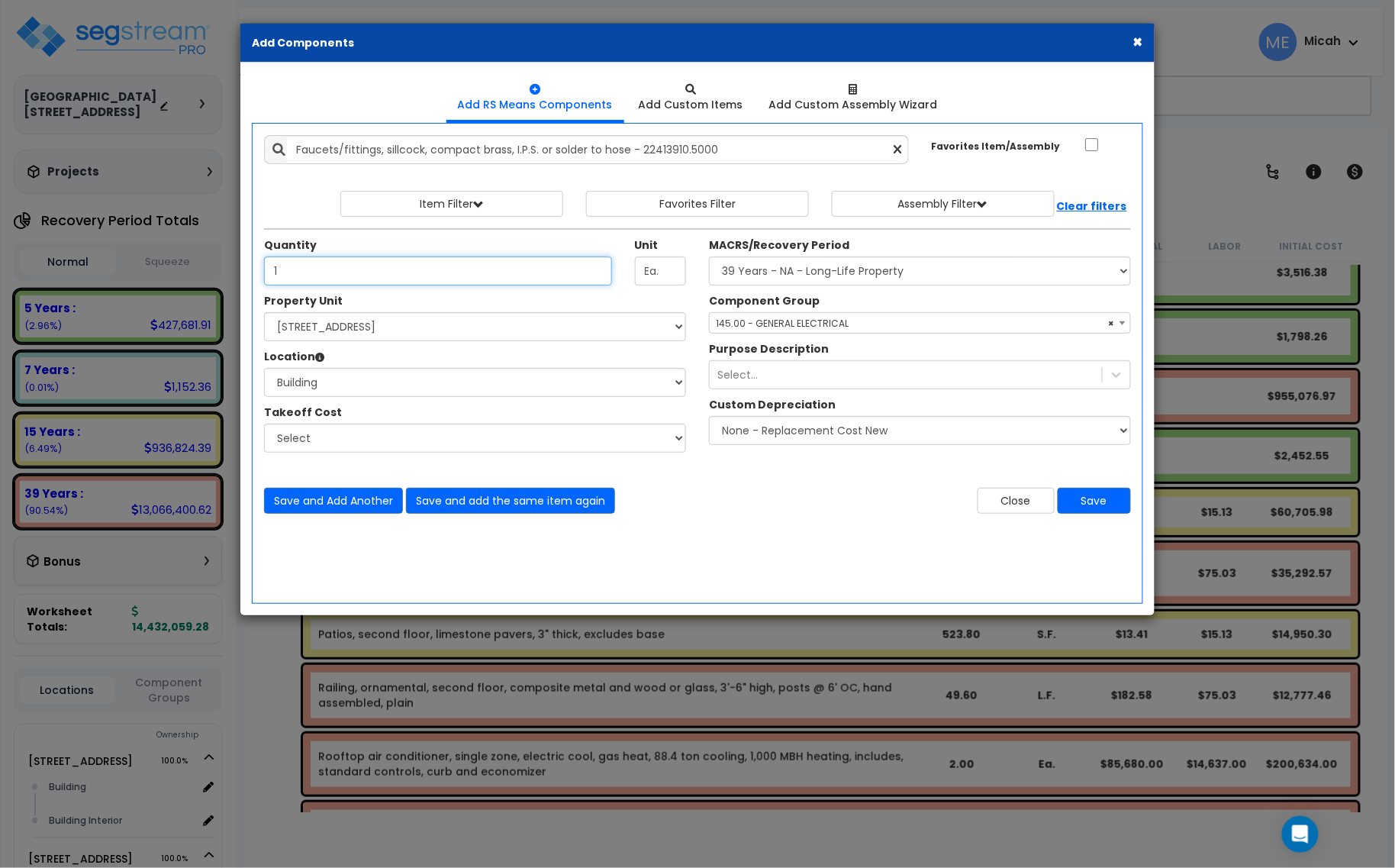
type input "1"
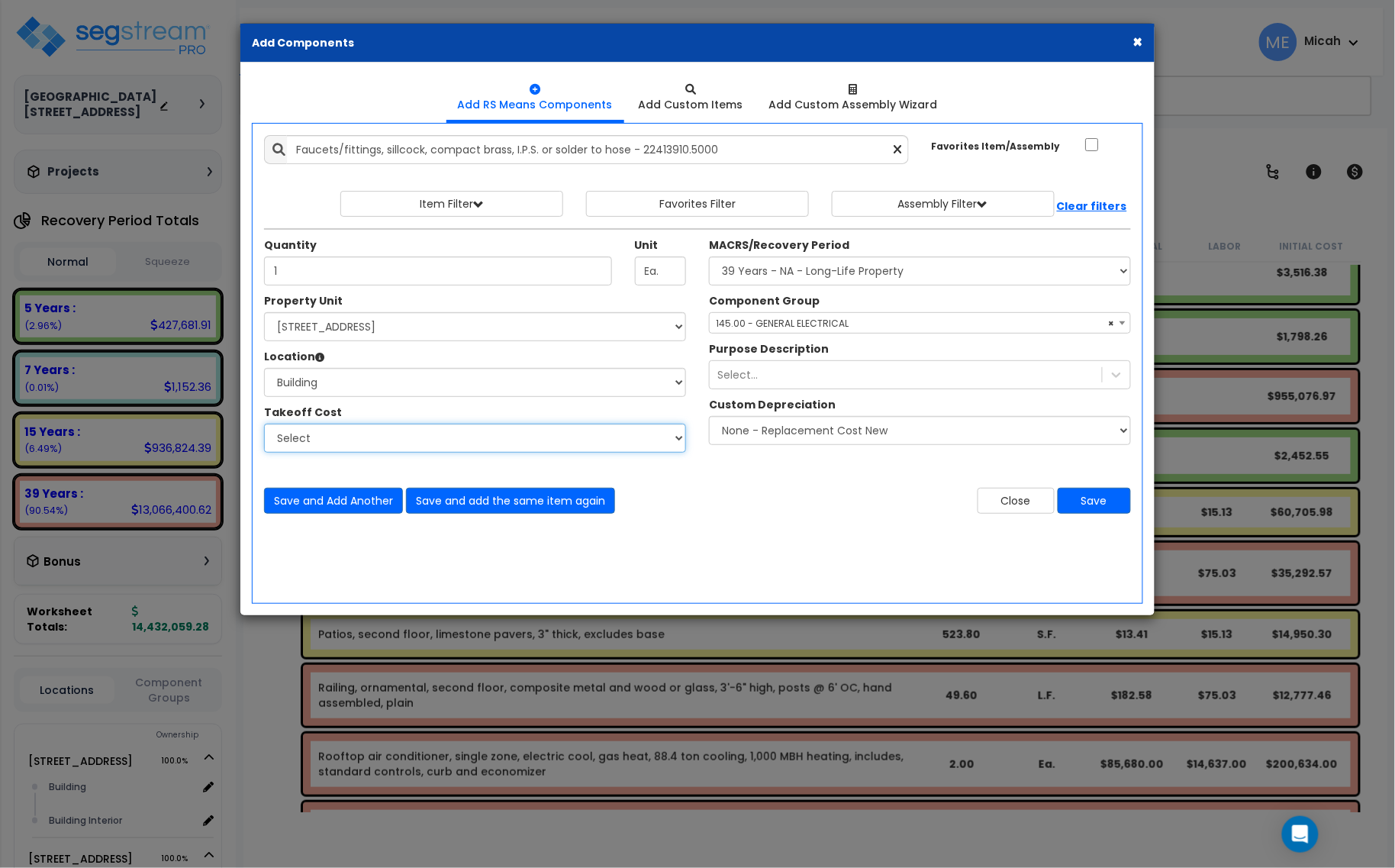
click at [425, 435] on select "Select Site Work - [PERSON_NAME] Aphalt Paving - Pine Bend Paving Site Concrete…" at bounding box center [475, 437] width 422 height 29
select select "45778573"
click at [264, 424] on select "Select Site Work - [PERSON_NAME] Aphalt Paving - Pine Bend Paving Site Concrete…" at bounding box center [475, 437] width 422 height 29
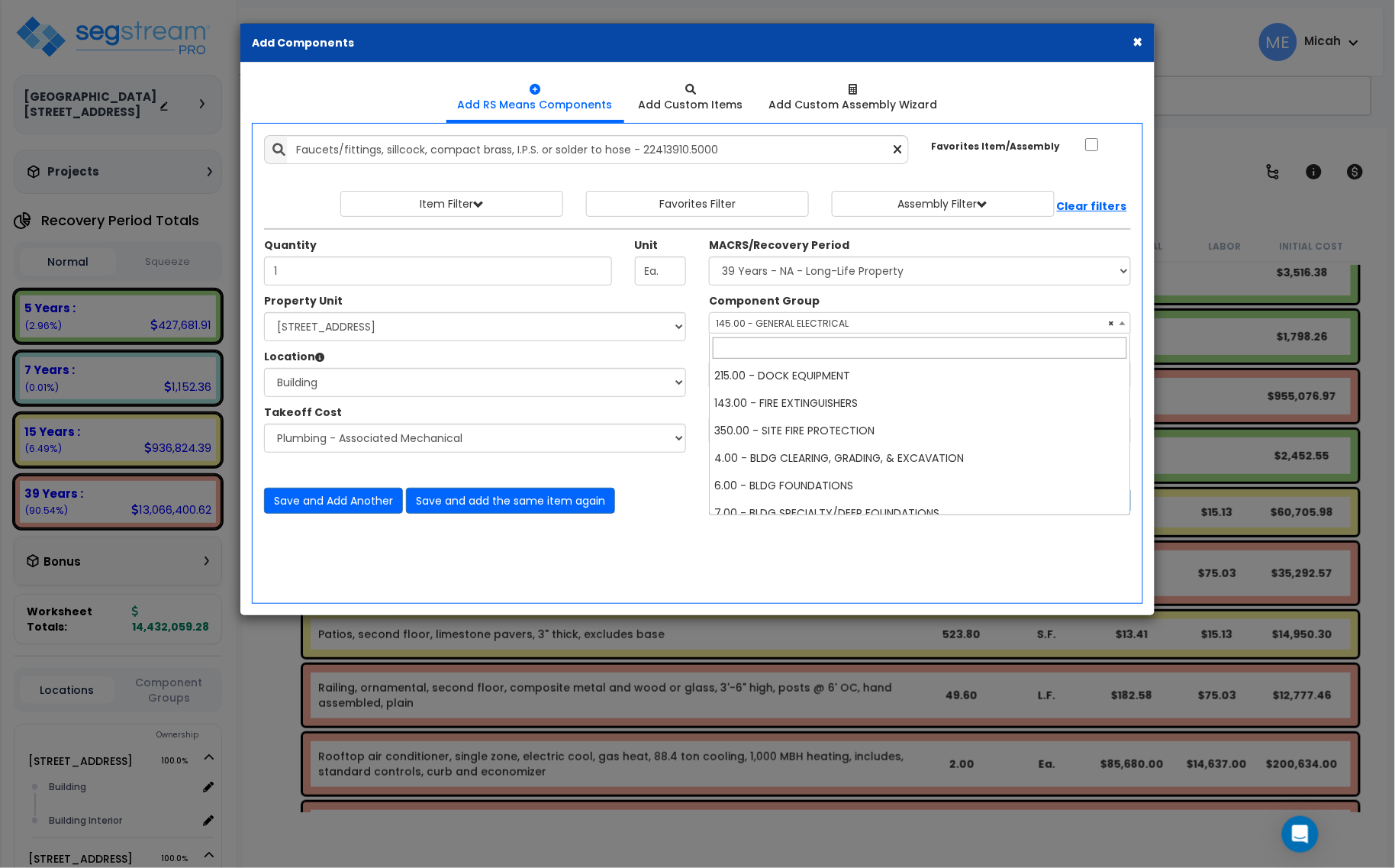
click at [747, 324] on span "× 145.00 - GENERAL ELECTRICAL" at bounding box center [920, 323] width 420 height 22
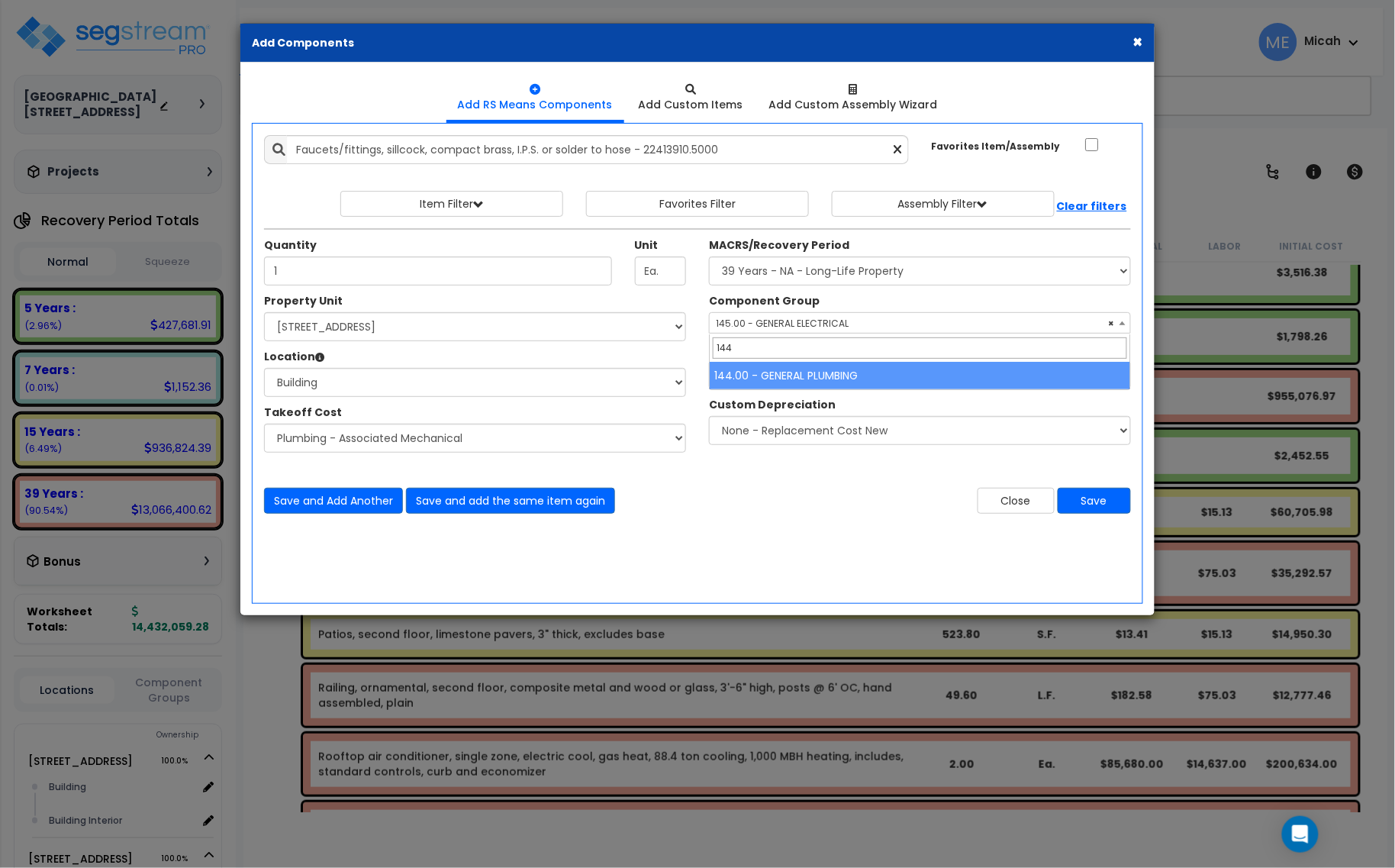
type input "144"
select select "56954"
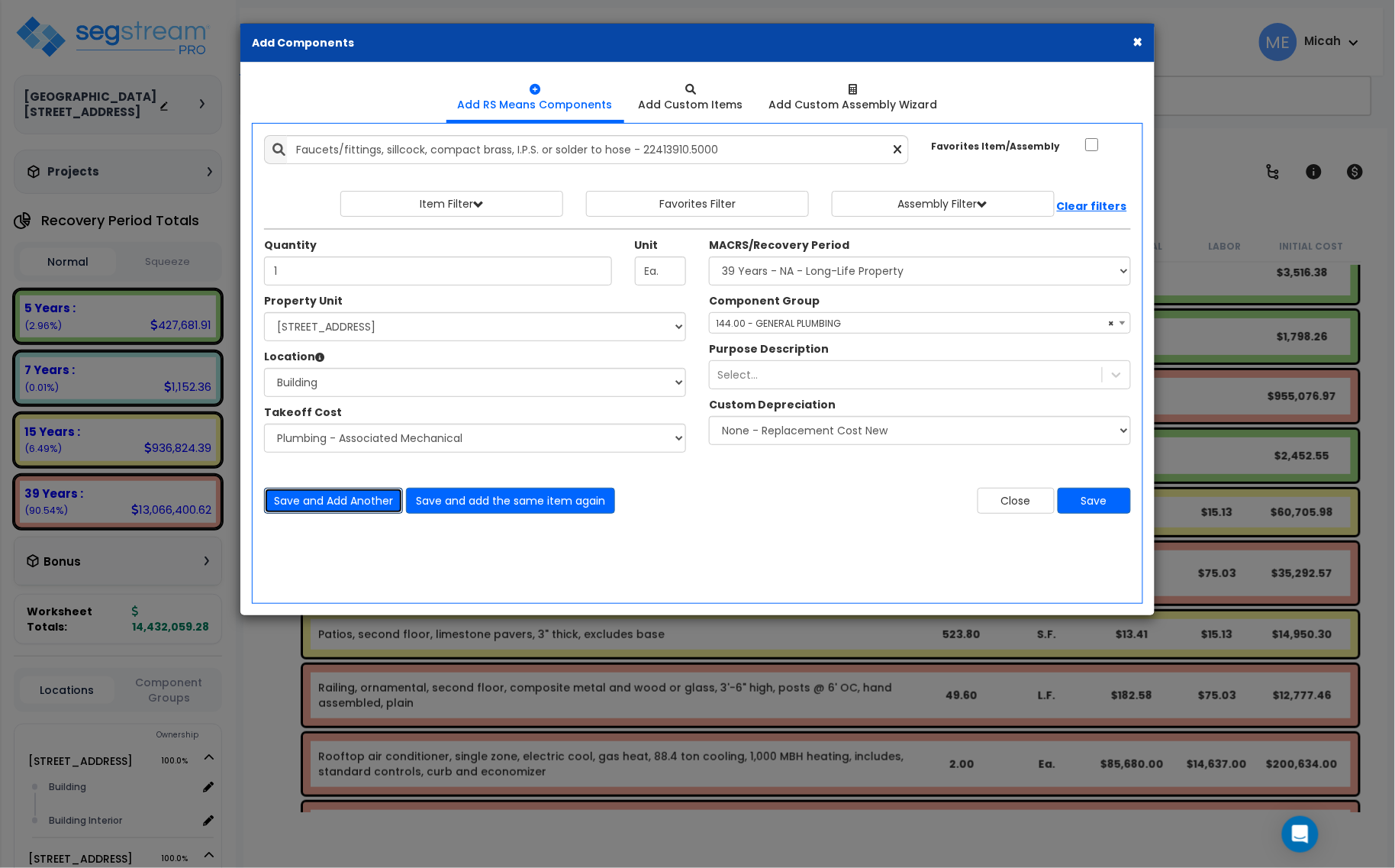
drag, startPoint x: 332, startPoint y: 500, endPoint x: 328, endPoint y: 490, distance: 10.8
click at [331, 497] on button "Save and Add Another" at bounding box center [333, 500] width 139 height 26
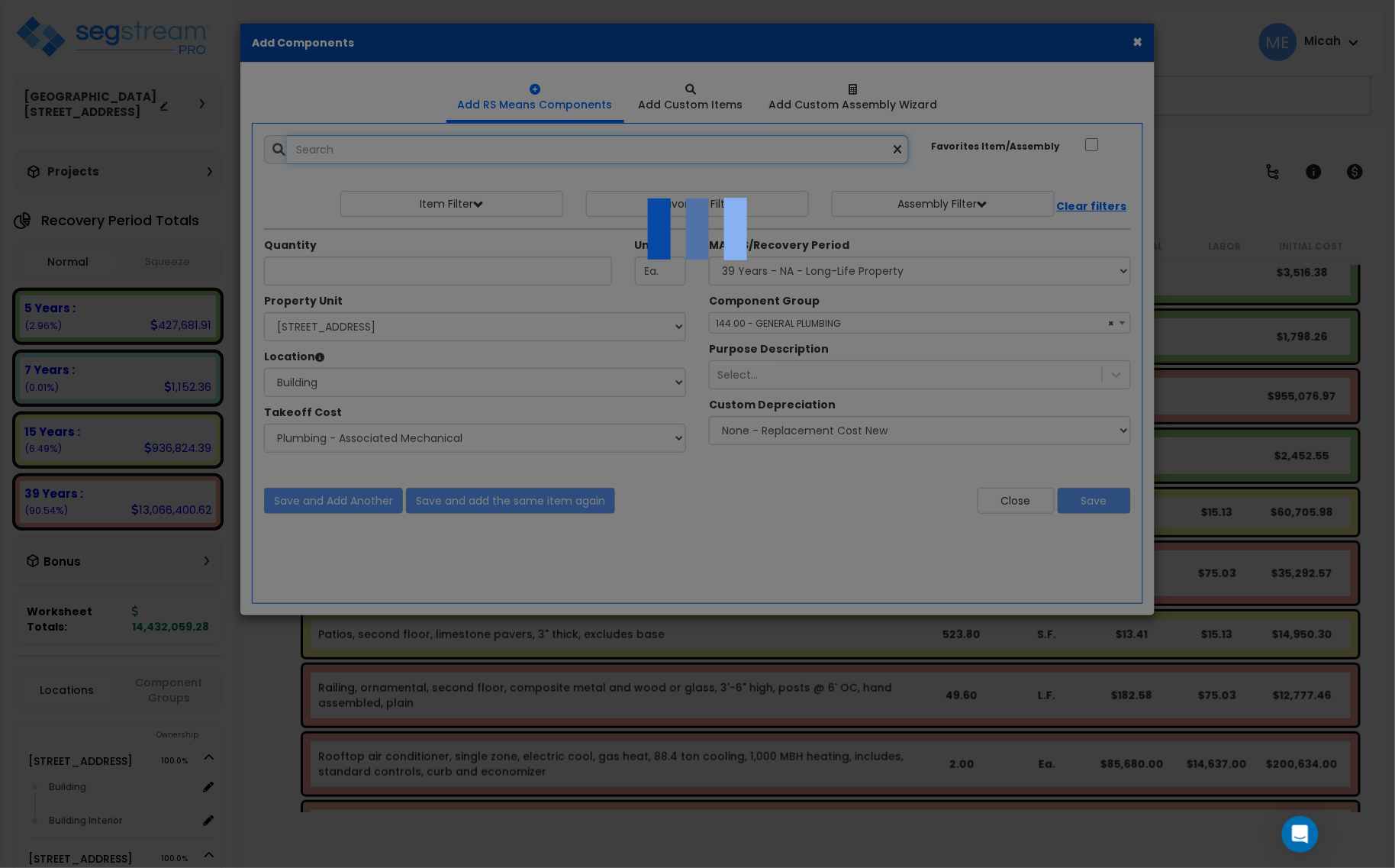
select select "45778573"
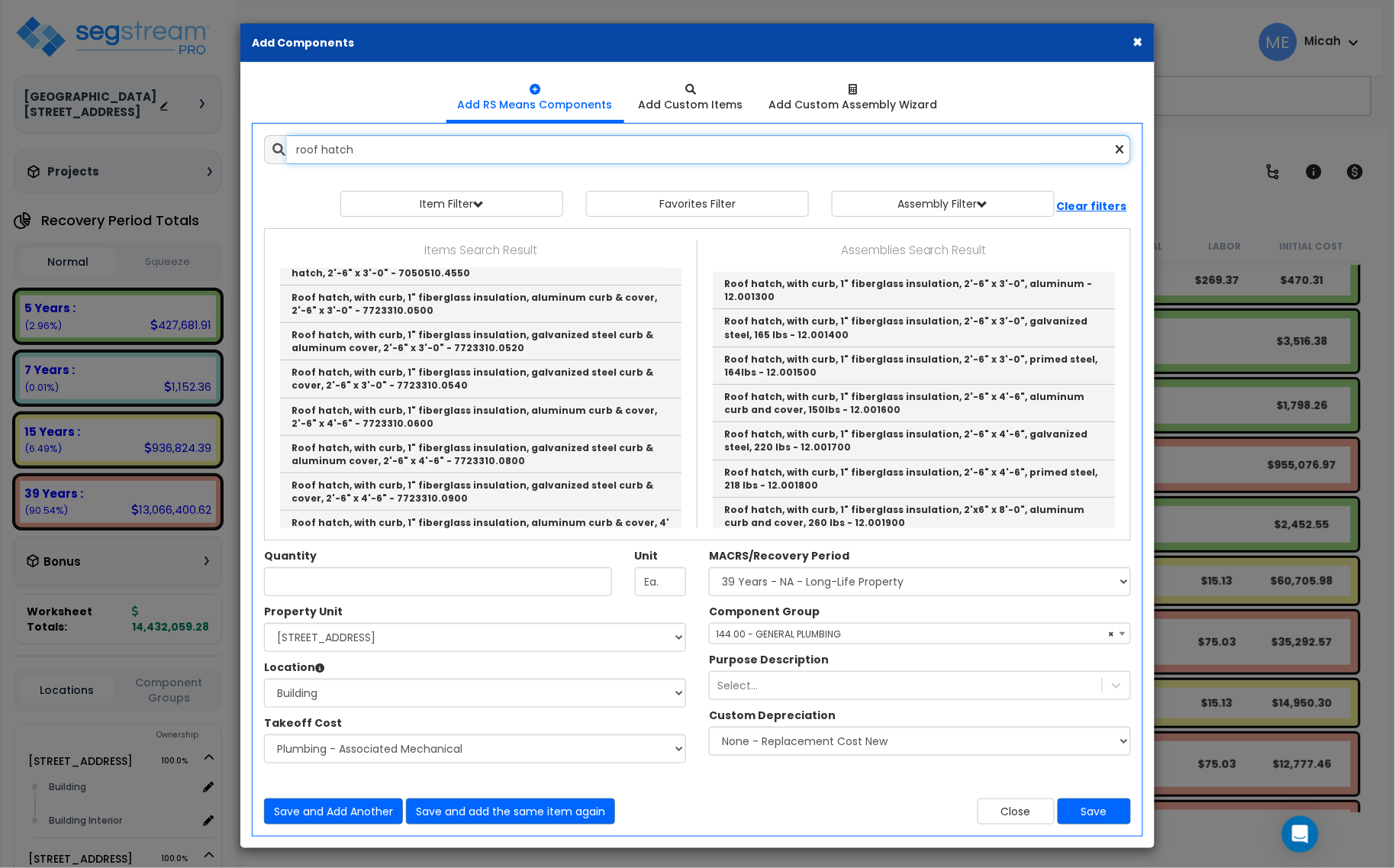
scroll to position [337, 0]
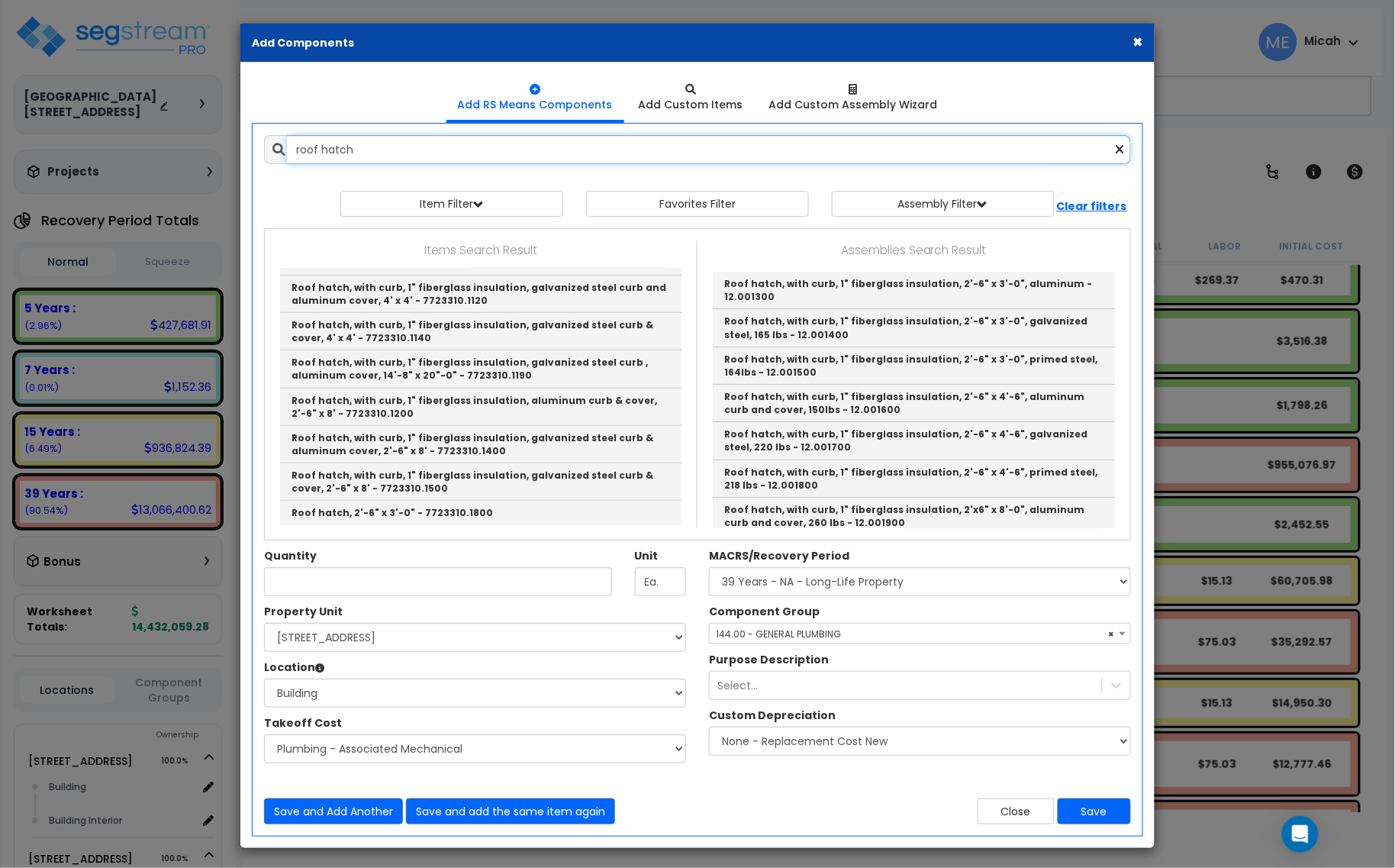
click at [405, 153] on input "roof hatch" at bounding box center [709, 149] width 845 height 29
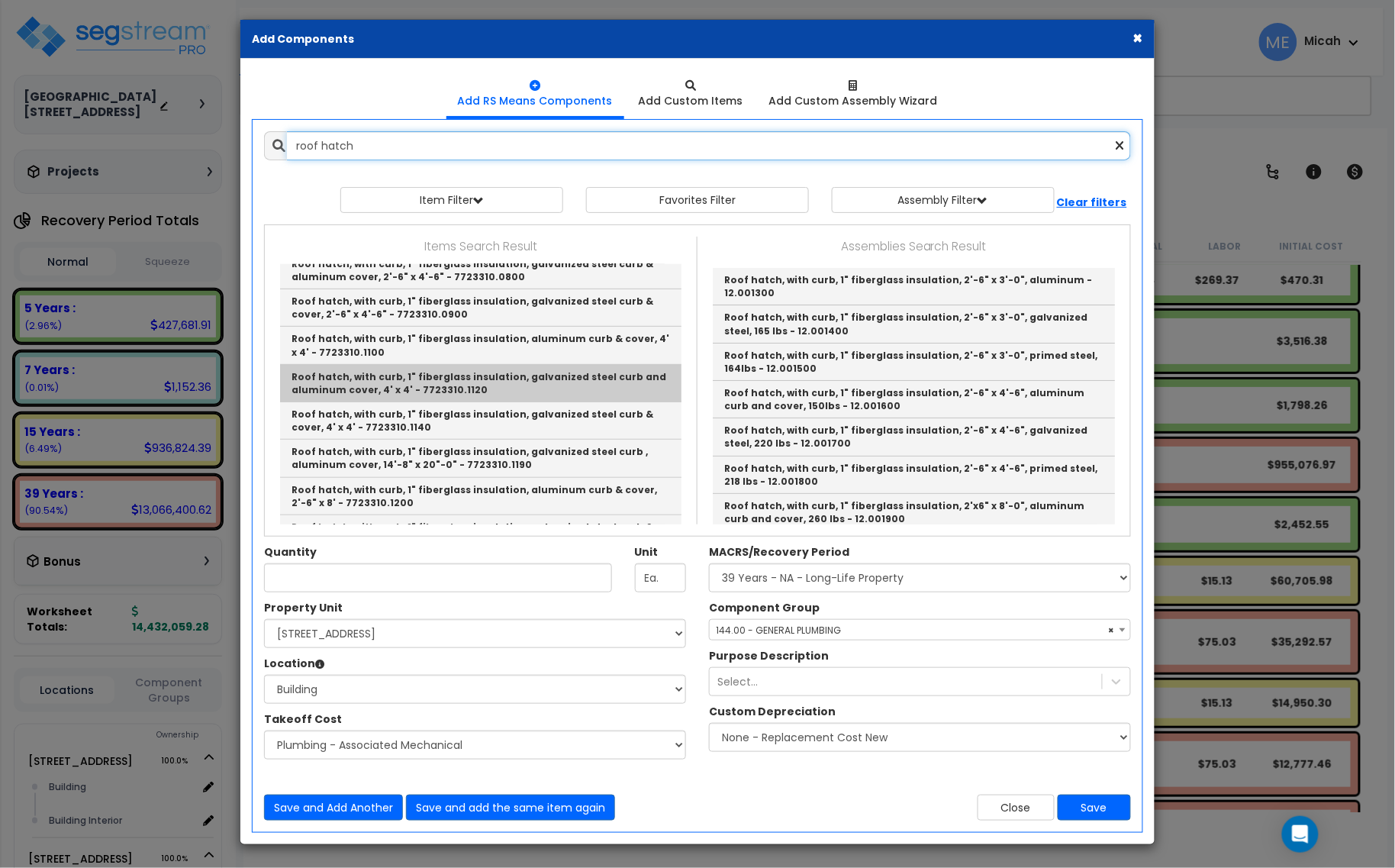
scroll to position [146, 0]
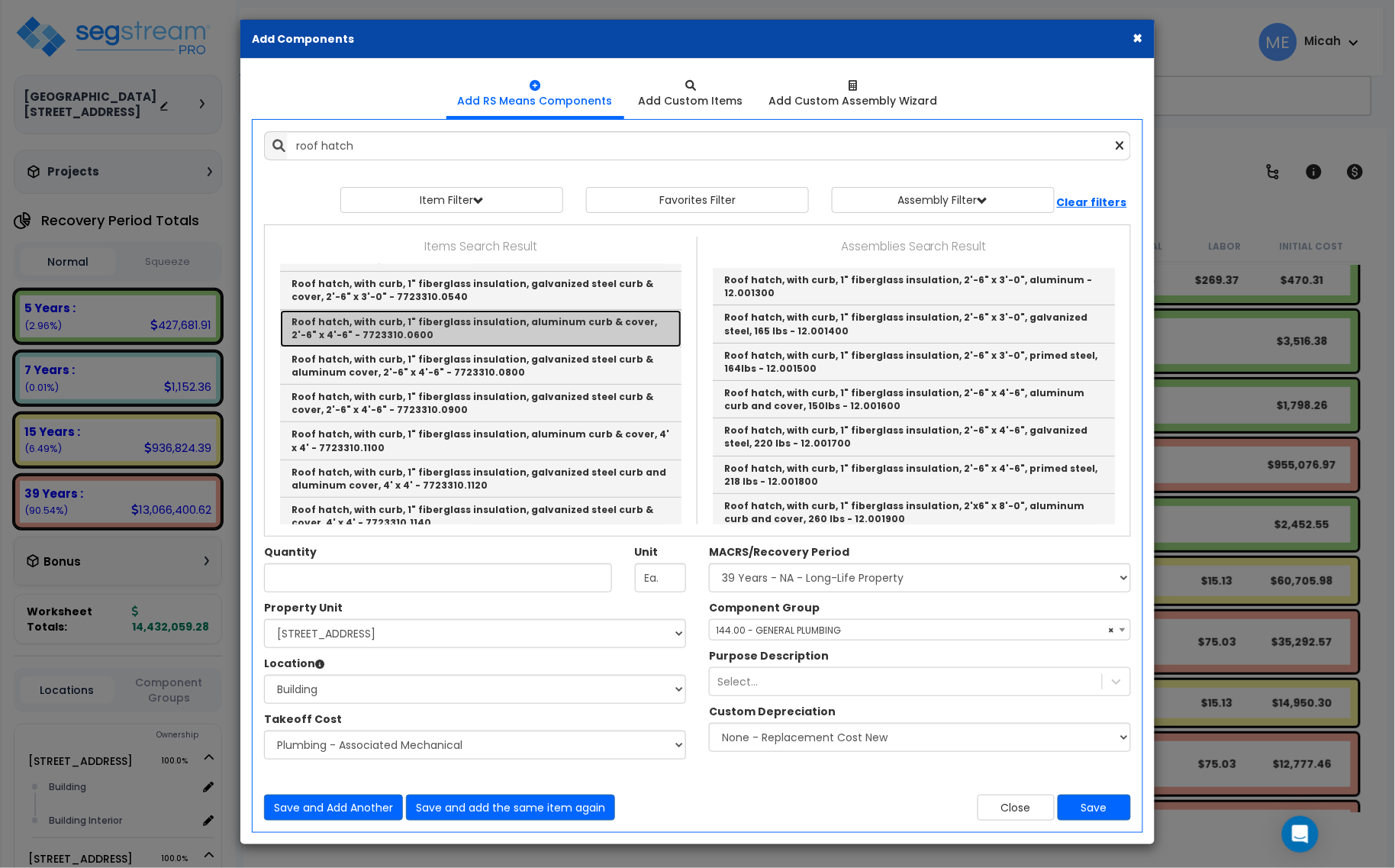
click at [477, 328] on link "Roof hatch, with curb, 1" fiberglass insulation, aluminum curb & cover, 2'-6" x…" at bounding box center [481, 329] width 402 height 38
type input "Roof hatch, with curb, 1" fiberglass insulation, aluminum curb & cover, 2'-6" x…"
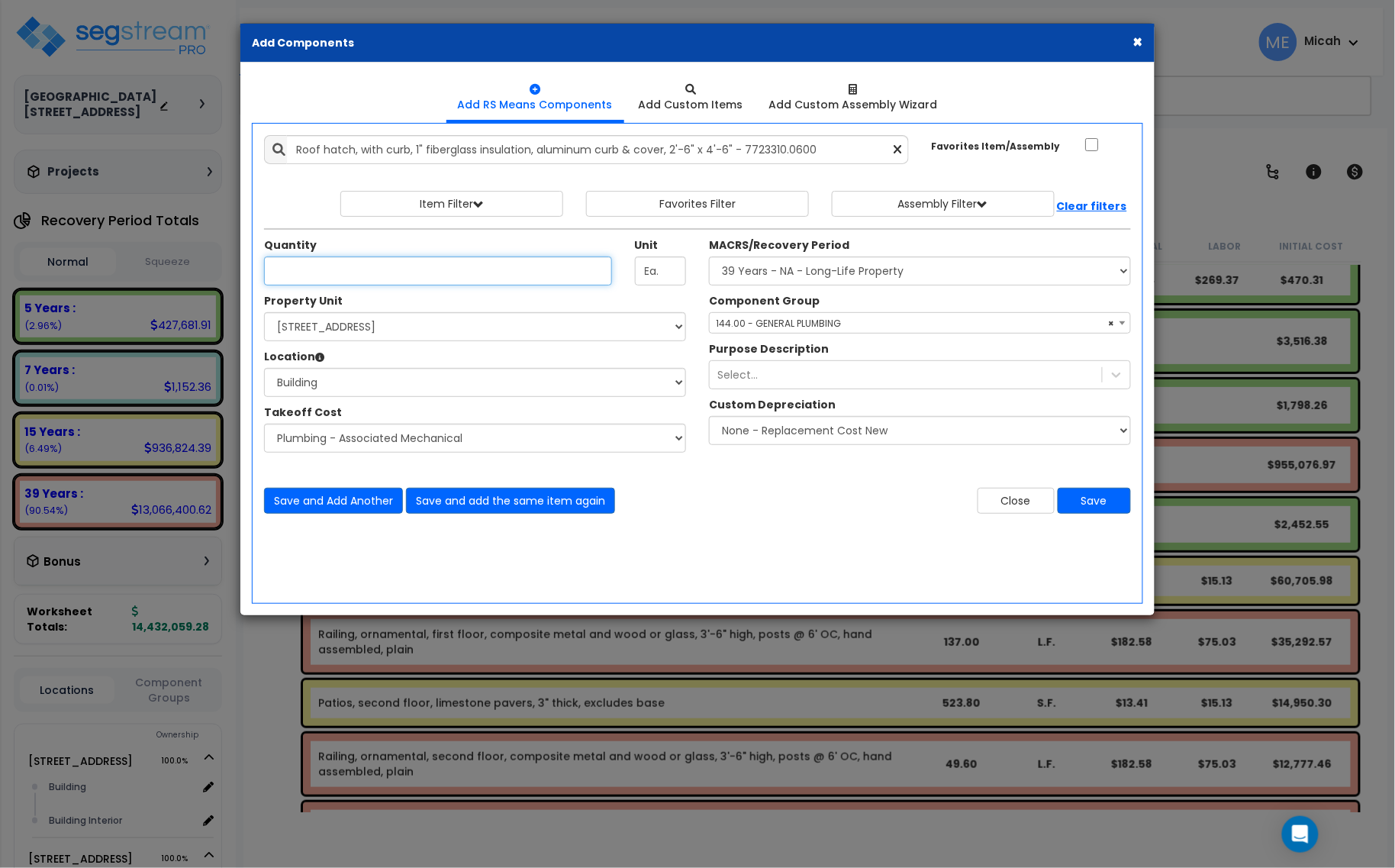
scroll to position [0, 0]
type input "1"
click at [779, 328] on span "× 144.00 - GENERAL PLUMBING" at bounding box center [920, 323] width 420 height 22
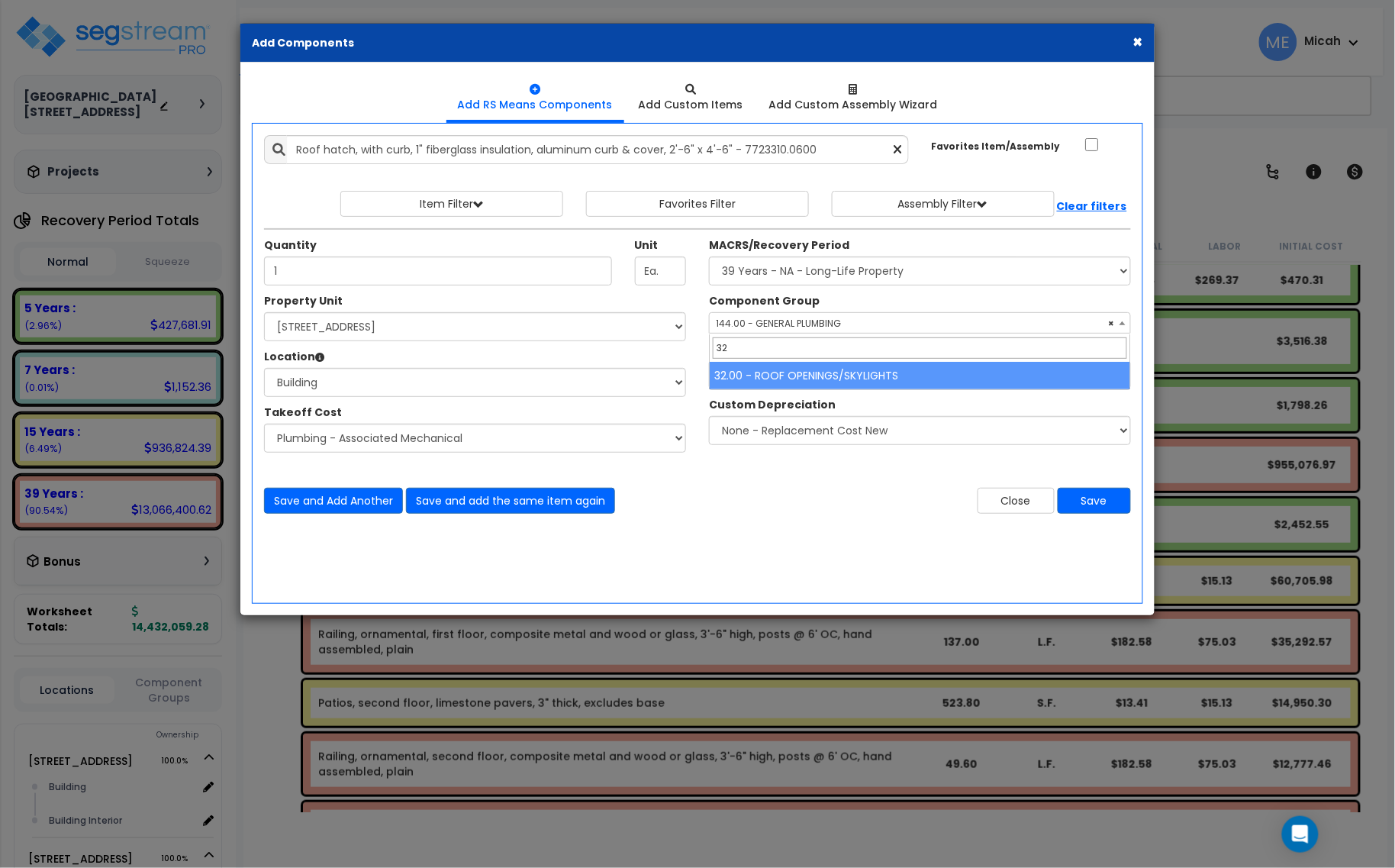
type input "32"
select select "57247"
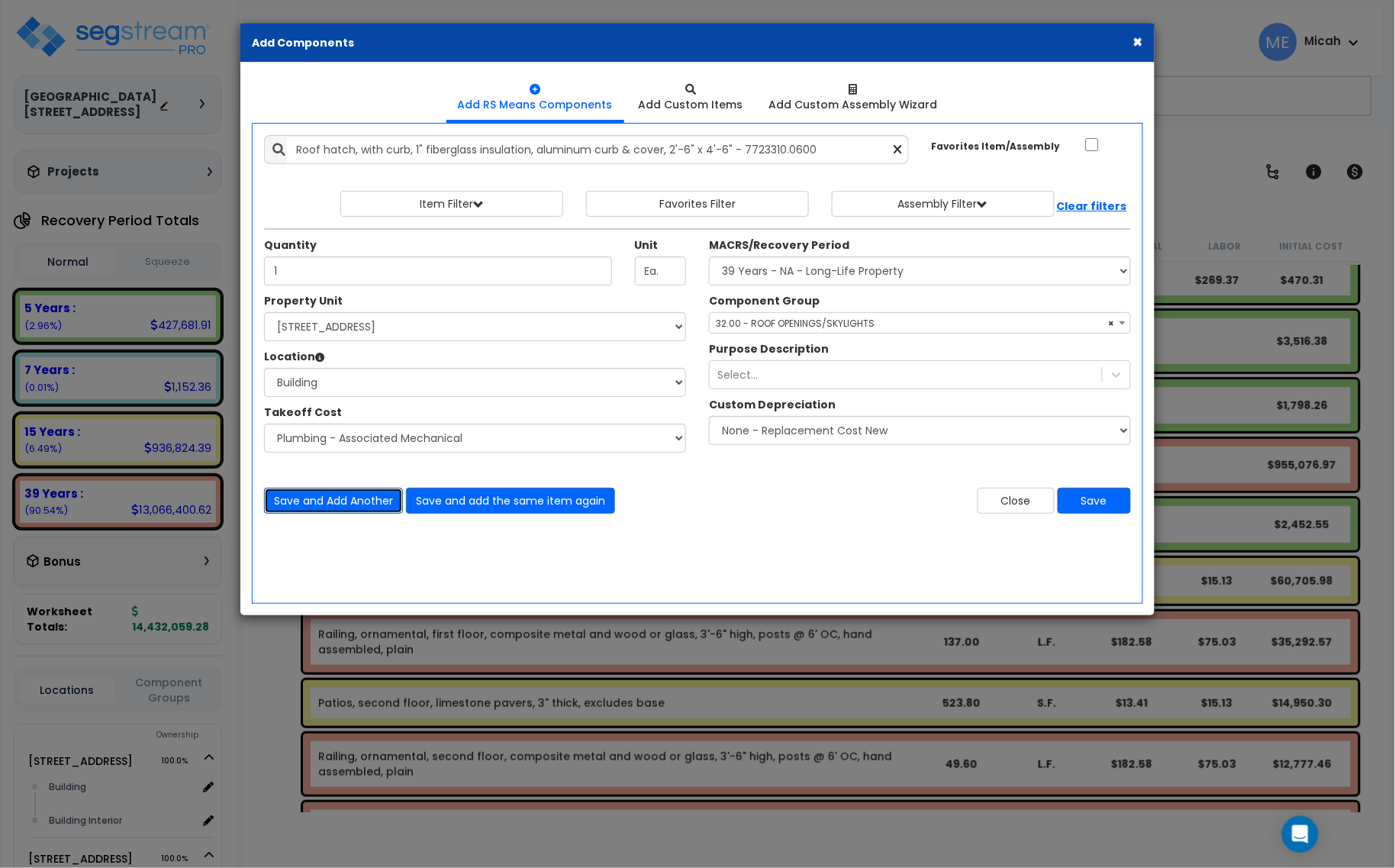
click at [326, 500] on button "Save and Add Another" at bounding box center [333, 500] width 139 height 26
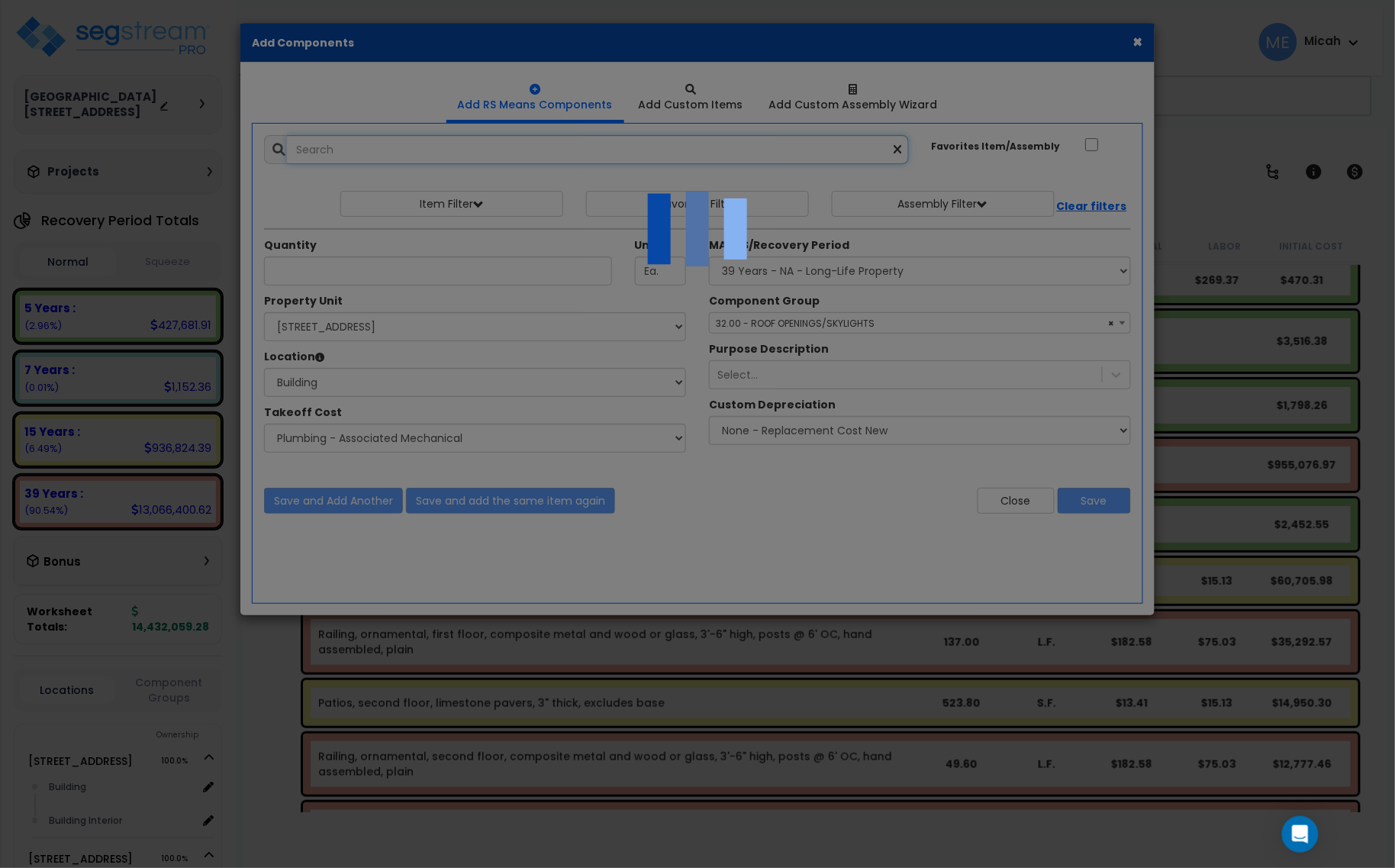
select select "45778573"
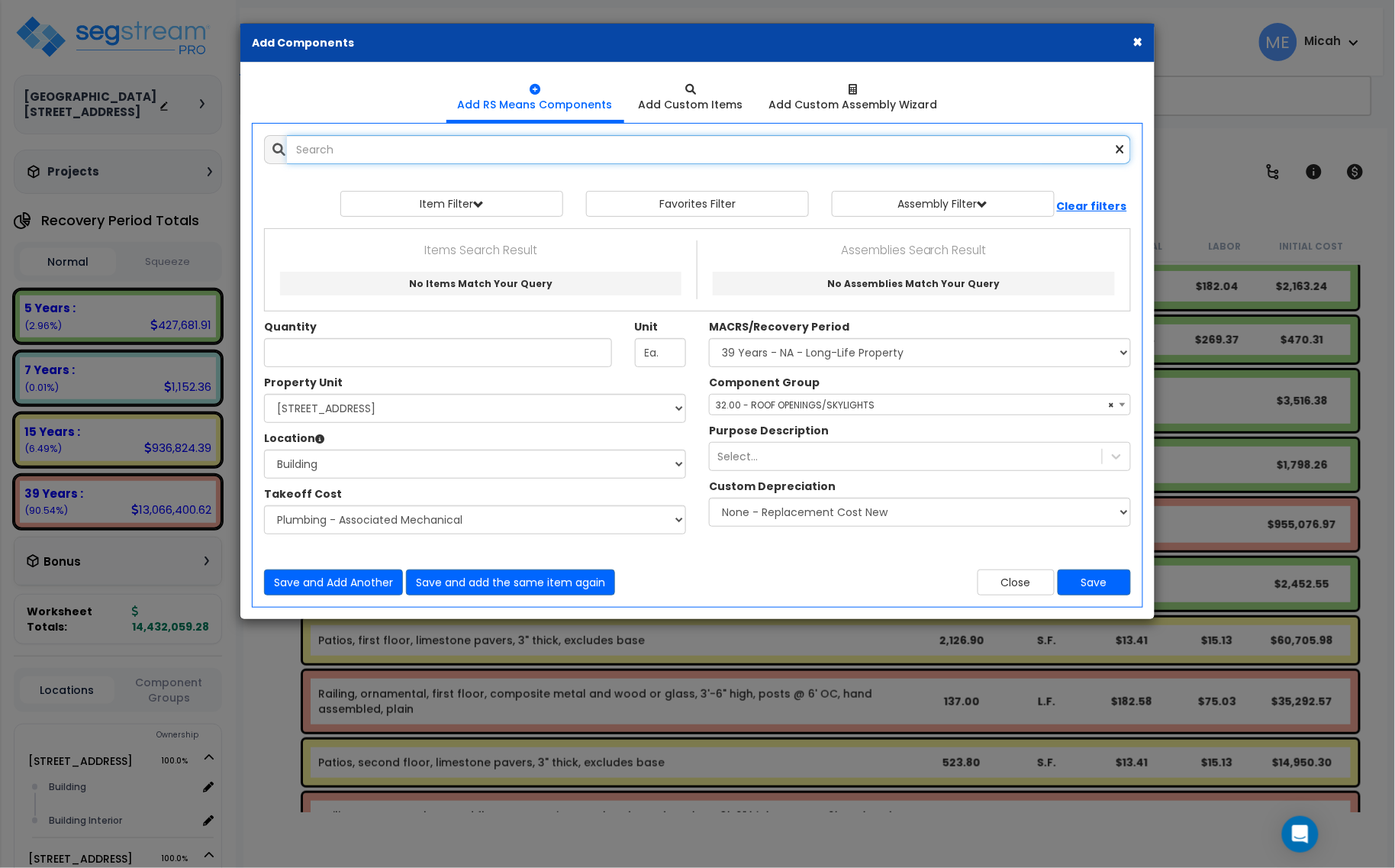
click at [374, 158] on input "text" at bounding box center [709, 149] width 845 height 29
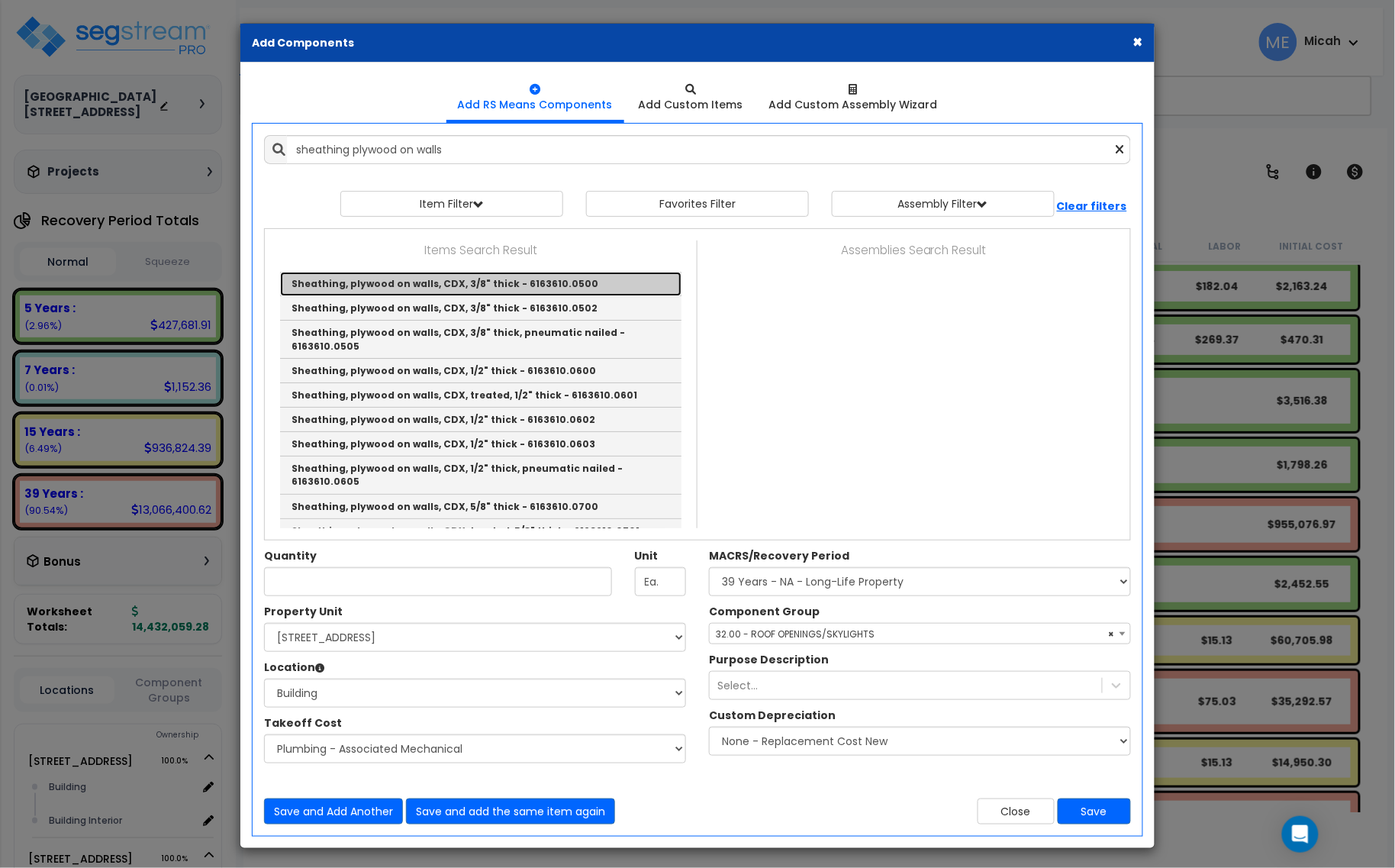
click at [482, 287] on link "Sheathing, plywood on walls, CDX, 3/8" thick - 6163610.0500" at bounding box center [481, 284] width 402 height 25
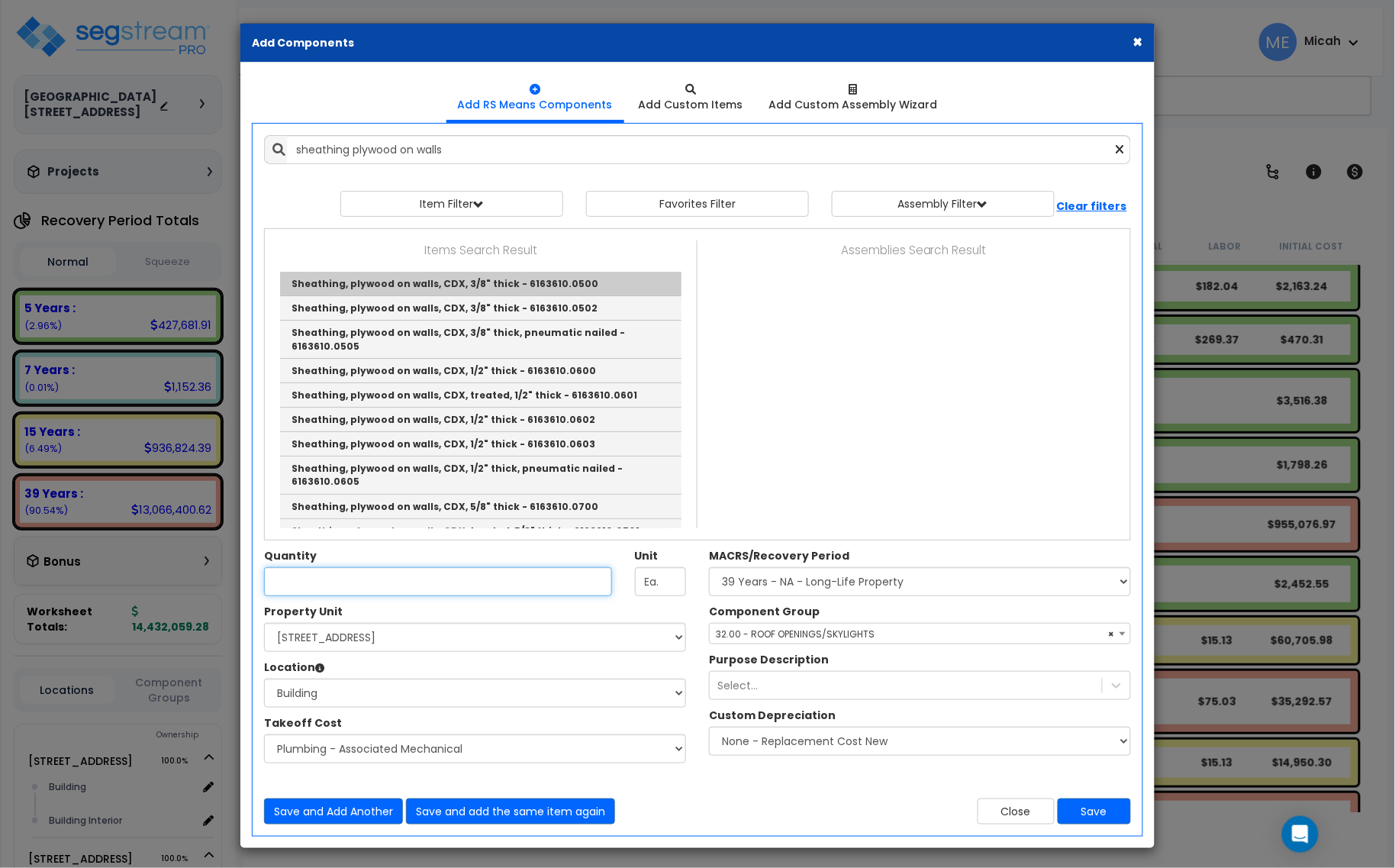
type input "Sheathing, plywood on walls, CDX, 3/8" thick - 6163610.0500"
type input "S.F."
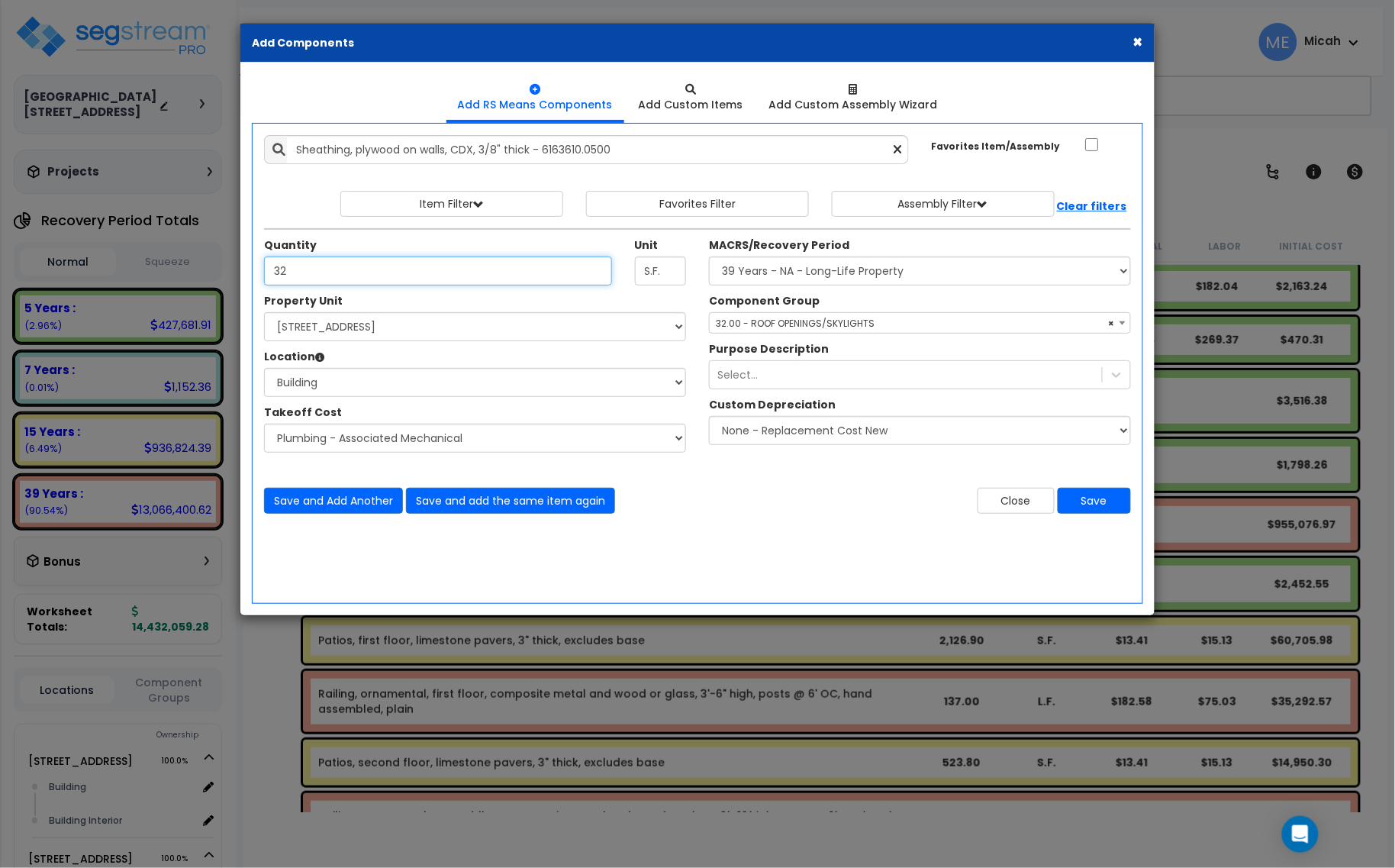
type input "32"
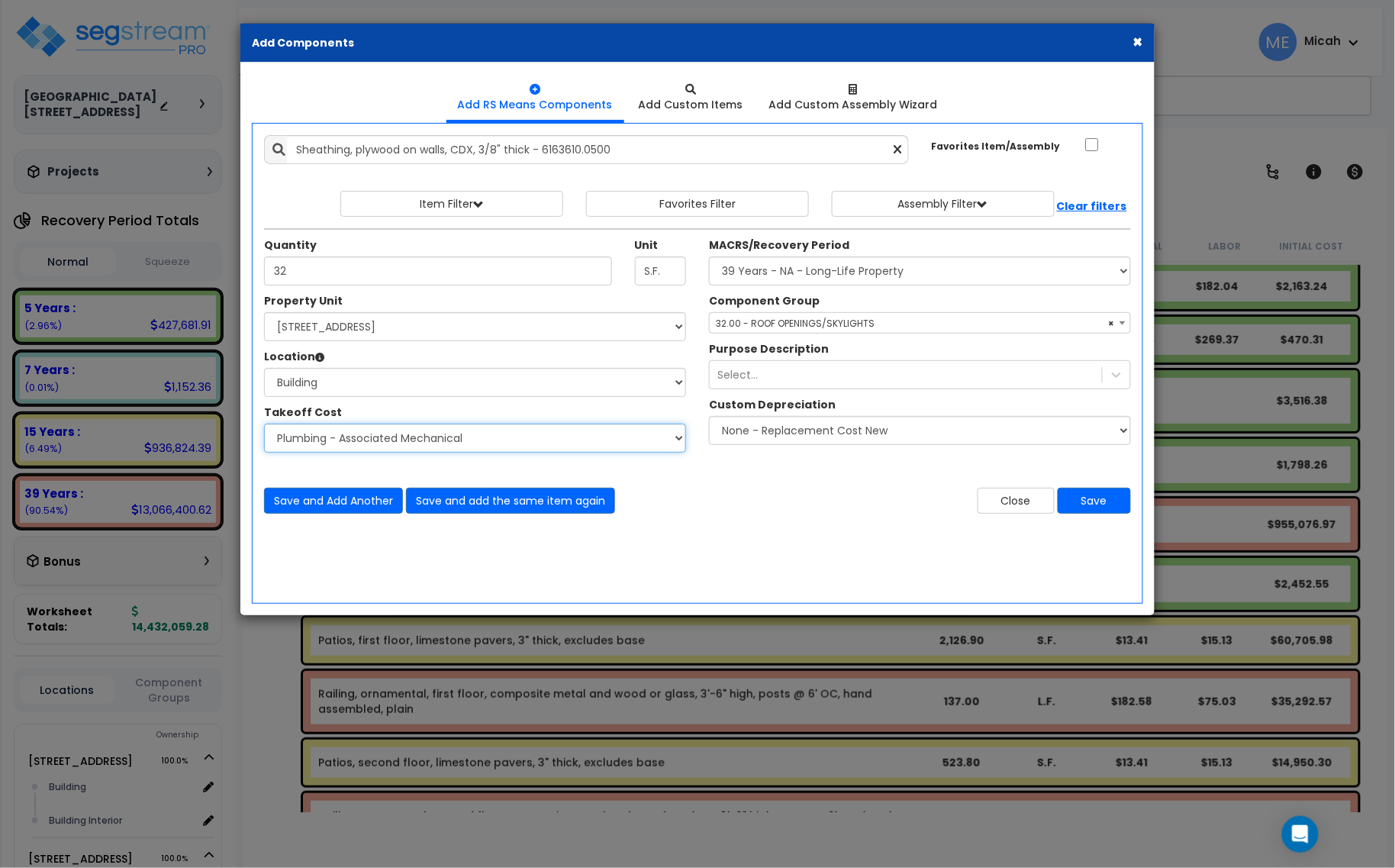
click at [404, 447] on select "Select Site Work - [PERSON_NAME] Aphalt Paving - Pine Bend Paving Site Concrete…" at bounding box center [475, 437] width 422 height 29
select select "45778552"
click at [264, 424] on select "Select Site Work - [PERSON_NAME] Aphalt Paving - Pine Bend Paving Site Concrete…" at bounding box center [475, 437] width 422 height 29
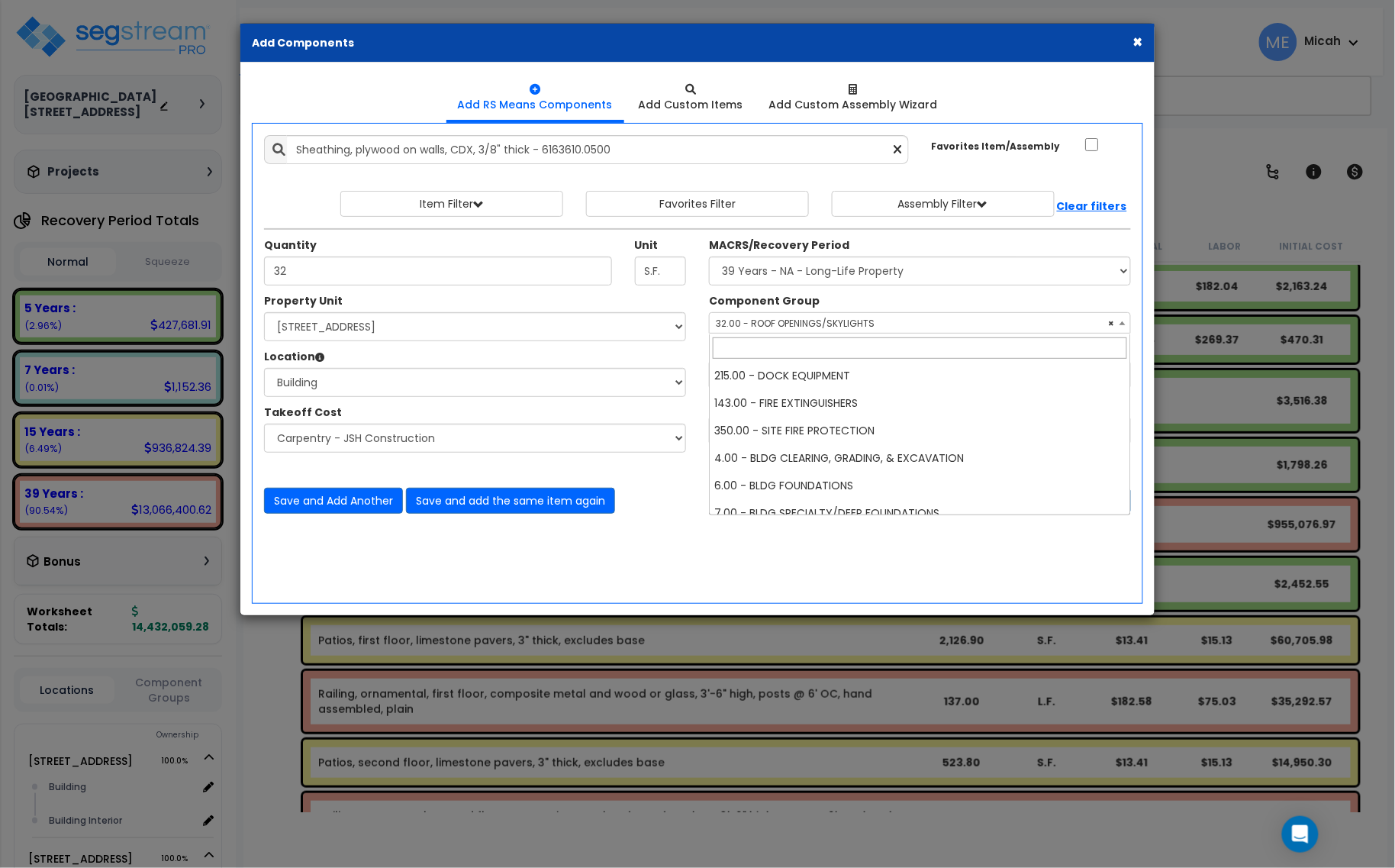
click at [829, 320] on span "× 32.00 - ROOF OPENINGS/SKYLIGHTS" at bounding box center [920, 323] width 420 height 22
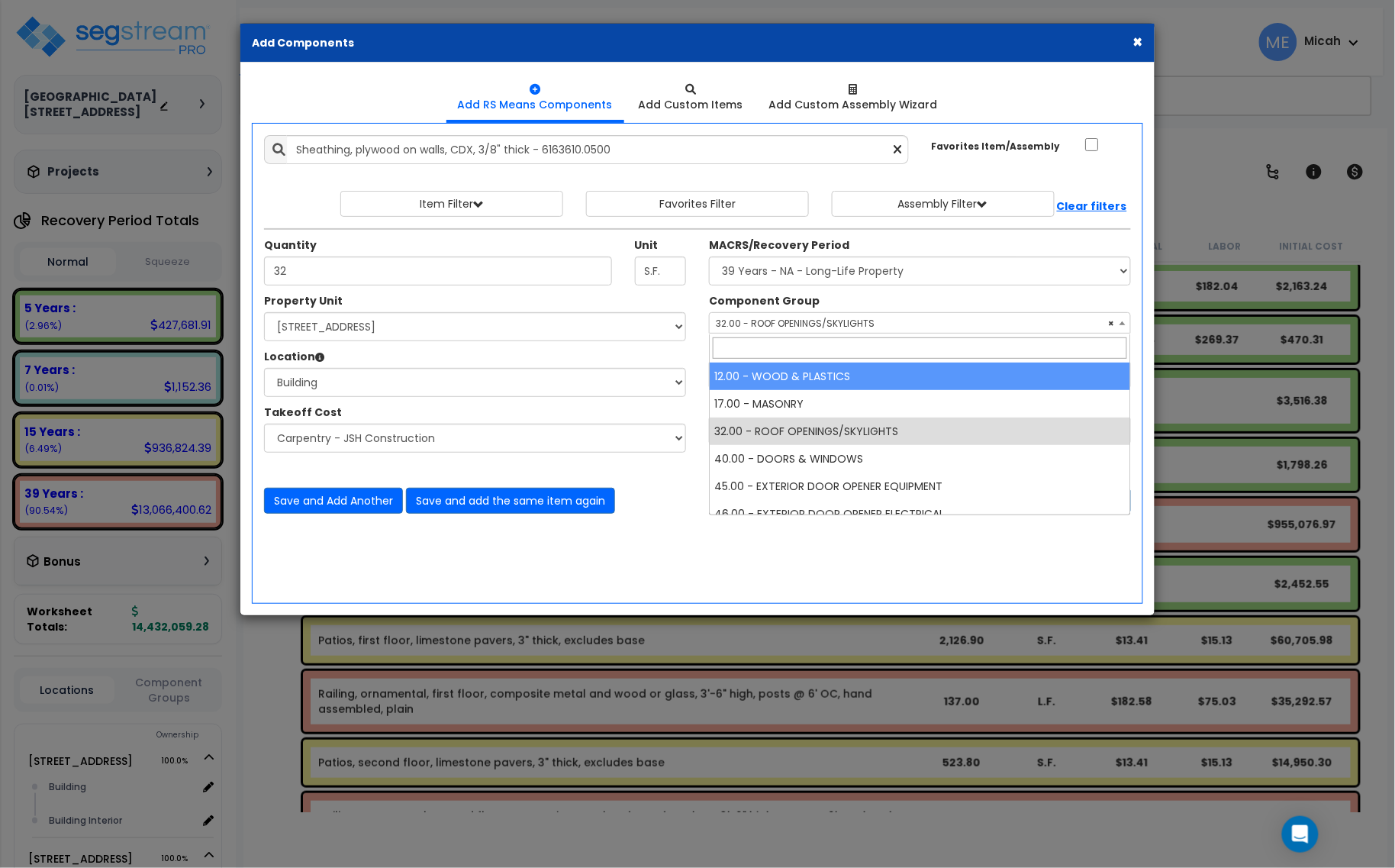
select select "57245"
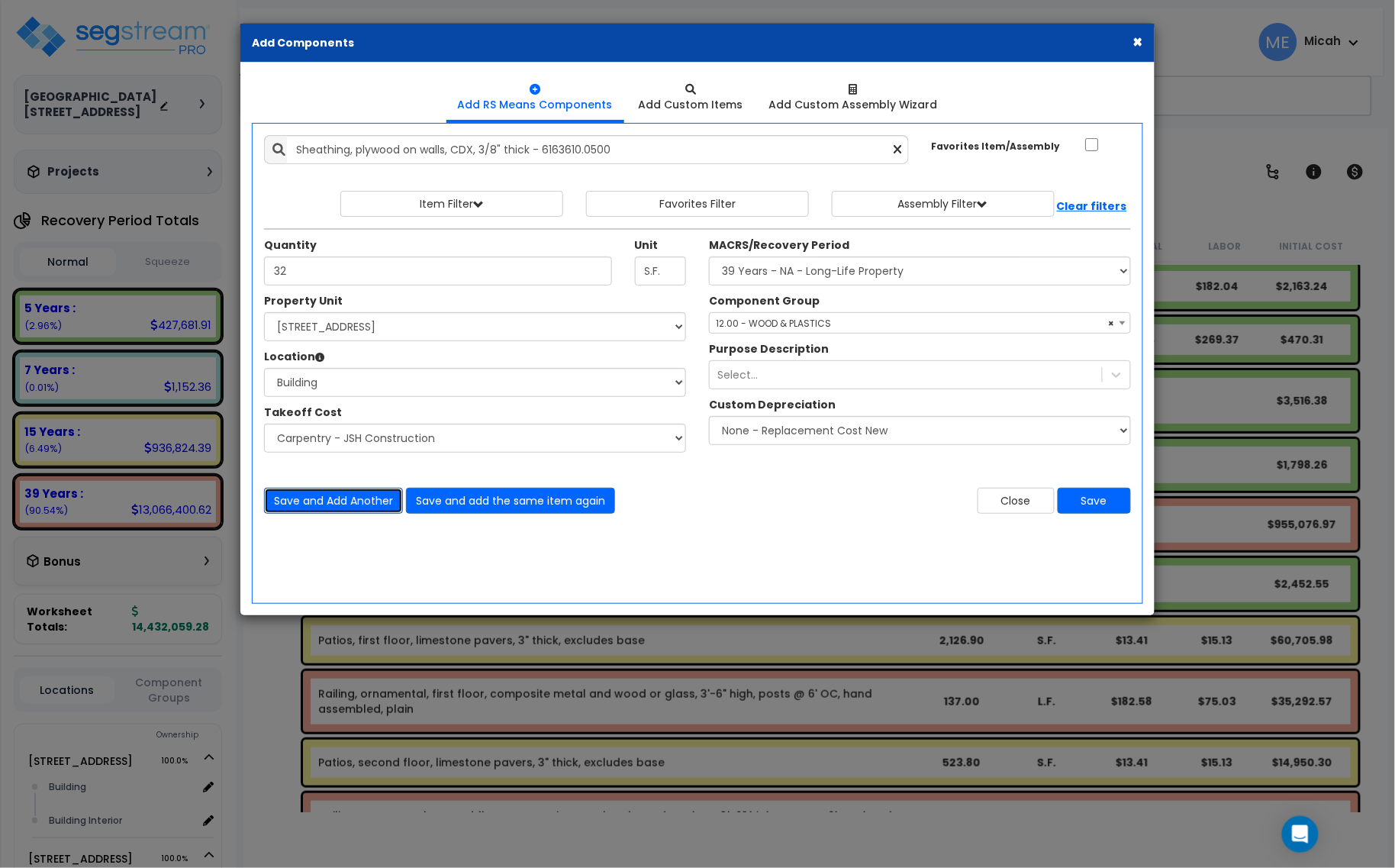
click at [359, 488] on button "Save and Add Another" at bounding box center [333, 500] width 139 height 26
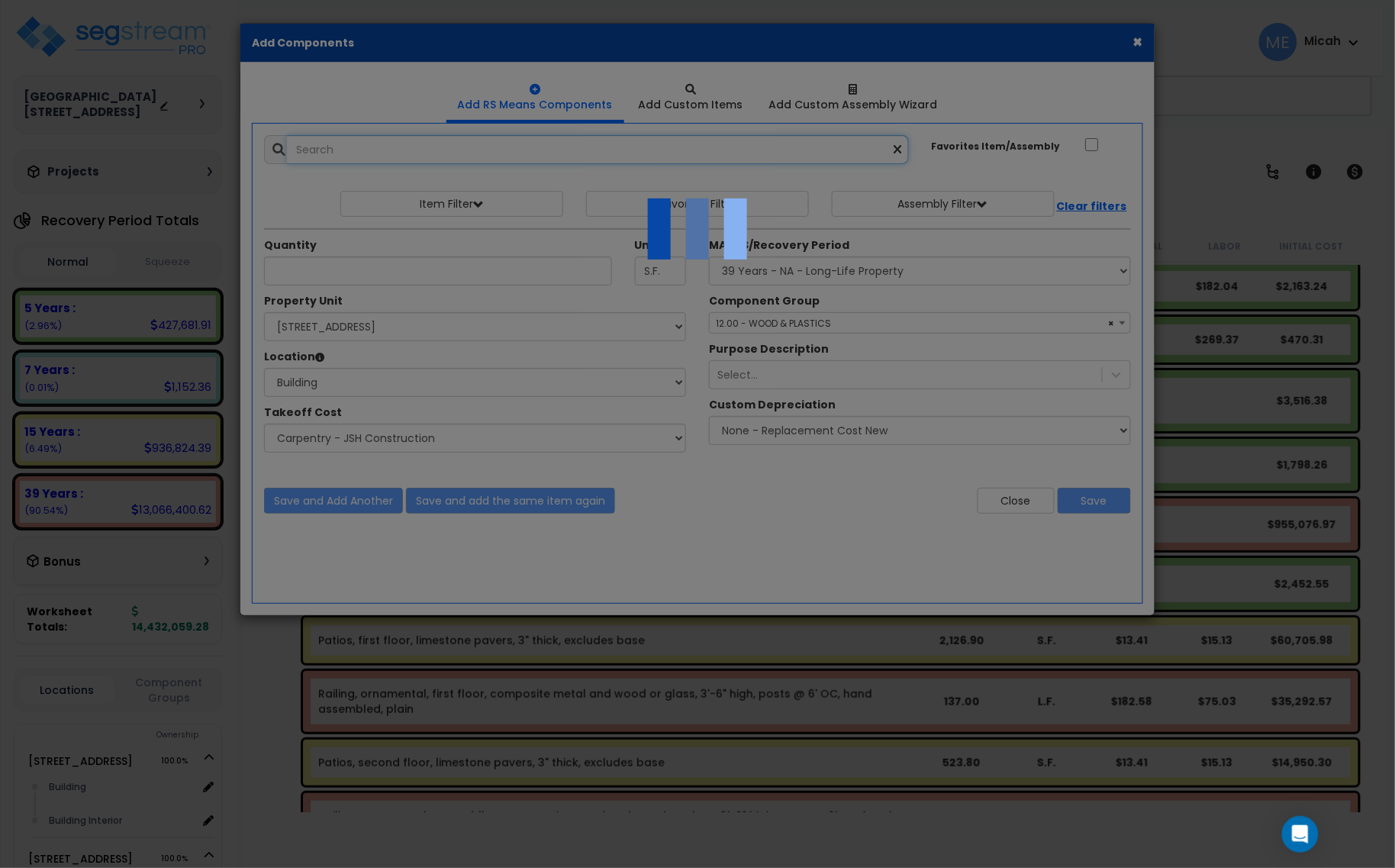
select select "45778552"
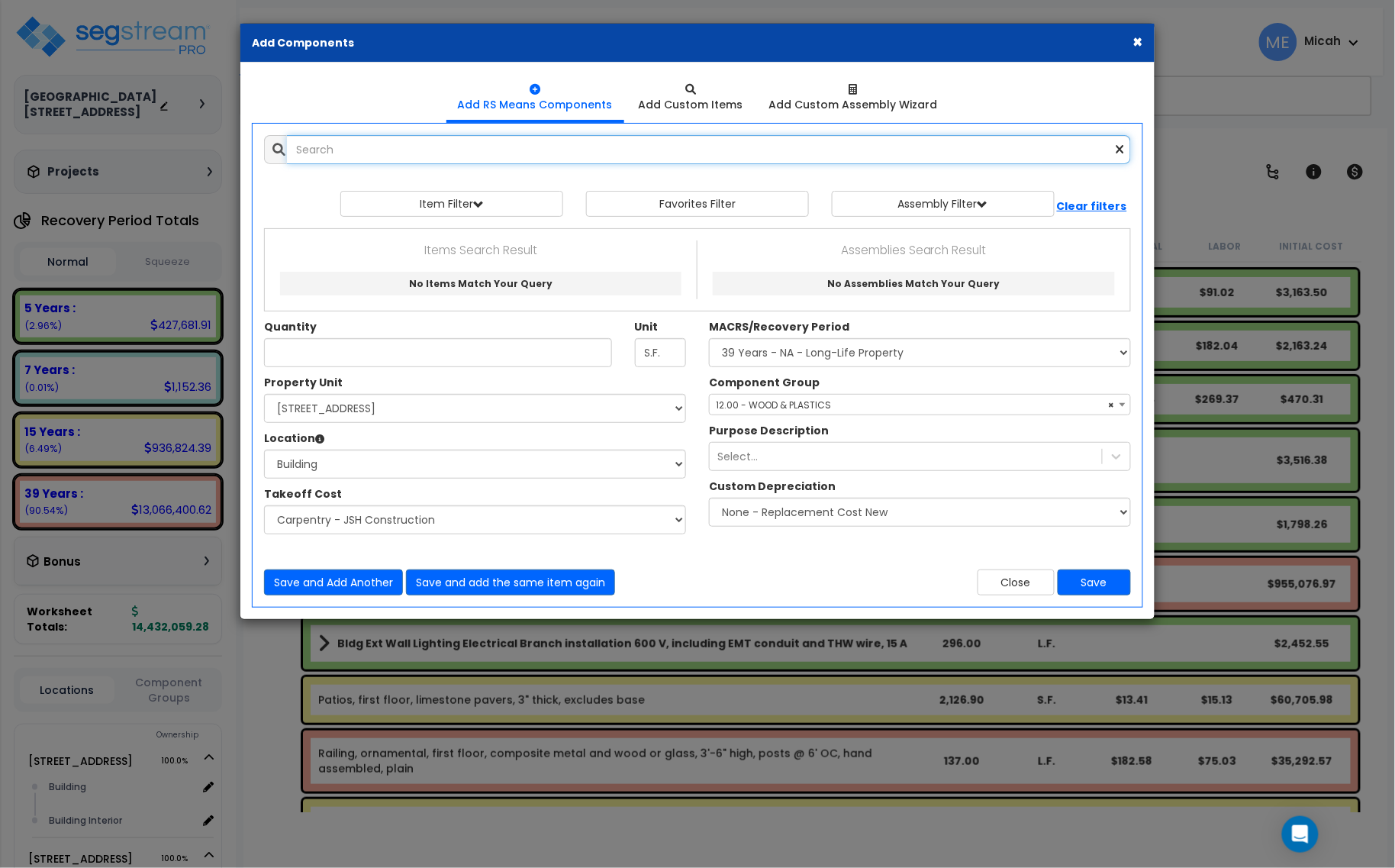
click at [338, 158] on input "text" at bounding box center [709, 149] width 845 height 29
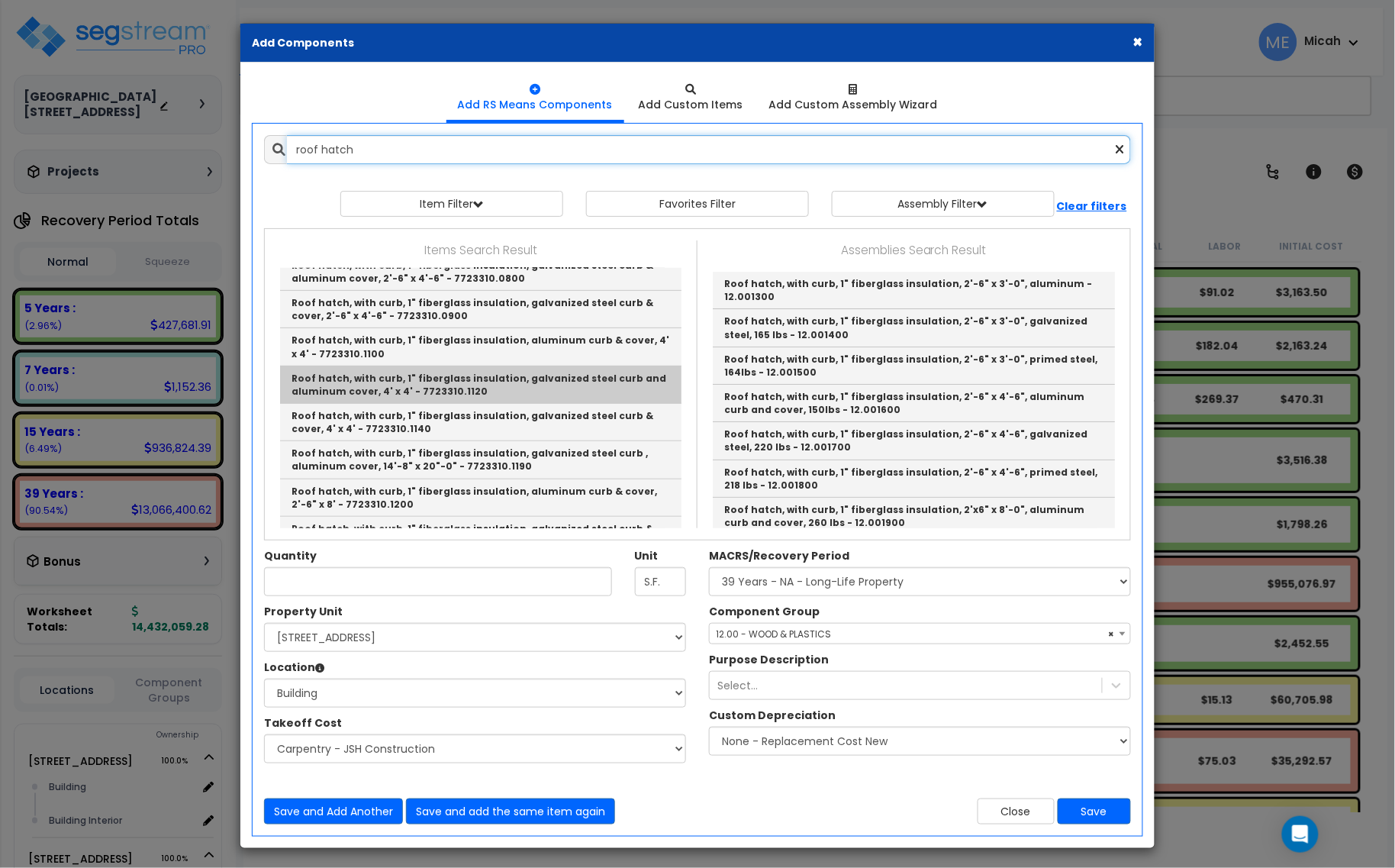
scroll to position [287, 0]
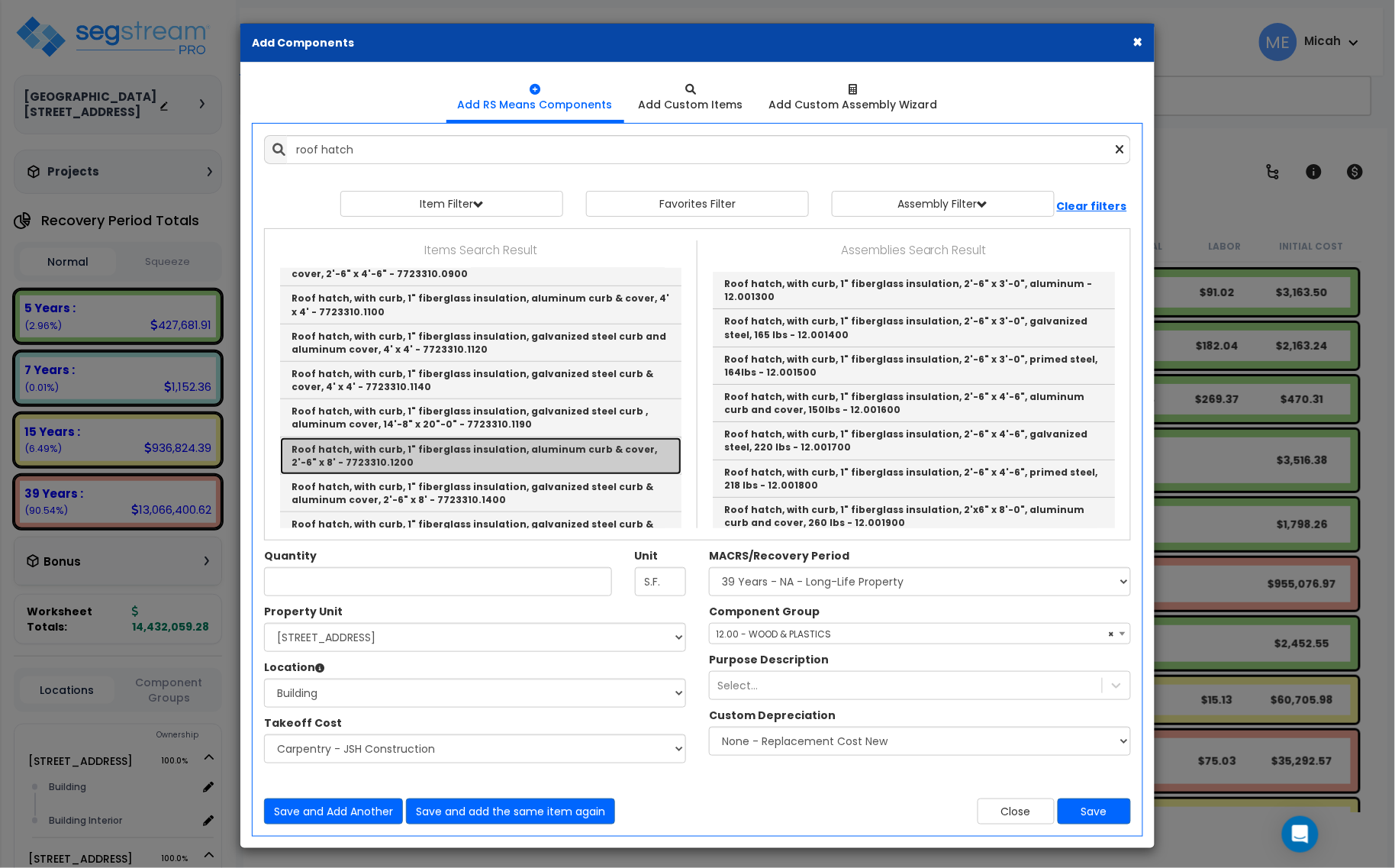
click at [535, 454] on link "Roof hatch, with curb, 1" fiberglass insulation, aluminum curb & cover, 2'-6" x…" at bounding box center [481, 456] width 402 height 38
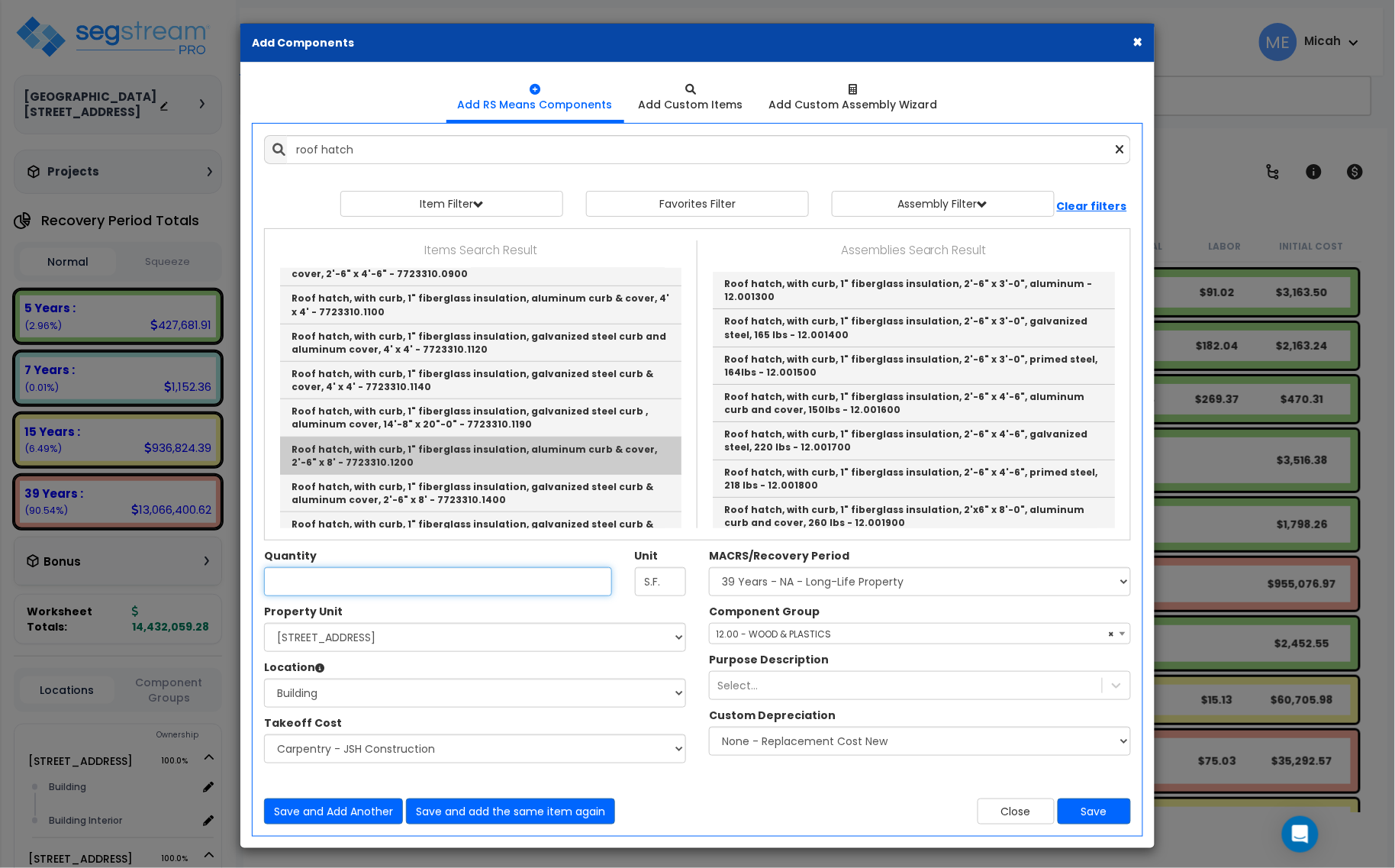
type input "Roof hatch, with curb, 1" fiberglass insulation, aluminum curb & cover, 2'-6" x…"
type input "Ea."
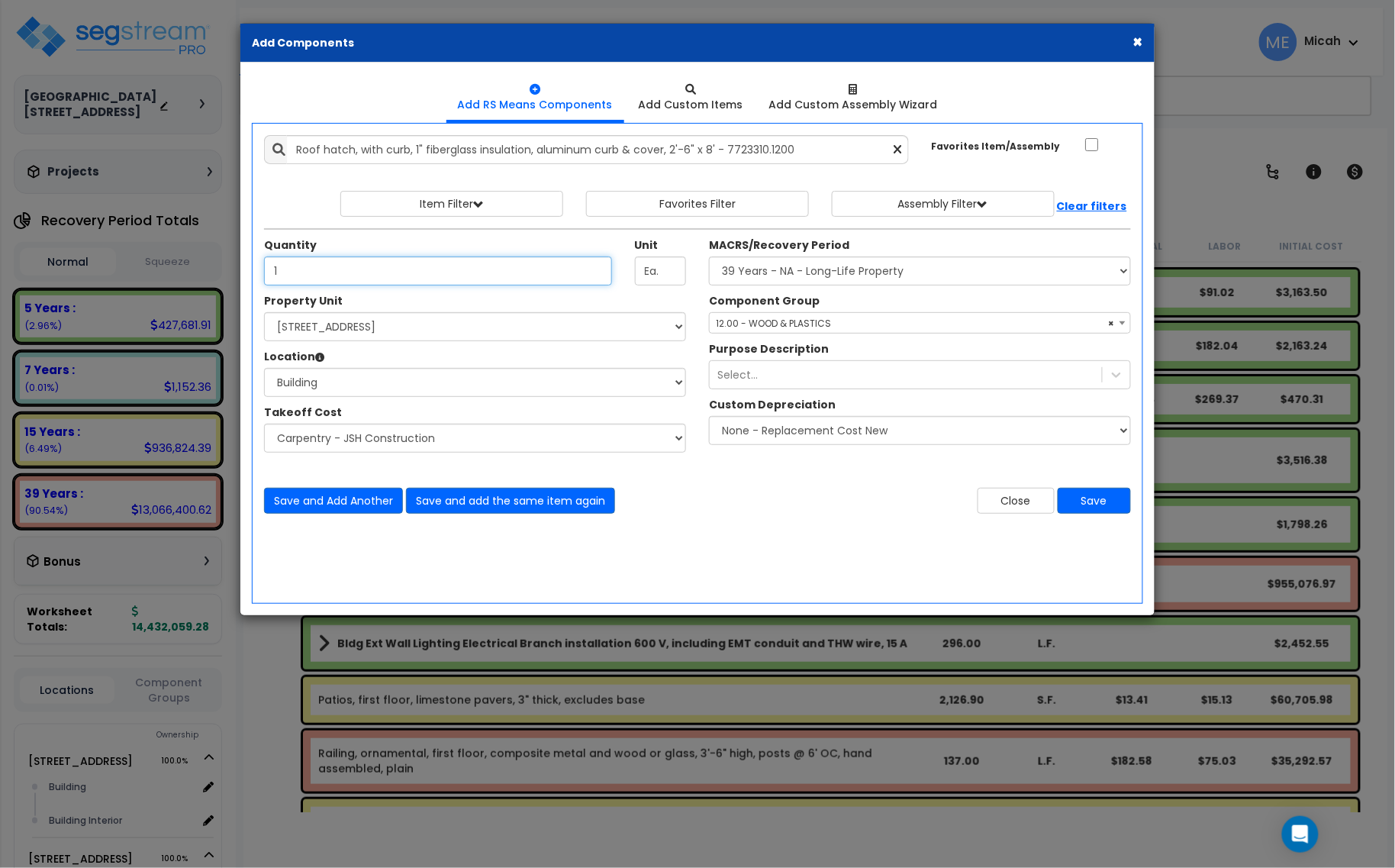
type input "1"
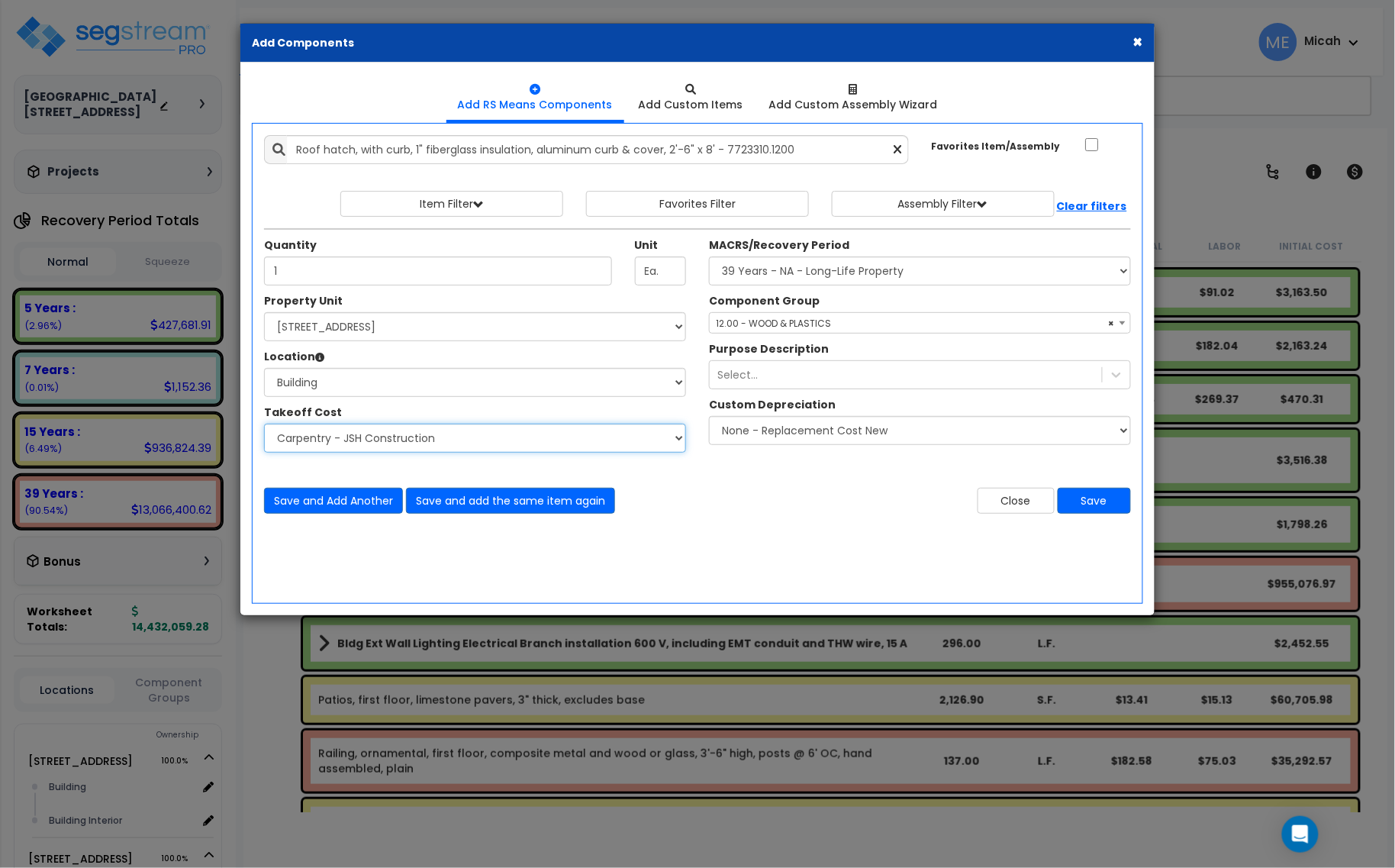
click at [360, 439] on select "Select Site Work - [PERSON_NAME] Aphalt Paving - Pine Bend Paving Site Concrete…" at bounding box center [475, 437] width 422 height 29
select select "45778551"
click at [264, 424] on select "Select Site Work - [PERSON_NAME] Aphalt Paving - Pine Bend Paving Site Concrete…" at bounding box center [475, 437] width 422 height 29
click at [827, 329] on span "× 12.00 - WOOD & PLASTICS" at bounding box center [920, 323] width 420 height 22
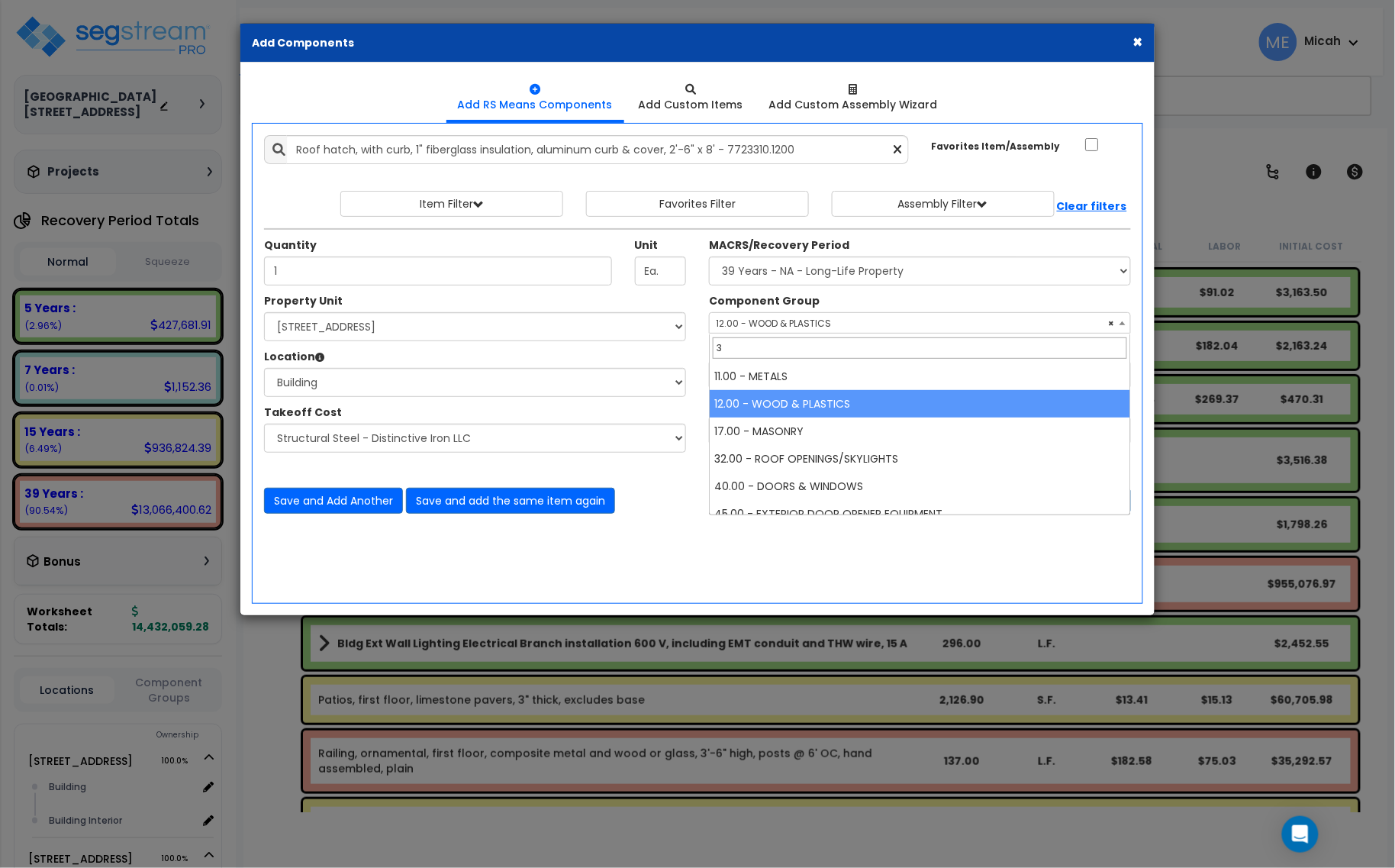
scroll to position [0, 0]
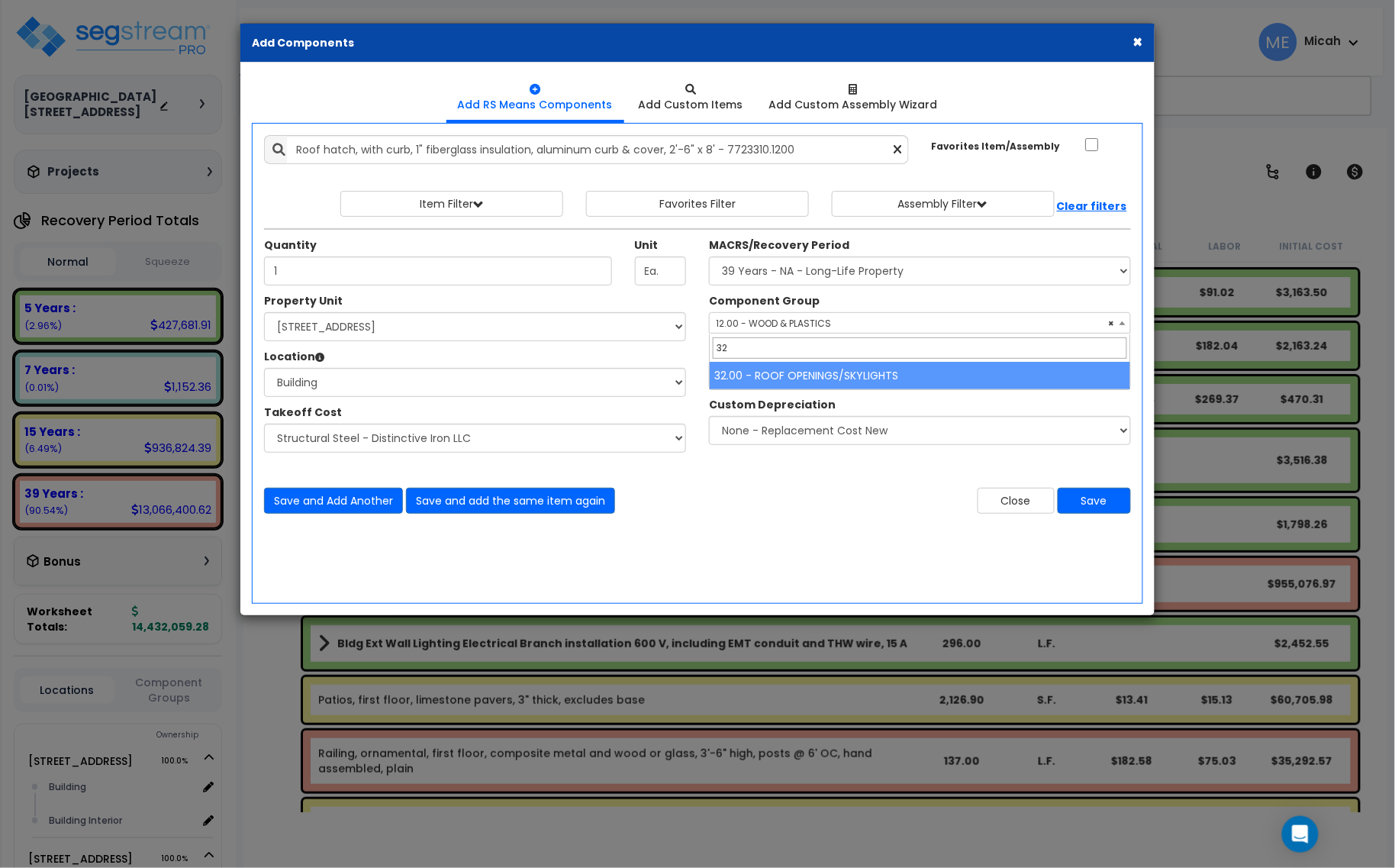
type input "32"
select select "57247"
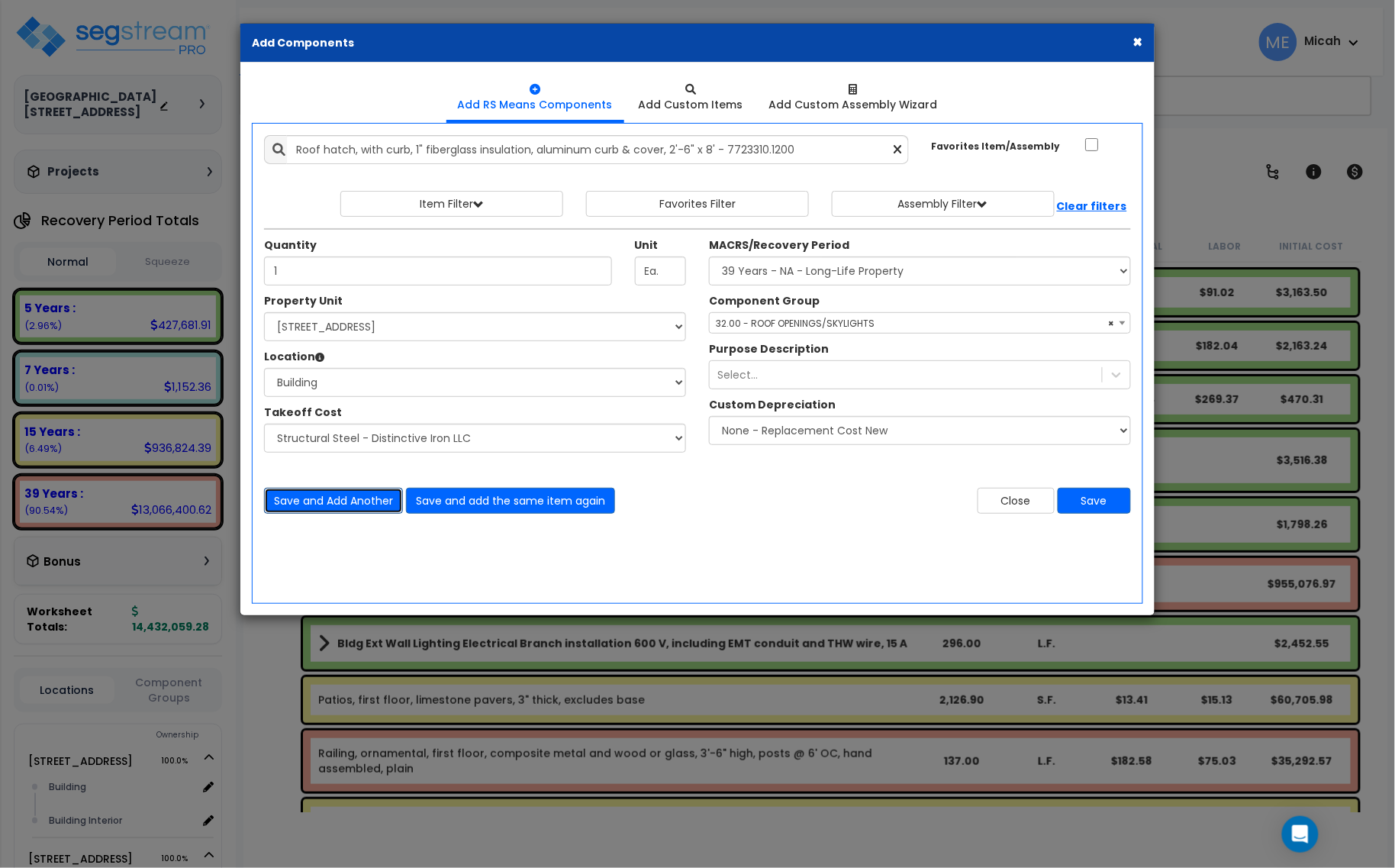
click at [335, 506] on button "Save and Add Another" at bounding box center [333, 500] width 139 height 26
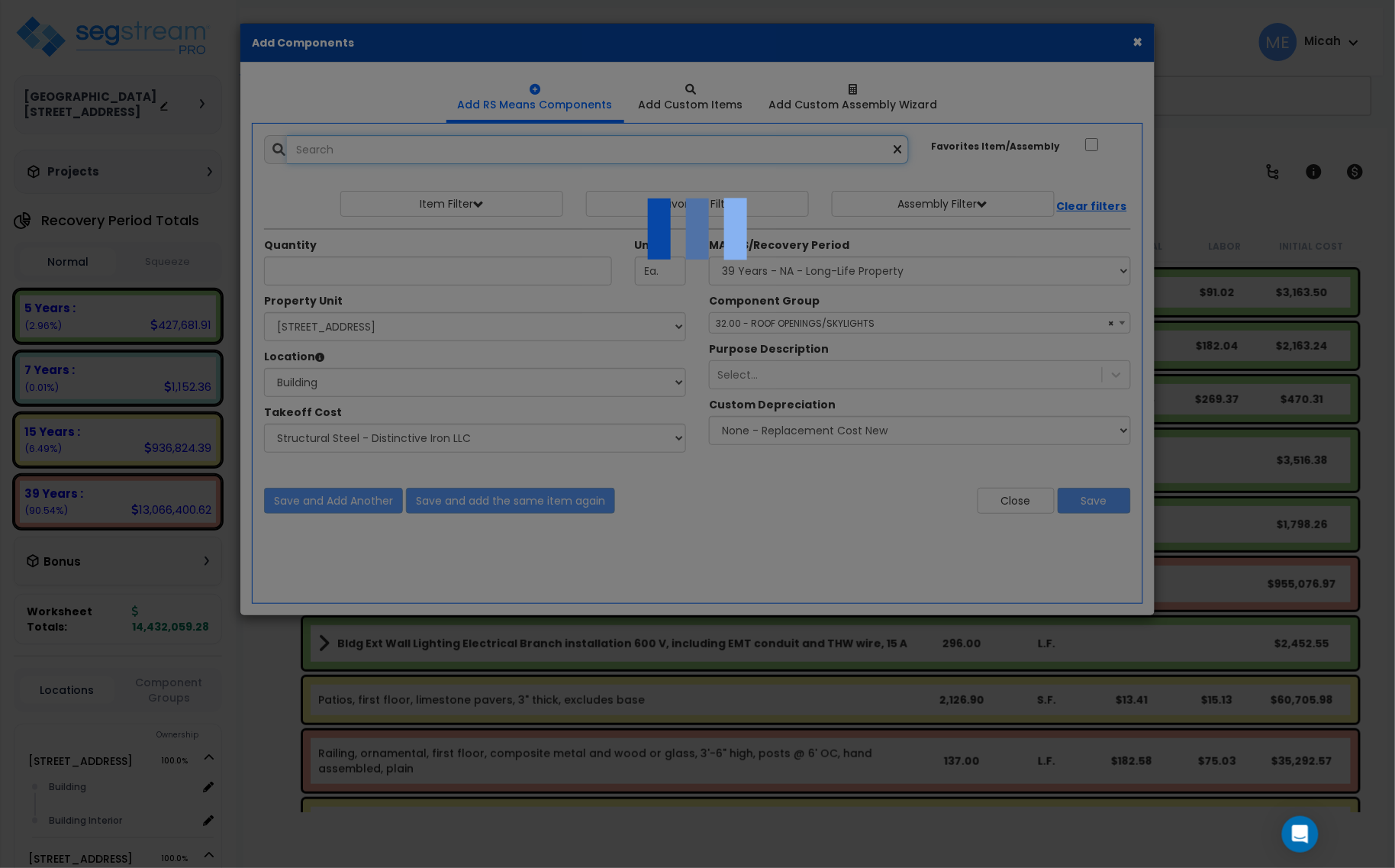
select select "45778551"
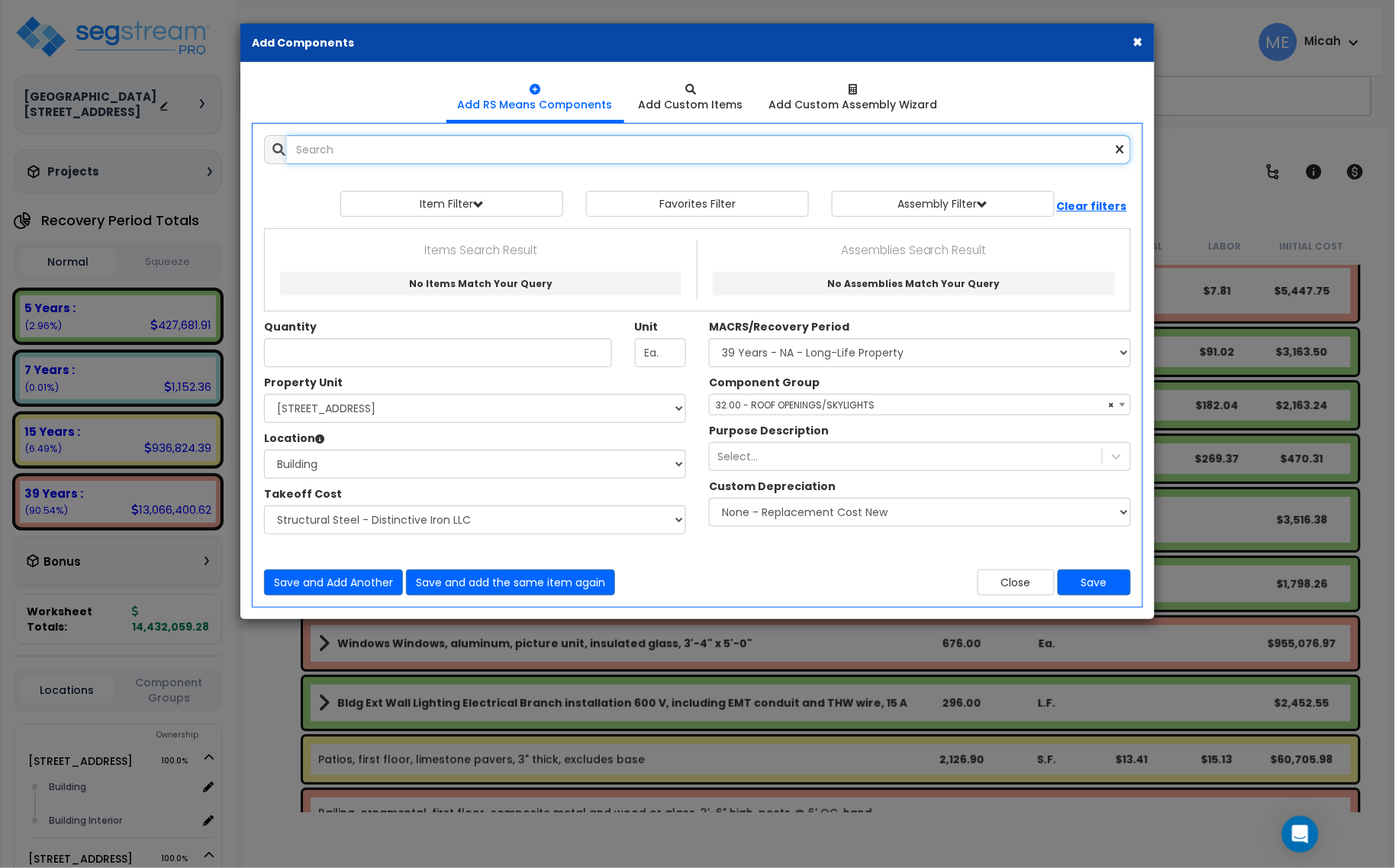
click at [401, 151] on input "text" at bounding box center [709, 149] width 845 height 29
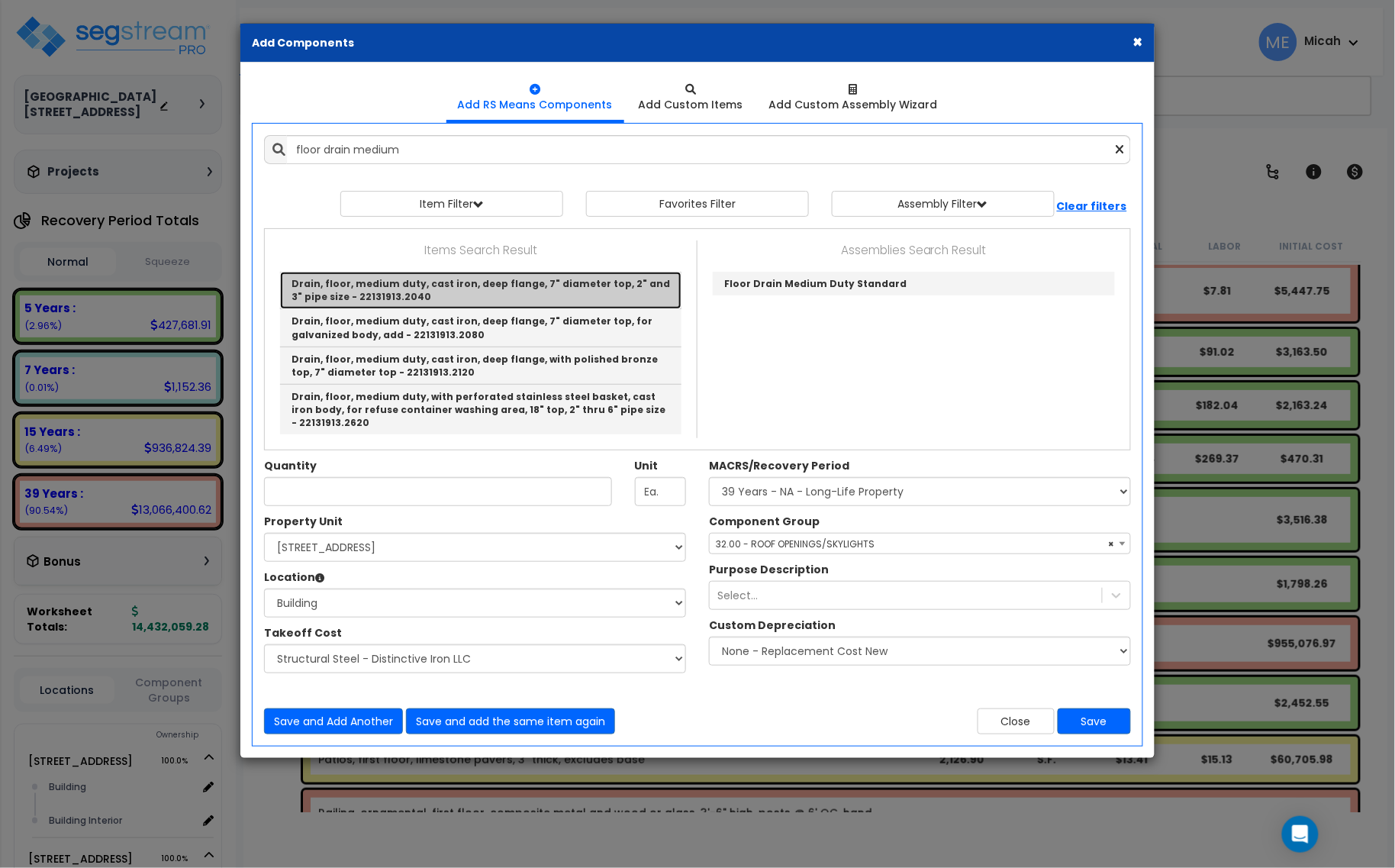
click at [444, 284] on link "Drain, floor, medium duty, cast iron, deep flange, 7" diameter top, 2" and 3" p…" at bounding box center [481, 290] width 402 height 38
type input "Drain, floor, medium duty, cast iron, deep flange, 7" diameter top, 2" and 3" p…"
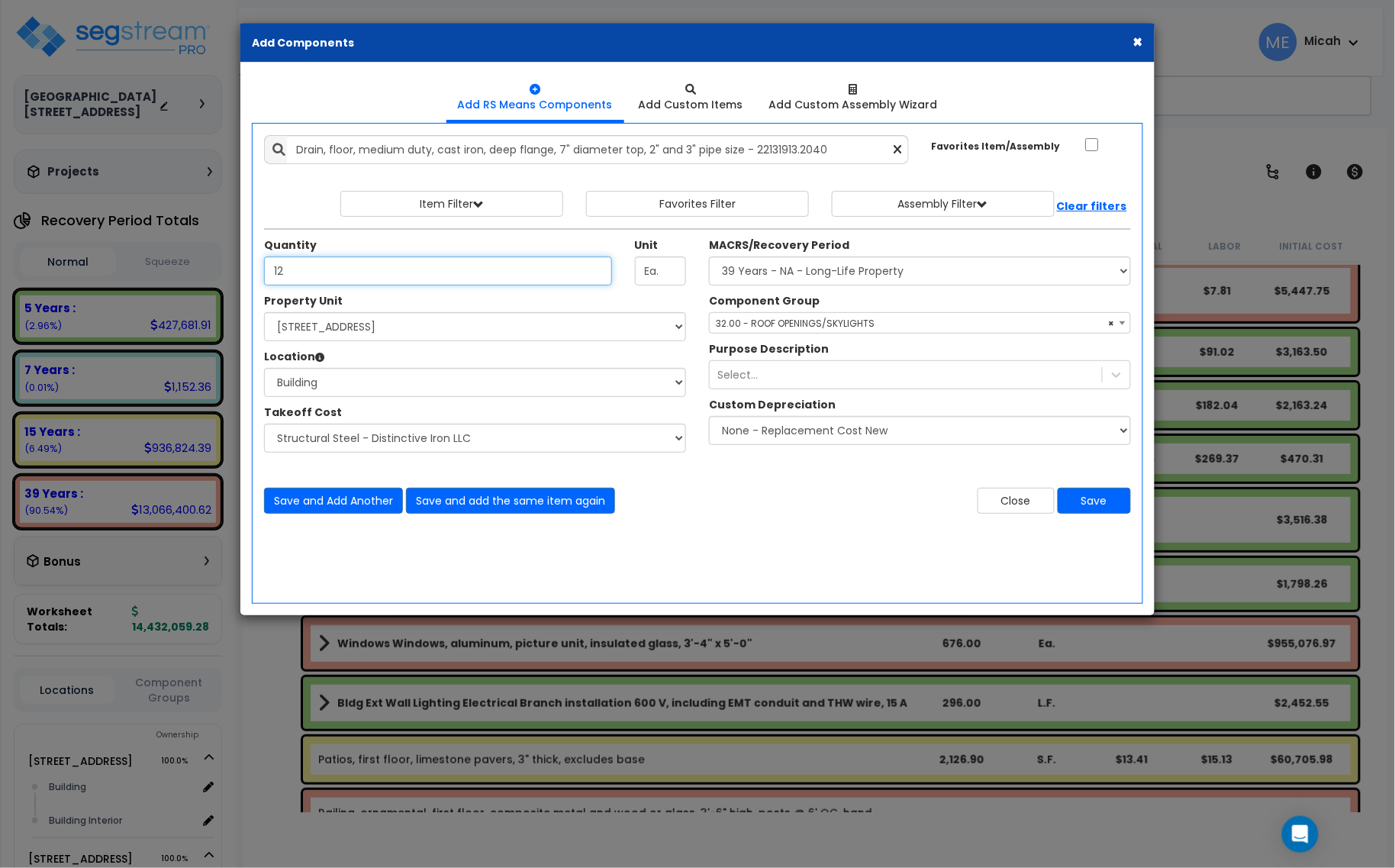
type input "12"
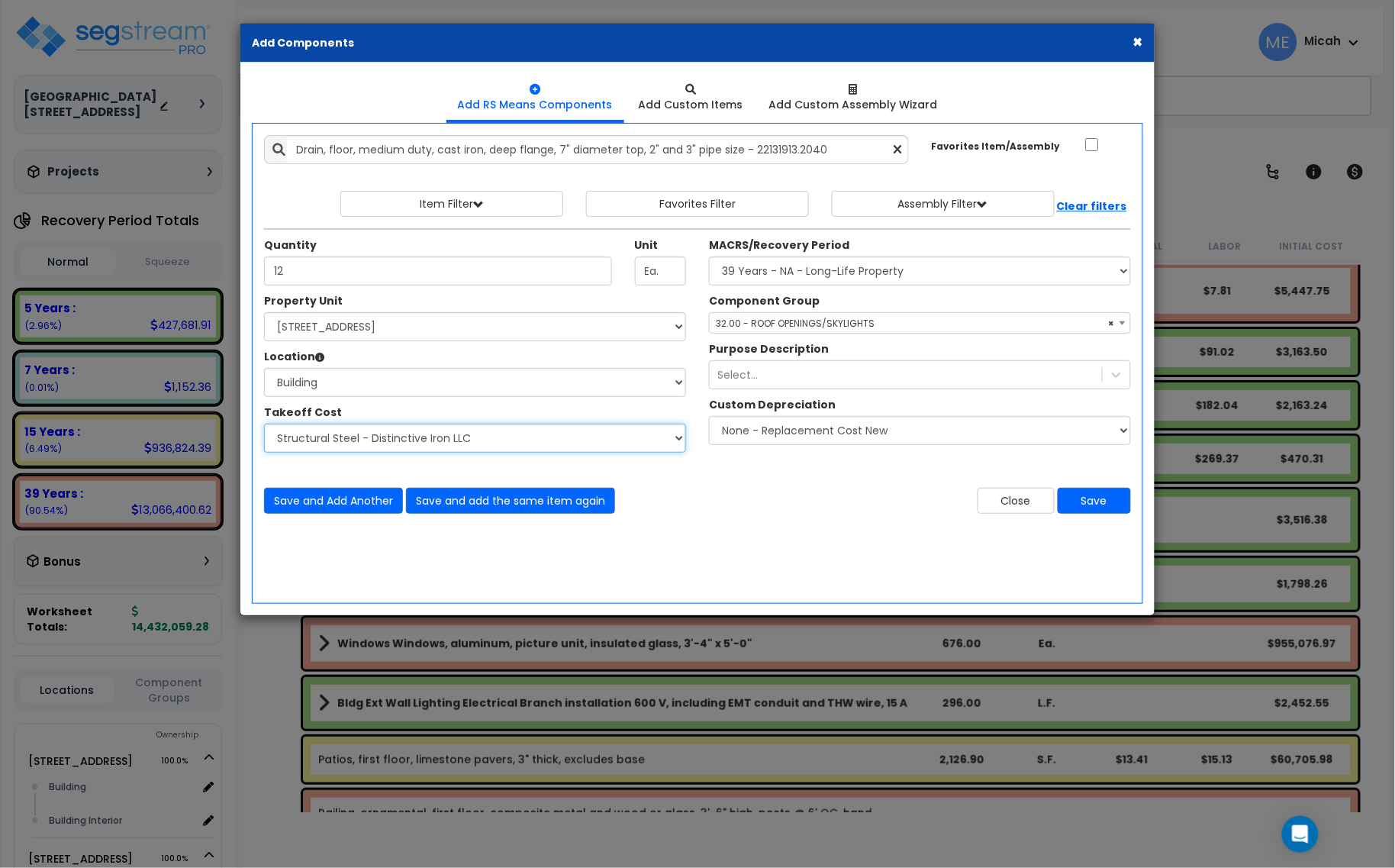
click at [447, 435] on select "Select Site Work - [PERSON_NAME] Aphalt Paving - Pine Bend Paving Site Concrete…" at bounding box center [475, 437] width 422 height 29
select select "45778573"
click at [264, 424] on select "Select Site Work - [PERSON_NAME] Aphalt Paving - Pine Bend Paving Site Concrete…" at bounding box center [475, 437] width 422 height 29
click at [825, 325] on span "× 32.00 - ROOF OPENINGS/SKYLIGHTS" at bounding box center [920, 323] width 420 height 22
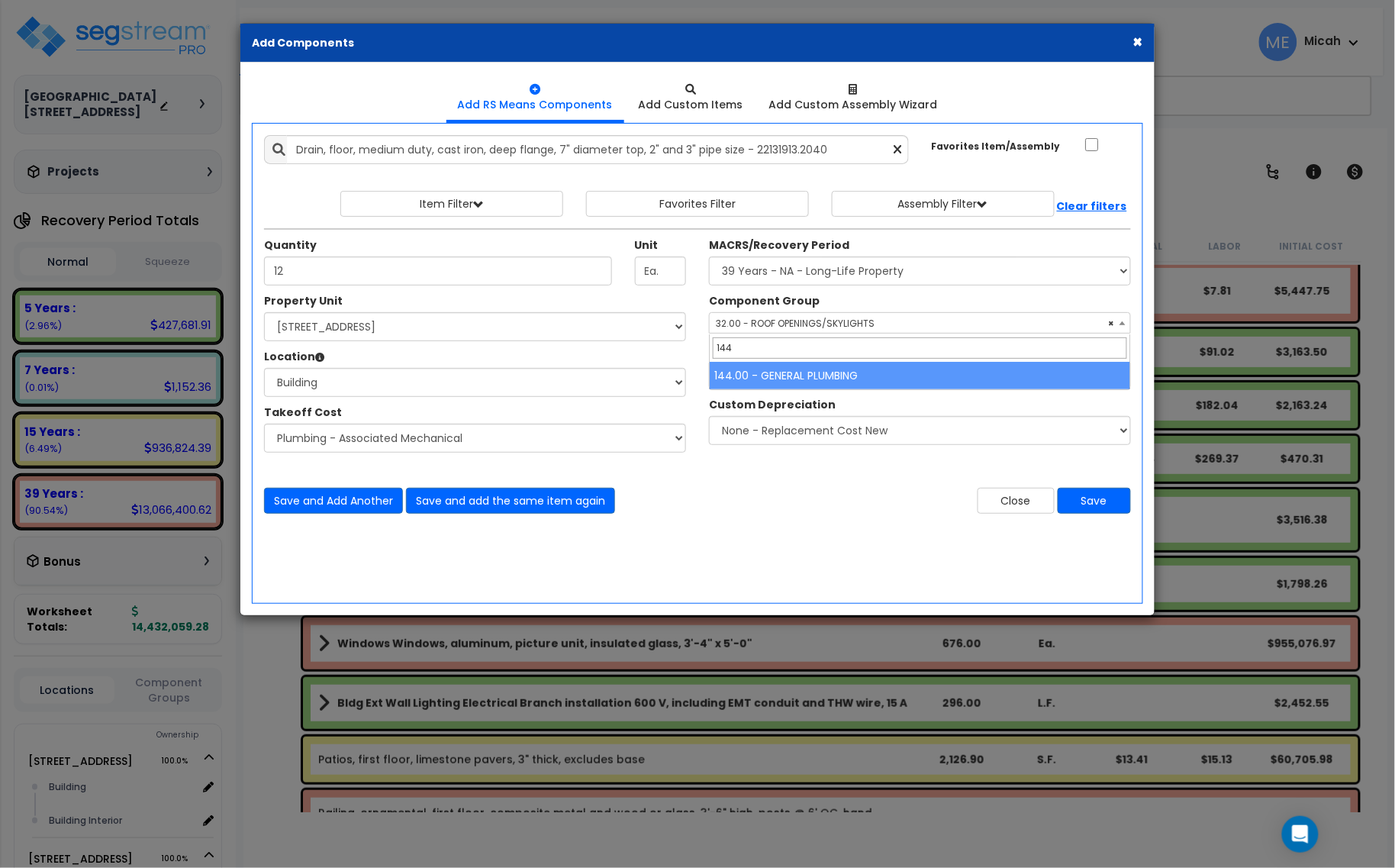
type input "144"
select select "56954"
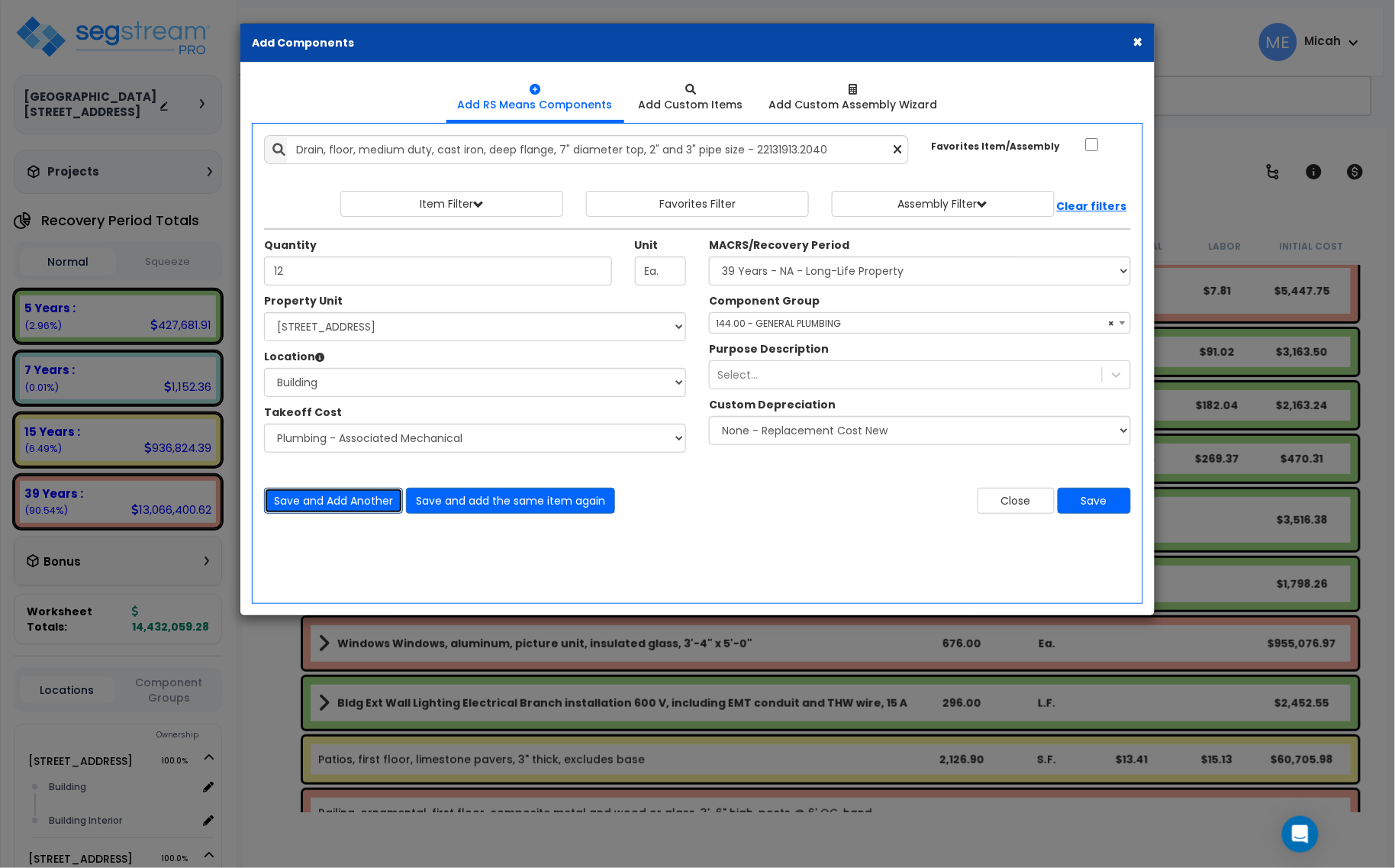
click at [340, 501] on button "Save and Add Another" at bounding box center [333, 500] width 139 height 26
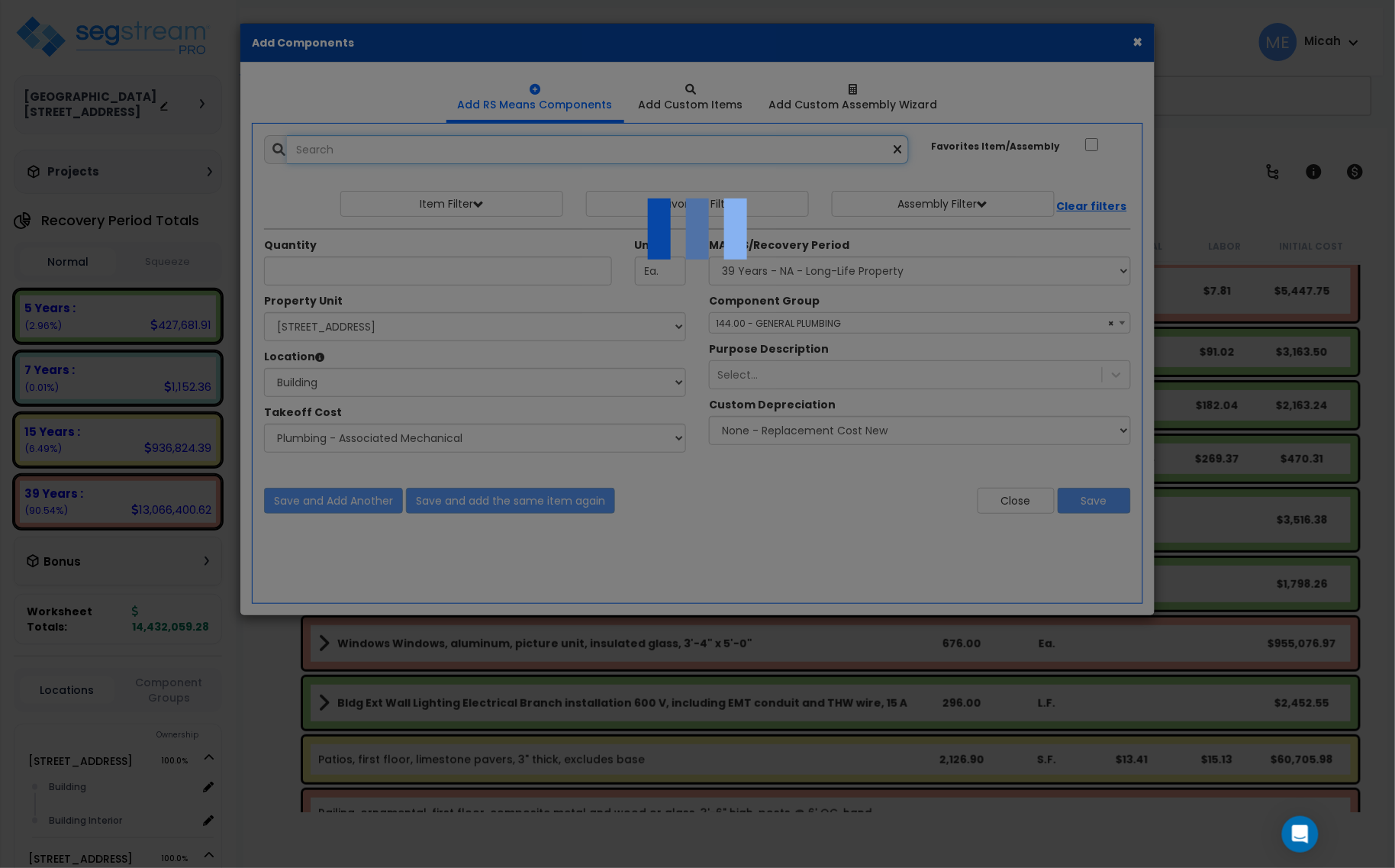
select select "45778573"
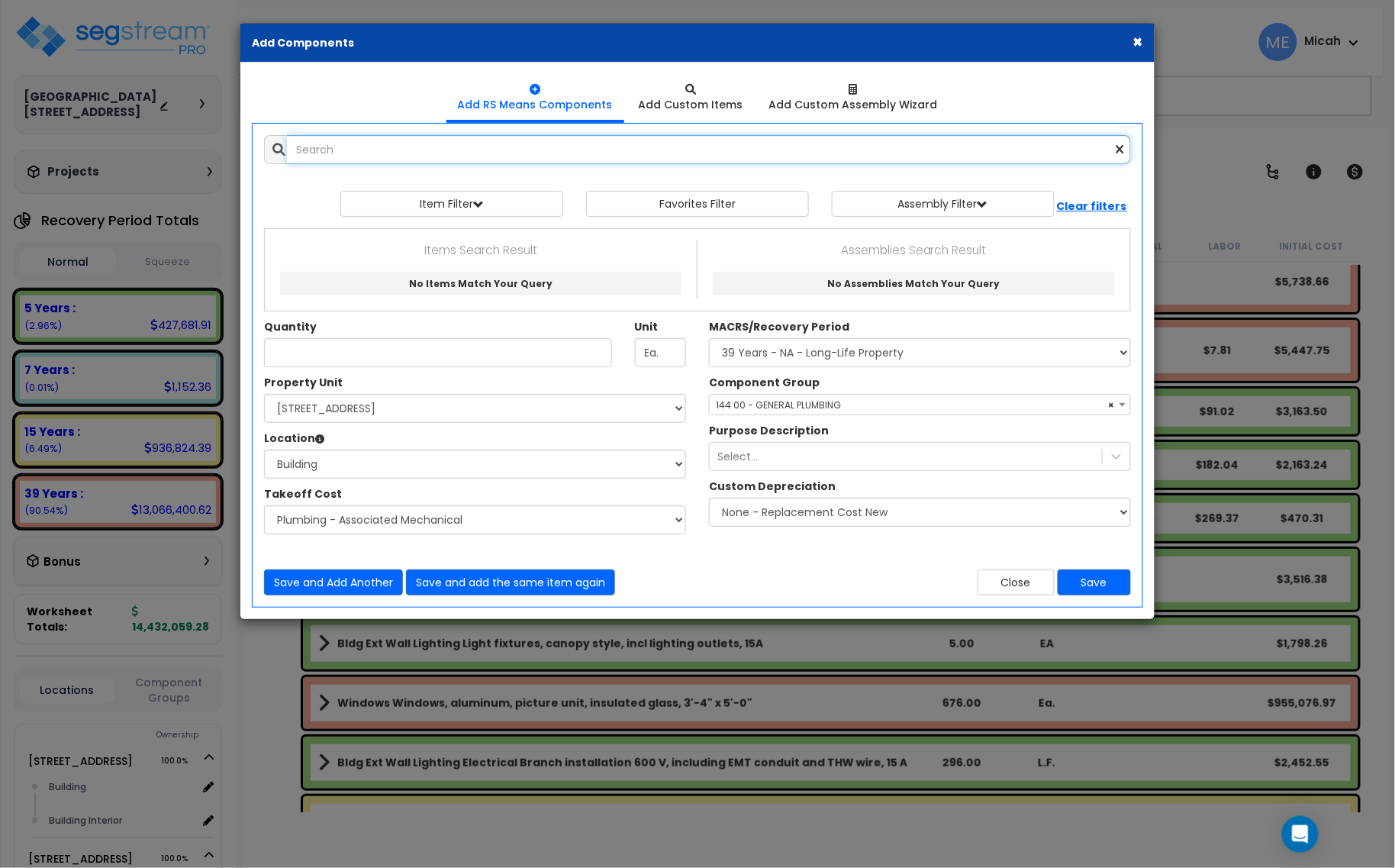
click at [336, 155] on input "text" at bounding box center [709, 149] width 845 height 29
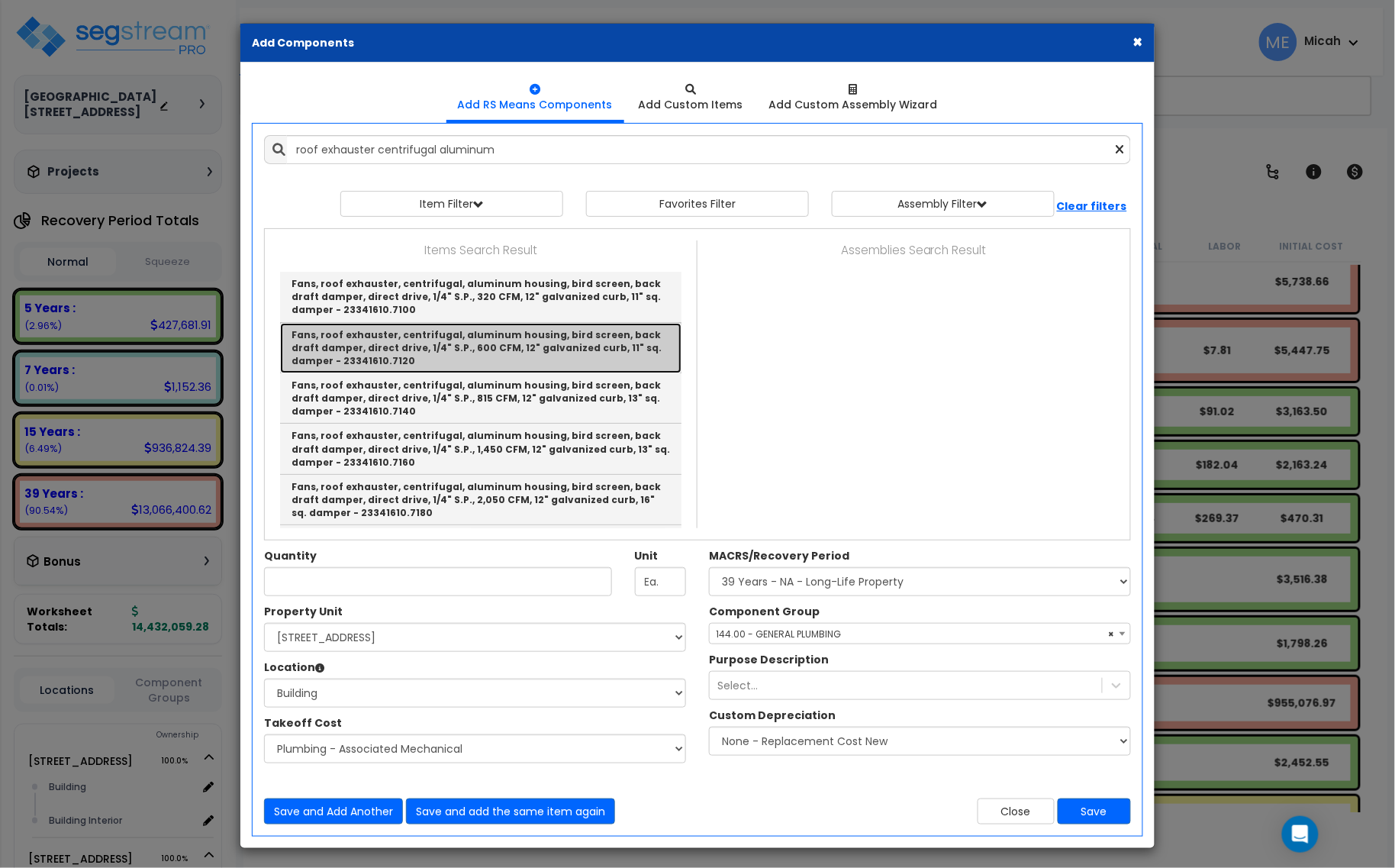
click at [464, 351] on link "Fans, roof exhauster, centrifugal, aluminum housing, bird screen, back draft da…" at bounding box center [481, 348] width 402 height 50
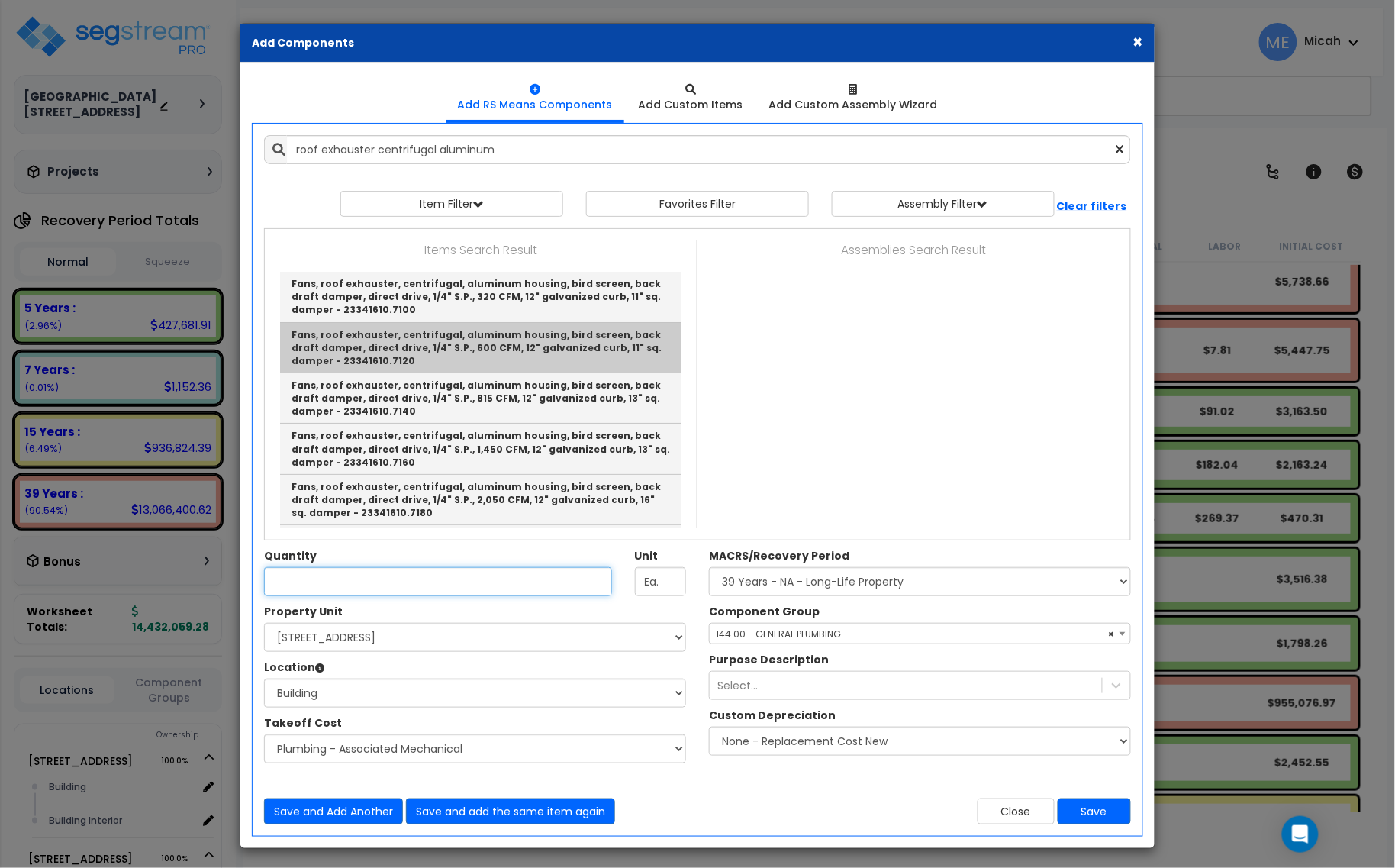
type input "Fans, roof exhauster, centrifugal, aluminum housing, bird screen, back draft da…"
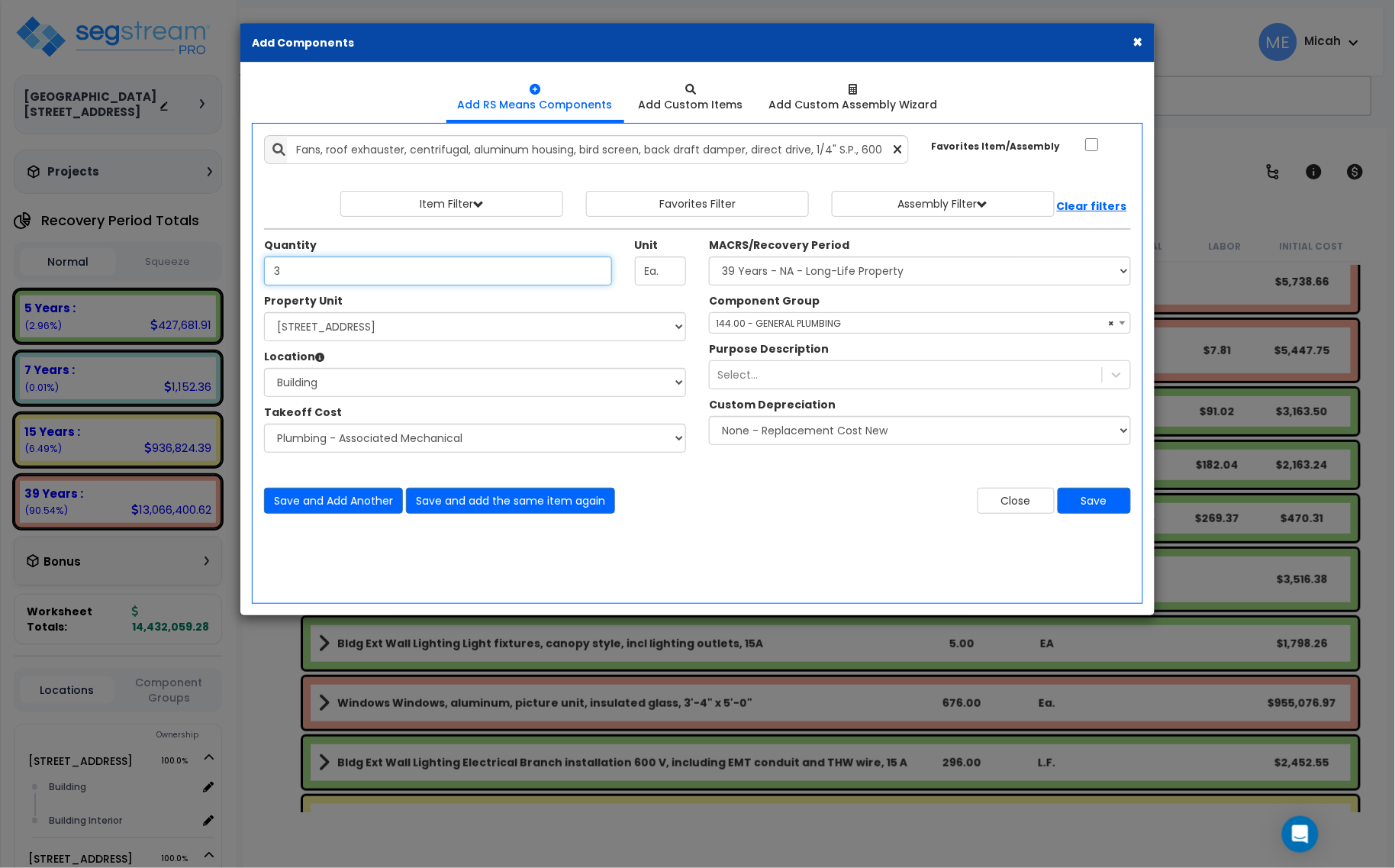
type input "3"
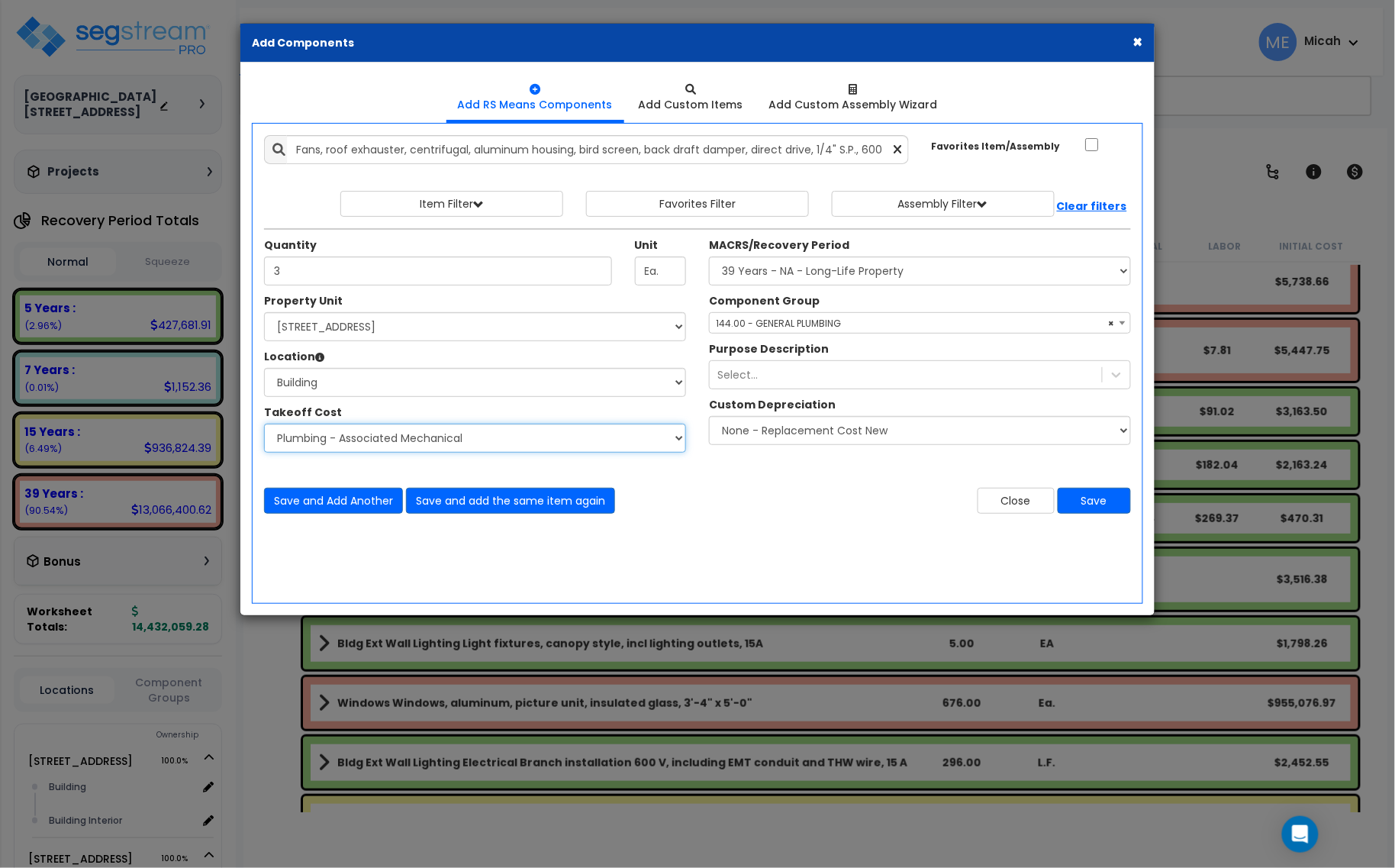
click at [454, 435] on select "Select Site Work - [PERSON_NAME] Aphalt Paving - Pine Bend Paving Site Concrete…" at bounding box center [475, 437] width 422 height 29
select select "45778575"
click at [264, 424] on select "Select Site Work - [PERSON_NAME] Aphalt Paving - Pine Bend Paving Site Concrete…" at bounding box center [475, 437] width 422 height 29
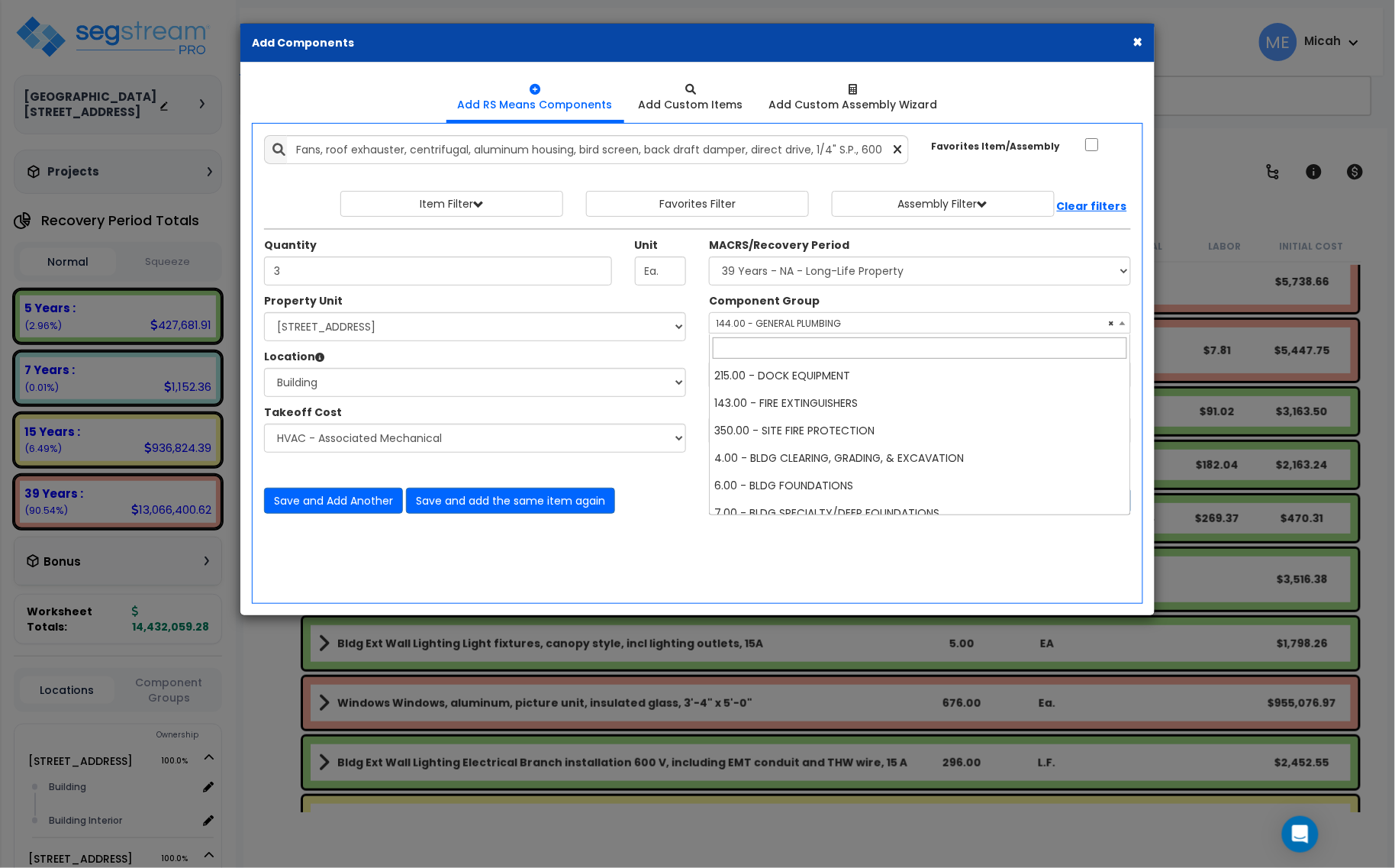
click at [830, 325] on span "× 144.00 - GENERAL PLUMBING" at bounding box center [920, 323] width 420 height 22
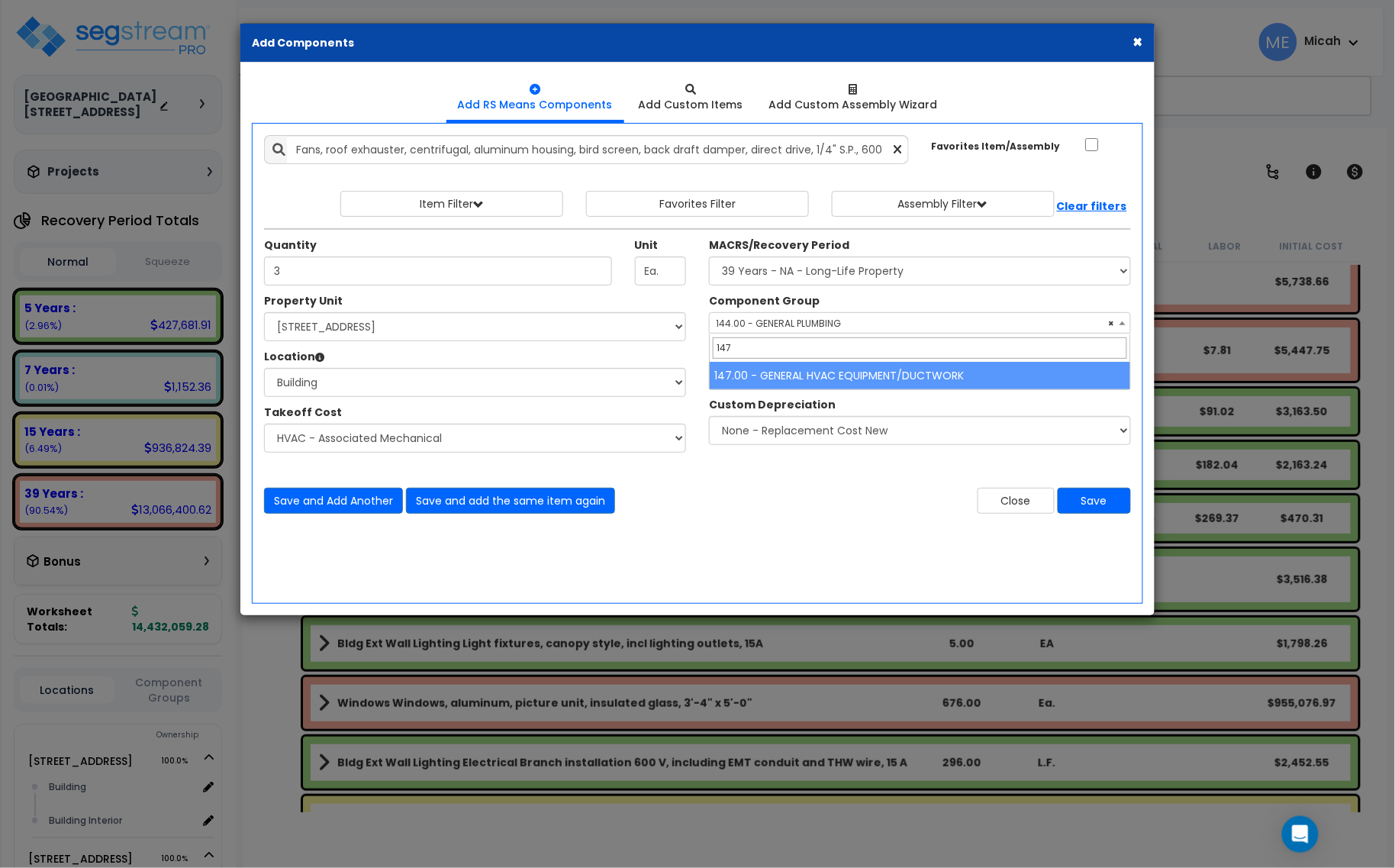
type input "147"
select select "56957"
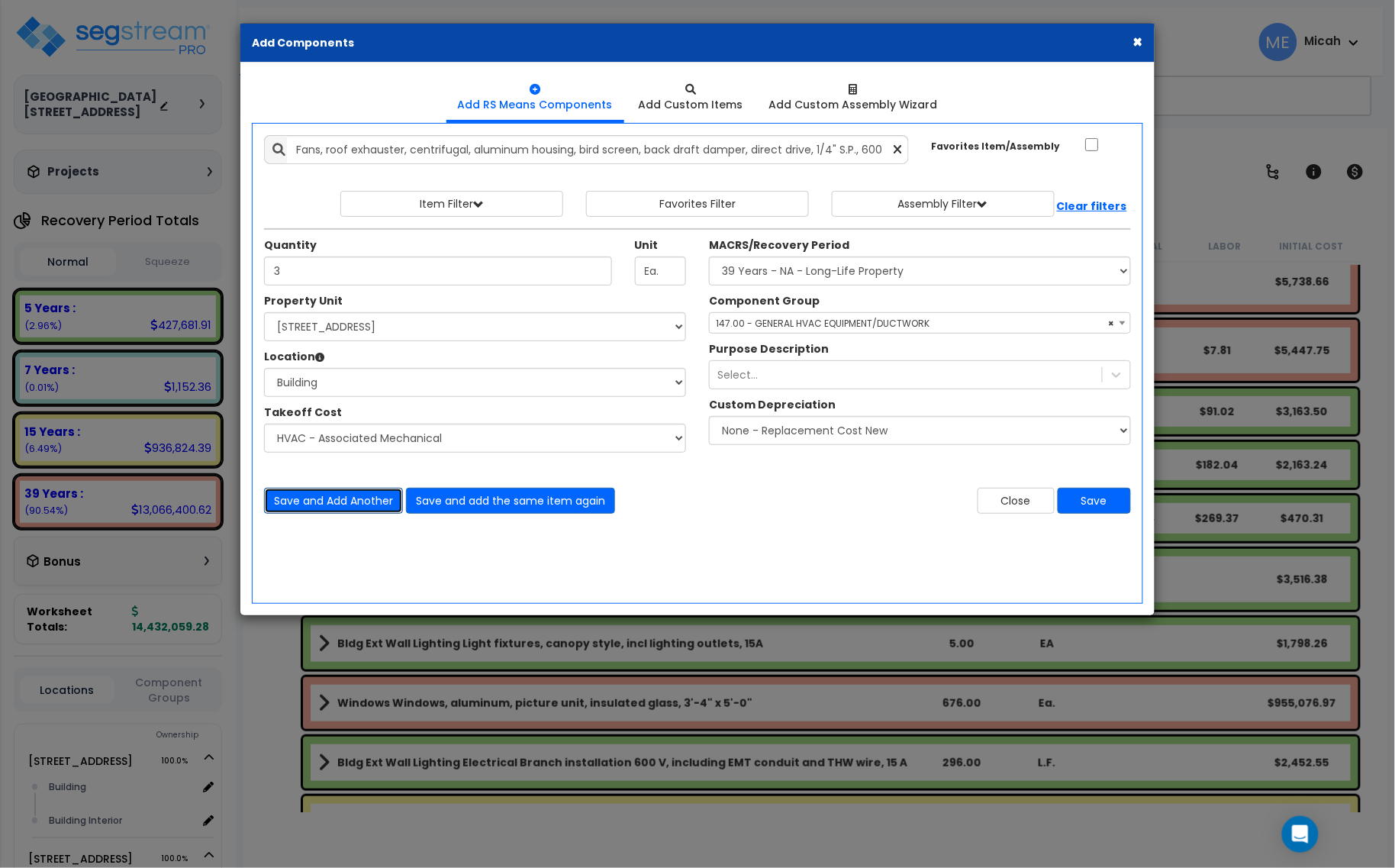
click at [347, 503] on button "Save and Add Another" at bounding box center [333, 500] width 139 height 26
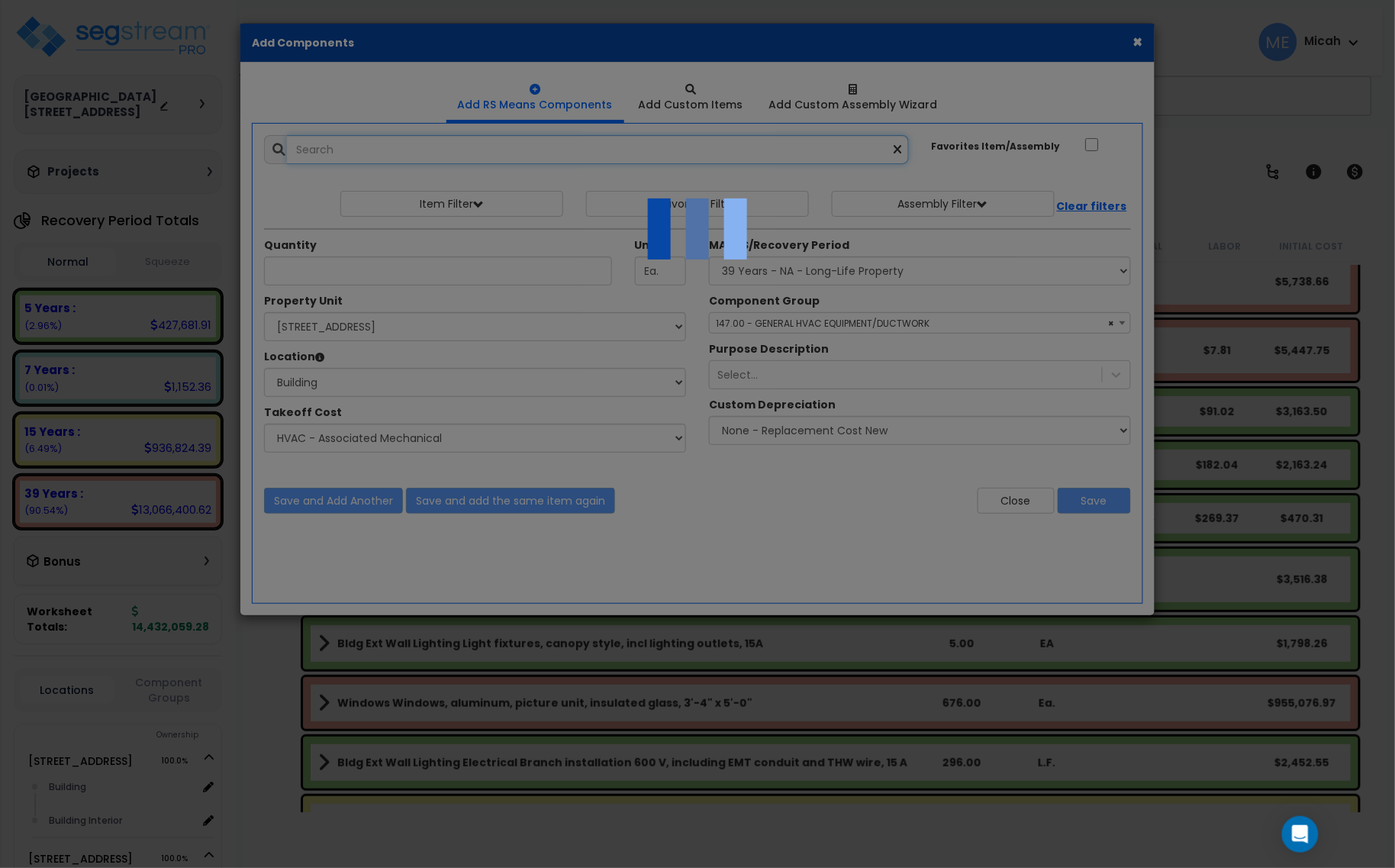
select select "45778575"
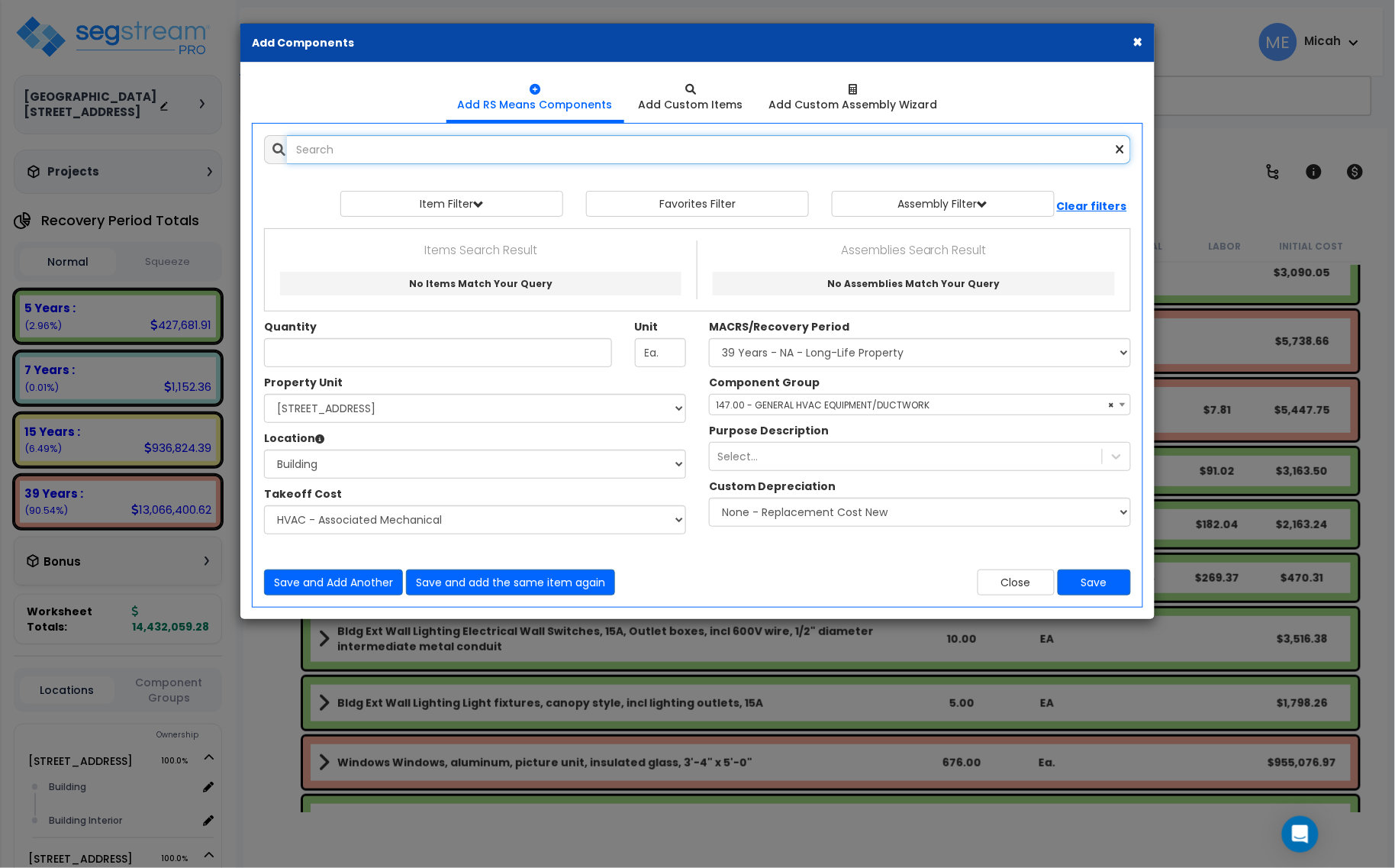
click at [379, 150] on input "text" at bounding box center [709, 149] width 845 height 29
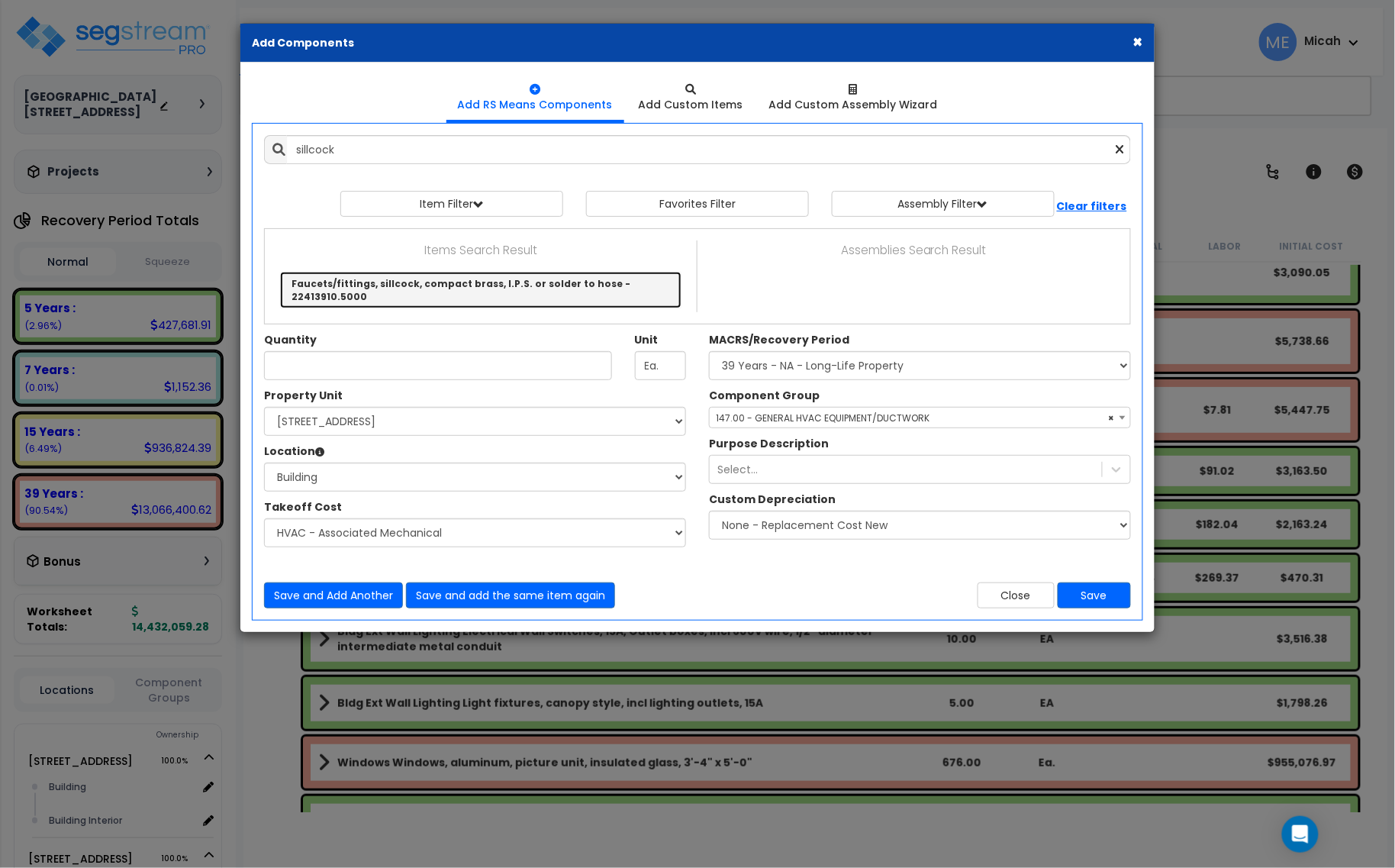
click at [470, 283] on link "Faucets/fittings, sillcock, compact brass, I.P.S. or solder to hose - 22413910.…" at bounding box center [481, 289] width 402 height 37
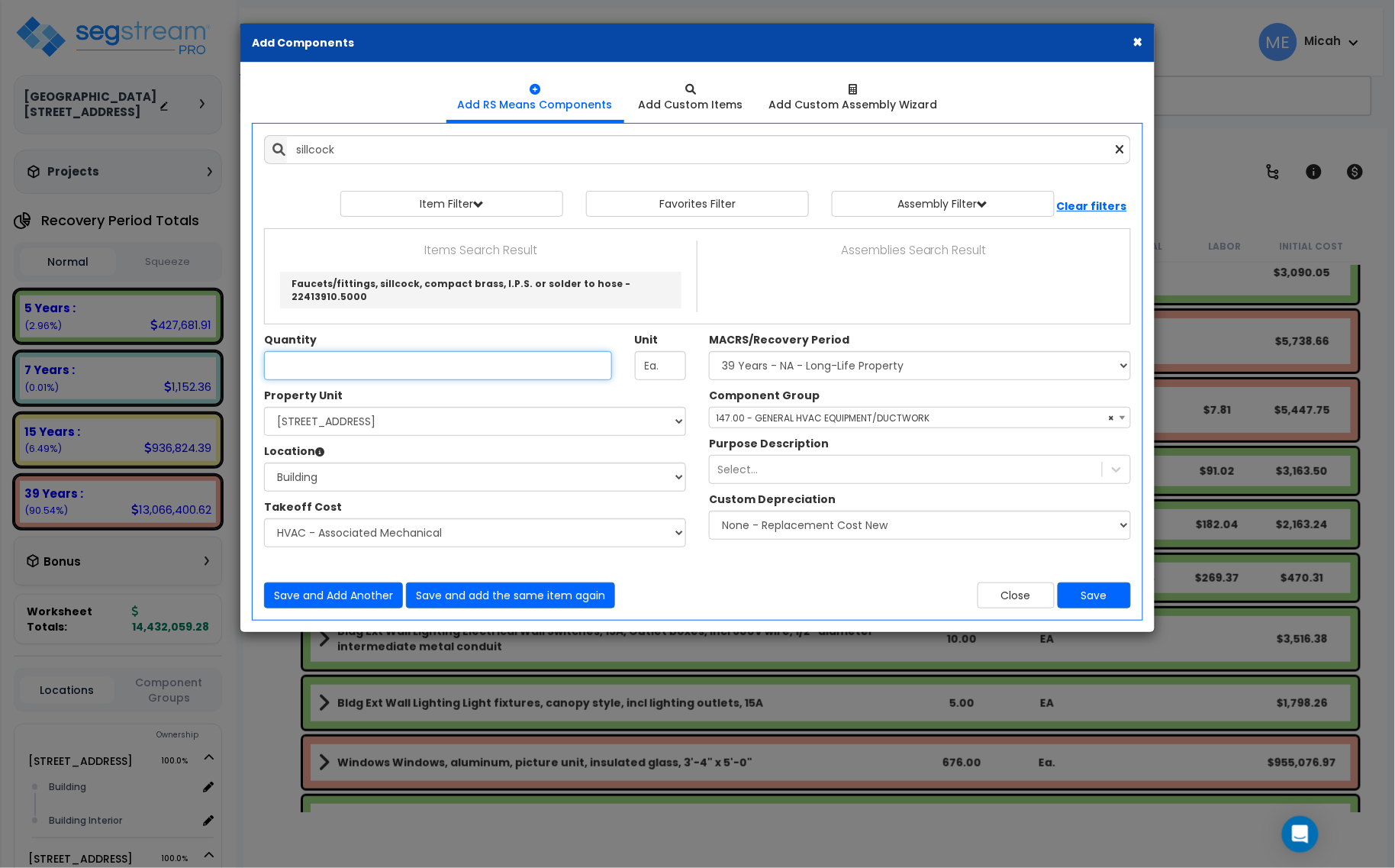
type input "Faucets/fittings, sillcock, compact brass, I.P.S. or solder to hose - 22413910.…"
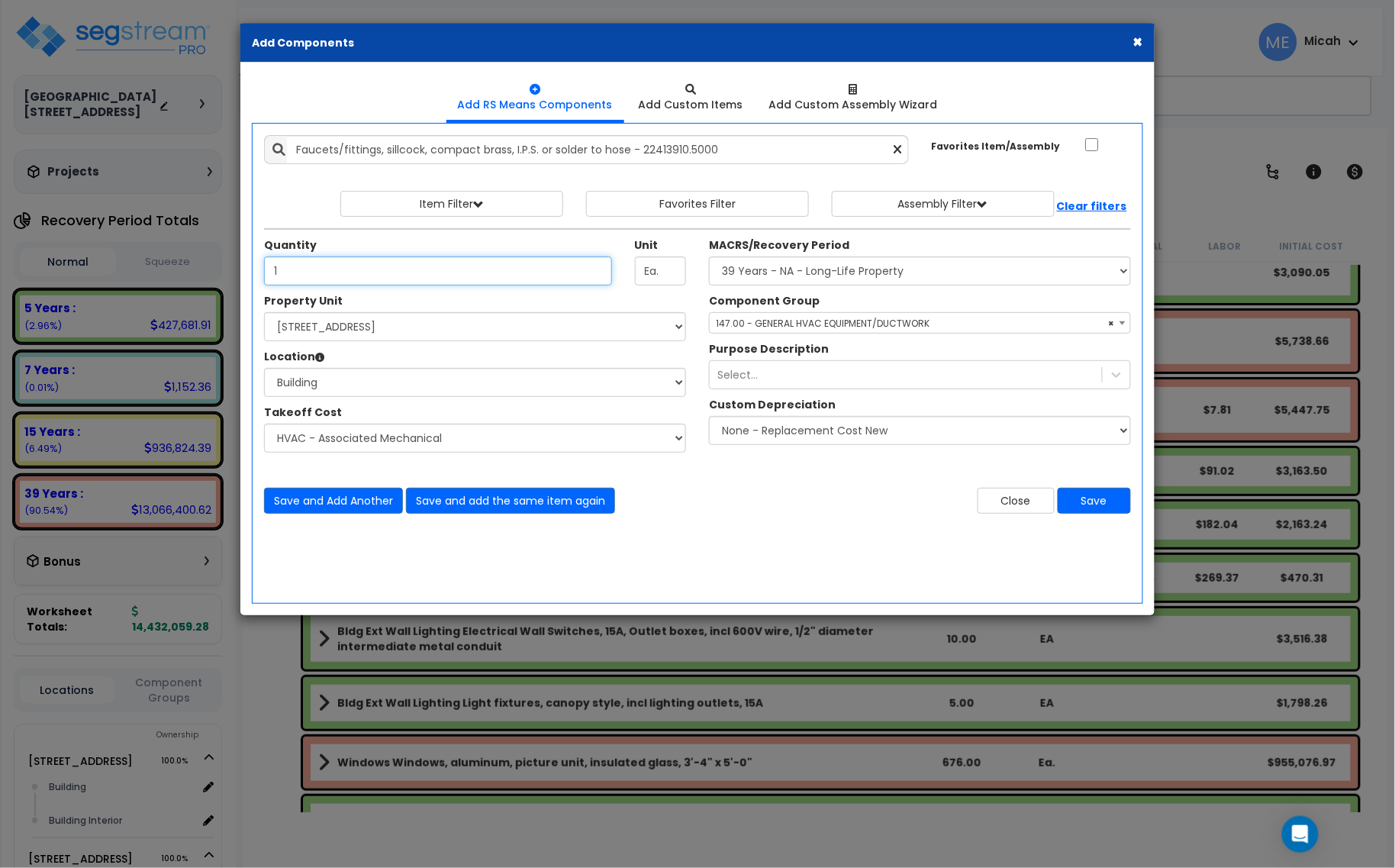
type input "1"
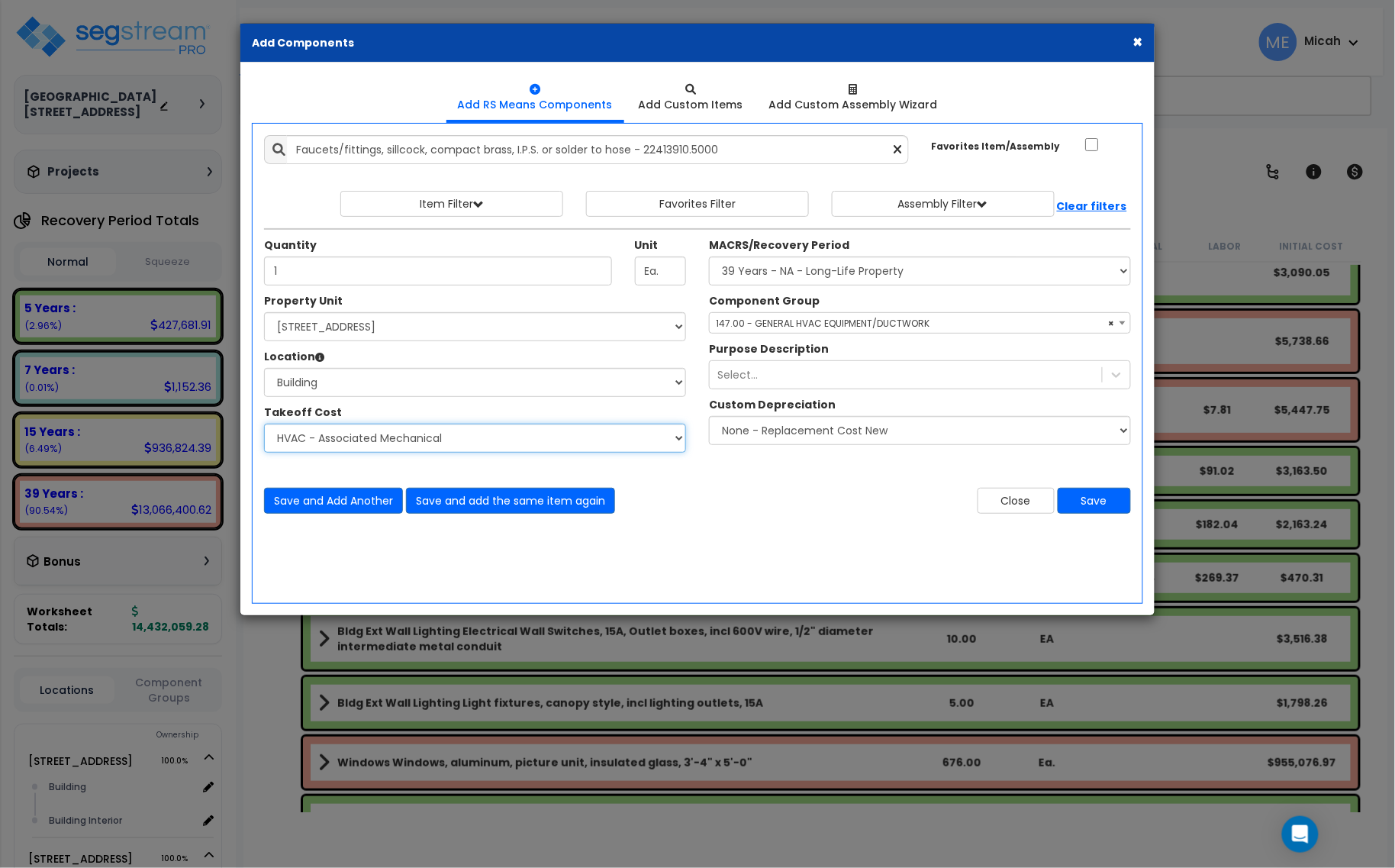
click at [419, 433] on select "Select Site Work - [PERSON_NAME] Aphalt Paving - Pine Bend Paving Site Concrete…" at bounding box center [475, 437] width 422 height 29
select select "45778573"
click at [264, 424] on select "Select Site Work - [PERSON_NAME] Aphalt Paving - Pine Bend Paving Site Concrete…" at bounding box center [475, 437] width 422 height 29
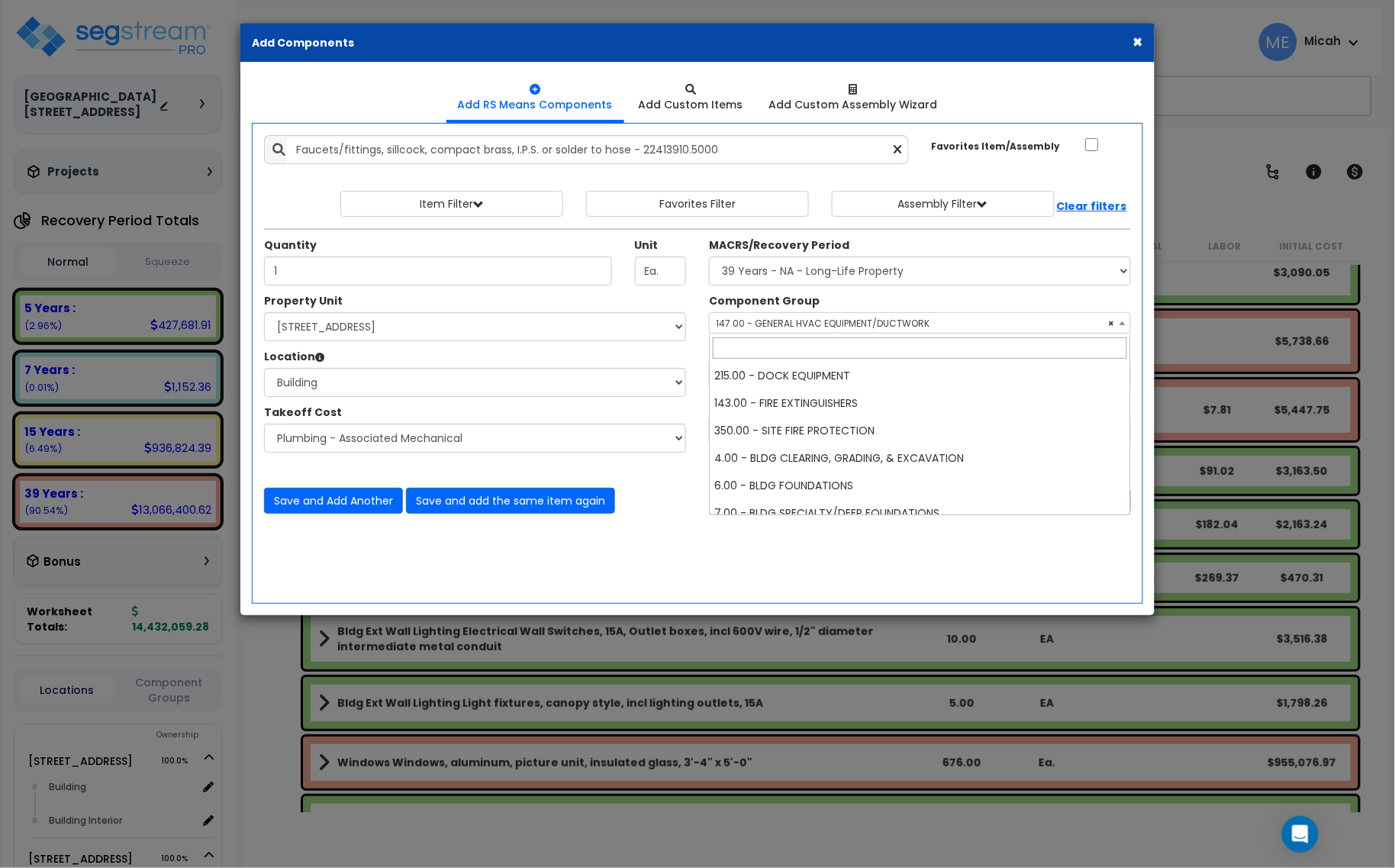
click at [757, 322] on span "× 147.00 - GENERAL HVAC EQUIPMENT/DUCTWORK" at bounding box center [920, 323] width 420 height 22
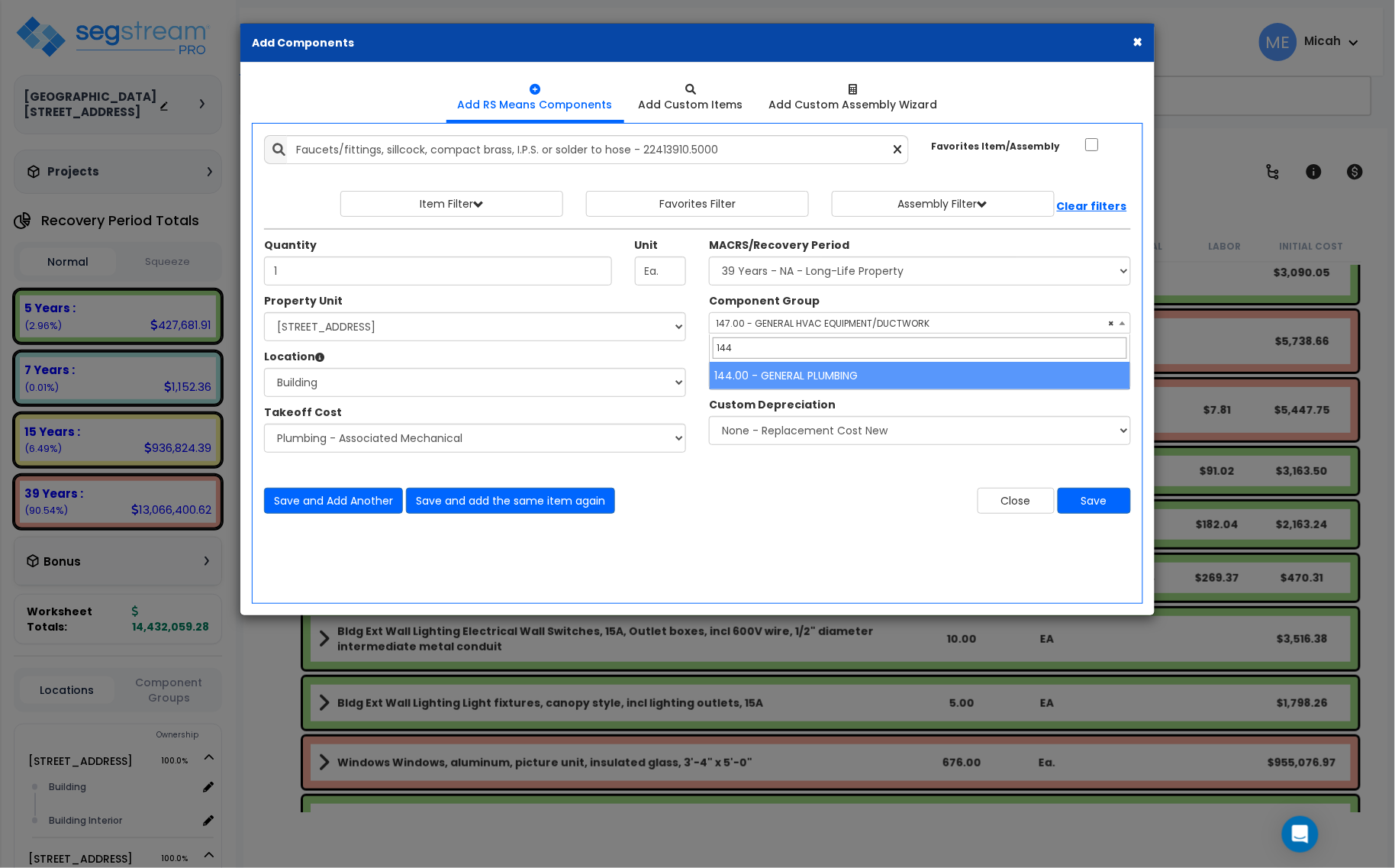
type input "144"
select select "56954"
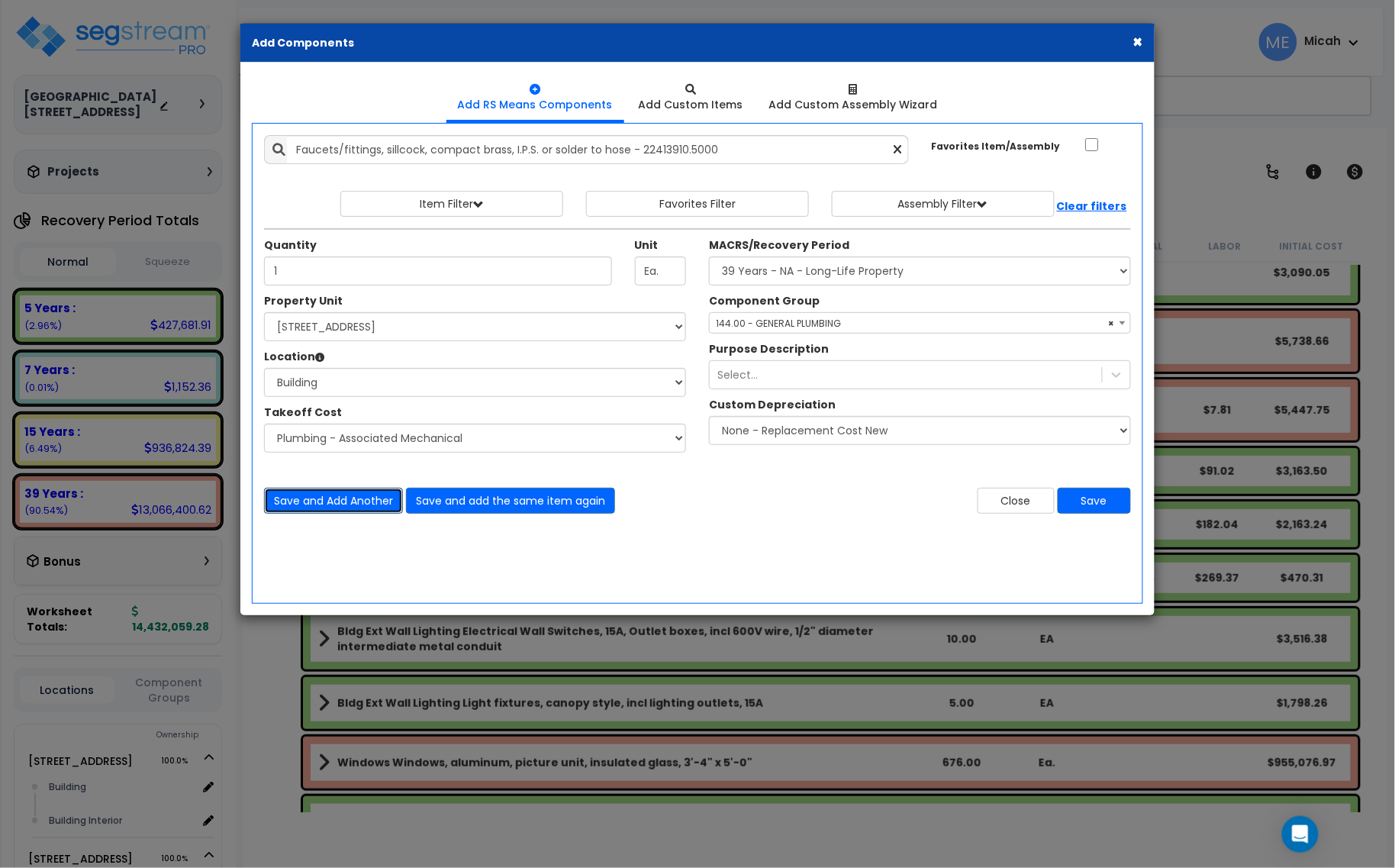
click at [346, 497] on button "Save and Add Another" at bounding box center [333, 500] width 139 height 26
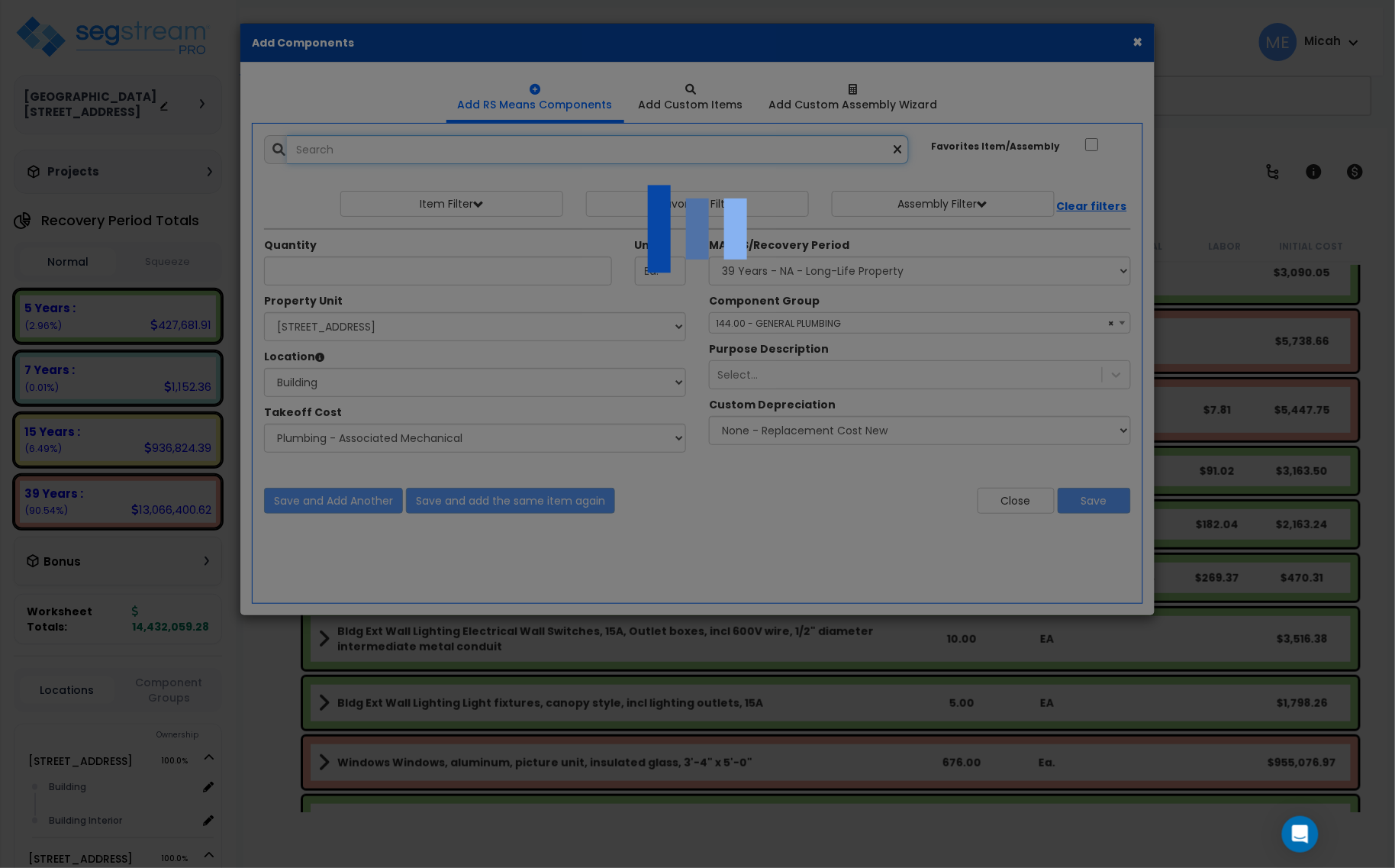
select select "45778573"
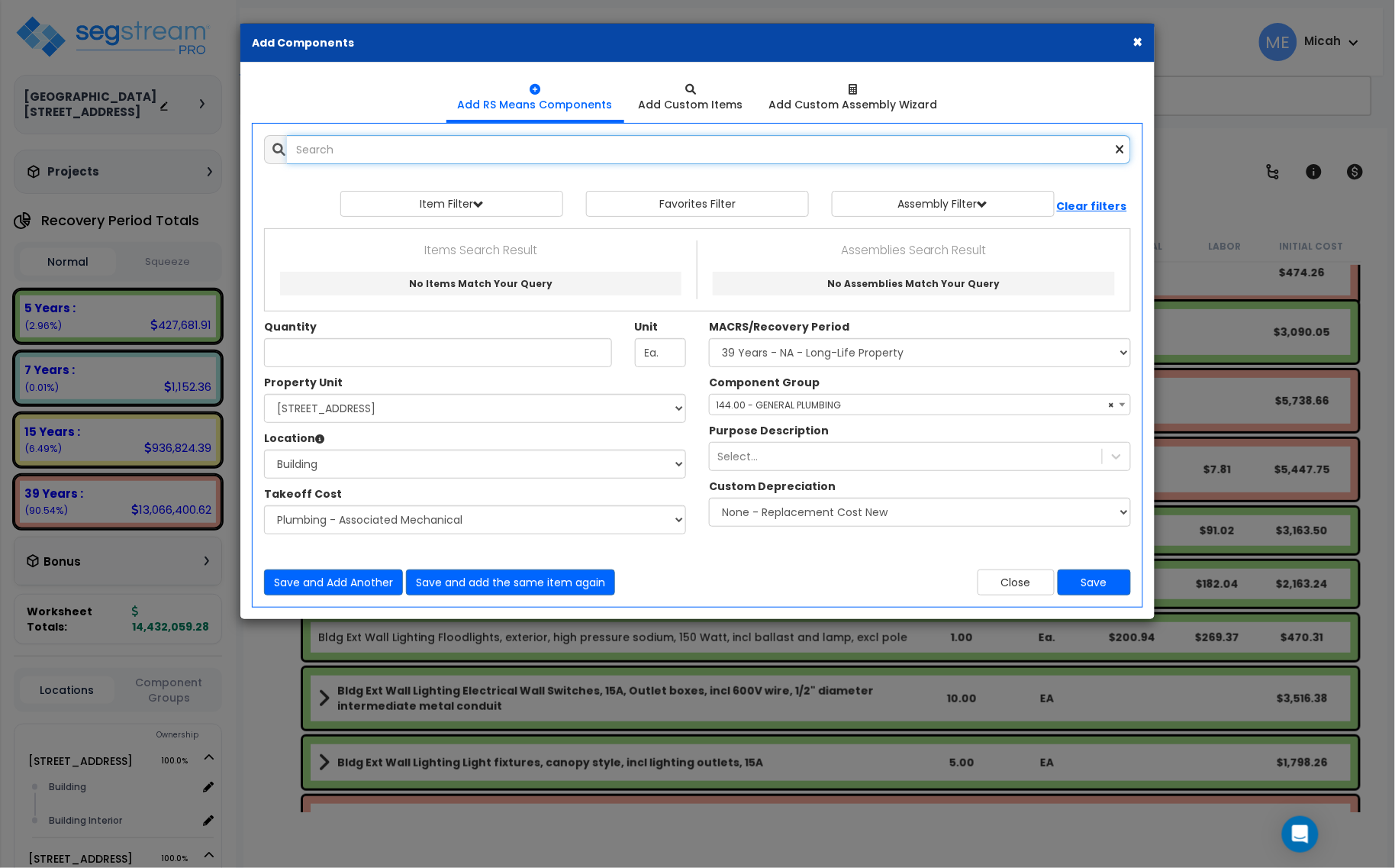
click at [321, 142] on input "text" at bounding box center [709, 149] width 845 height 29
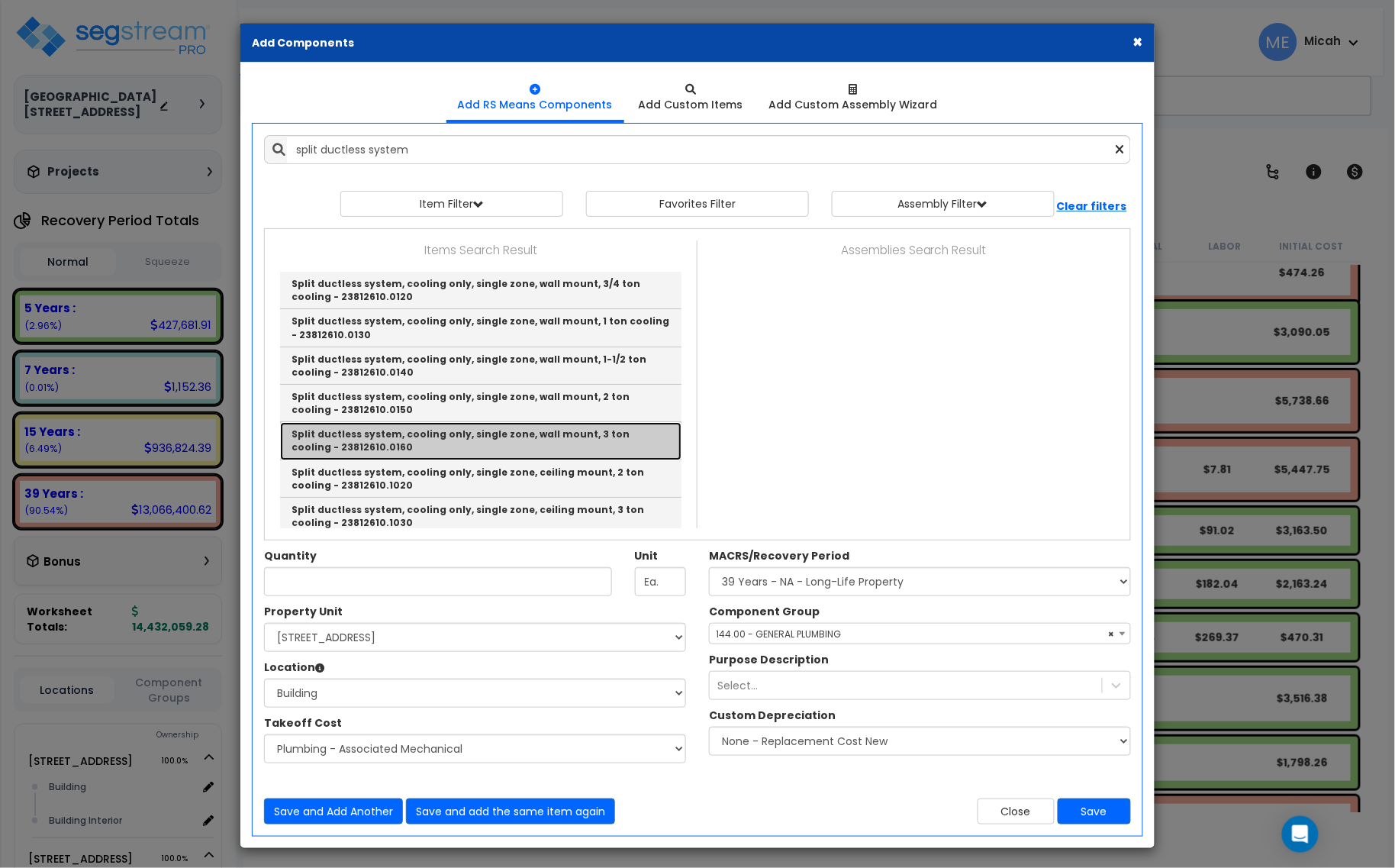
click at [485, 439] on link "Split ductless system, cooling only, single zone, wall mount, 3 ton cooling - 2…" at bounding box center [481, 441] width 402 height 38
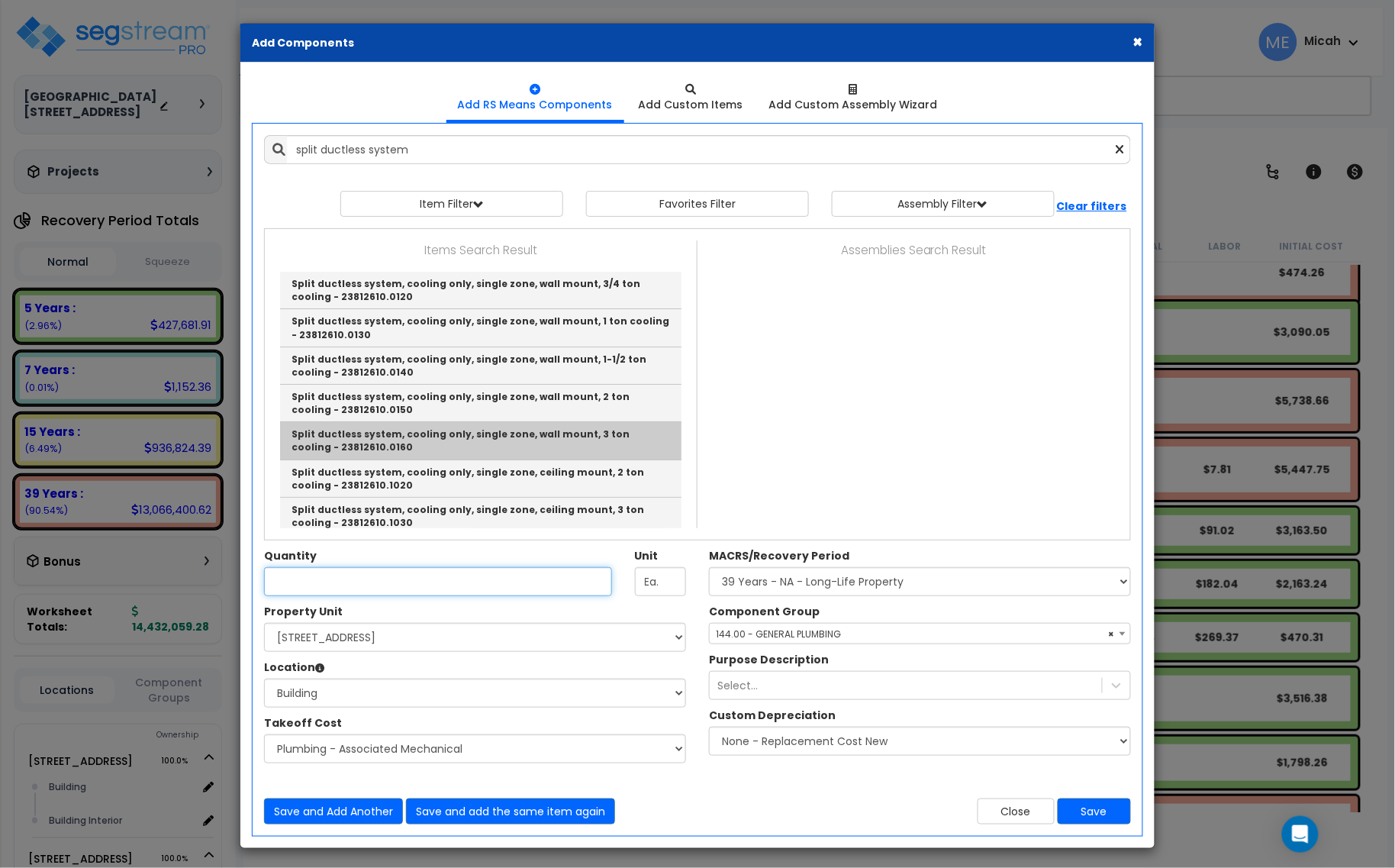
type input "Split ductless system, cooling only, single zone, wall mount, 3 ton cooling - 2…"
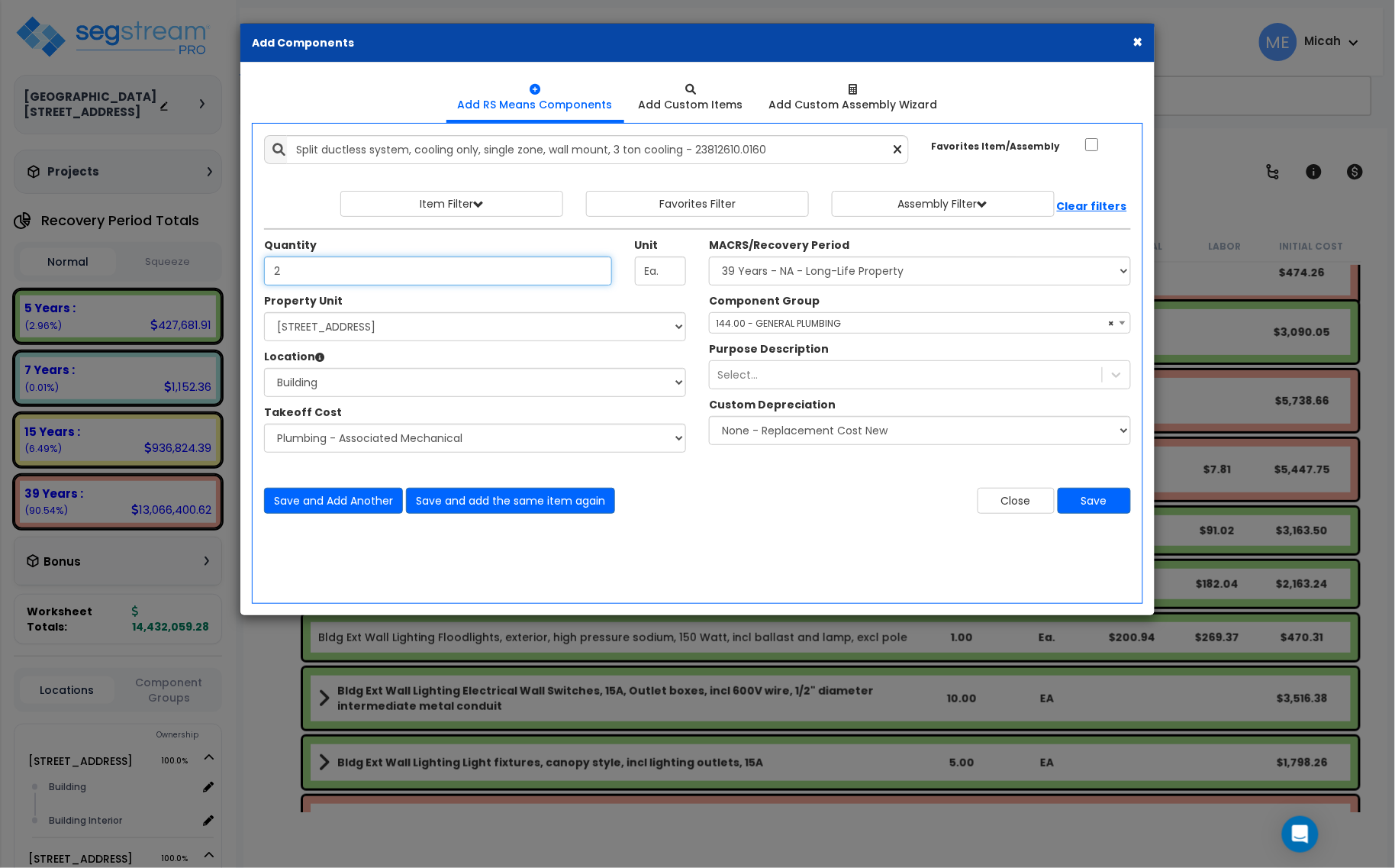
type input "2"
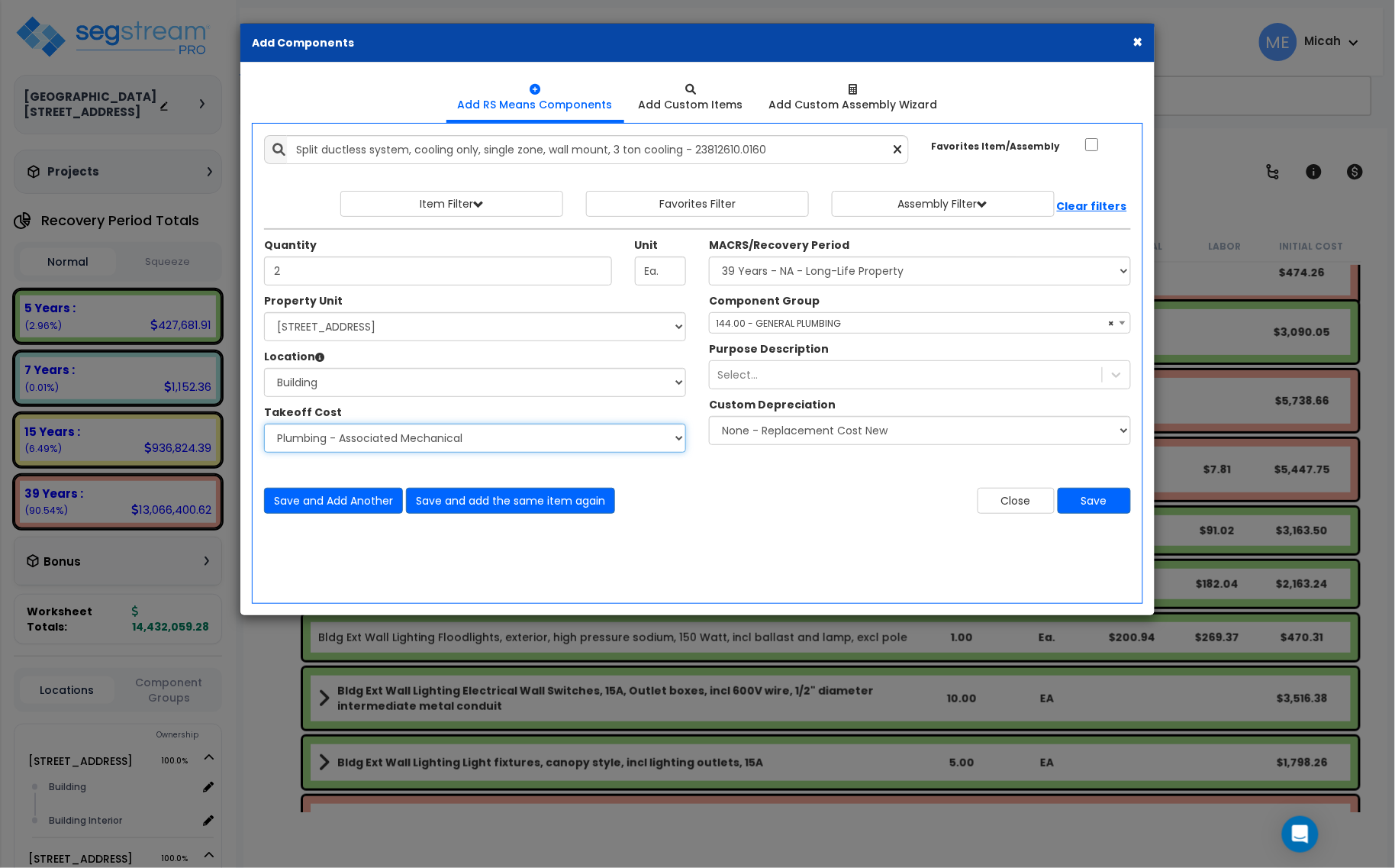
click at [477, 451] on select "Select Site Work - [PERSON_NAME] Aphalt Paving - Pine Bend Paving Site Concrete…" at bounding box center [475, 437] width 422 height 29
select select "45778575"
click at [264, 424] on select "Select Site Work - [PERSON_NAME] Aphalt Paving - Pine Bend Paving Site Concrete…" at bounding box center [475, 437] width 422 height 29
click at [801, 324] on span "× 144.00 - GENERAL PLUMBING" at bounding box center [920, 323] width 420 height 22
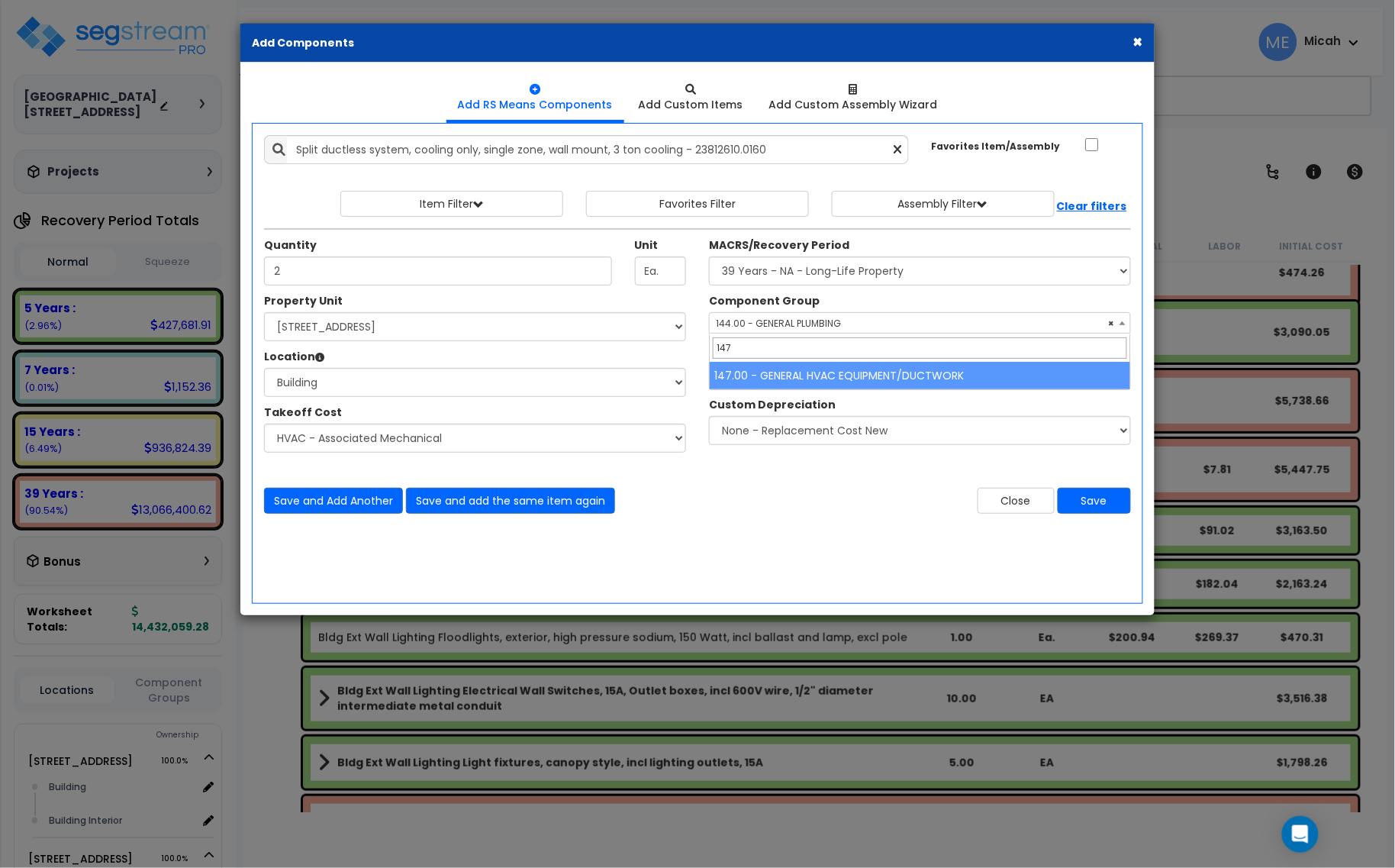
type input "147"
select select "56957"
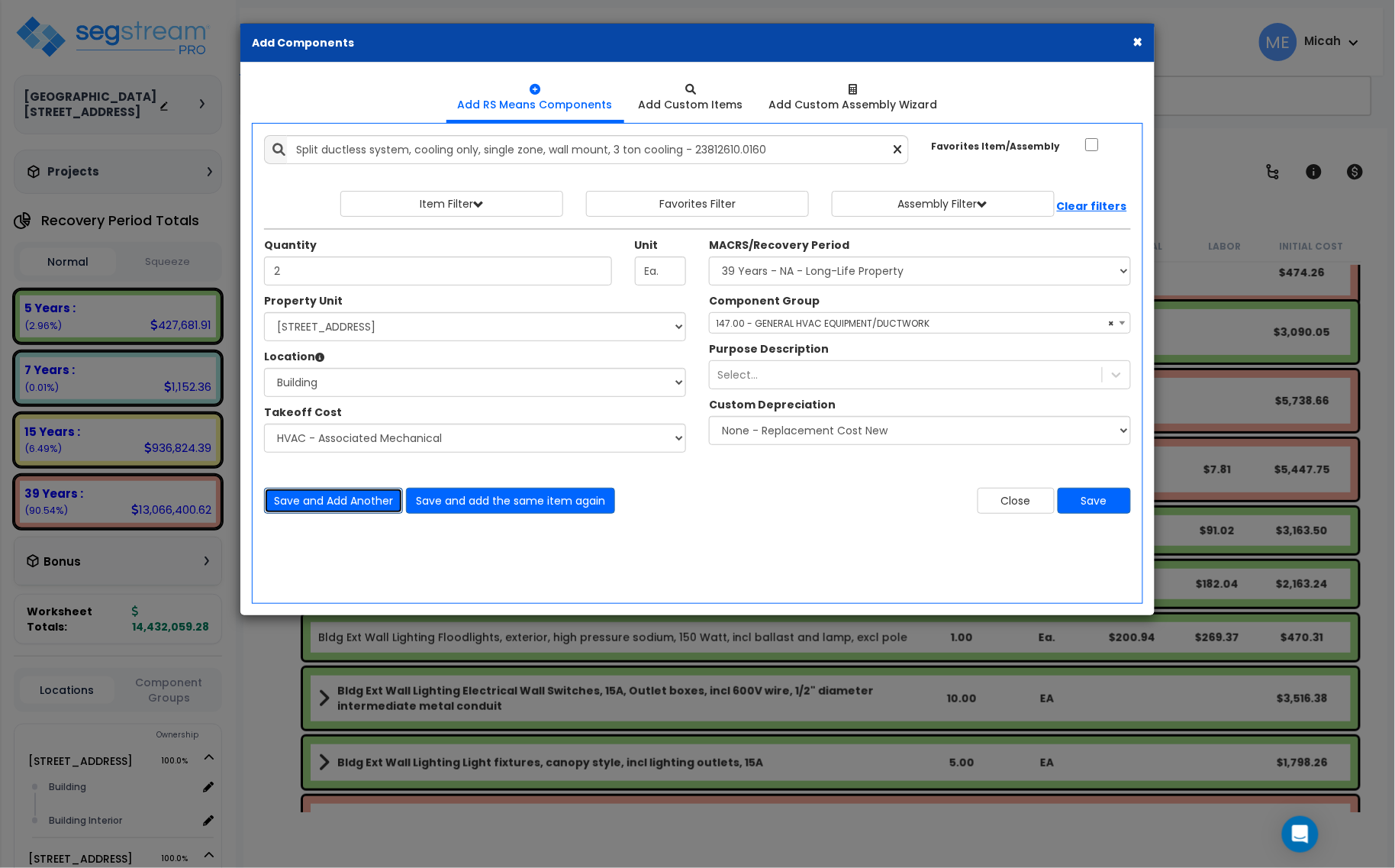
click at [355, 491] on button "Save and Add Another" at bounding box center [333, 500] width 139 height 26
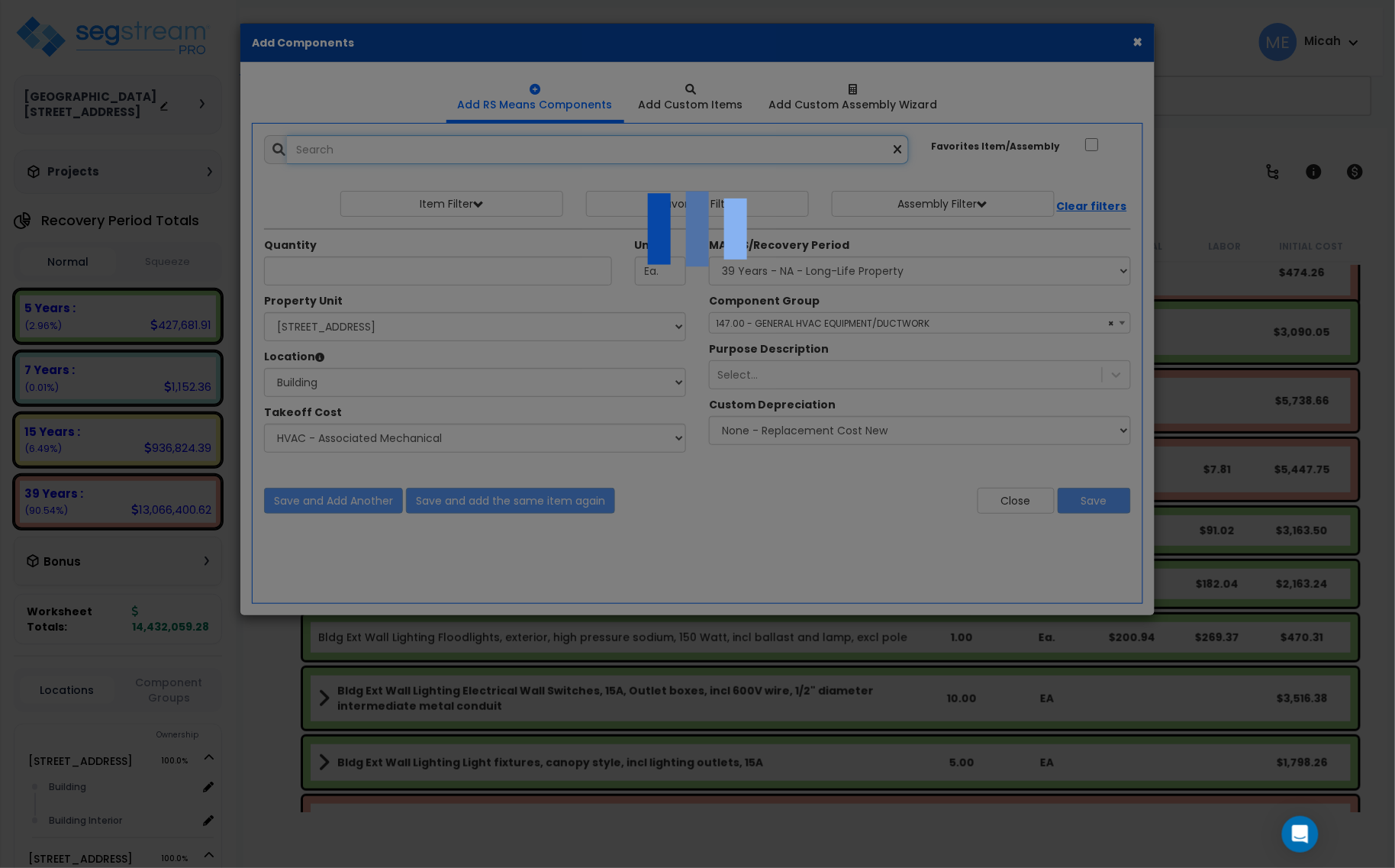
select select "45778575"
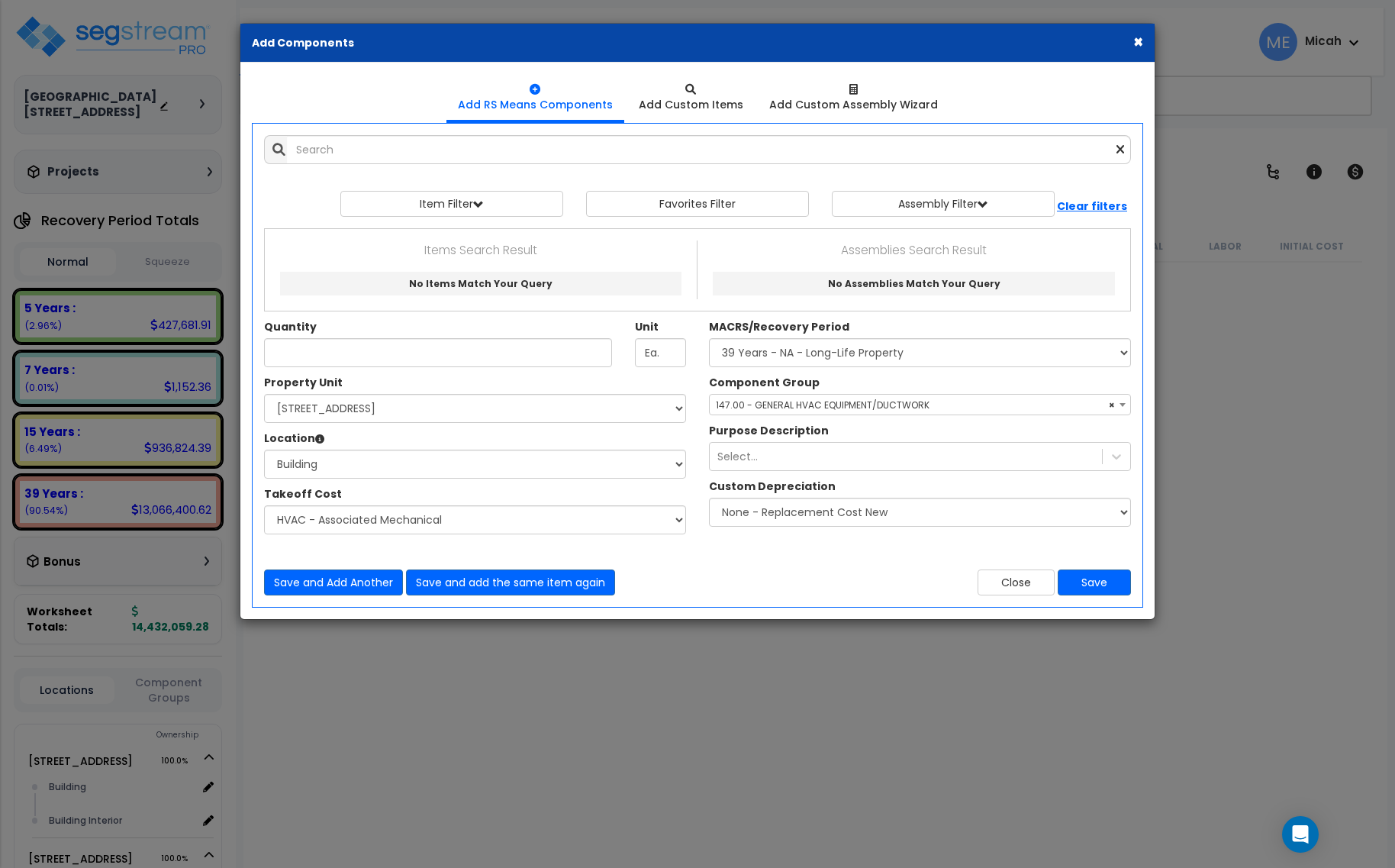
select select "3669"
select select "174548"
select select "6"
select select "45778575"
select select "56957"
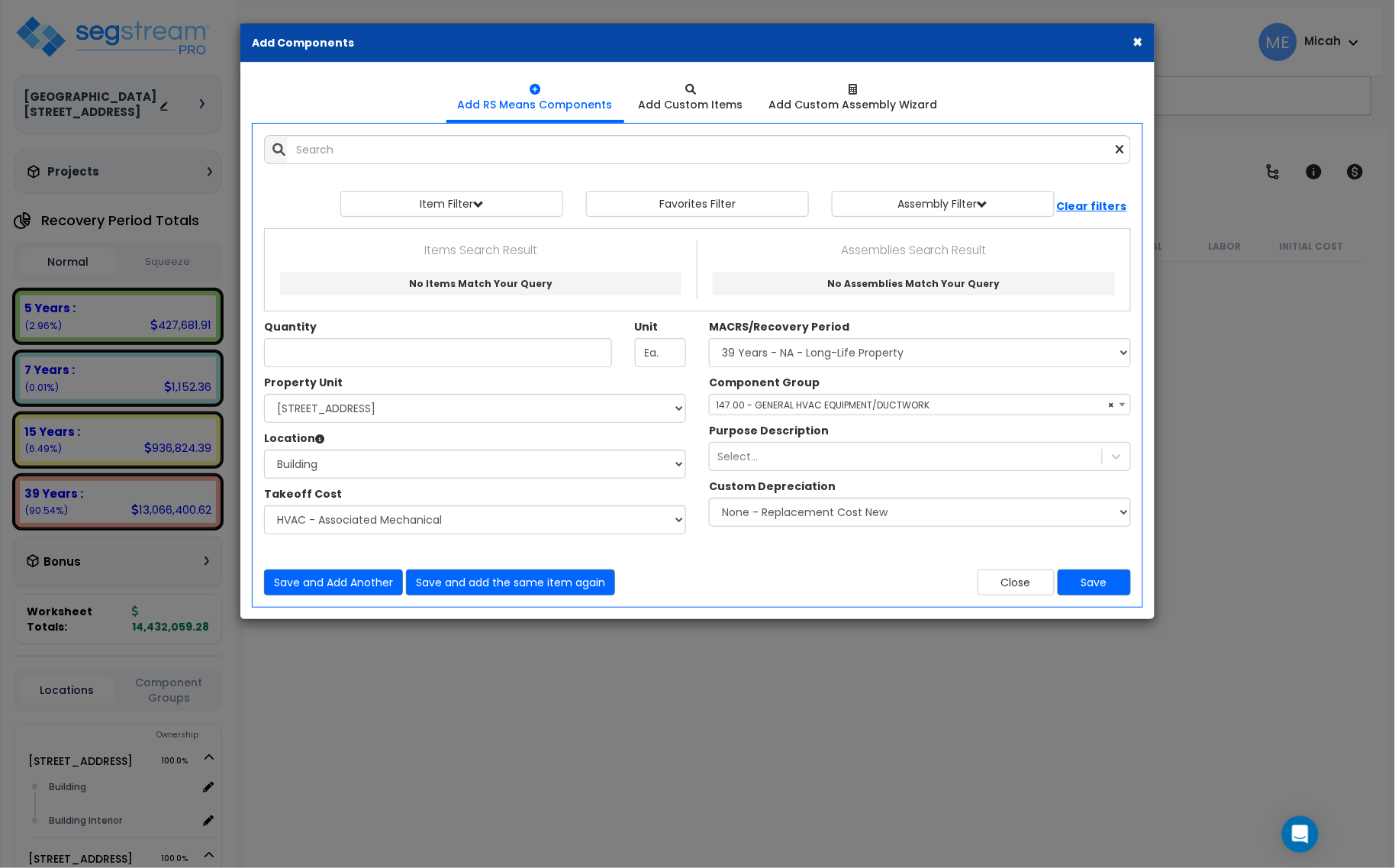
scroll to position [7632, 0]
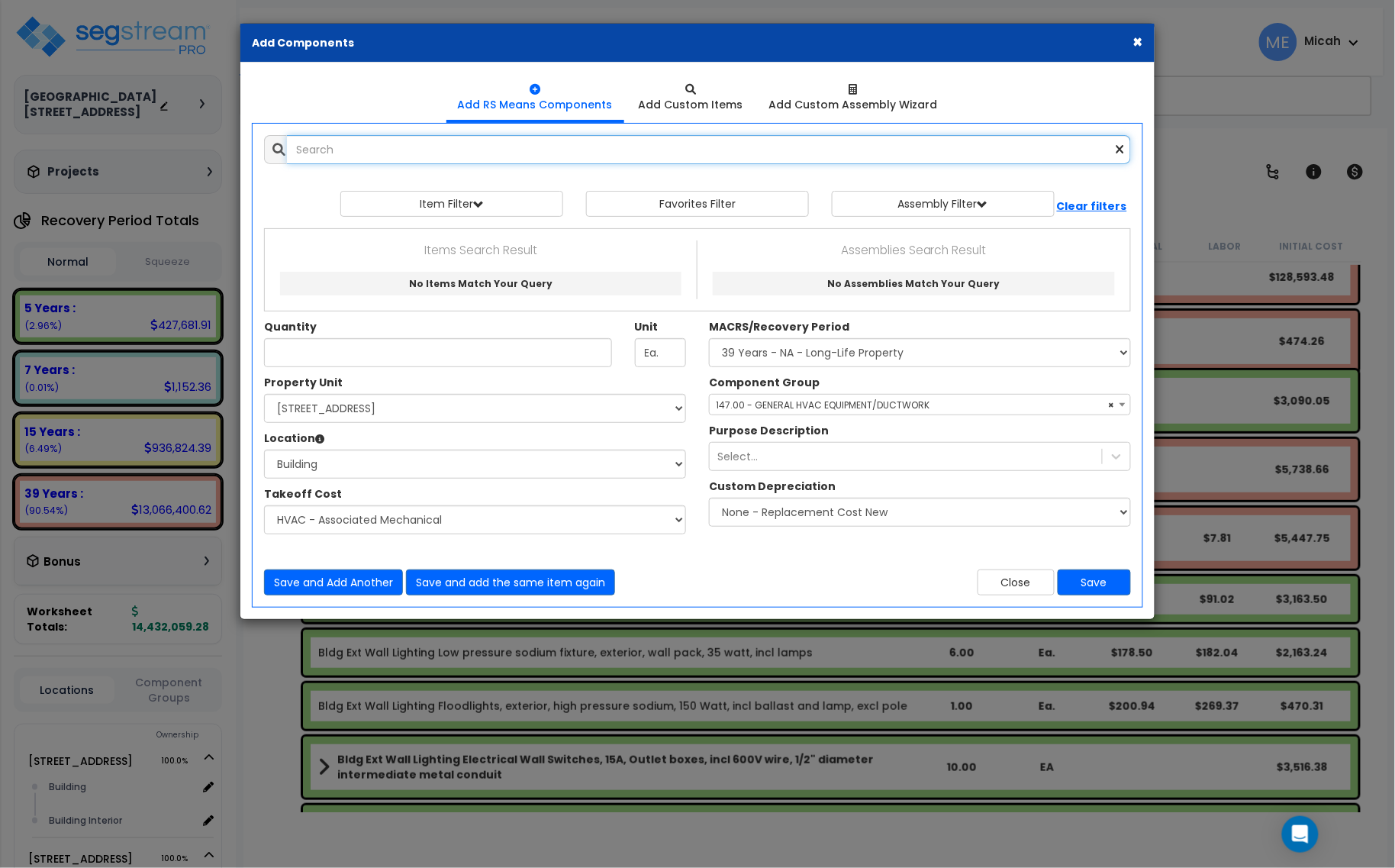
click at [414, 151] on input "text" at bounding box center [709, 149] width 845 height 29
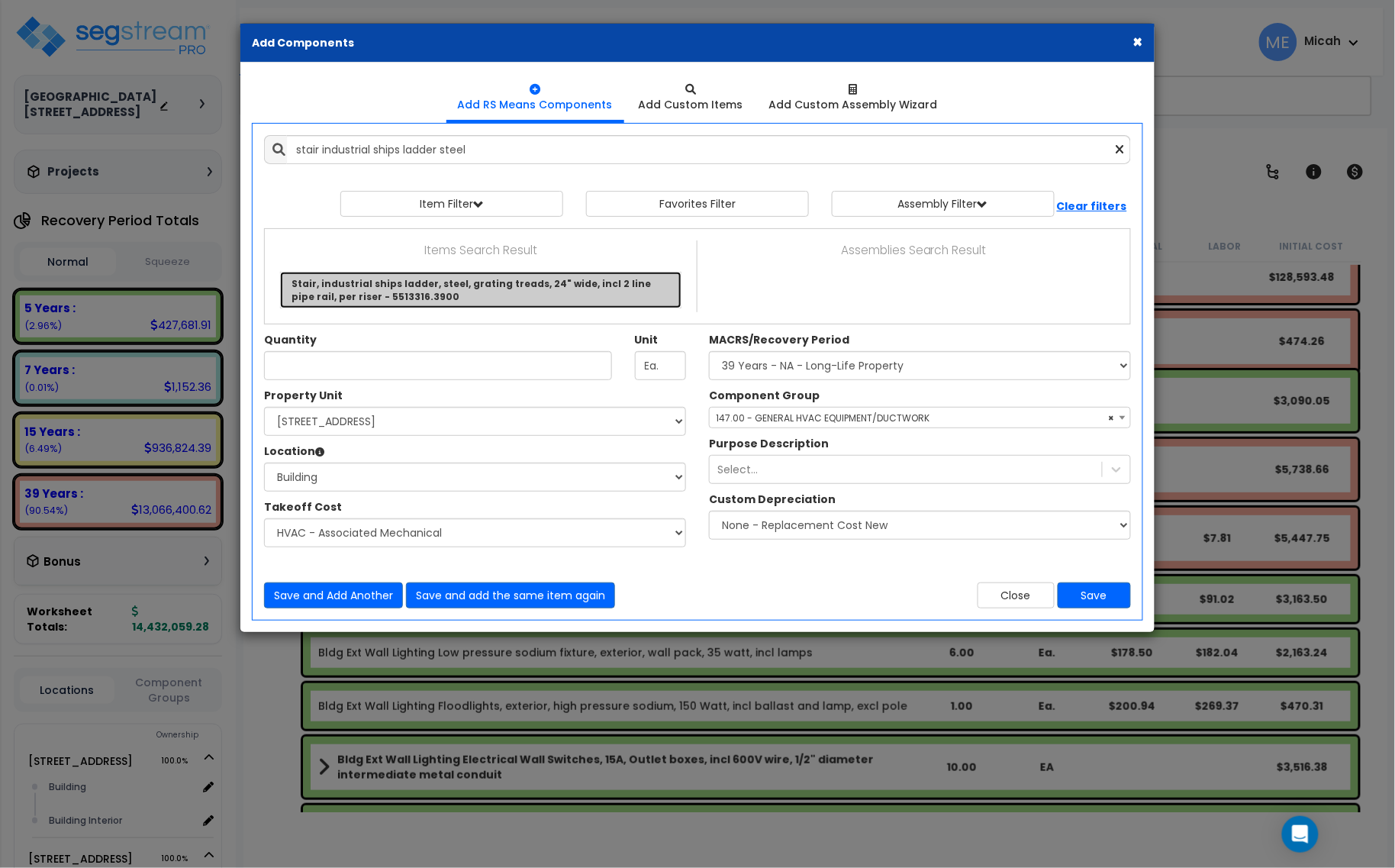
click at [439, 280] on link "Stair, industrial ships ladder, steel, grating treads, 24" wide, incl 2 line pi…" at bounding box center [481, 289] width 402 height 37
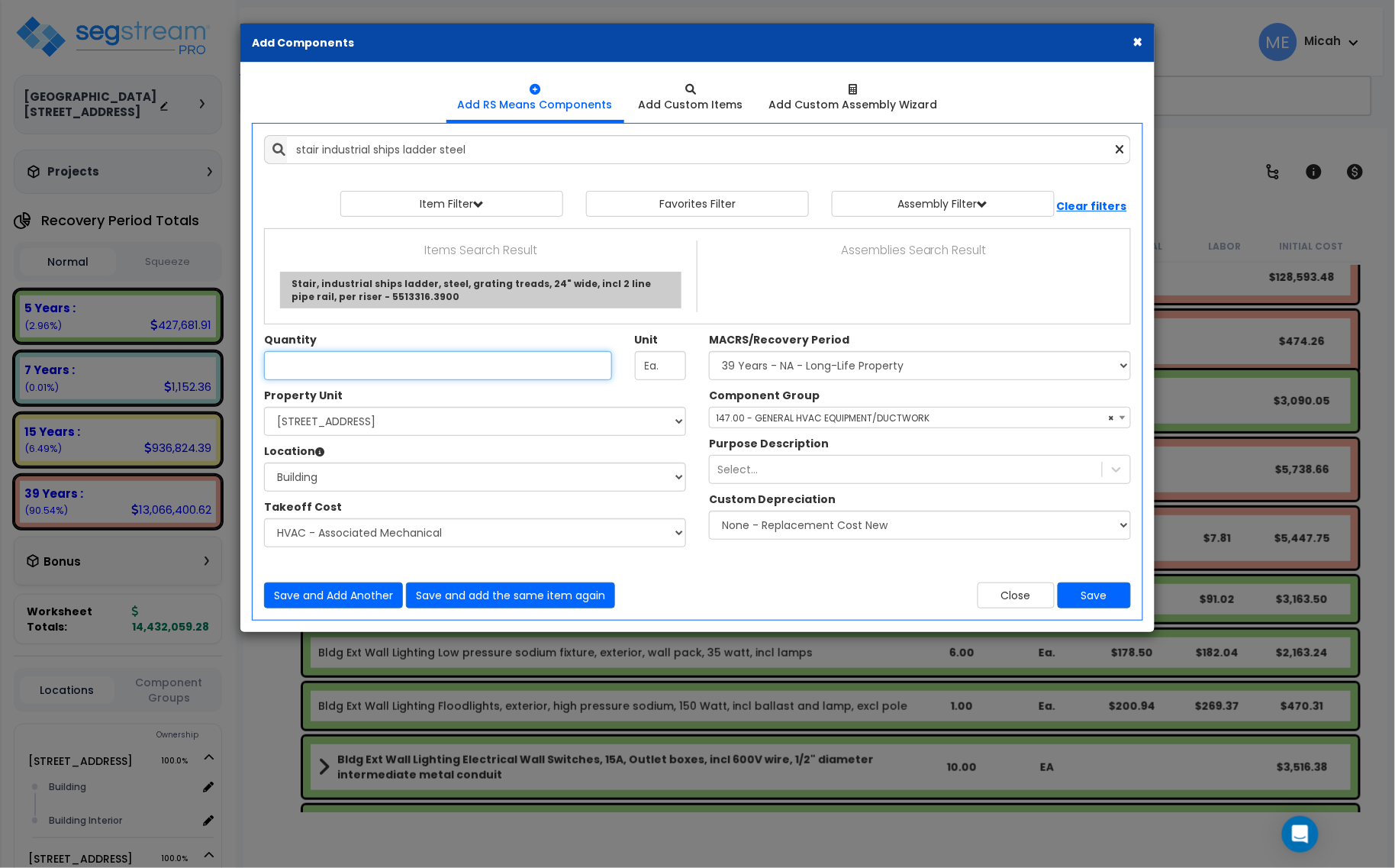
type input "Stair, industrial ships ladder, steel, grating treads, 24" wide, incl 2 line pi…"
type input "Riser"
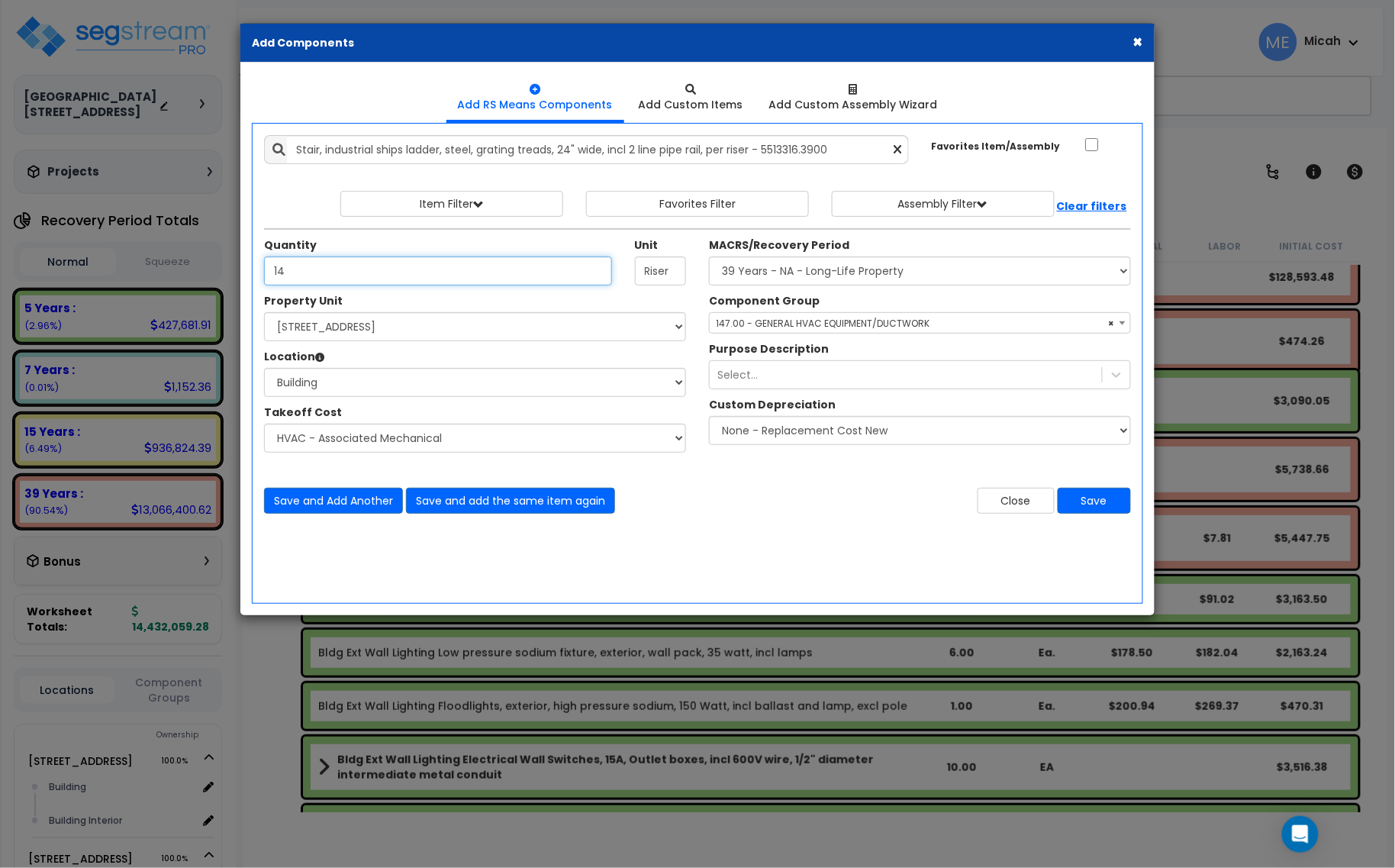
type input "14"
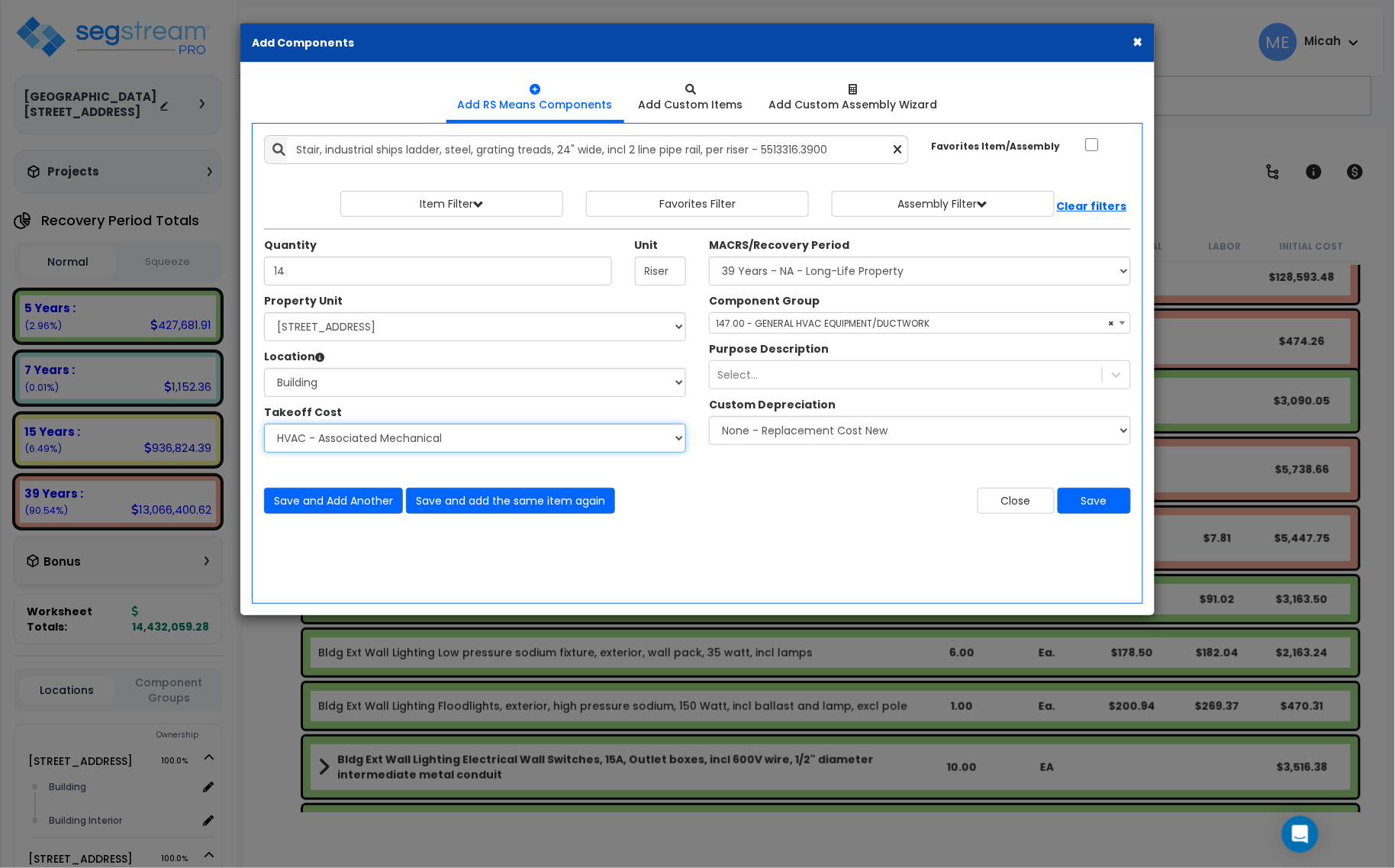
click at [448, 439] on select "Select Site Work - [PERSON_NAME] Aphalt Paving - Pine Bend Paving Site Concrete…" at bounding box center [475, 437] width 422 height 29
select select "45778551"
click at [264, 424] on select "Select Site Work - [PERSON_NAME] Aphalt Paving - Pine Bend Paving Site Concrete…" at bounding box center [475, 437] width 422 height 29
click at [779, 317] on span "× 147.00 - GENERAL HVAC EQUIPMENT/DUCTWORK" at bounding box center [920, 323] width 420 height 22
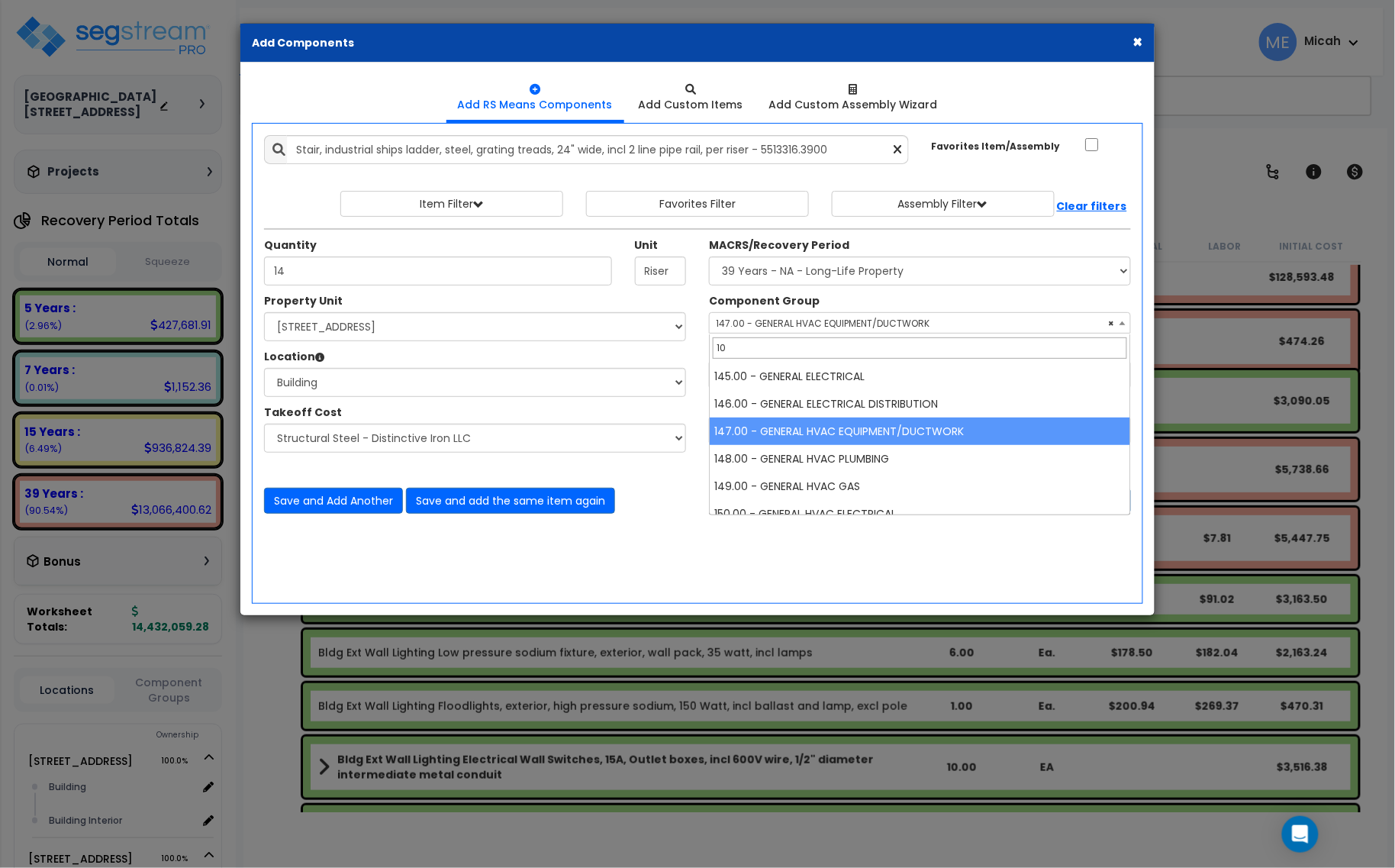
scroll to position [0, 0]
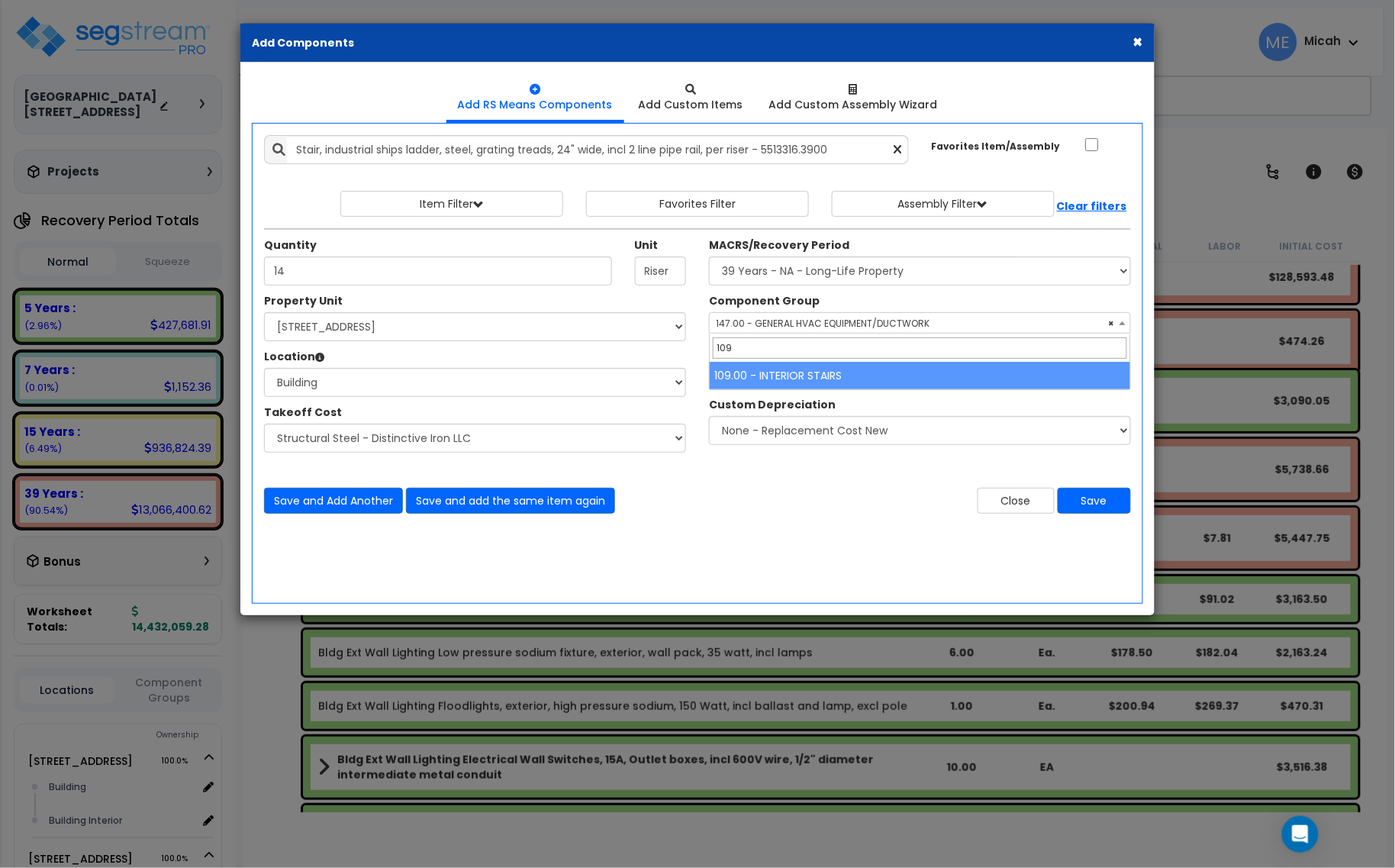
type input "109"
select select "56924"
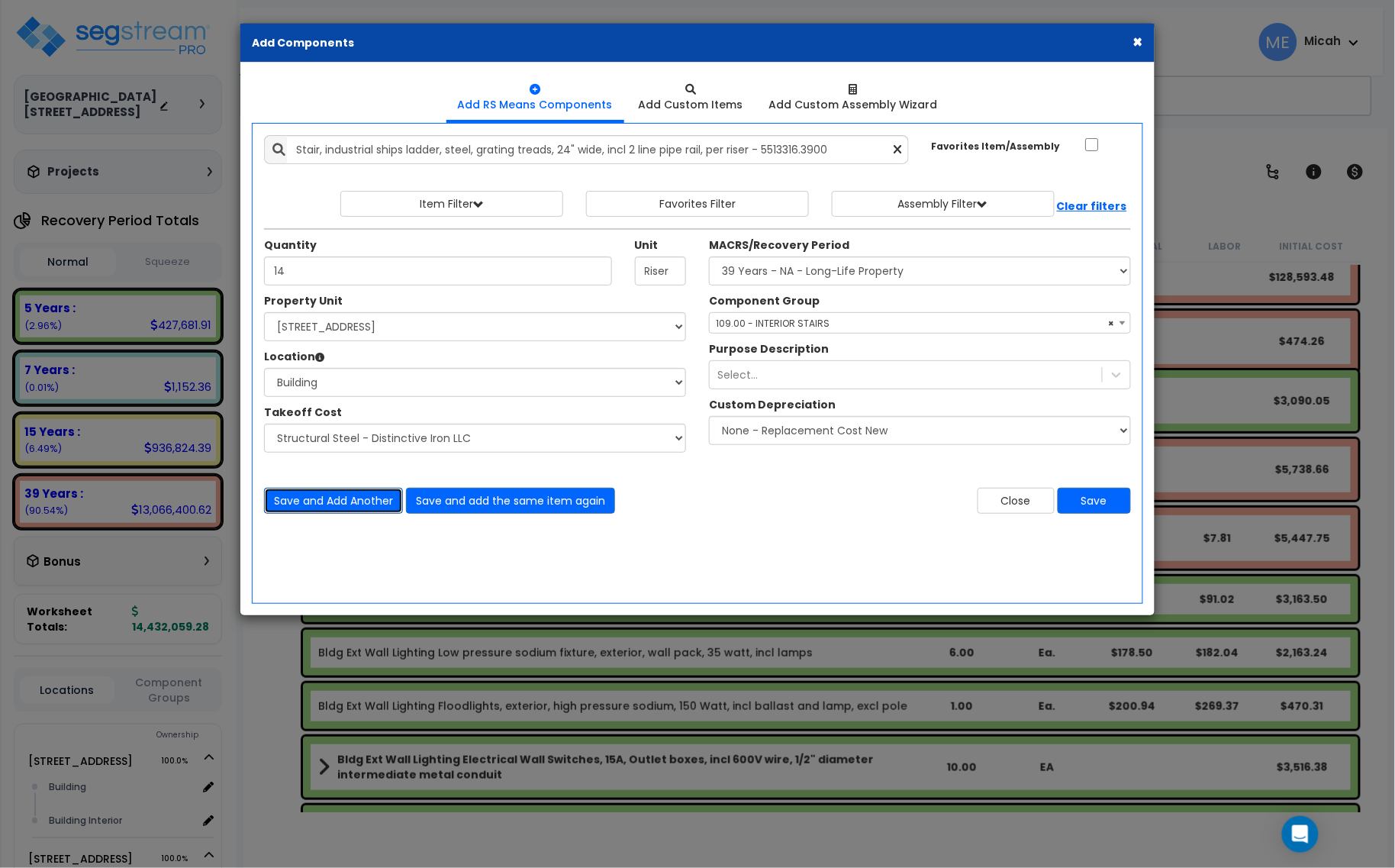
click at [345, 500] on button "Save and Add Another" at bounding box center [333, 500] width 139 height 26
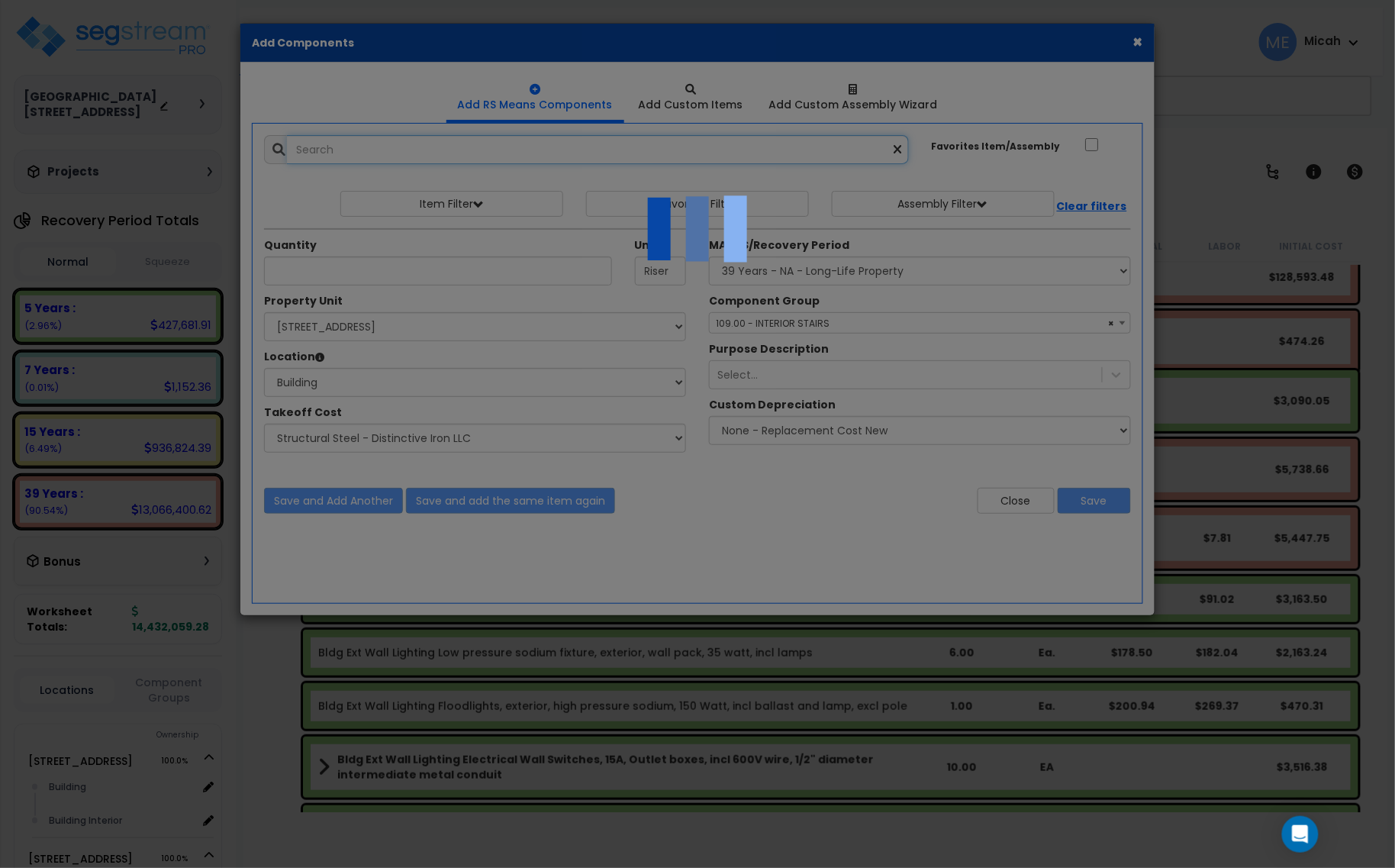
select select "45778551"
